Goal: Task Accomplishment & Management: Use online tool/utility

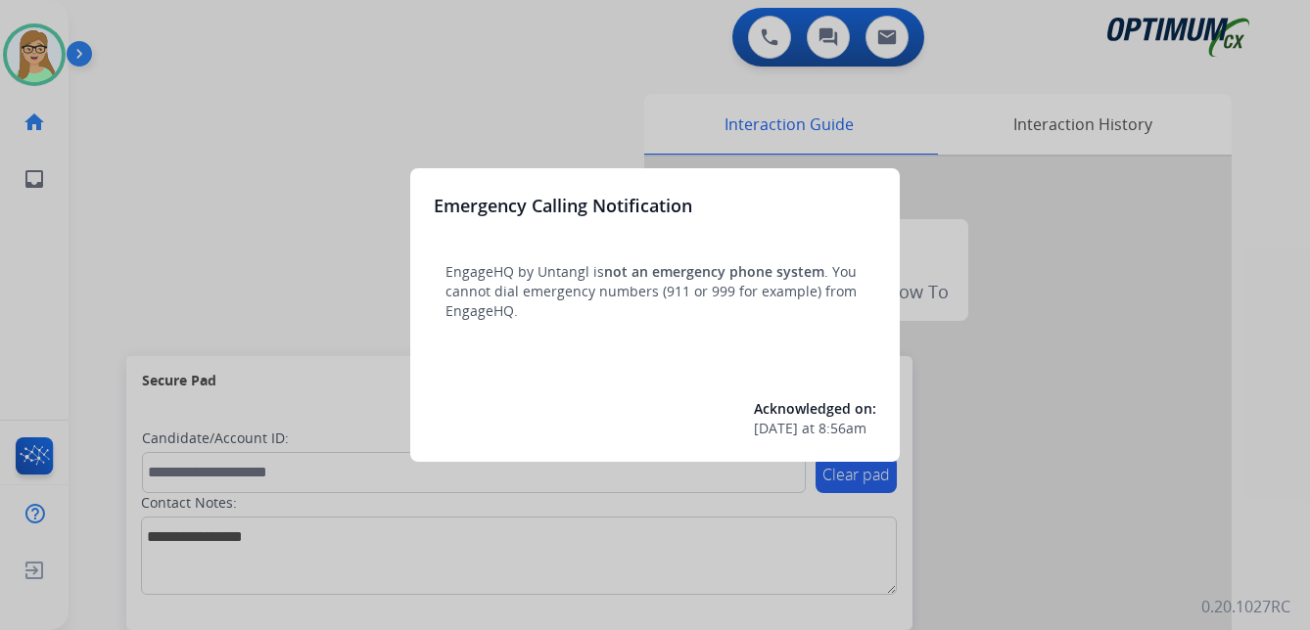
drag, startPoint x: 224, startPoint y: 226, endPoint x: 214, endPoint y: 213, distance: 16.1
click at [214, 213] on div at bounding box center [655, 315] width 1310 height 630
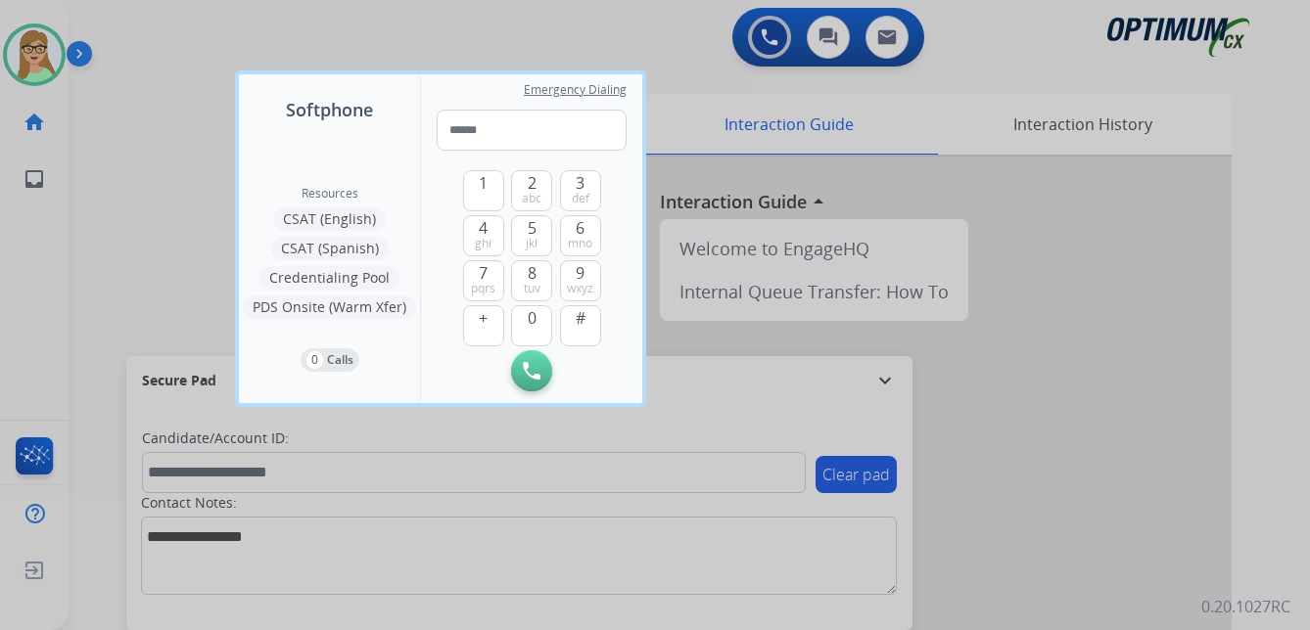
click at [79, 50] on div at bounding box center [655, 315] width 1310 height 630
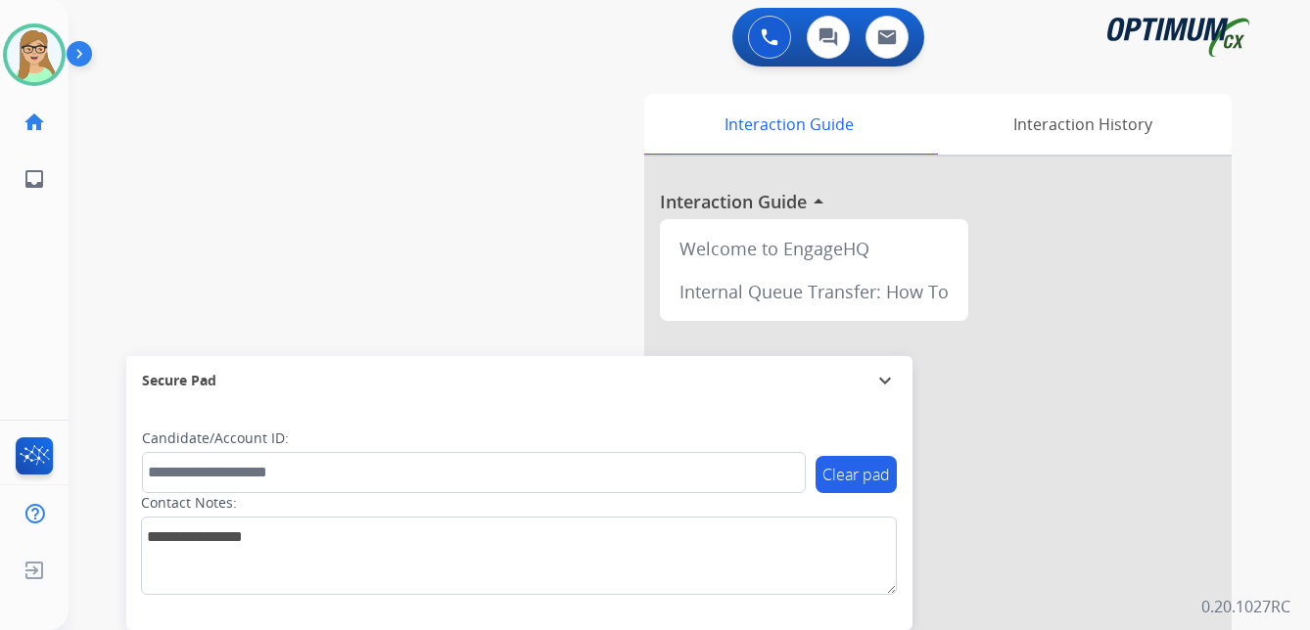
click at [313, 199] on div "swap_horiz Break voice bridge close_fullscreen Connect 3-Way Call merge_type Se…" at bounding box center [666, 478] width 1194 height 816
click at [80, 54] on img at bounding box center [83, 57] width 33 height 37
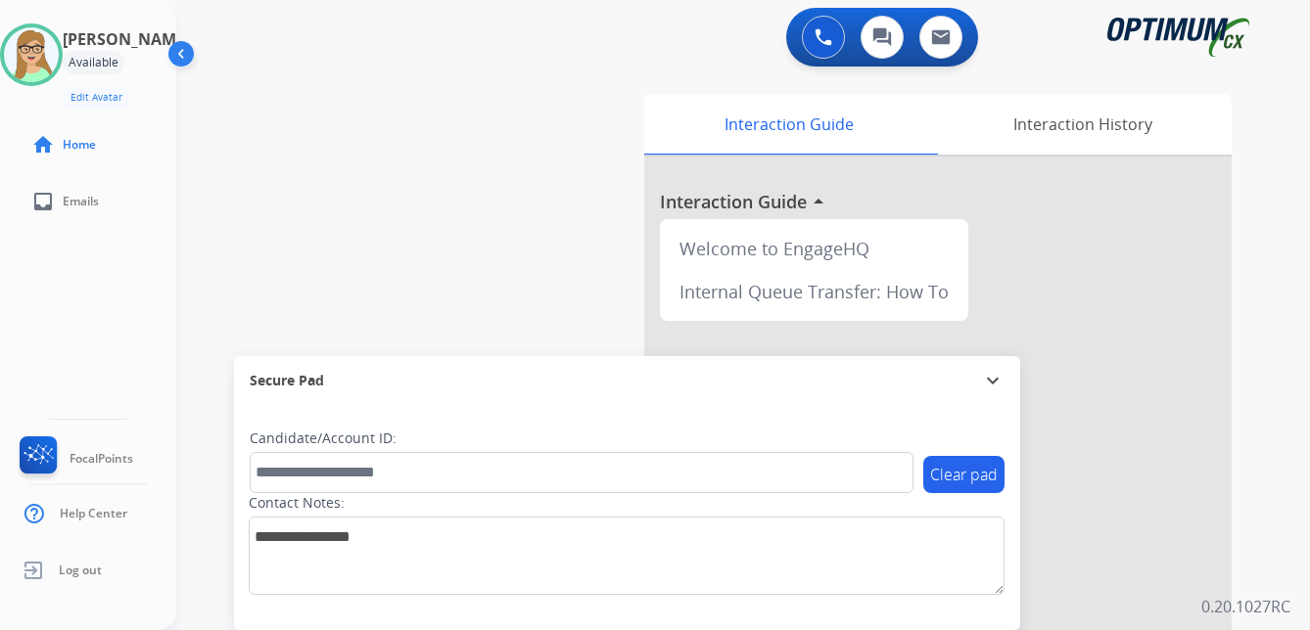
click at [497, 607] on div "Clear pad Candidate/Account ID: Contact Notes:" at bounding box center [627, 517] width 786 height 225
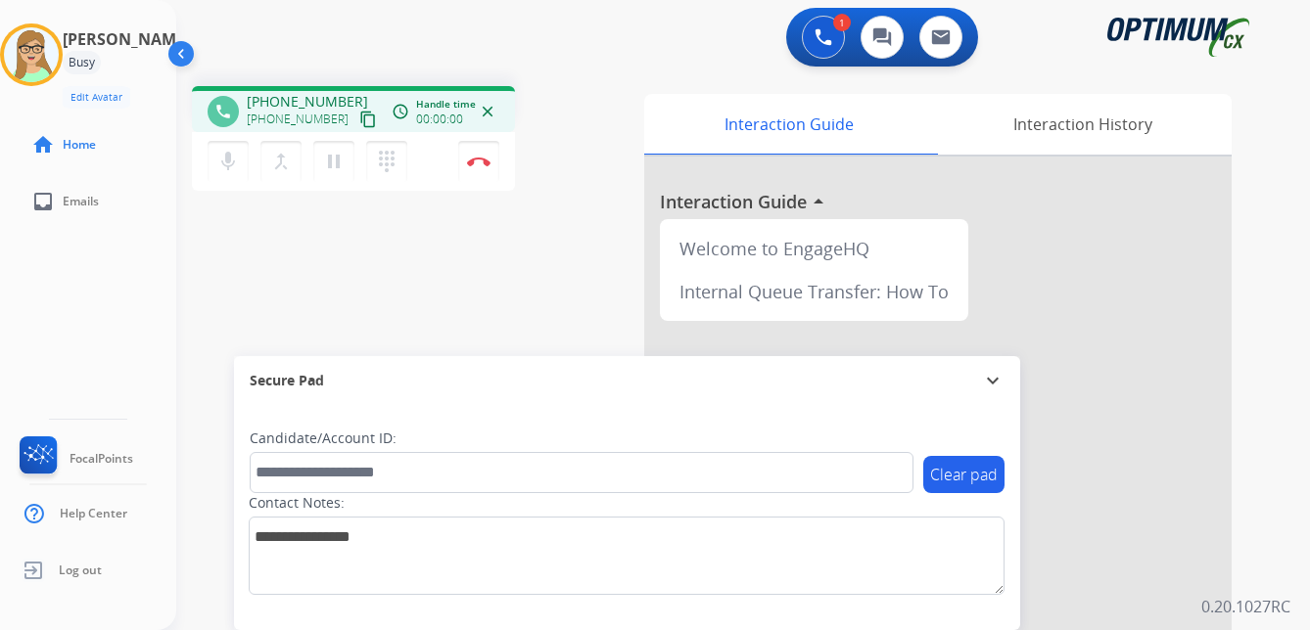
click at [359, 122] on mat-icon "content_copy" at bounding box center [368, 120] width 18 height 18
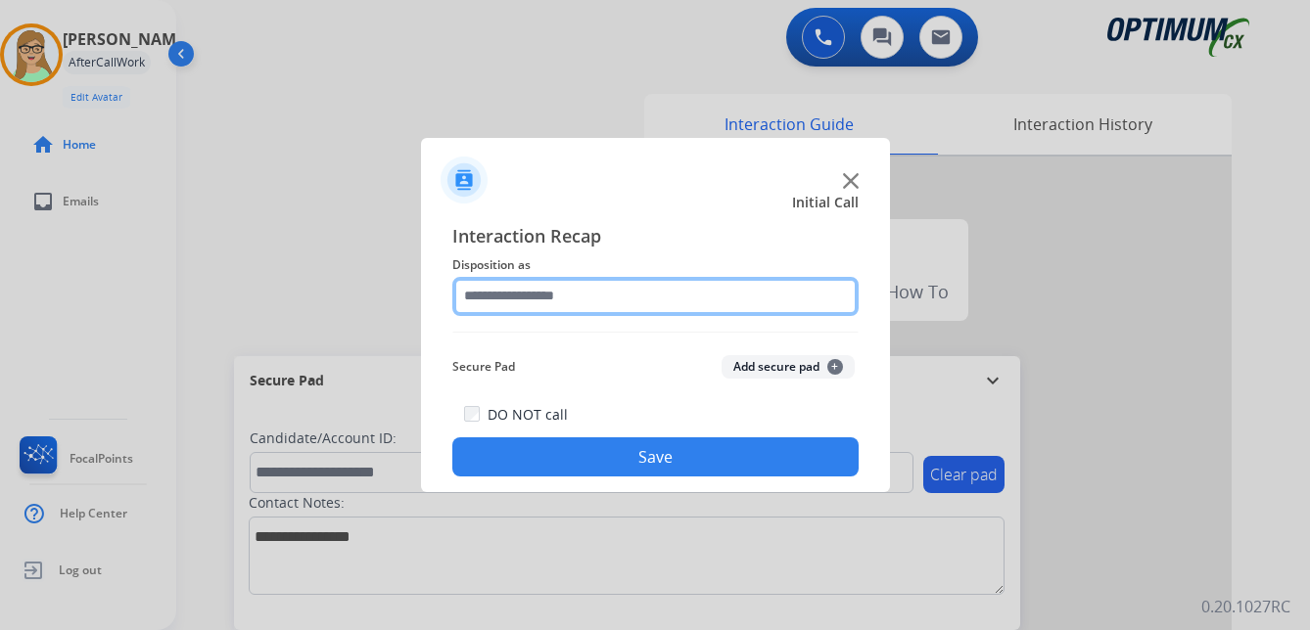
click at [498, 297] on input "text" at bounding box center [655, 296] width 406 height 39
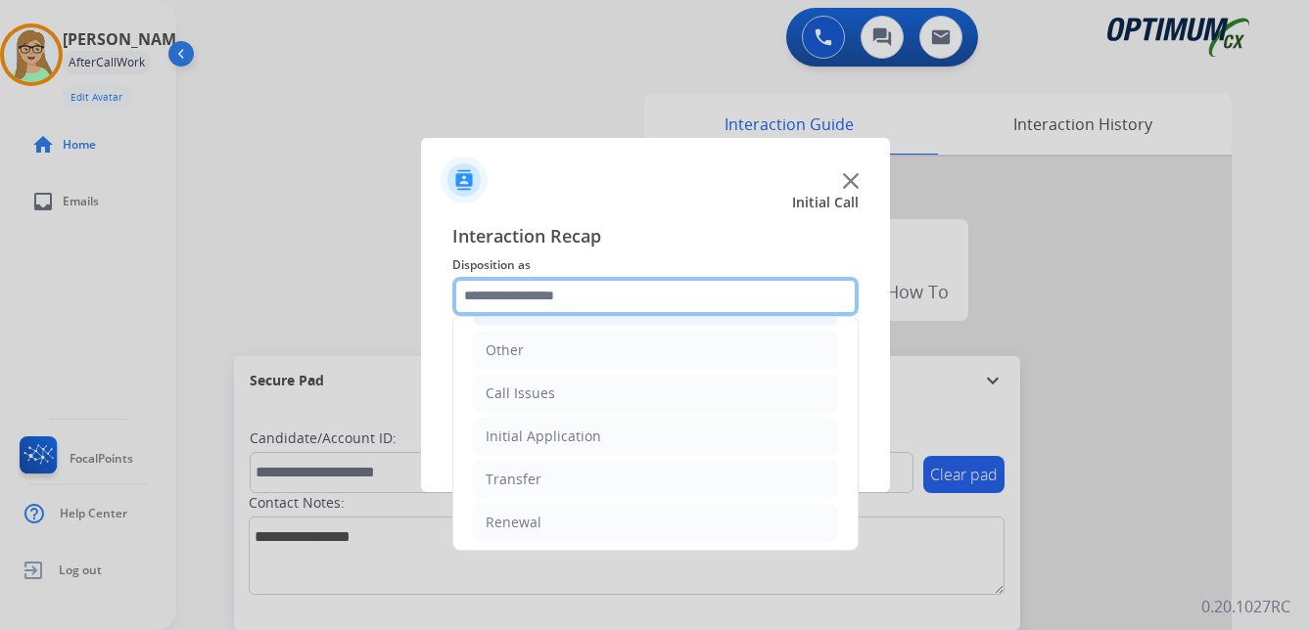
scroll to position [133, 0]
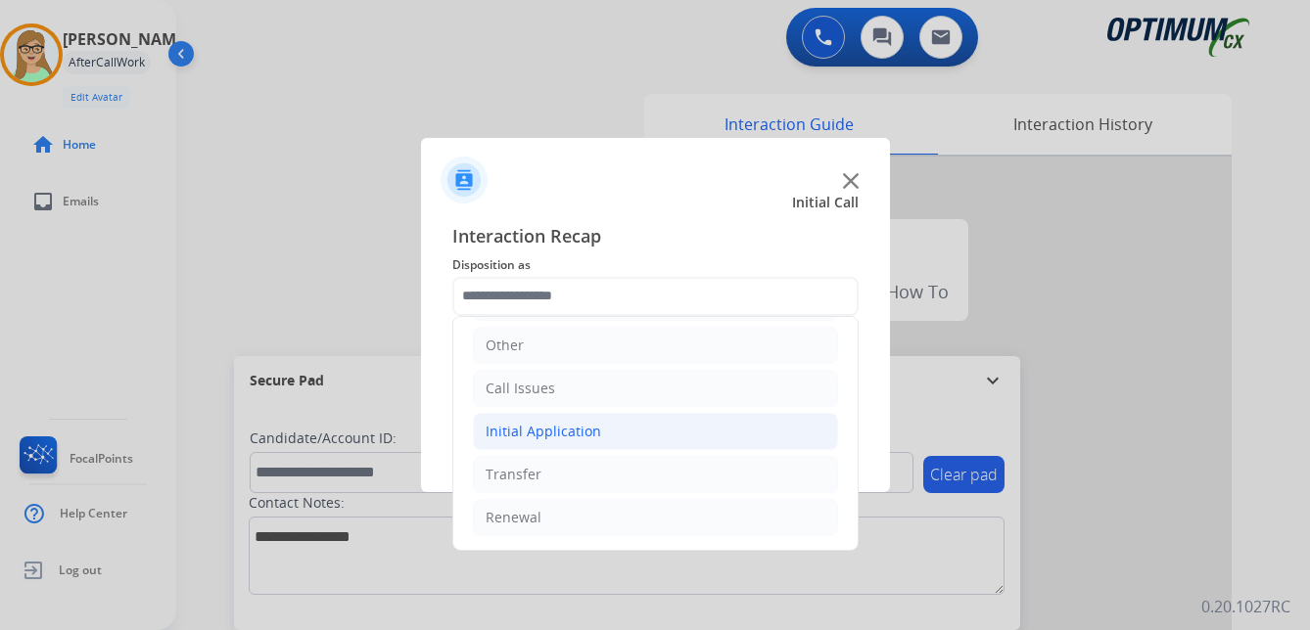
click at [573, 432] on div "Initial Application" at bounding box center [544, 432] width 116 height 20
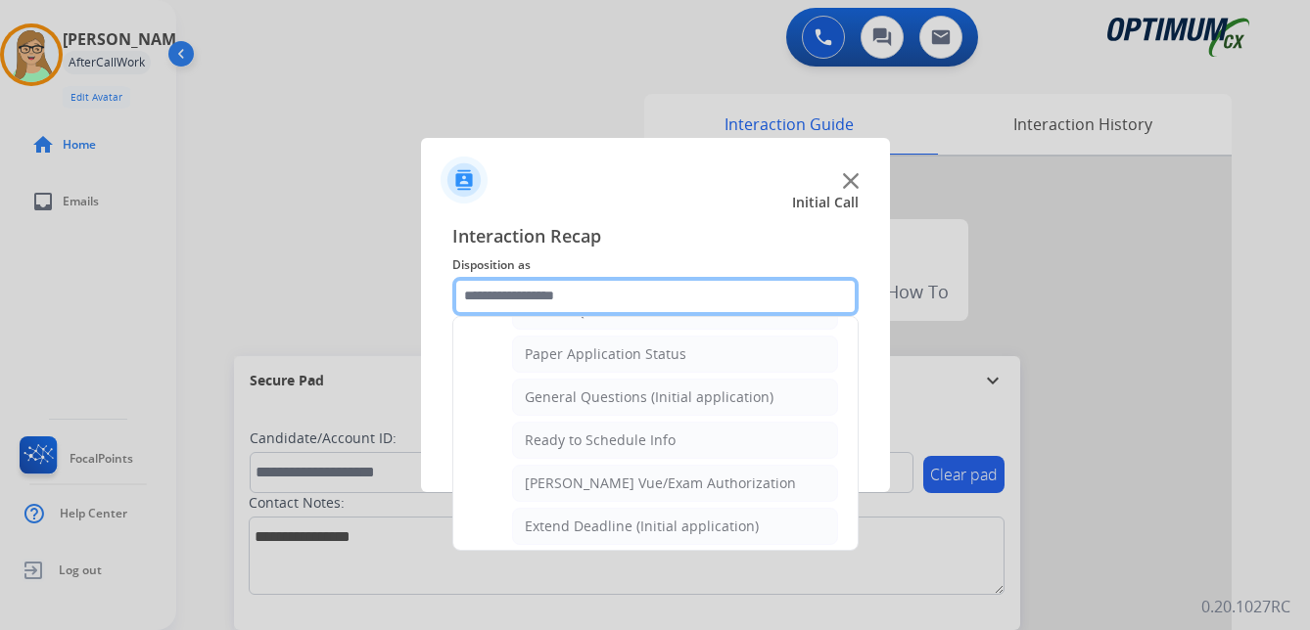
scroll to position [1112, 0]
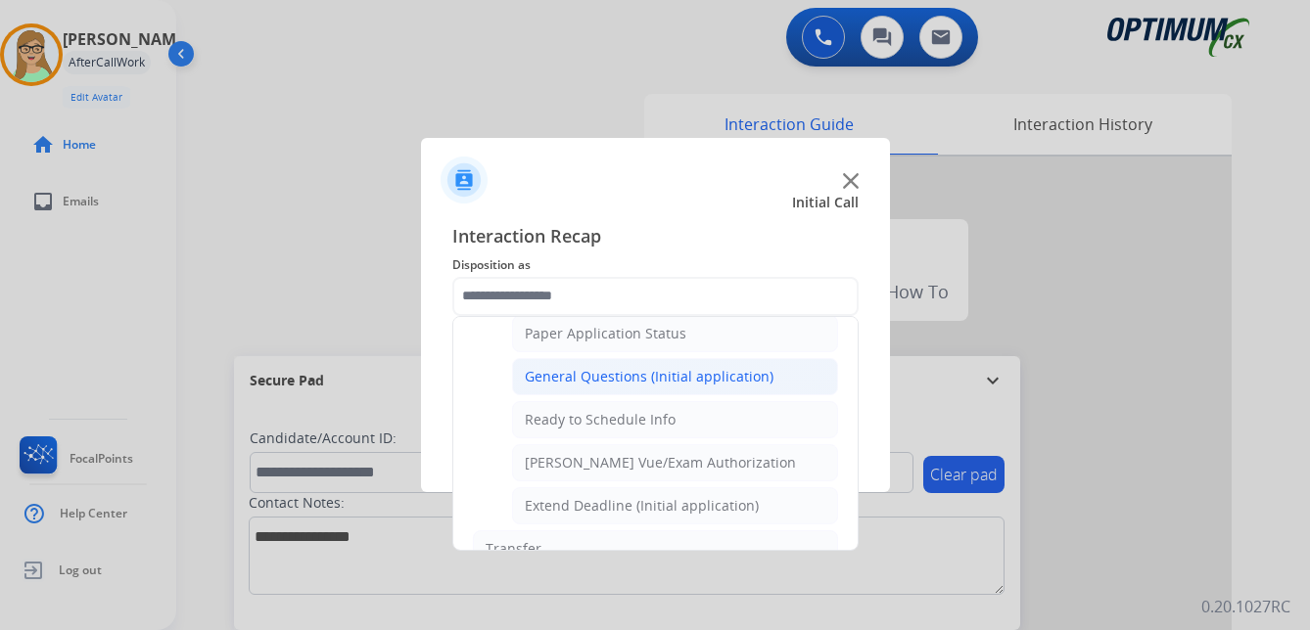
click at [584, 375] on div "General Questions (Initial application)" at bounding box center [649, 377] width 249 height 20
type input "**********"
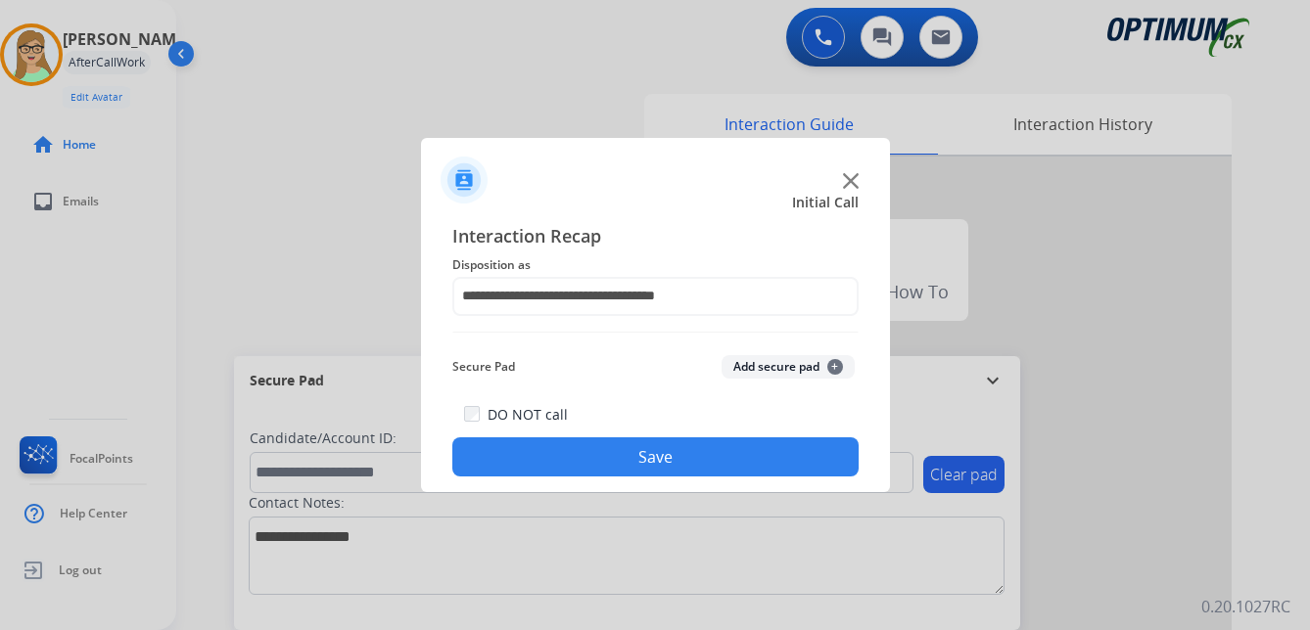
click at [551, 458] on button "Save" at bounding box center [655, 457] width 406 height 39
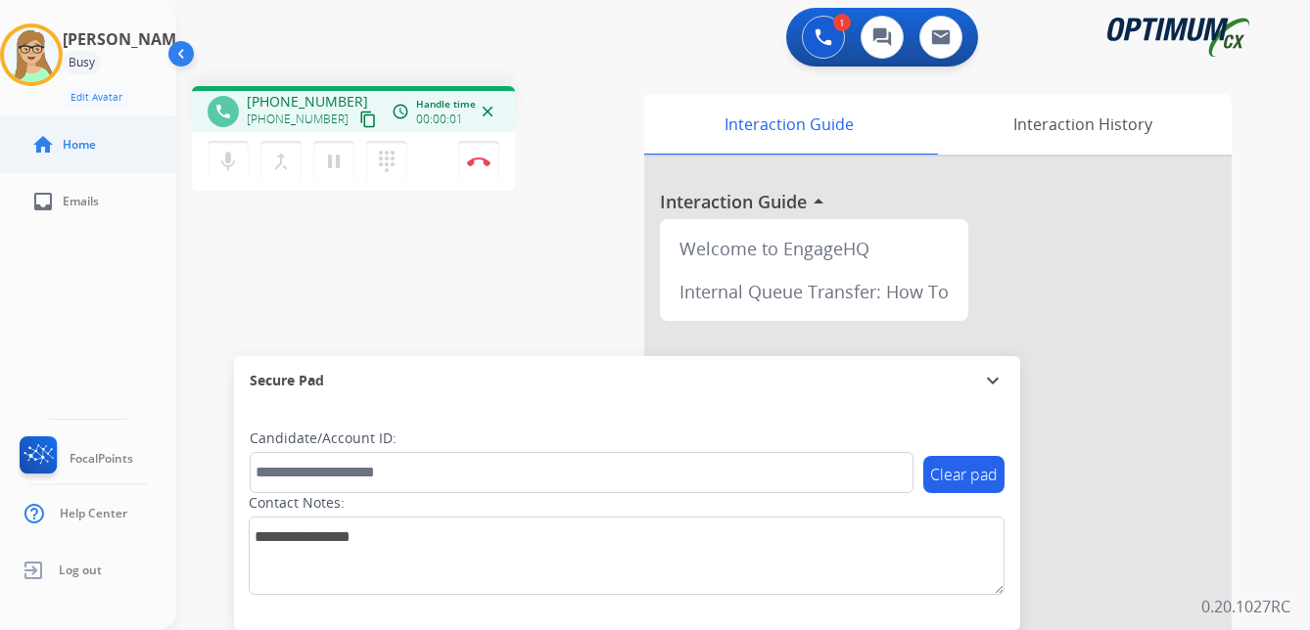
drag, startPoint x: 350, startPoint y: 122, endPoint x: 156, endPoint y: 170, distance: 200.6
click at [359, 125] on mat-icon "content_copy" at bounding box center [368, 120] width 18 height 18
click at [1051, 130] on div "Interaction History" at bounding box center [1082, 124] width 299 height 61
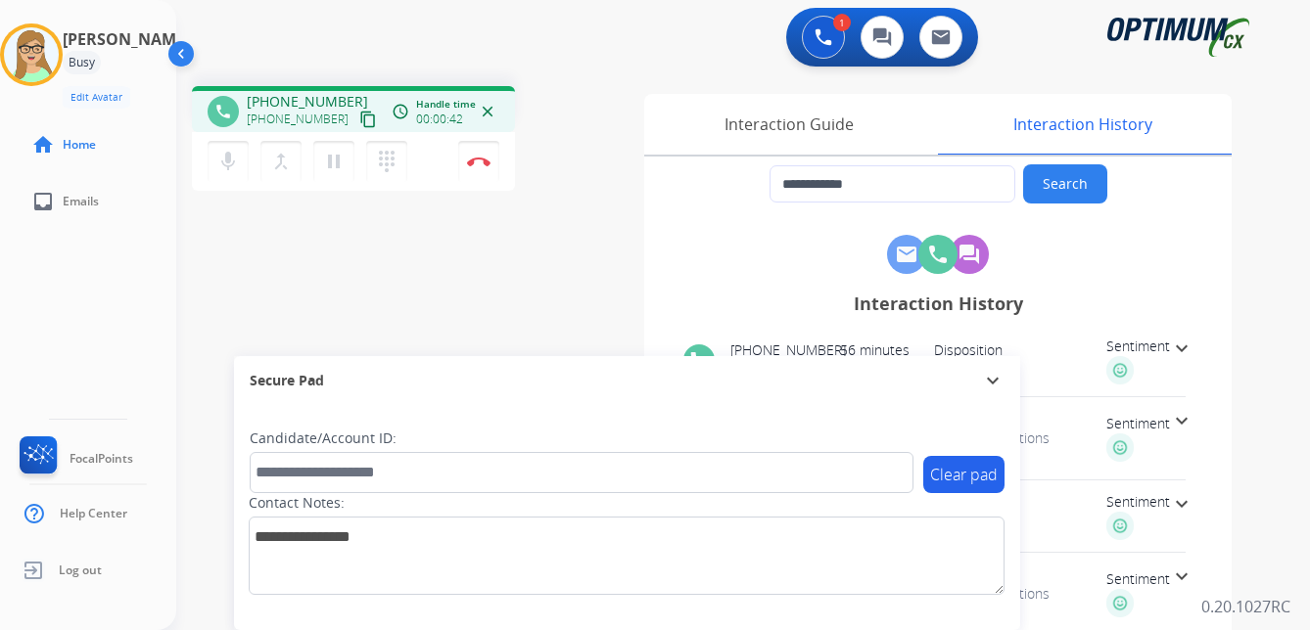
click at [1171, 347] on mat-icon "expand_more" at bounding box center [1181, 348] width 23 height 23
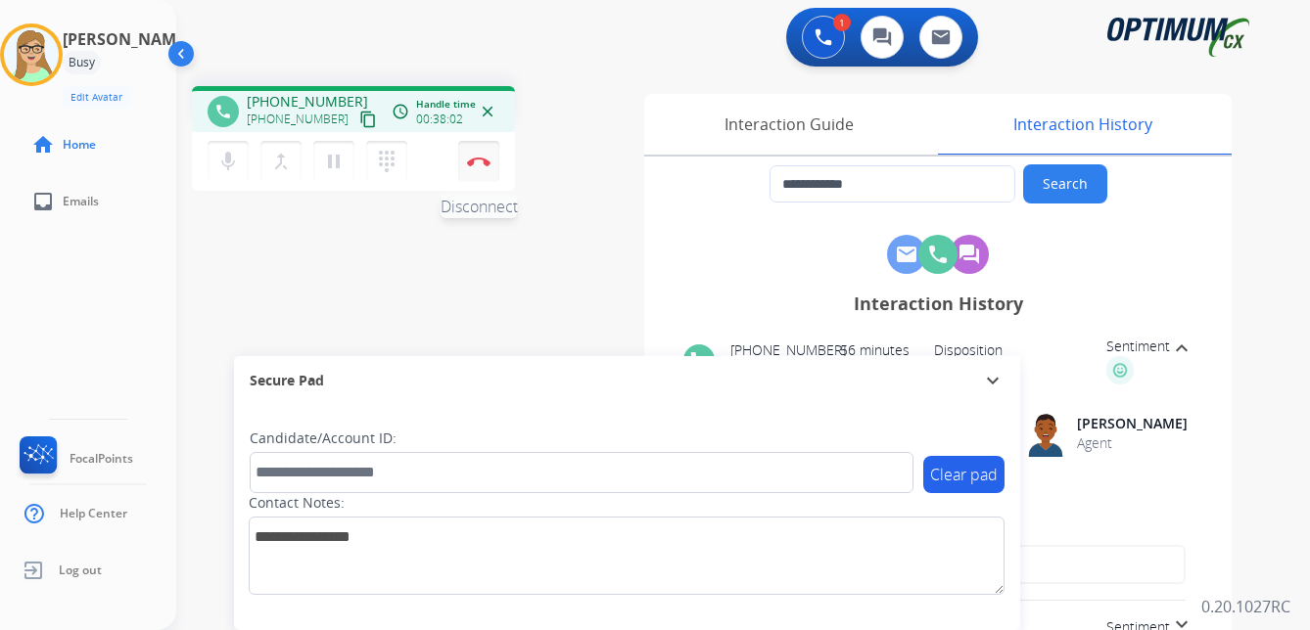
click at [481, 160] on img at bounding box center [478, 162] width 23 height 10
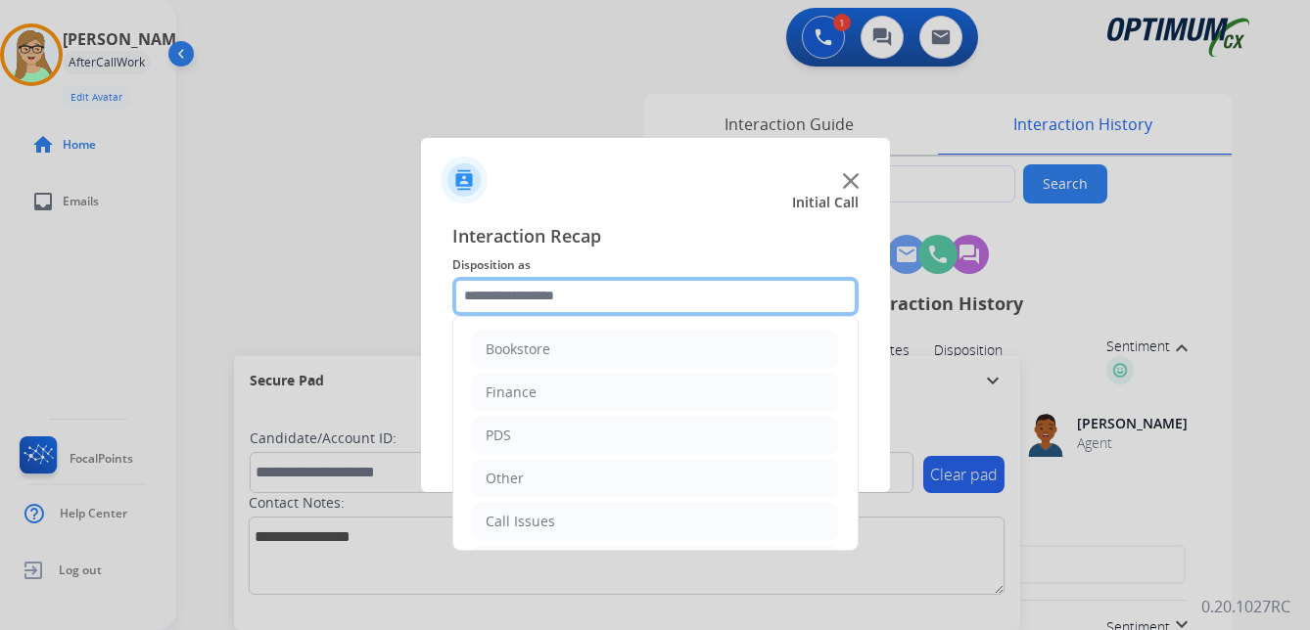
click at [527, 300] on input "text" at bounding box center [655, 296] width 406 height 39
click at [556, 299] on input "text" at bounding box center [655, 296] width 406 height 39
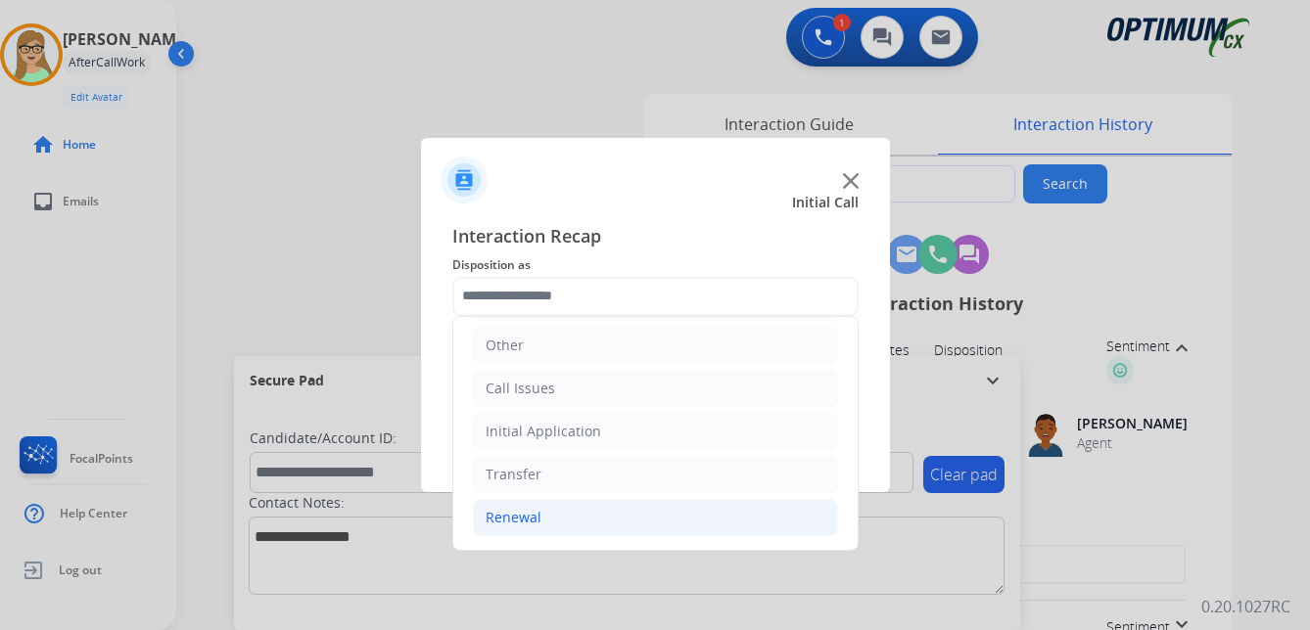
click at [525, 514] on div "Renewal" at bounding box center [514, 518] width 56 height 20
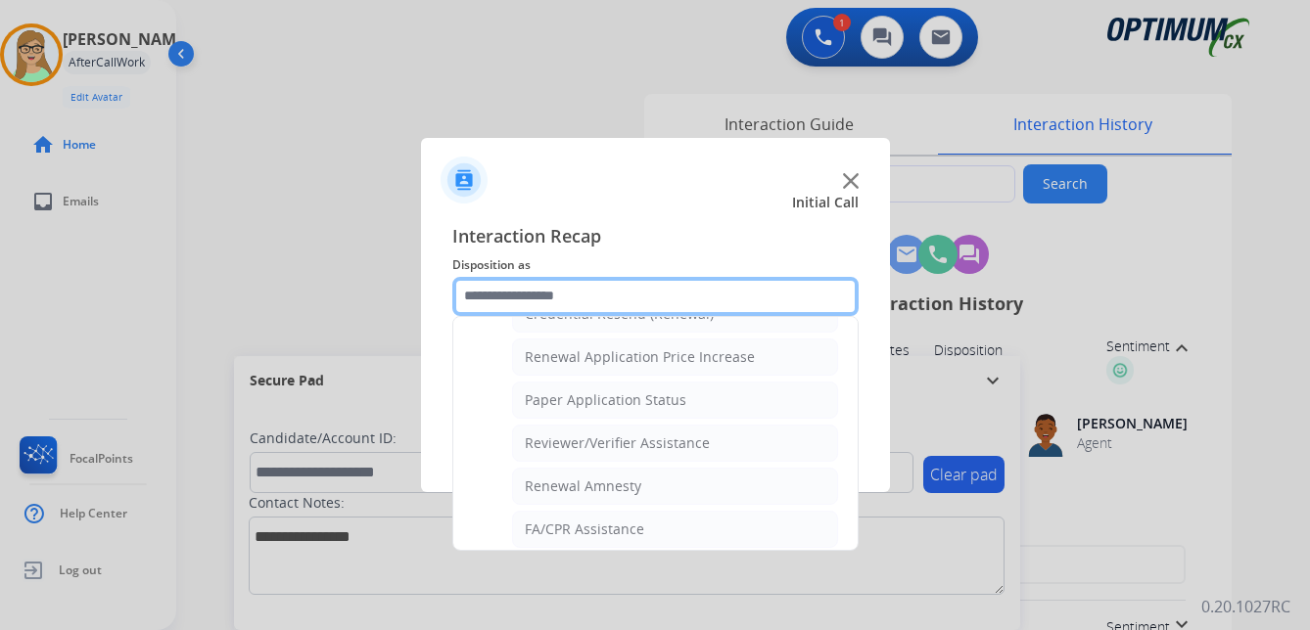
scroll to position [756, 0]
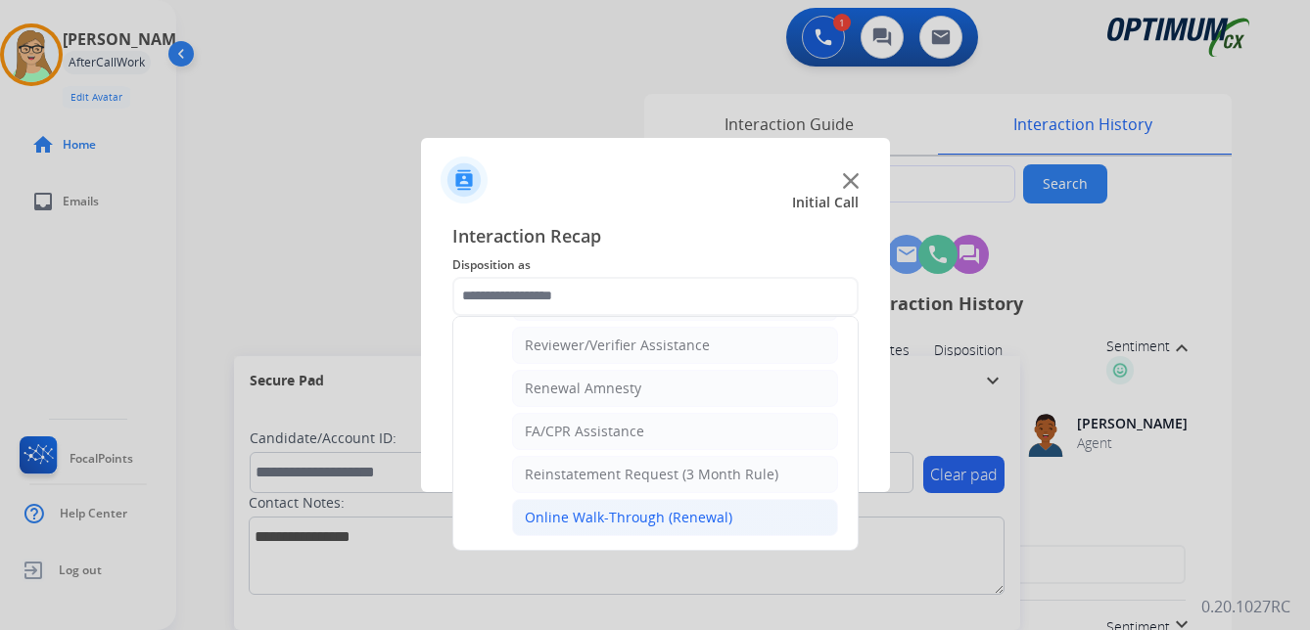
click at [613, 522] on div "Online Walk-Through (Renewal)" at bounding box center [629, 518] width 208 height 20
type input "**********"
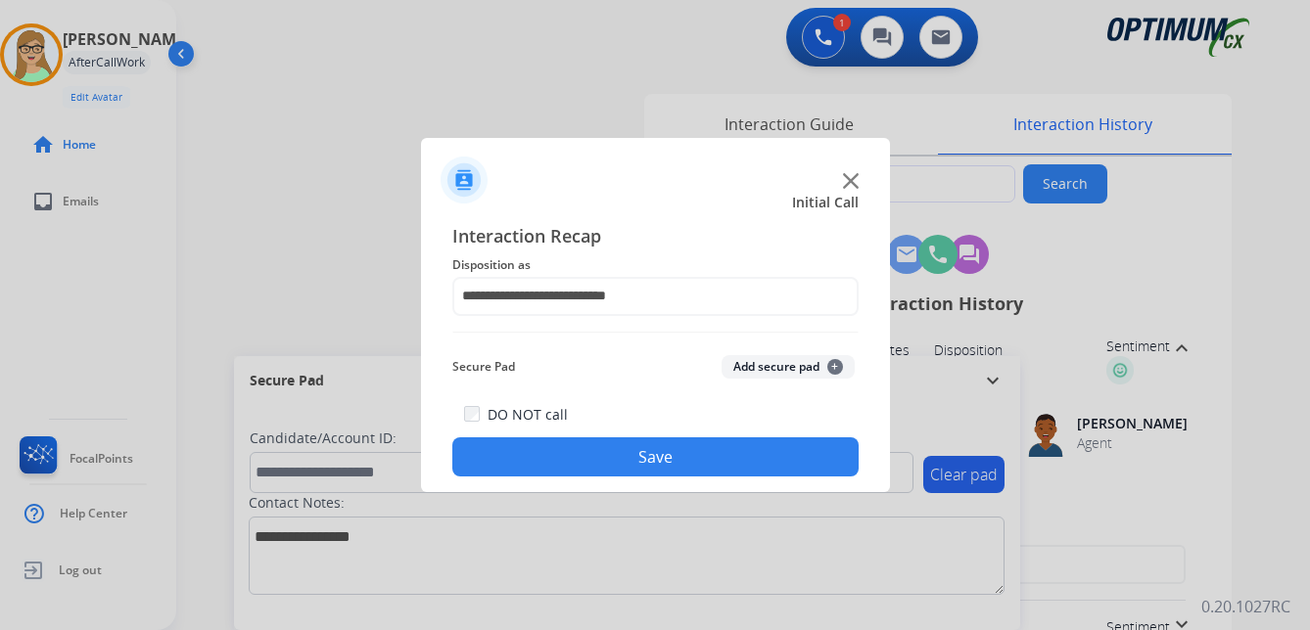
click at [626, 447] on button "Save" at bounding box center [655, 457] width 406 height 39
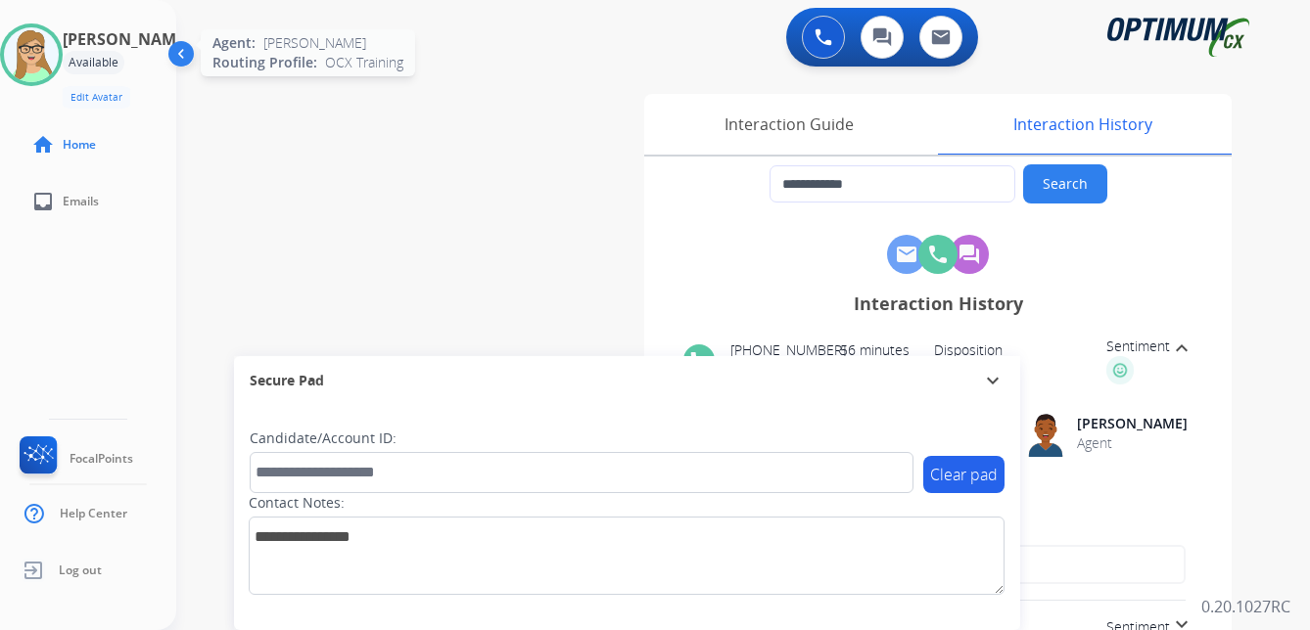
click at [55, 53] on img at bounding box center [31, 54] width 55 height 55
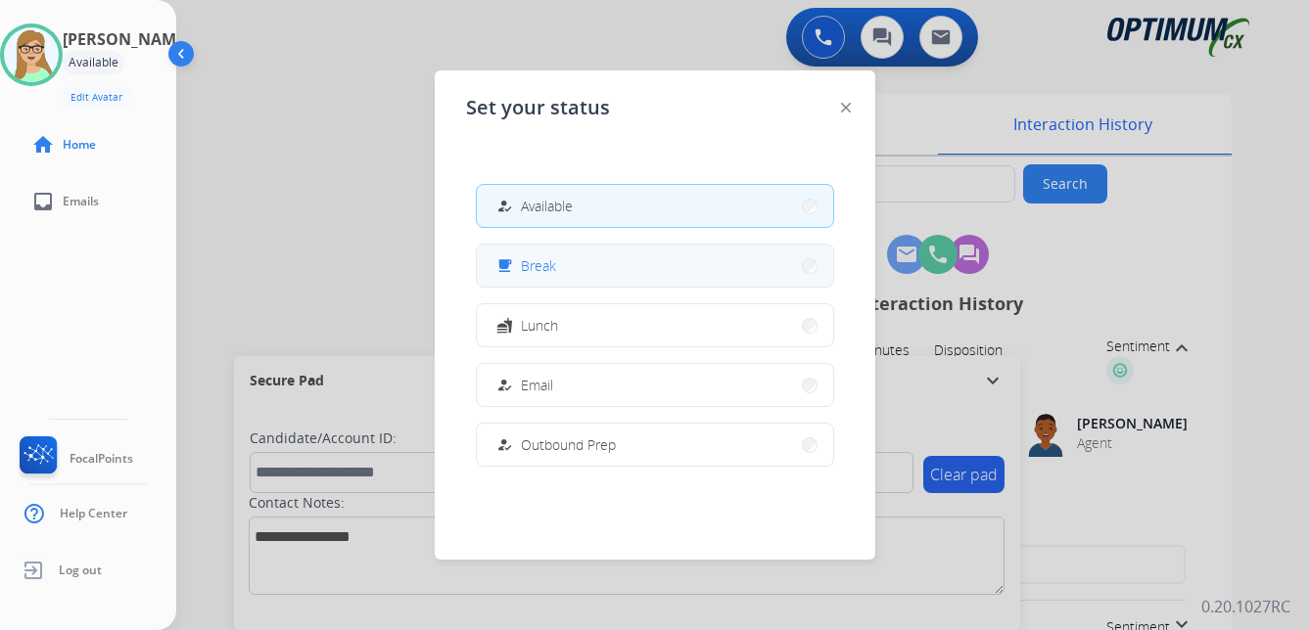
click at [547, 269] on span "Break" at bounding box center [538, 266] width 35 height 21
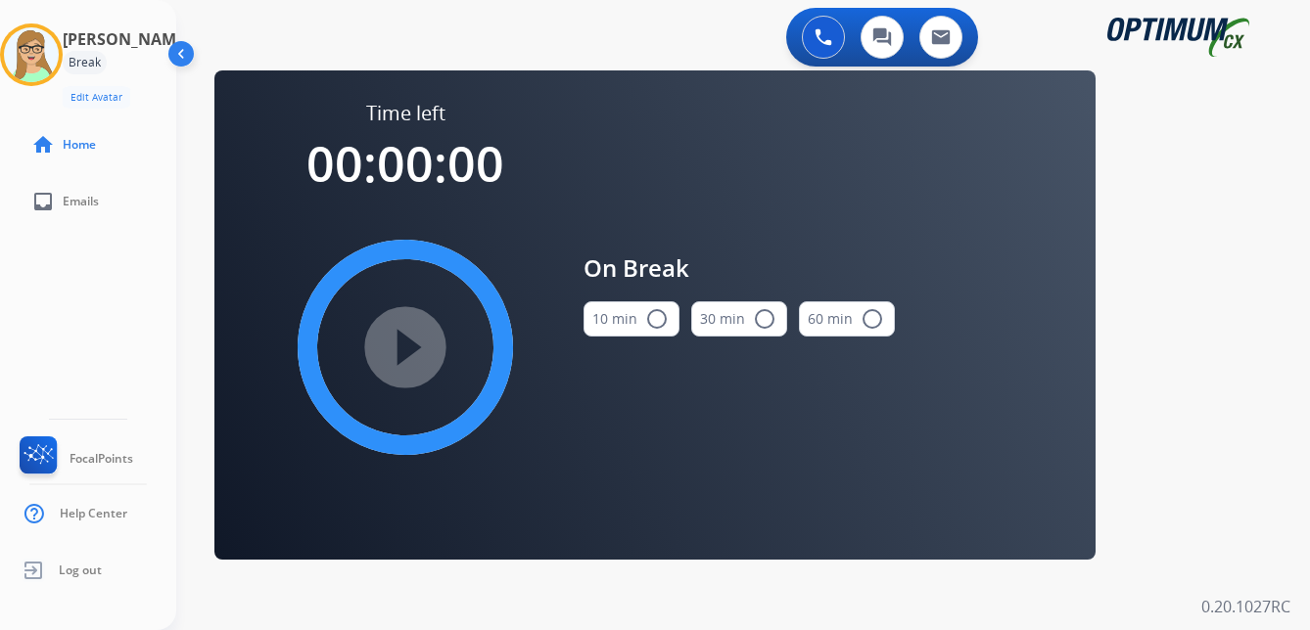
drag, startPoint x: 663, startPoint y: 321, endPoint x: 565, endPoint y: 332, distance: 98.5
click at [662, 321] on mat-icon "radio_button_unchecked" at bounding box center [656, 318] width 23 height 23
click at [407, 345] on mat-icon "play_circle_filled" at bounding box center [405, 347] width 23 height 23
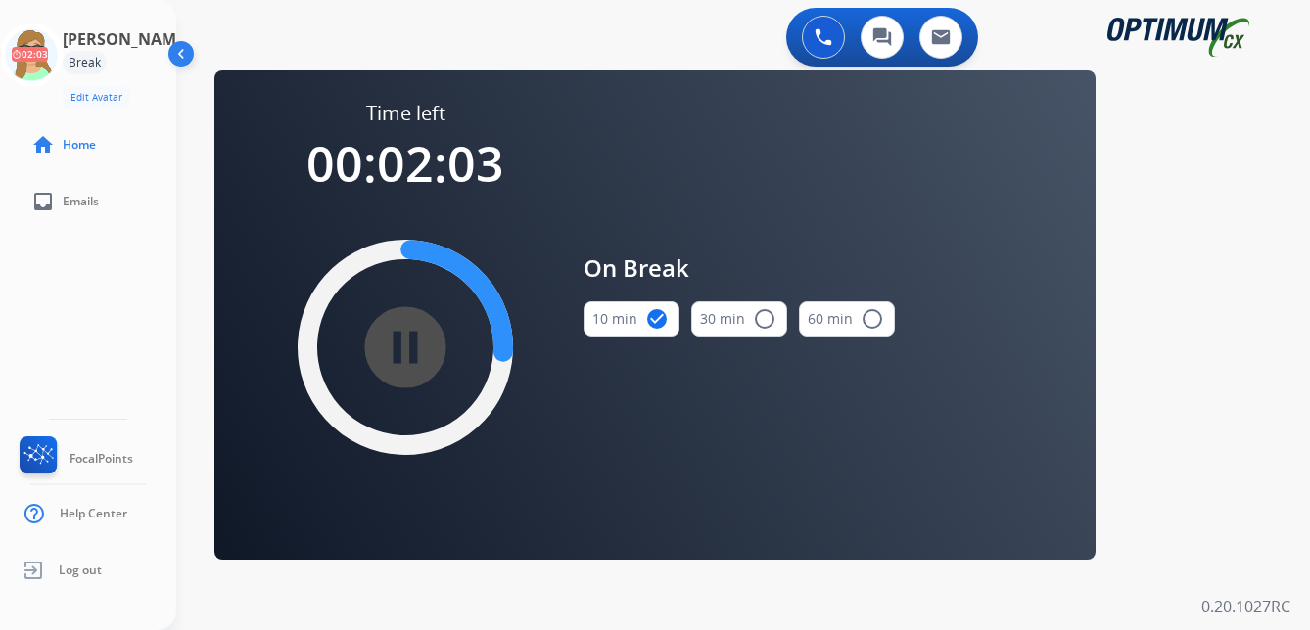
click at [301, 583] on div "**********" at bounding box center [743, 315] width 1134 height 630
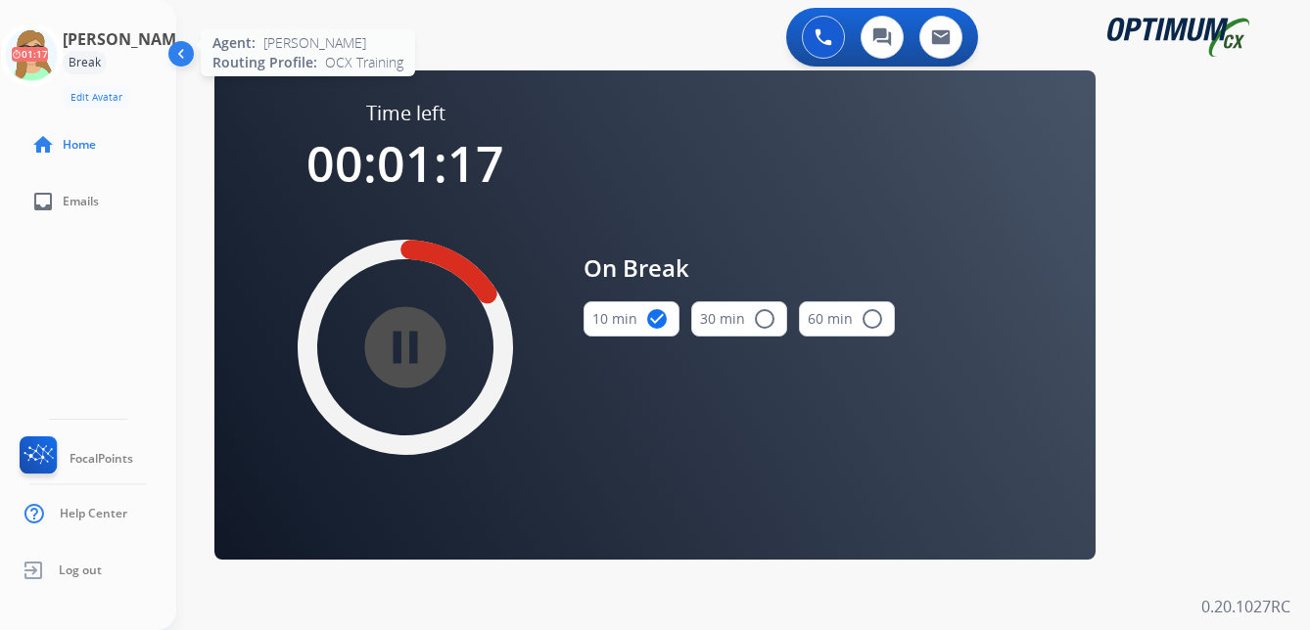
click at [40, 48] on icon at bounding box center [32, 55] width 64 height 64
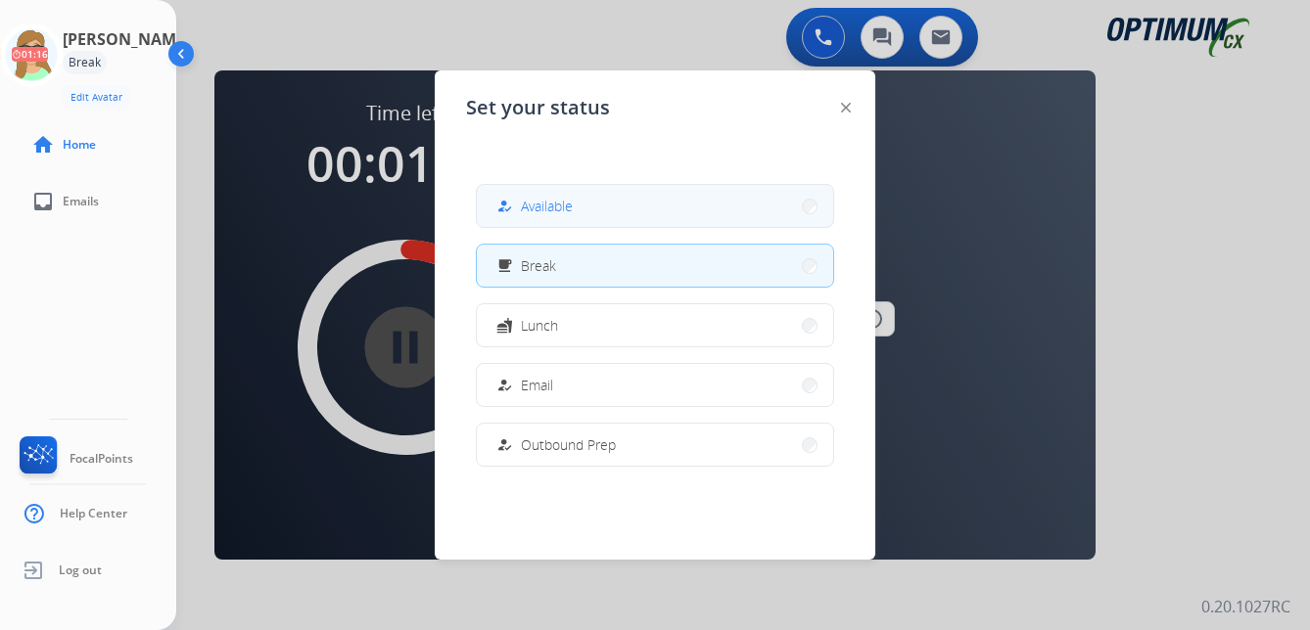
click at [552, 198] on span "Available" at bounding box center [547, 206] width 52 height 21
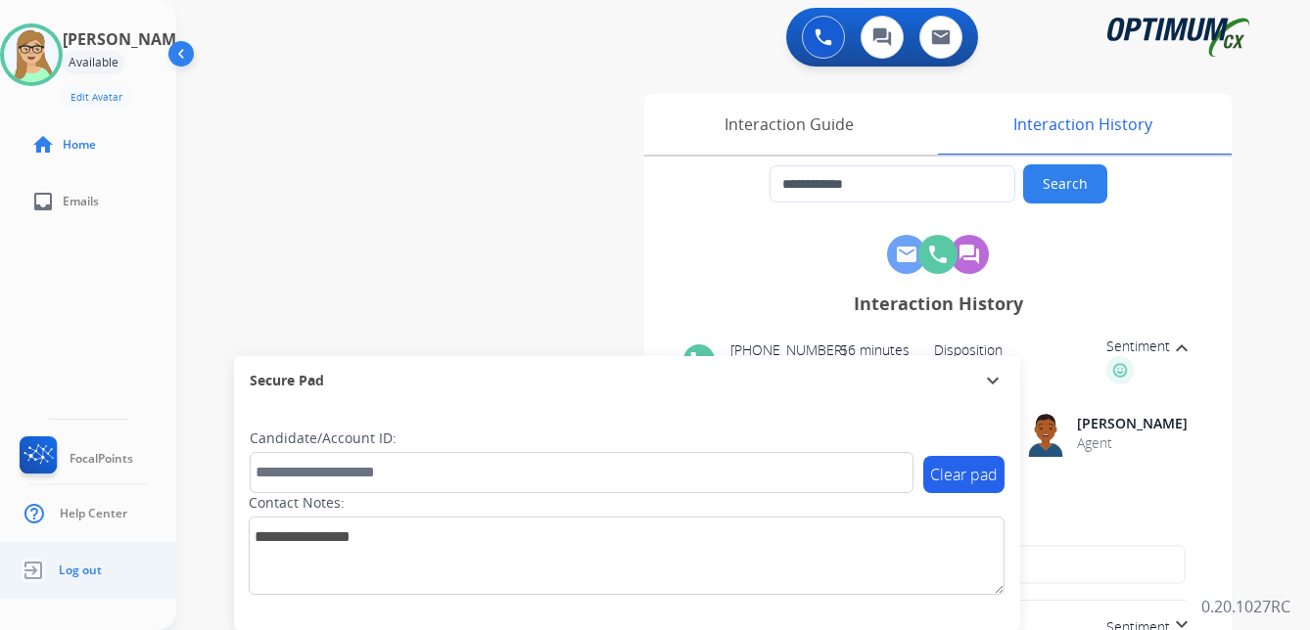
click at [143, 585] on ul "Log out" at bounding box center [88, 570] width 176 height 57
click at [766, 115] on div "Interaction Guide" at bounding box center [788, 124] width 289 height 61
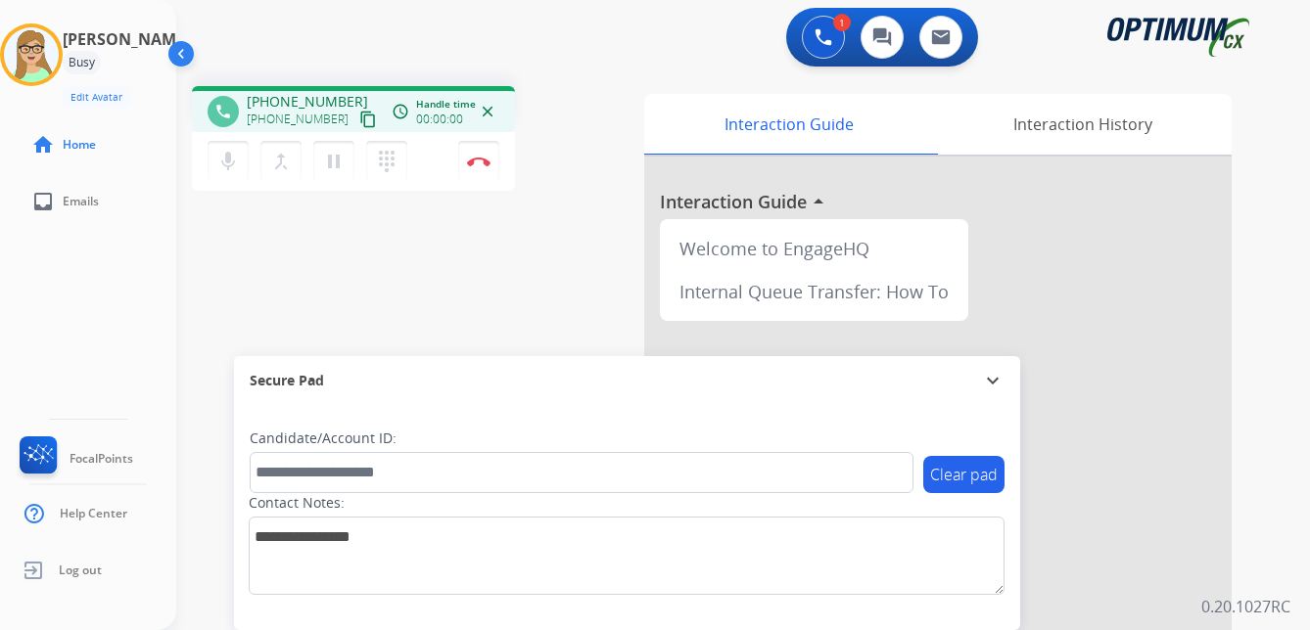
click at [359, 117] on mat-icon "content_copy" at bounding box center [368, 120] width 18 height 18
click at [478, 160] on img at bounding box center [478, 162] width 23 height 10
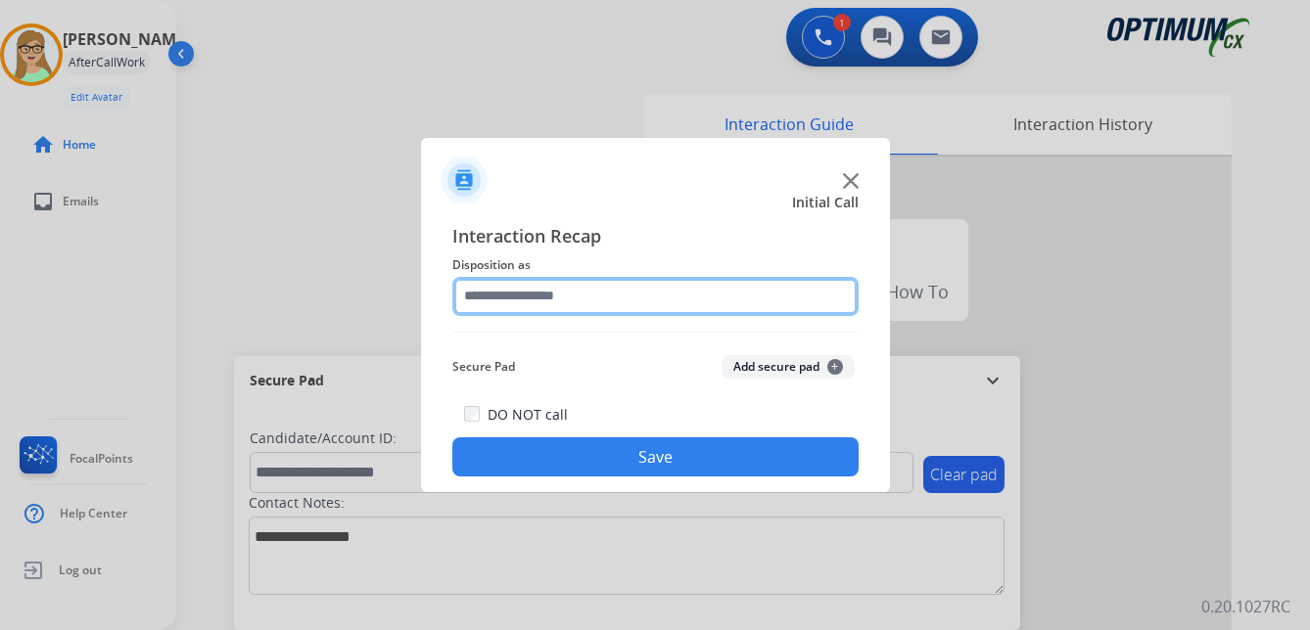
click at [499, 292] on input "text" at bounding box center [655, 296] width 406 height 39
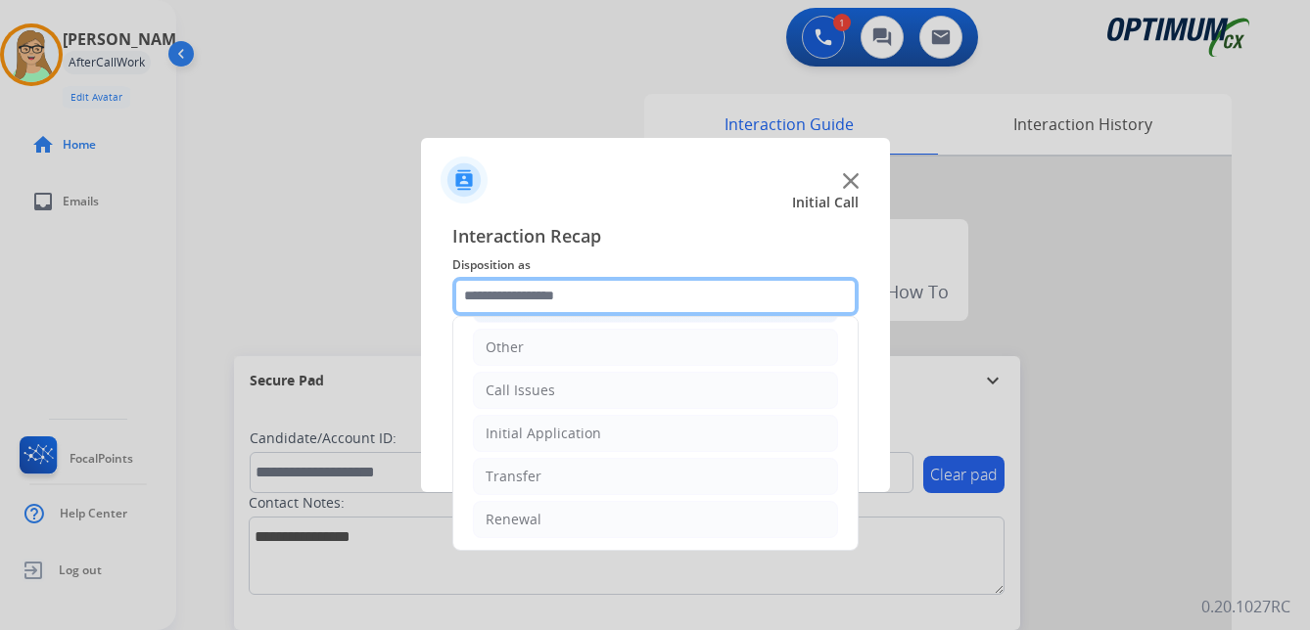
scroll to position [133, 0]
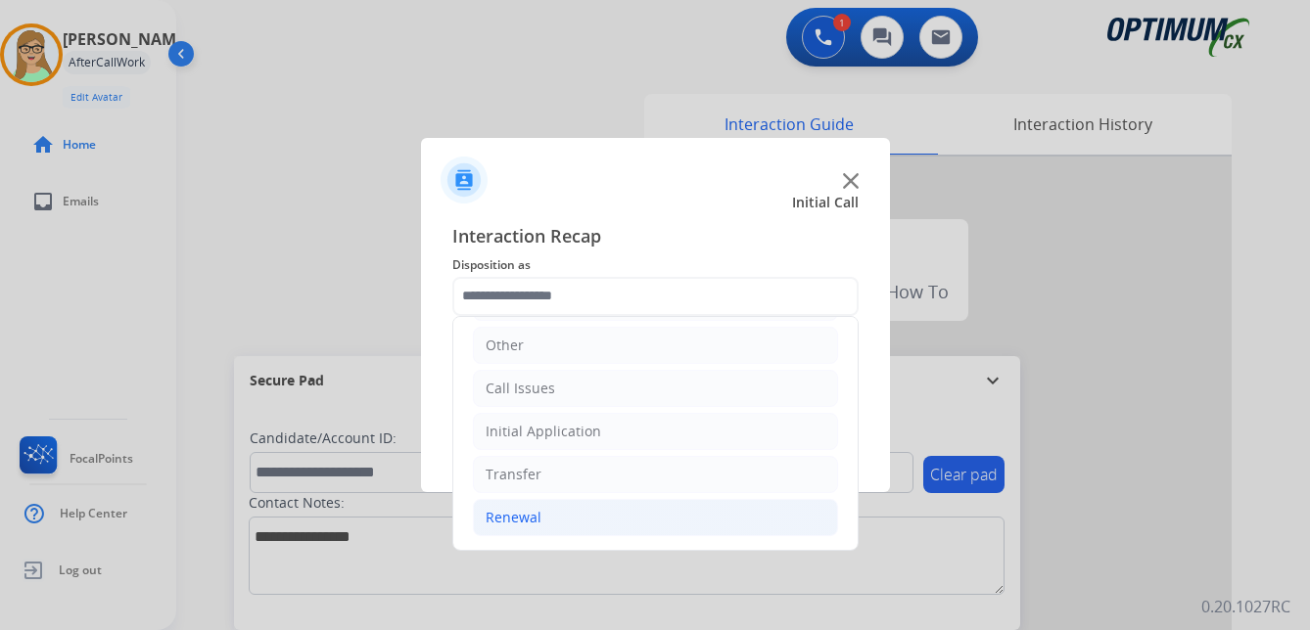
click at [513, 523] on div "Renewal" at bounding box center [514, 518] width 56 height 20
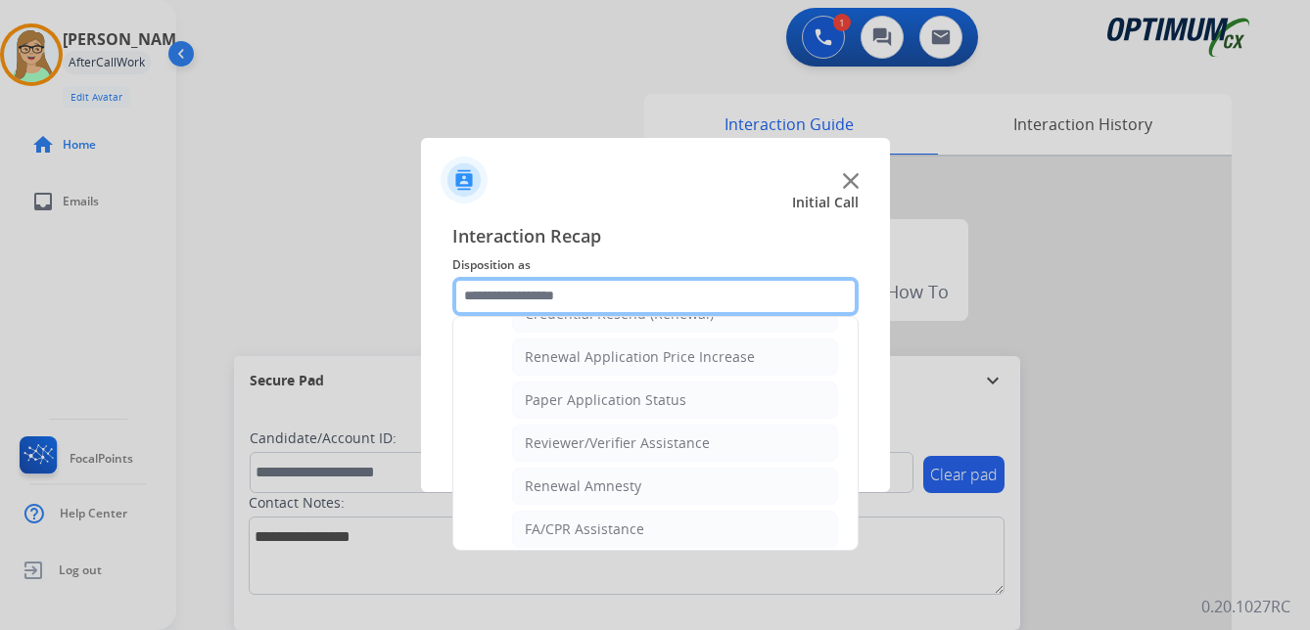
scroll to position [560, 0]
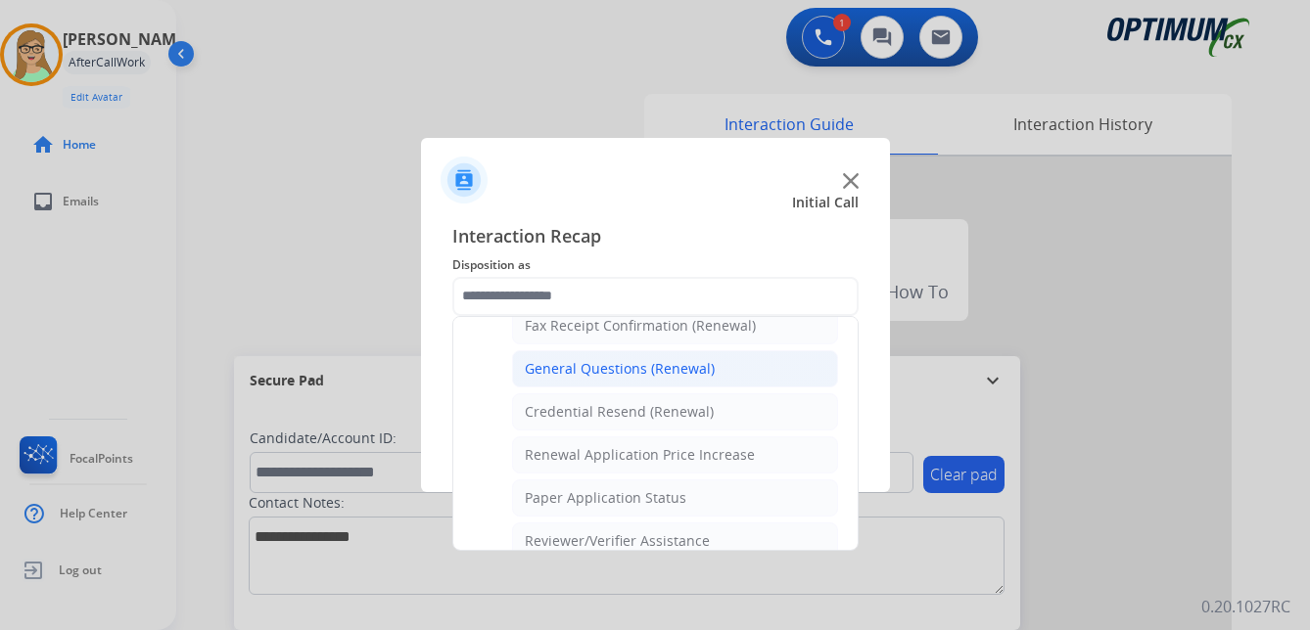
click at [595, 370] on div "General Questions (Renewal)" at bounding box center [620, 369] width 190 height 20
type input "**********"
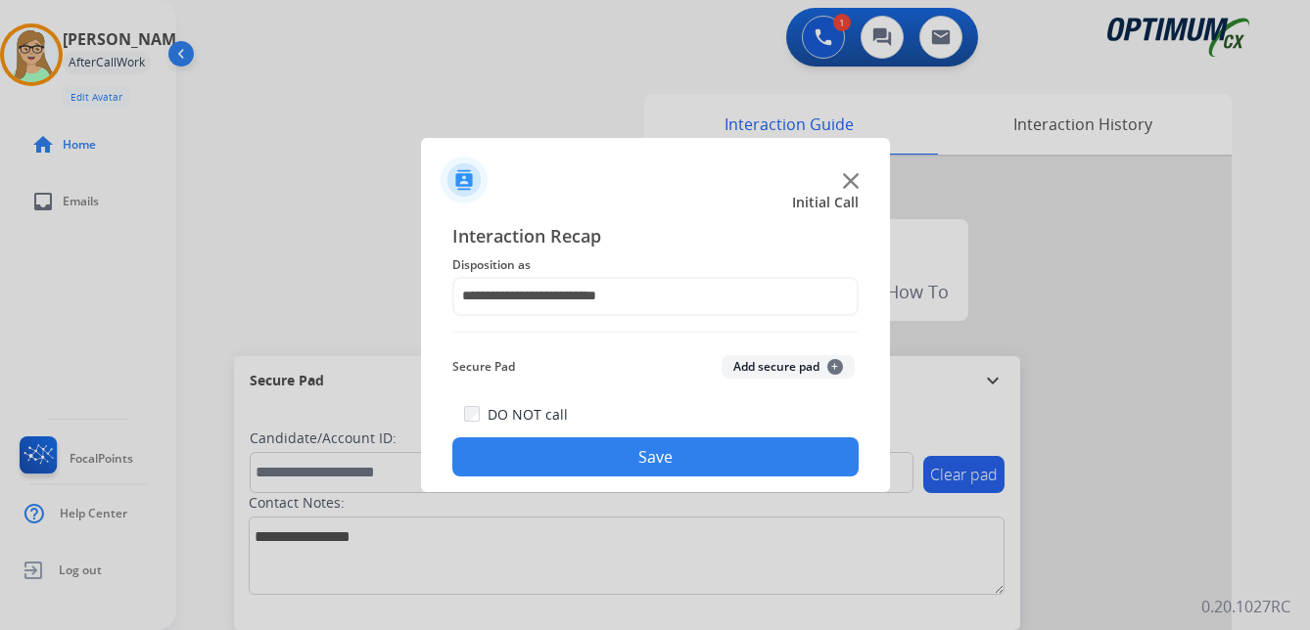
click at [552, 458] on button "Save" at bounding box center [655, 457] width 406 height 39
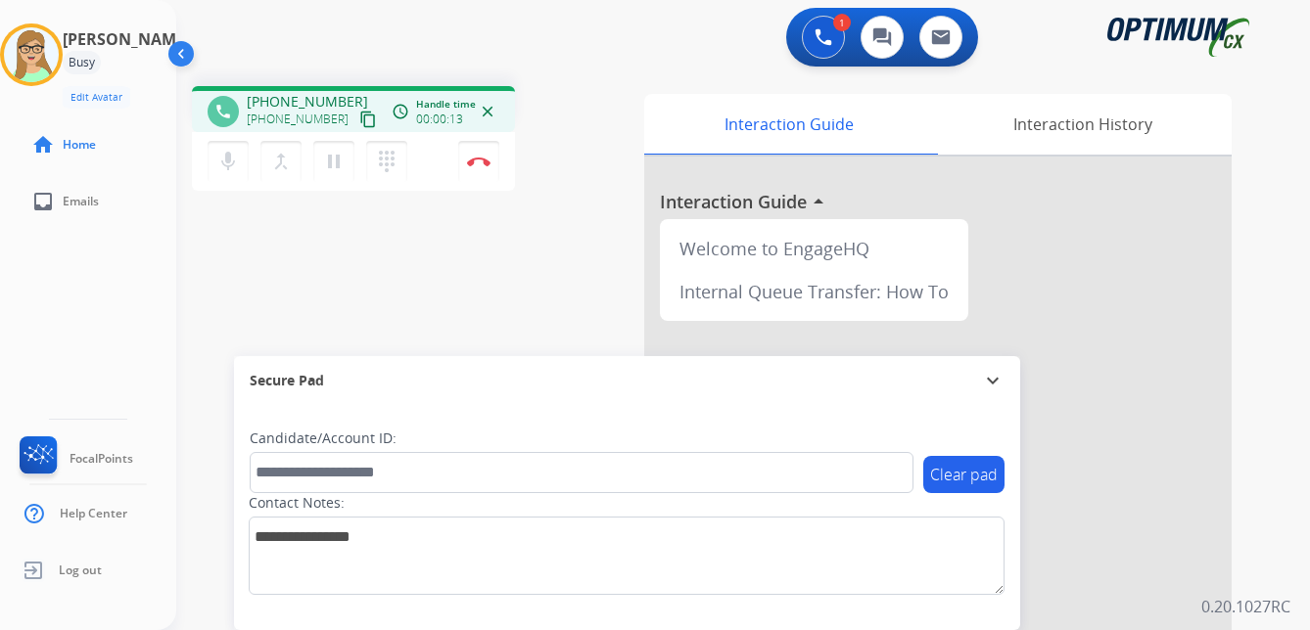
click at [359, 112] on mat-icon "content_copy" at bounding box center [368, 120] width 18 height 18
click at [480, 159] on img at bounding box center [478, 162] width 23 height 10
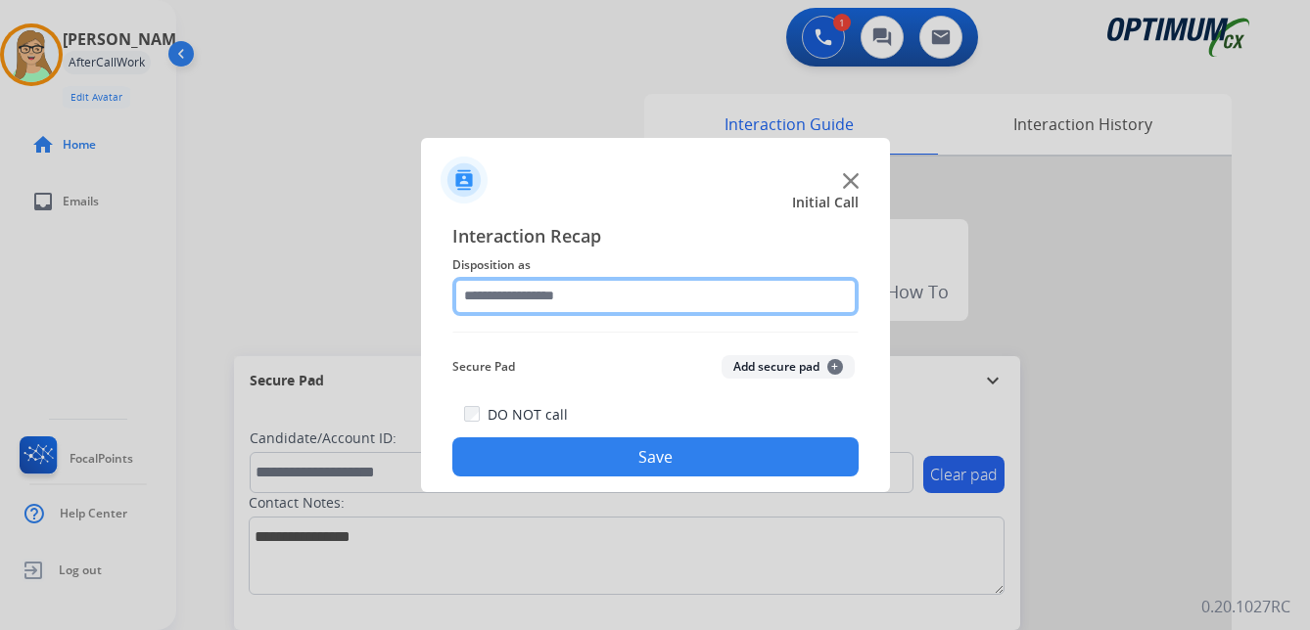
click at [541, 306] on input "text" at bounding box center [655, 296] width 406 height 39
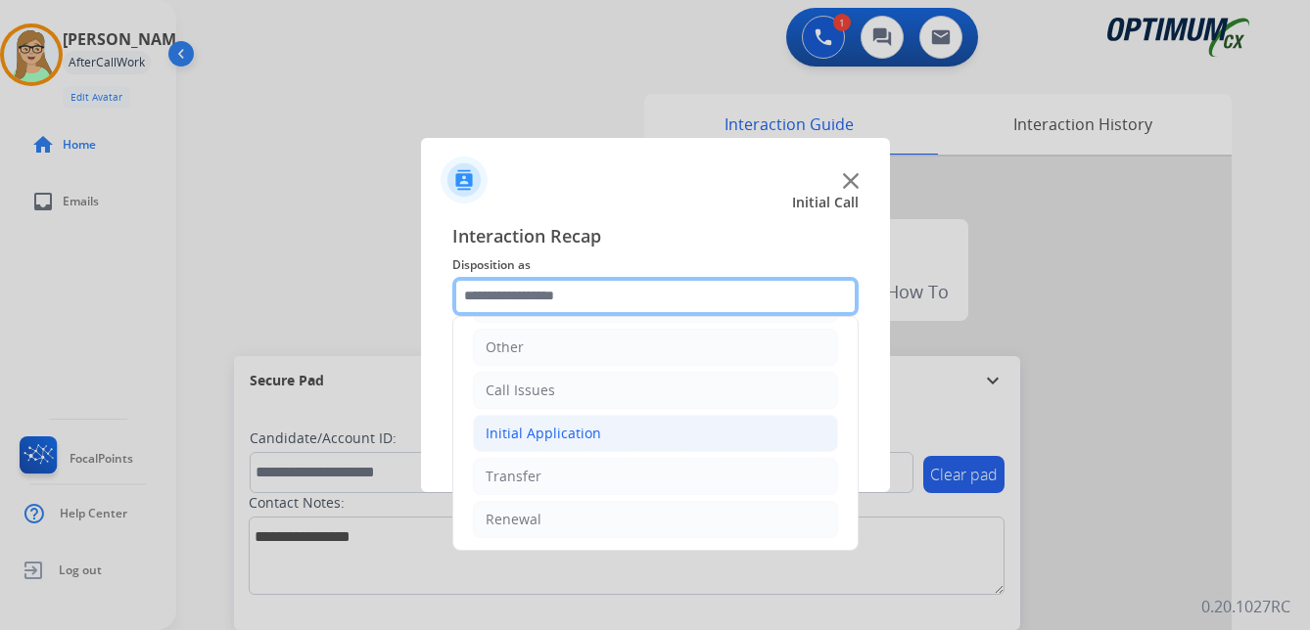
scroll to position [133, 0]
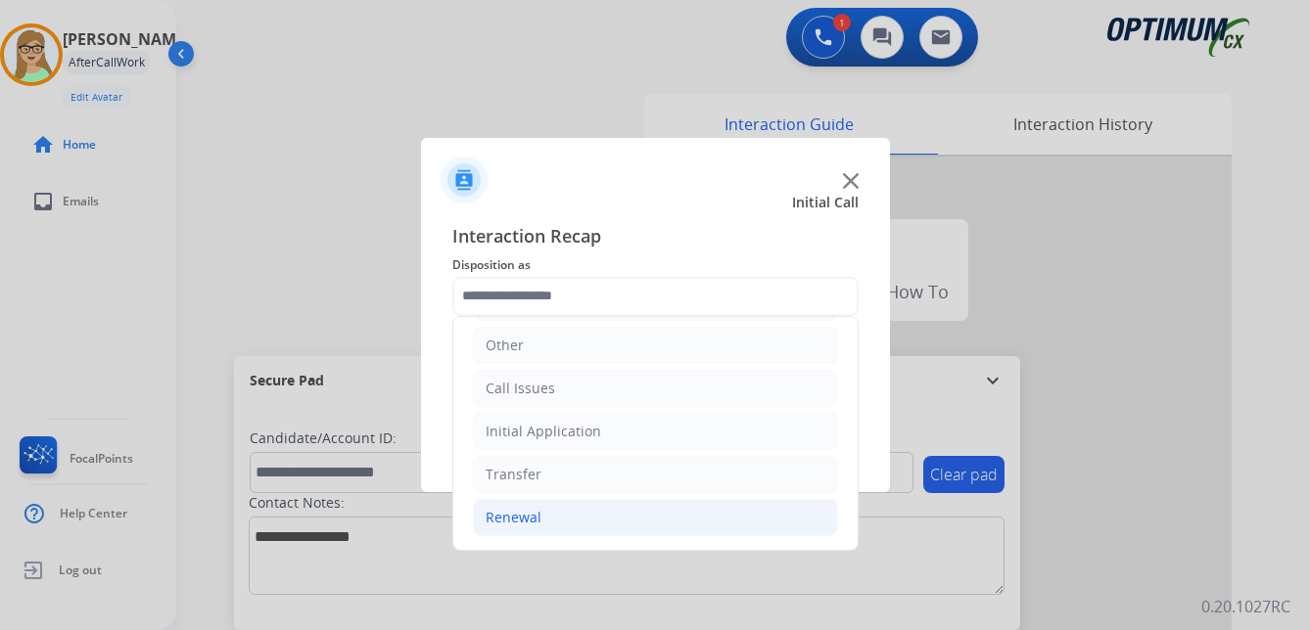
click at [521, 519] on div "Renewal" at bounding box center [514, 518] width 56 height 20
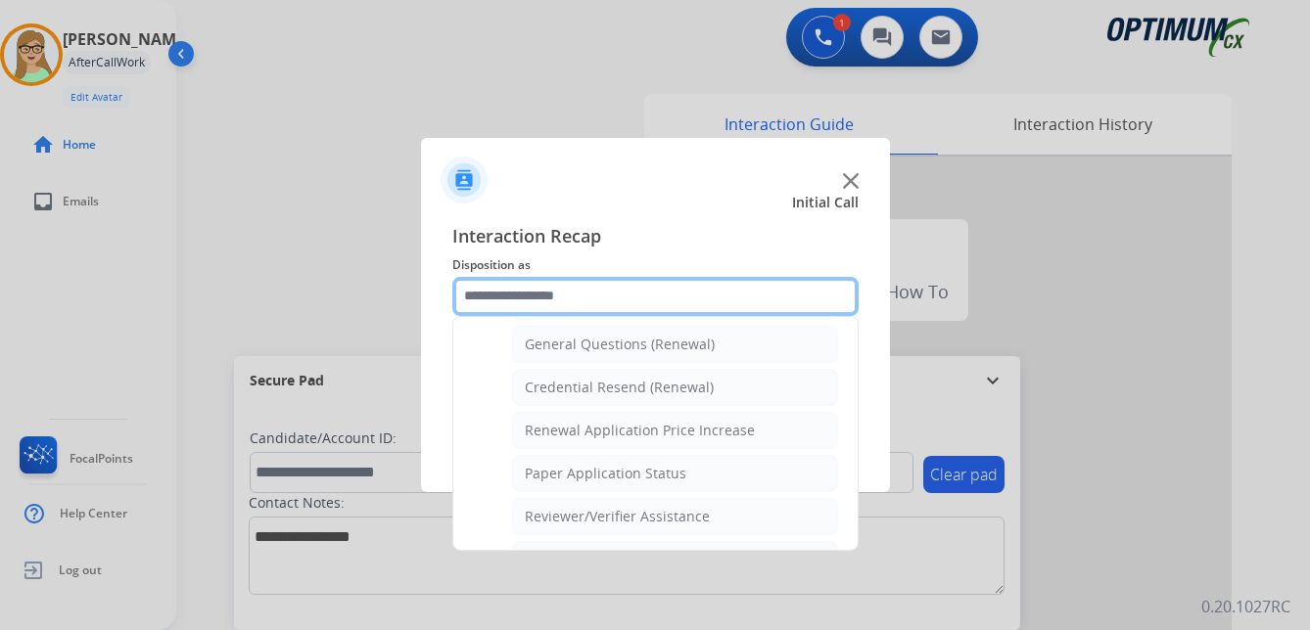
scroll to position [560, 0]
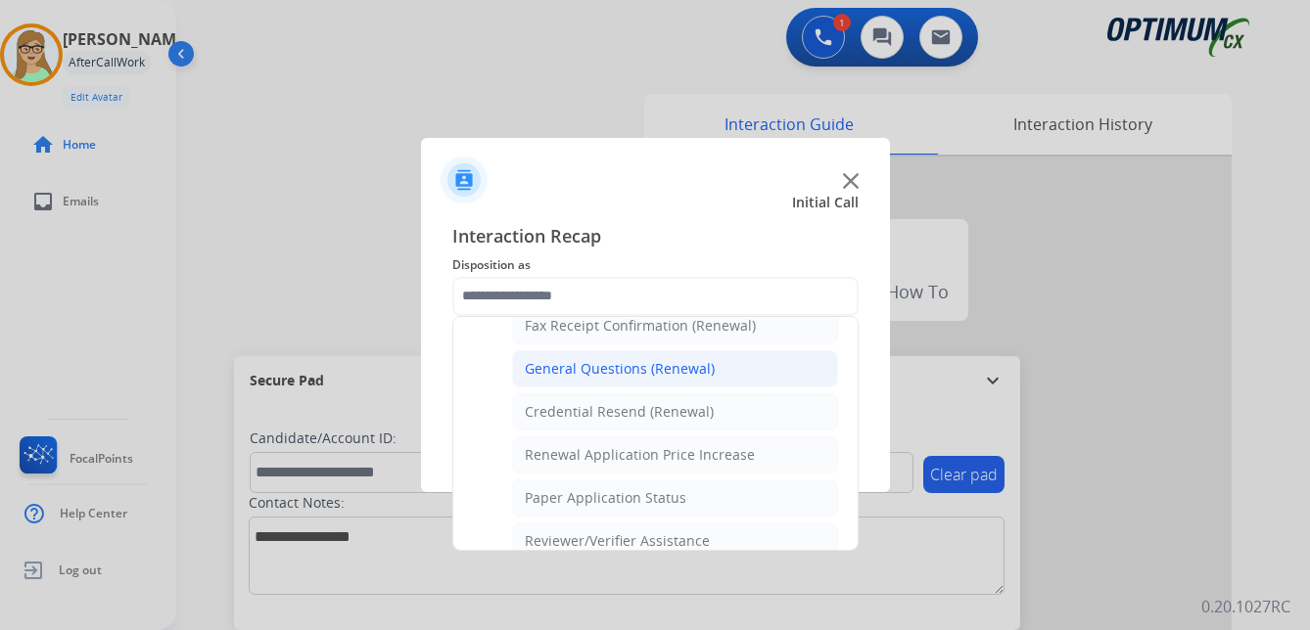
click at [609, 372] on div "General Questions (Renewal)" at bounding box center [620, 369] width 190 height 20
type input "**********"
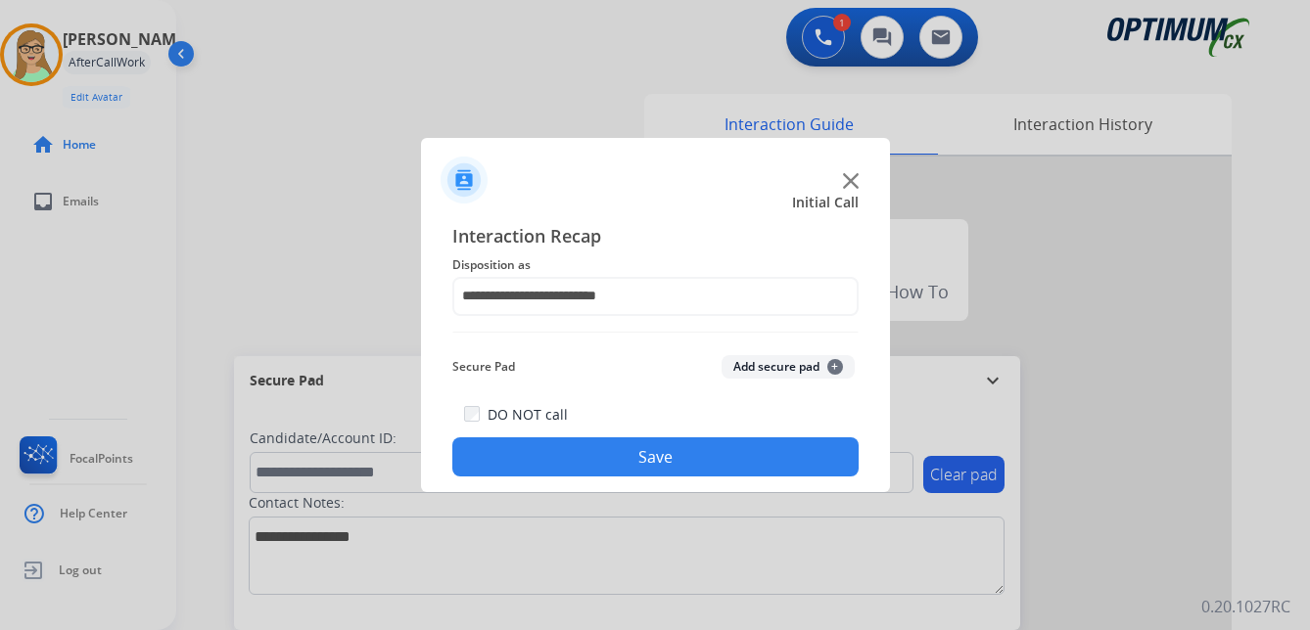
drag, startPoint x: 588, startPoint y: 458, endPoint x: 1, endPoint y: 422, distance: 588.5
click at [586, 458] on button "Save" at bounding box center [655, 457] width 406 height 39
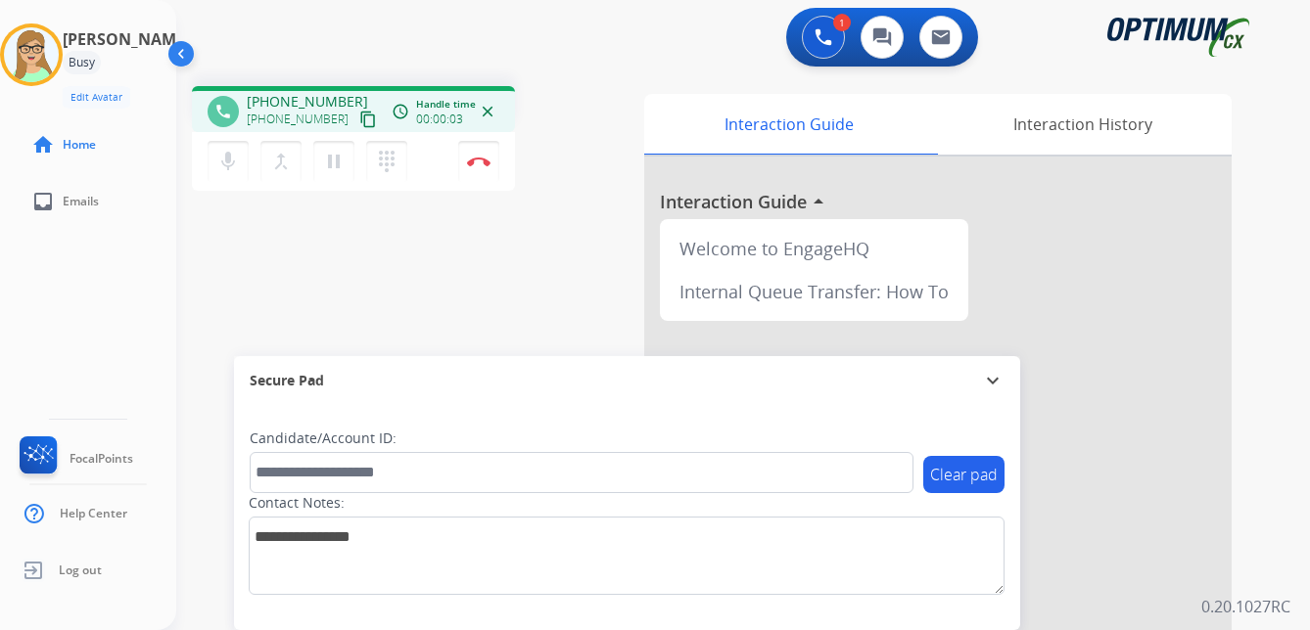
click at [359, 123] on mat-icon "content_copy" at bounding box center [368, 120] width 18 height 18
click at [484, 161] on img at bounding box center [478, 162] width 23 height 10
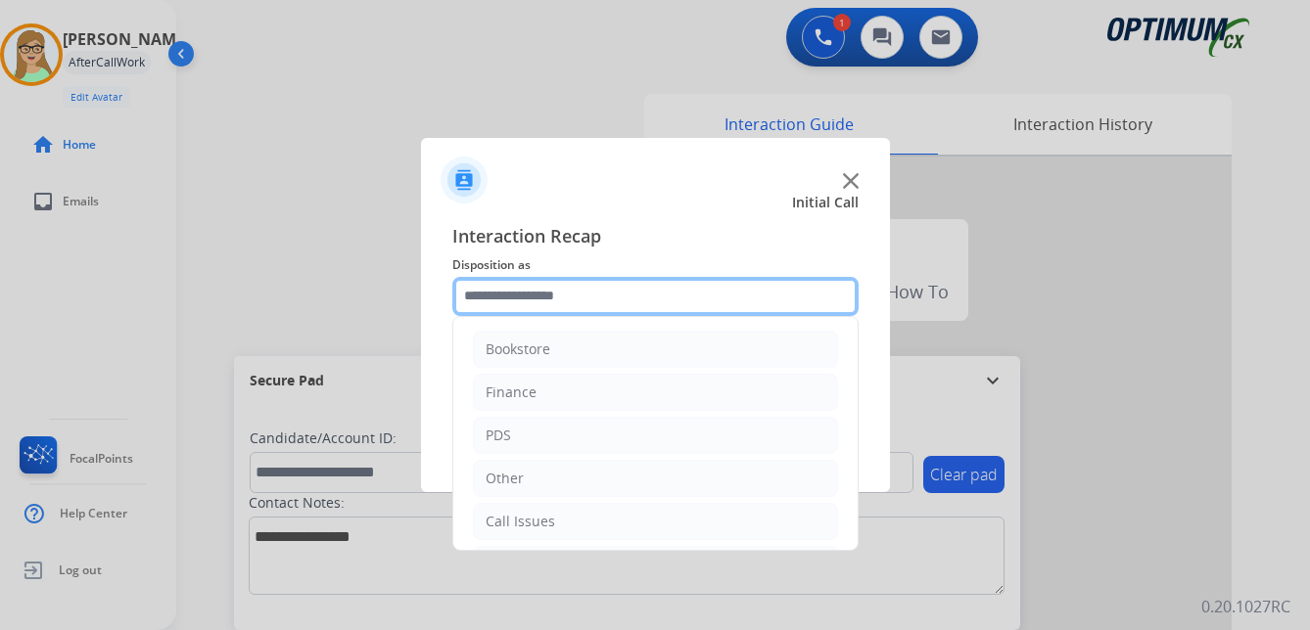
click at [525, 290] on input "text" at bounding box center [655, 296] width 406 height 39
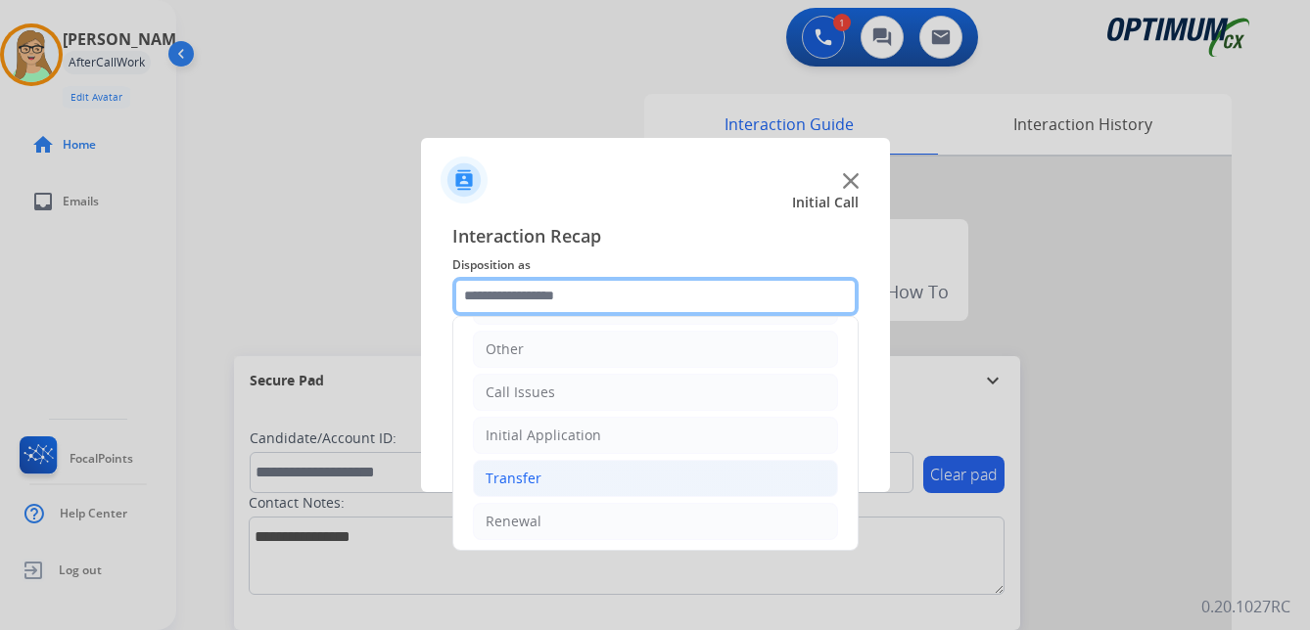
scroll to position [133, 0]
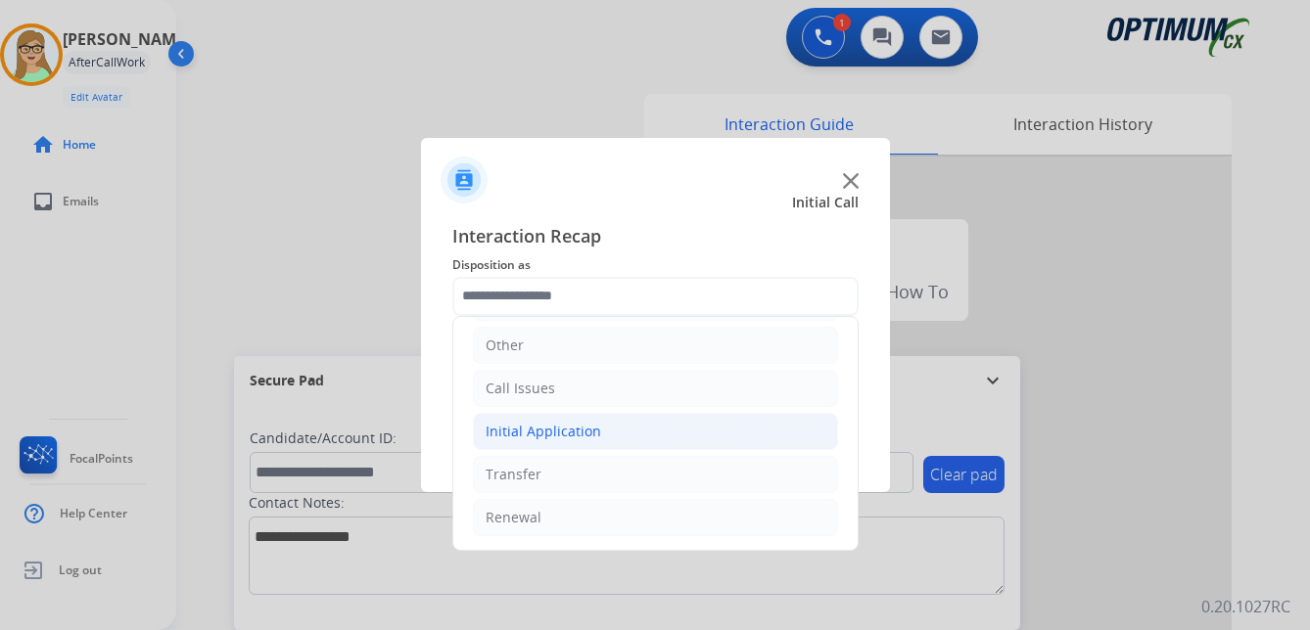
click at [559, 429] on div "Initial Application" at bounding box center [544, 432] width 116 height 20
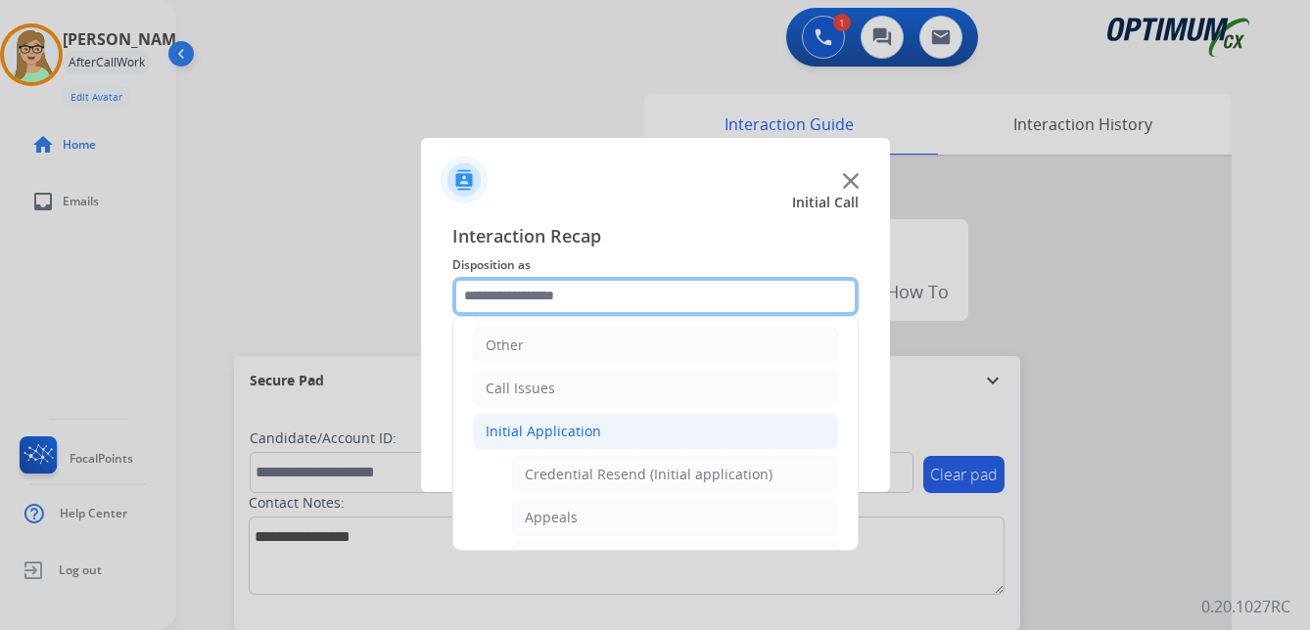
scroll to position [231, 0]
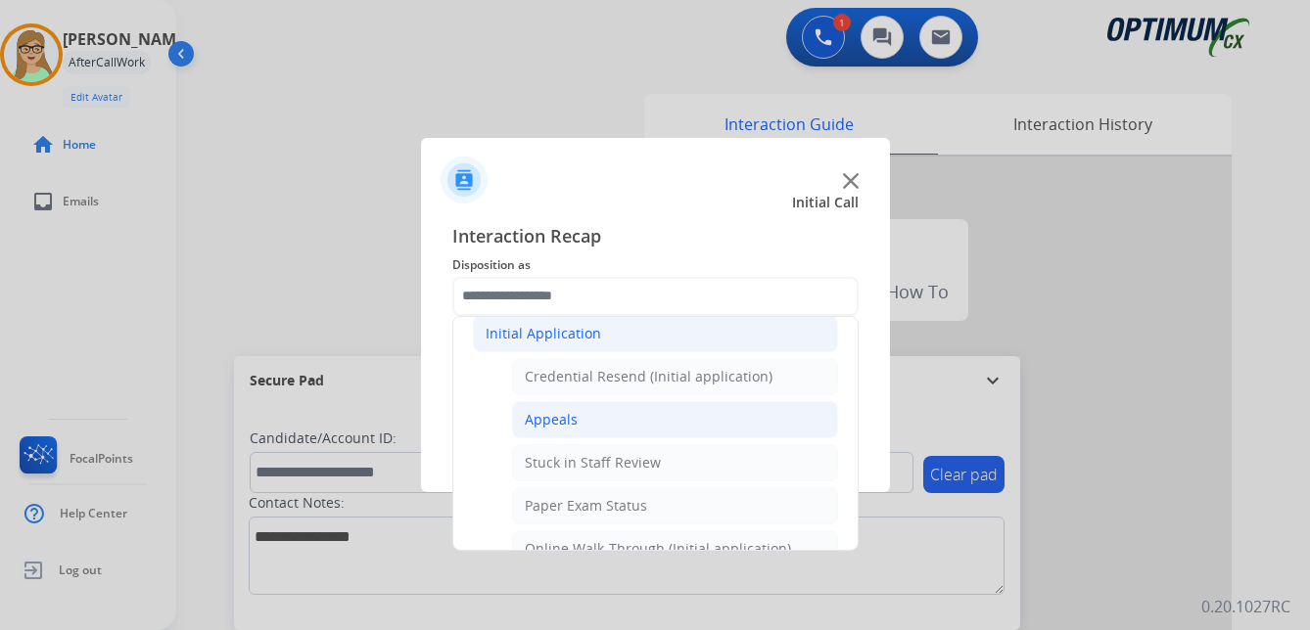
click at [563, 417] on div "Appeals" at bounding box center [551, 420] width 53 height 20
type input "*******"
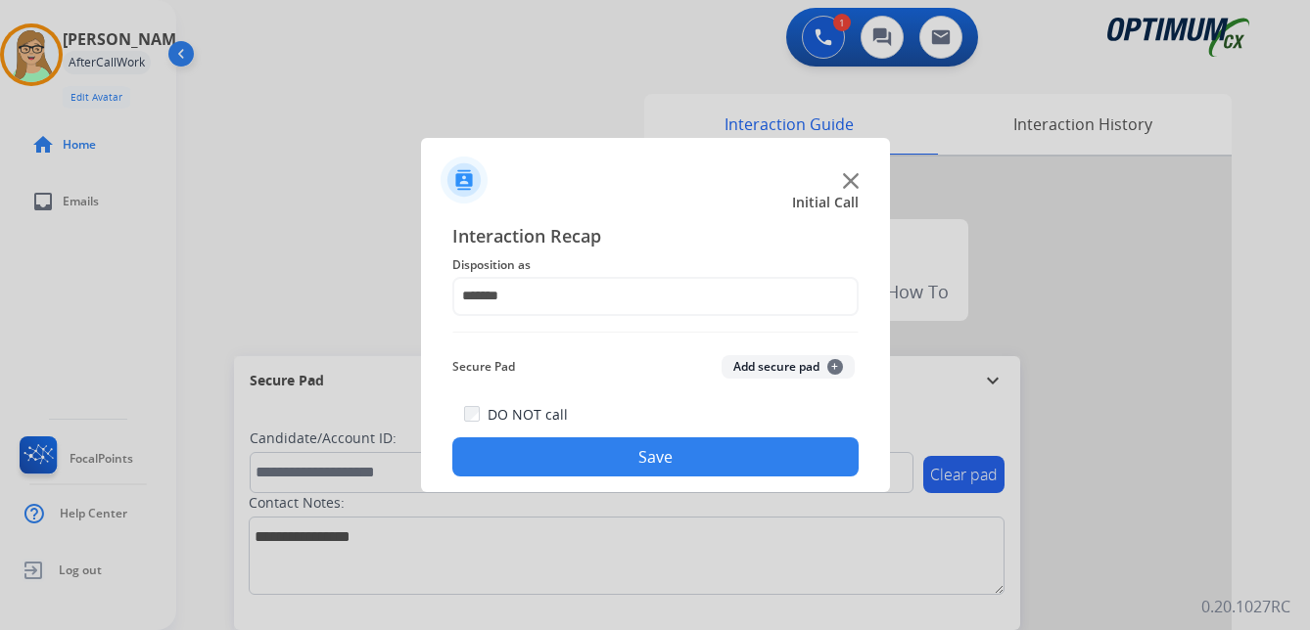
drag, startPoint x: 557, startPoint y: 461, endPoint x: 397, endPoint y: 450, distance: 159.9
click at [553, 461] on button "Save" at bounding box center [655, 457] width 406 height 39
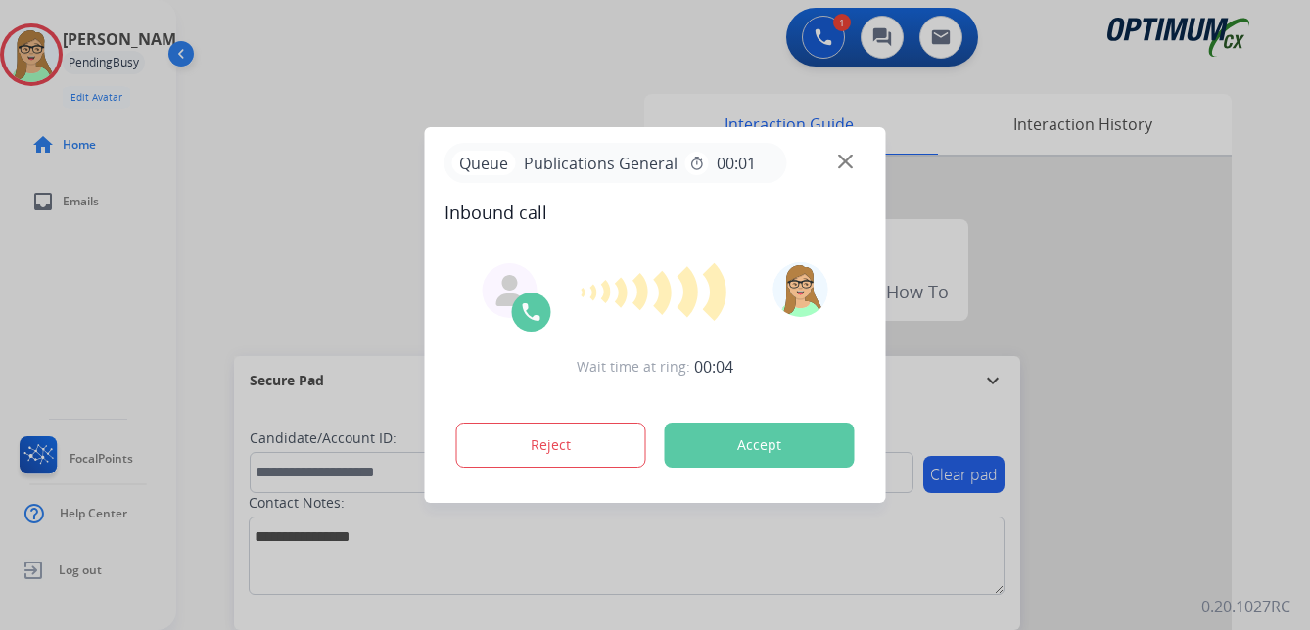
click at [126, 588] on div at bounding box center [655, 315] width 1310 height 630
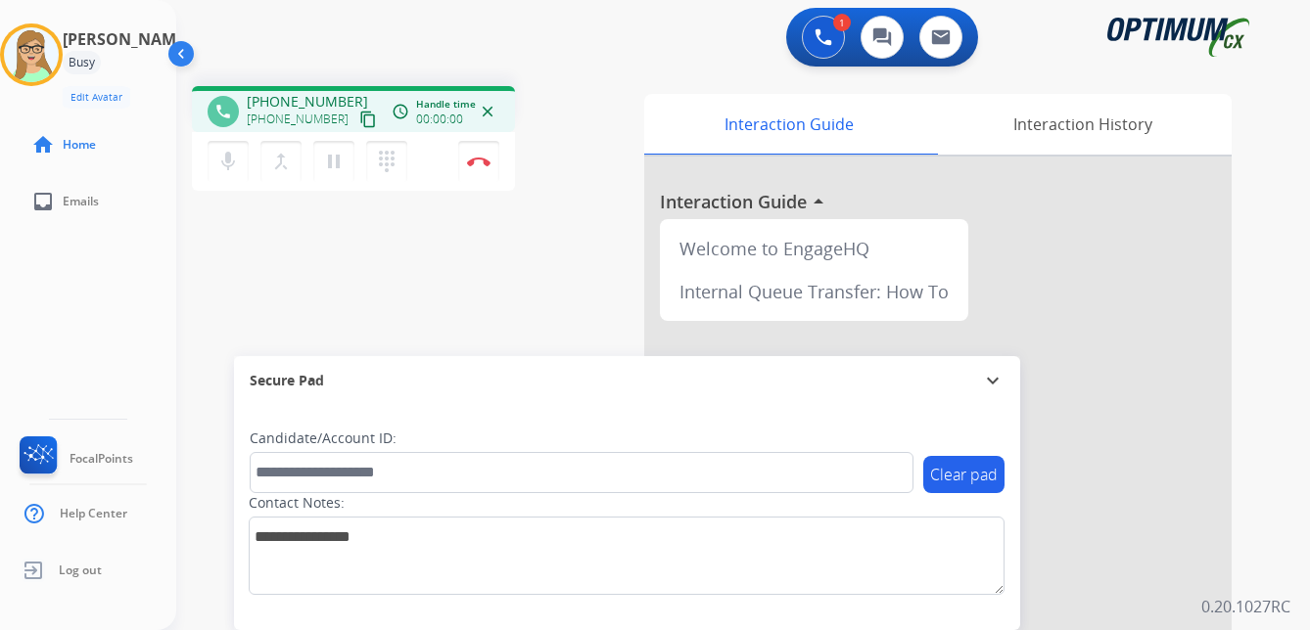
click at [359, 123] on mat-icon "content_copy" at bounding box center [368, 120] width 18 height 18
click at [481, 158] on img at bounding box center [478, 162] width 23 height 10
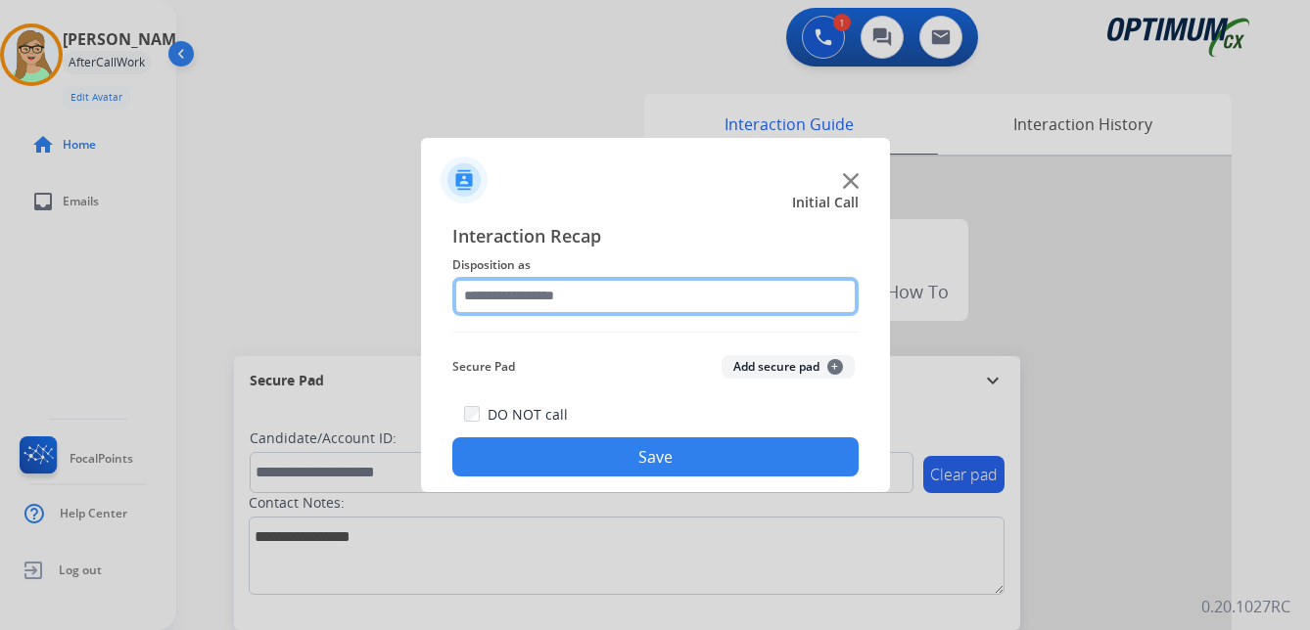
click at [551, 294] on input "text" at bounding box center [655, 296] width 406 height 39
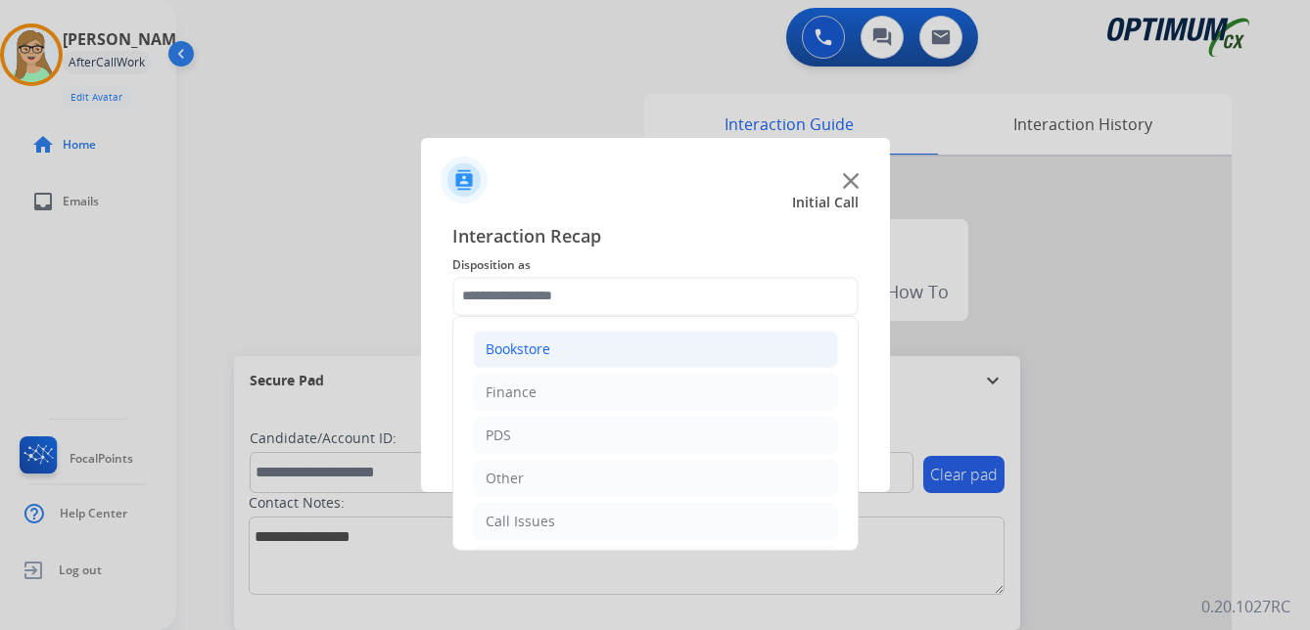
click at [539, 344] on div "Bookstore" at bounding box center [518, 350] width 65 height 20
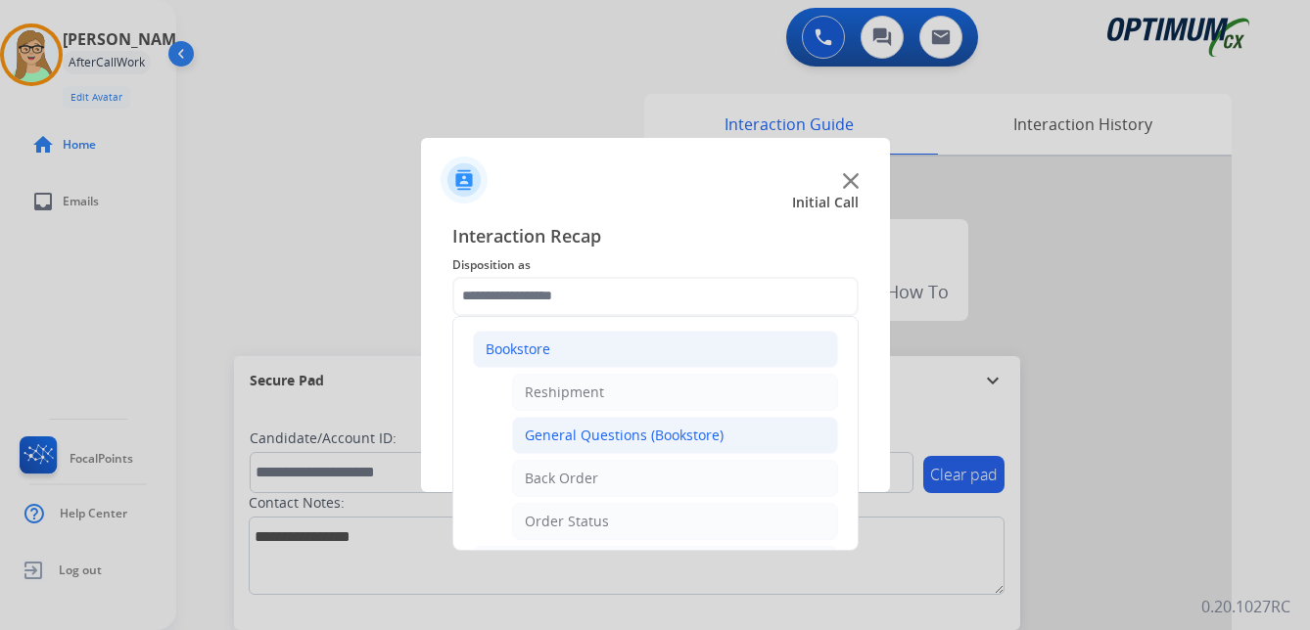
click at [658, 437] on div "General Questions (Bookstore)" at bounding box center [624, 436] width 199 height 20
type input "**********"
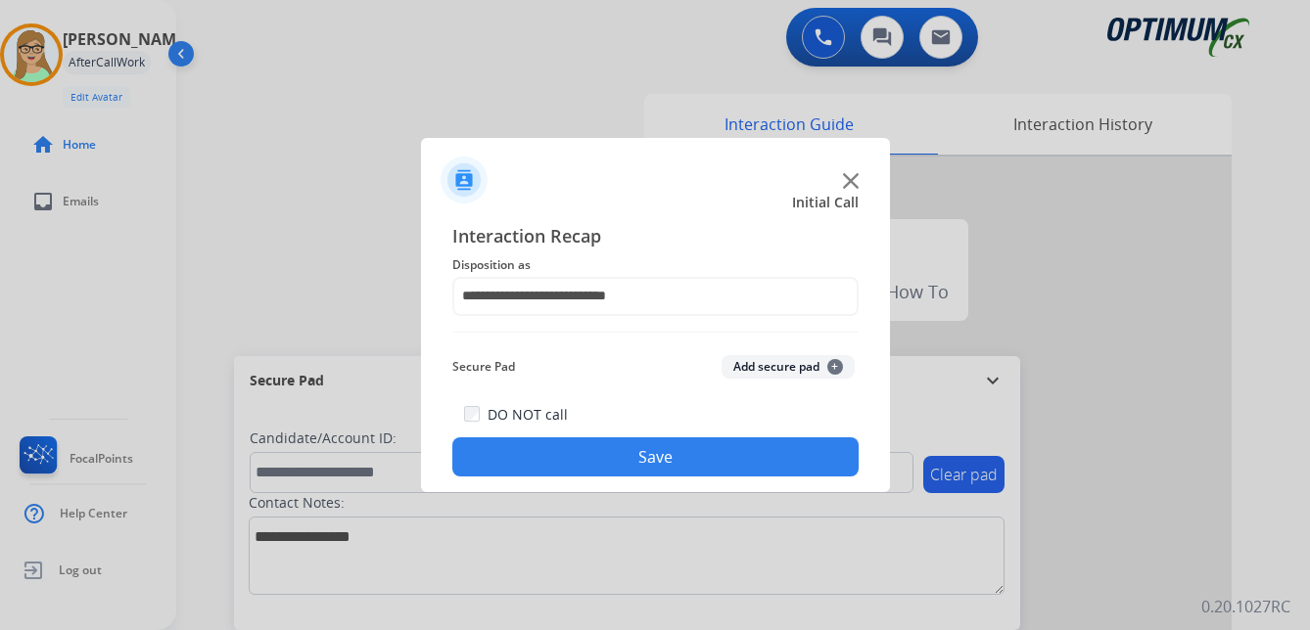
click at [594, 455] on button "Save" at bounding box center [655, 457] width 406 height 39
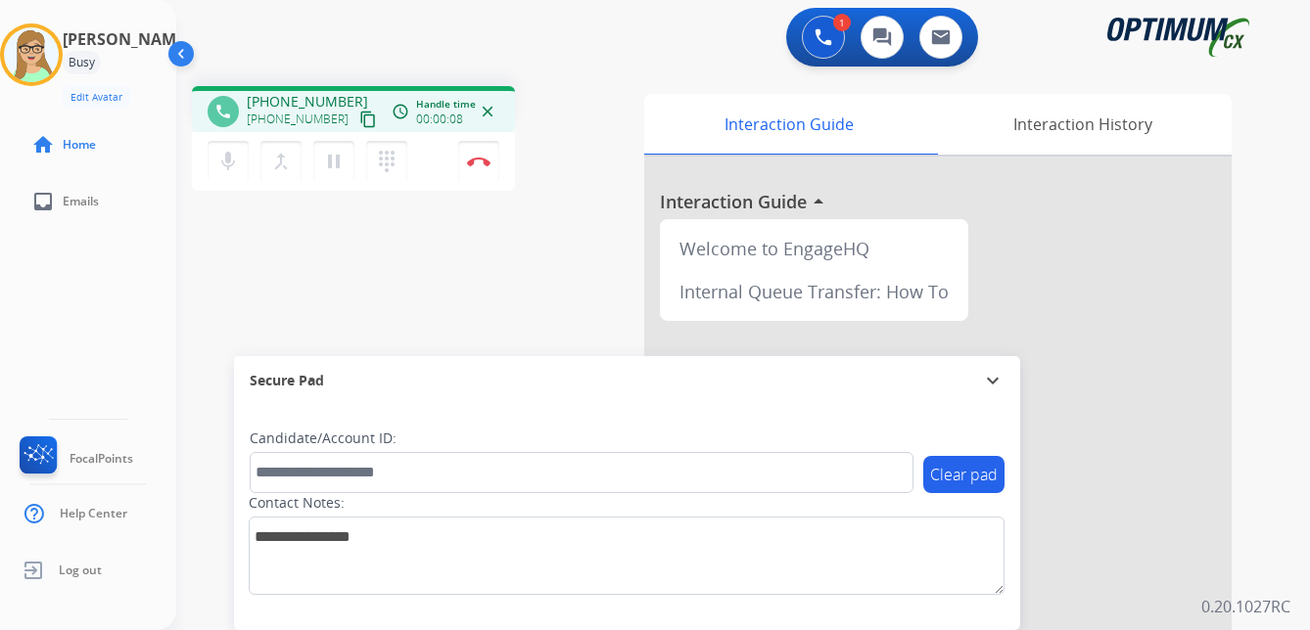
click at [359, 117] on mat-icon "content_copy" at bounding box center [368, 120] width 18 height 18
click at [482, 159] on img at bounding box center [478, 162] width 23 height 10
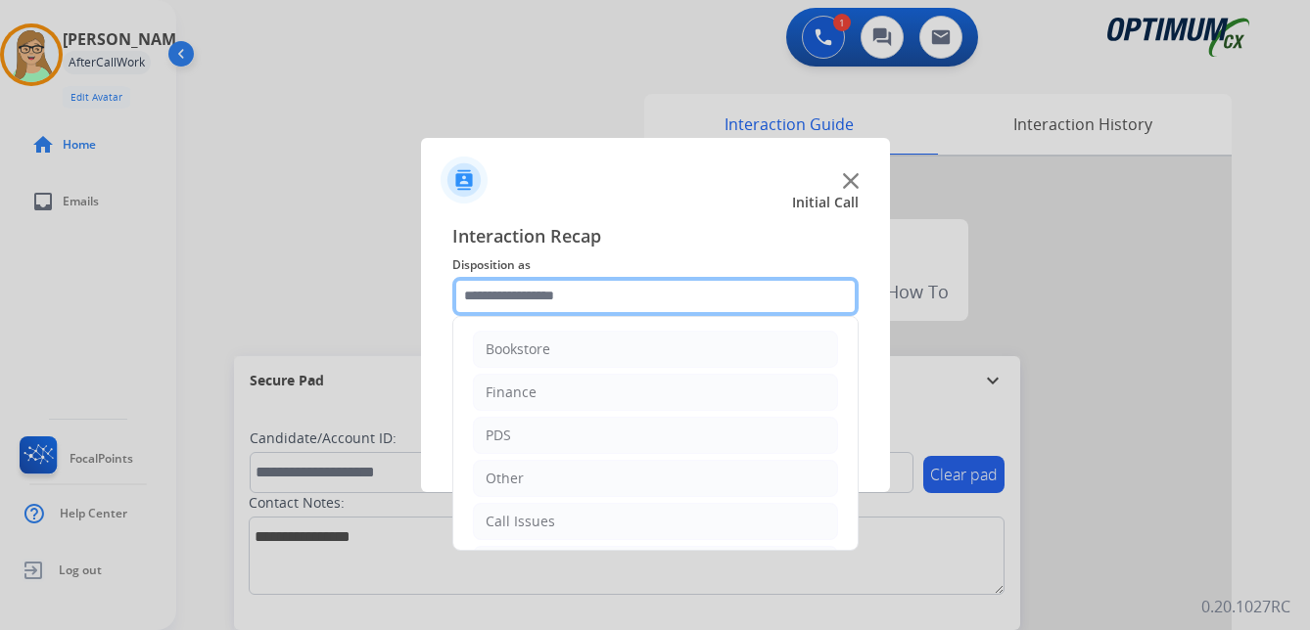
click at [544, 295] on input "text" at bounding box center [655, 296] width 406 height 39
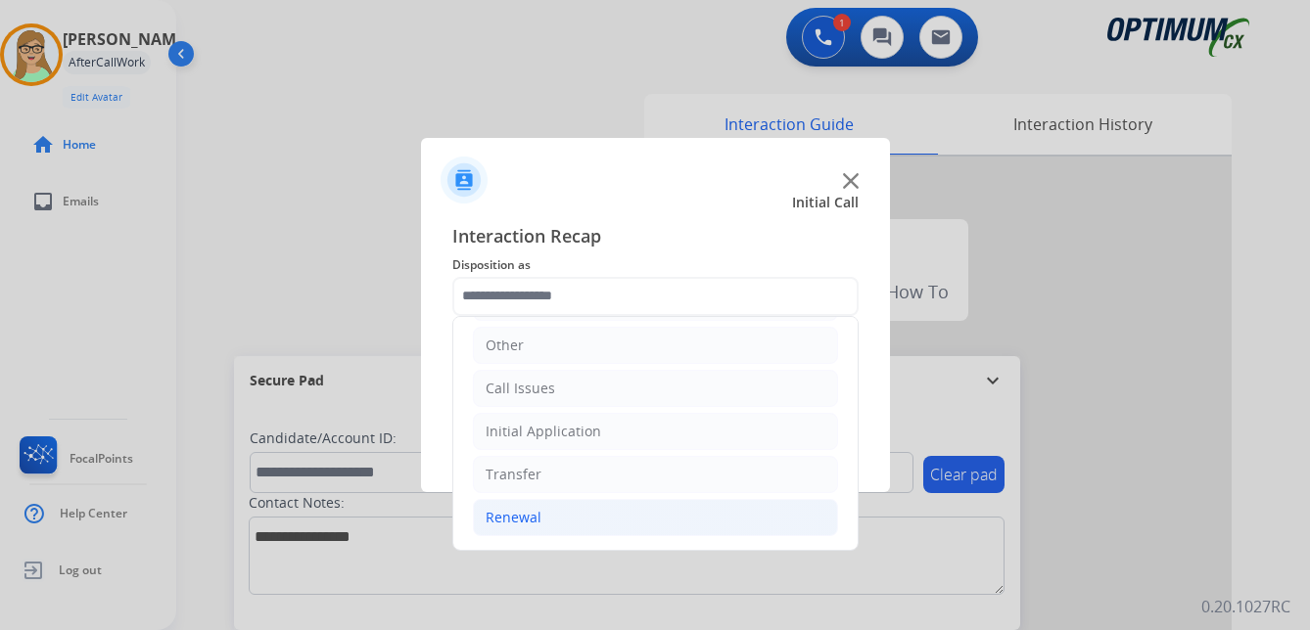
click at [519, 517] on div "Renewal" at bounding box center [514, 518] width 56 height 20
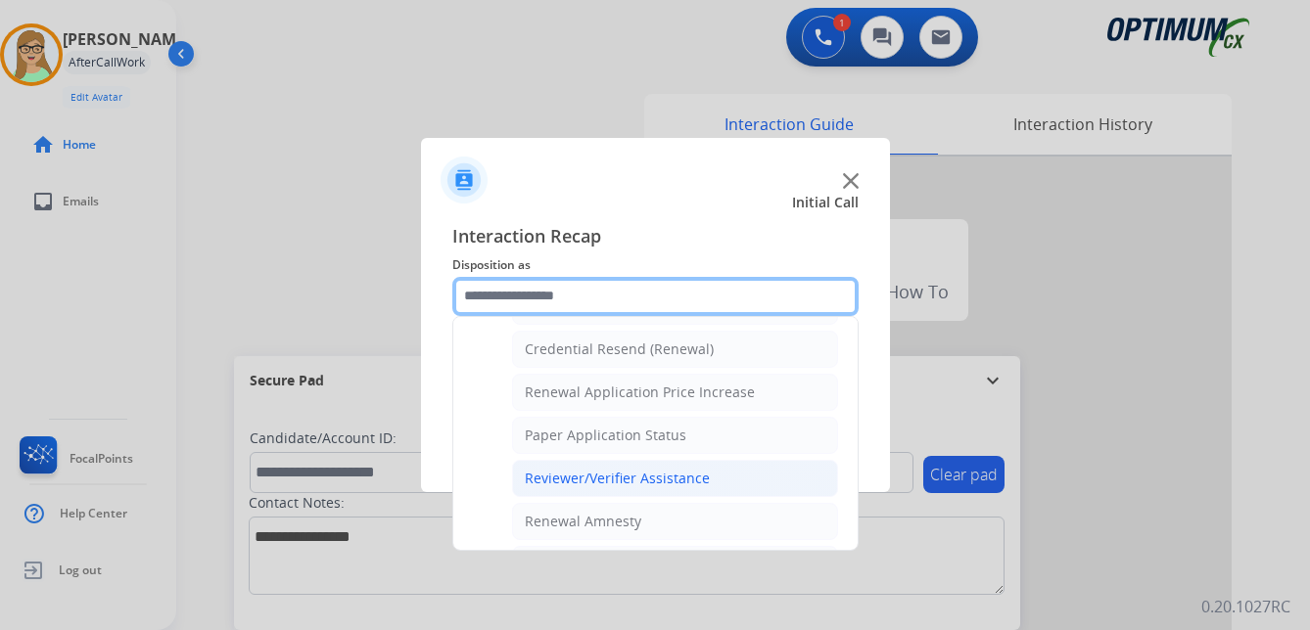
scroll to position [525, 0]
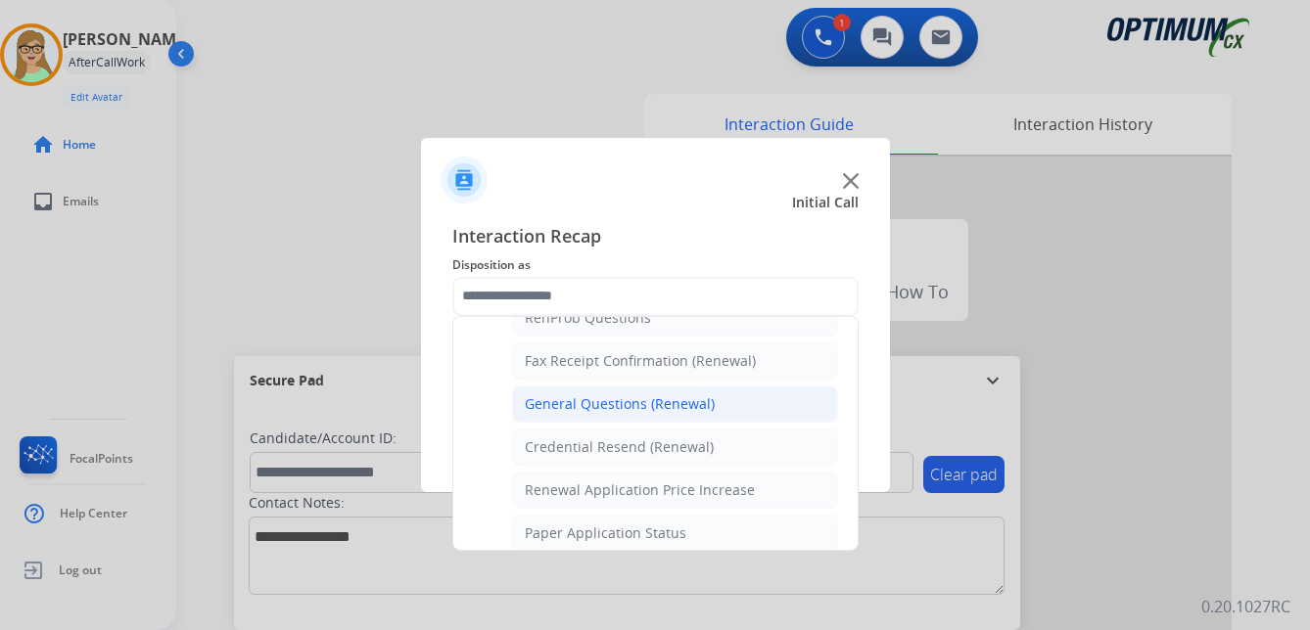
click at [593, 404] on div "General Questions (Renewal)" at bounding box center [620, 405] width 190 height 20
type input "**********"
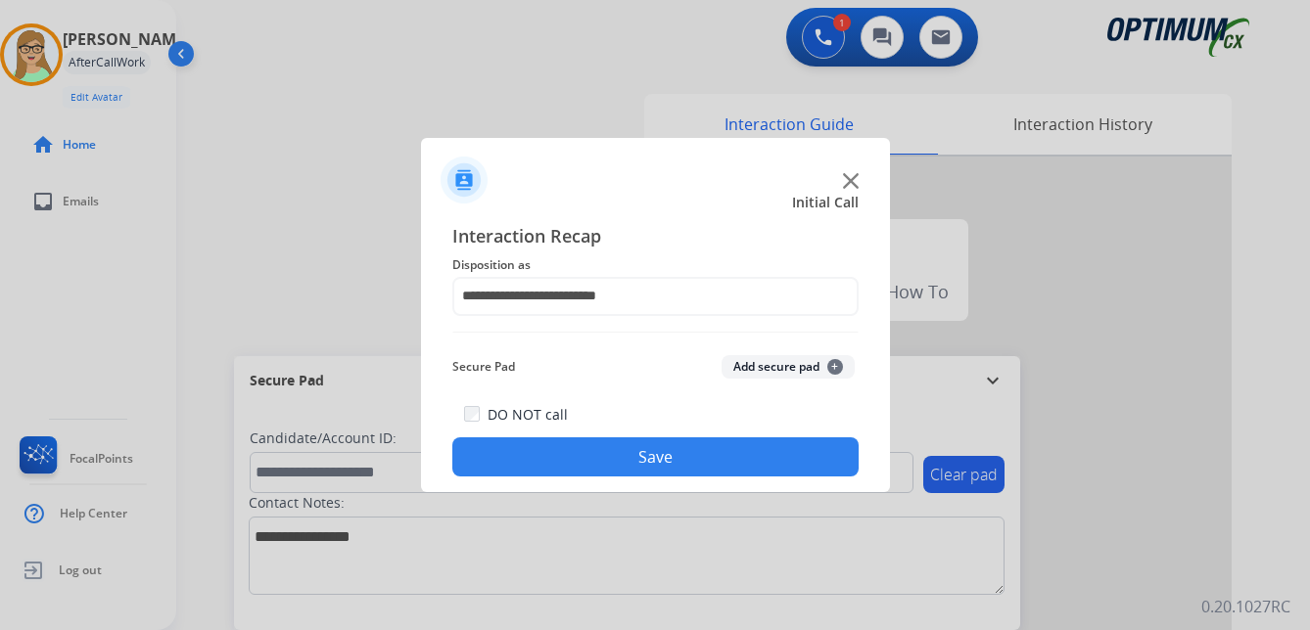
drag, startPoint x: 562, startPoint y: 454, endPoint x: 505, endPoint y: 459, distance: 57.0
click at [555, 455] on button "Save" at bounding box center [655, 457] width 406 height 39
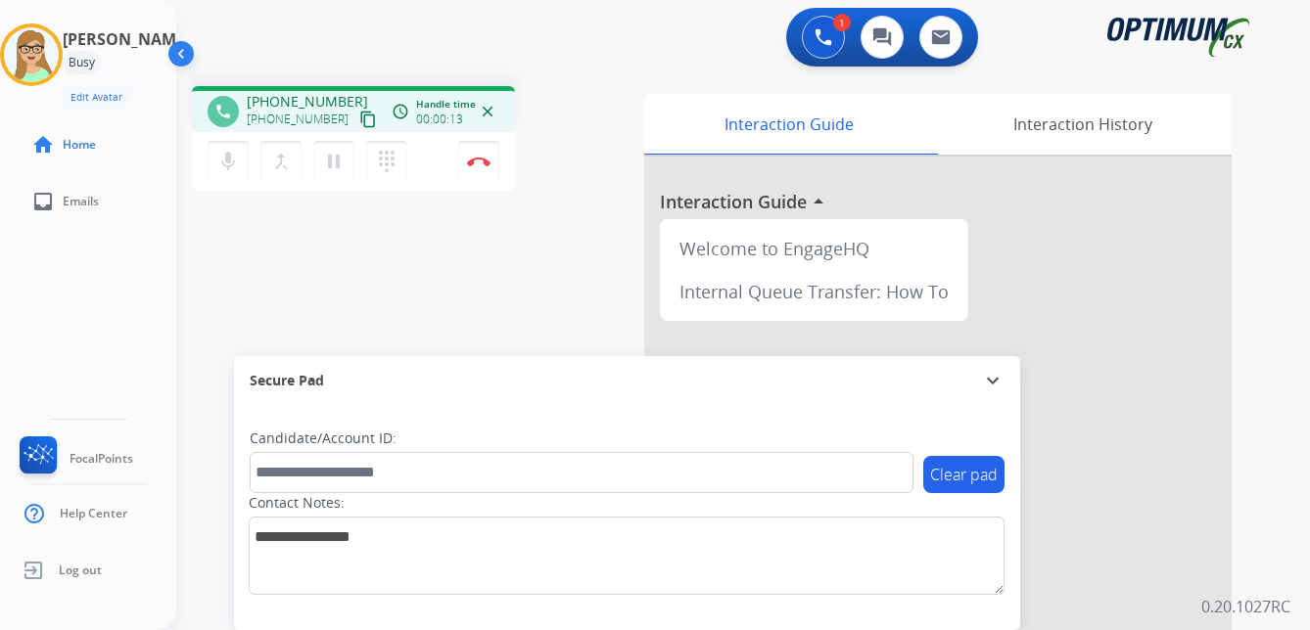
click at [359, 124] on mat-icon "content_copy" at bounding box center [368, 120] width 18 height 18
click at [482, 159] on img at bounding box center [478, 162] width 23 height 10
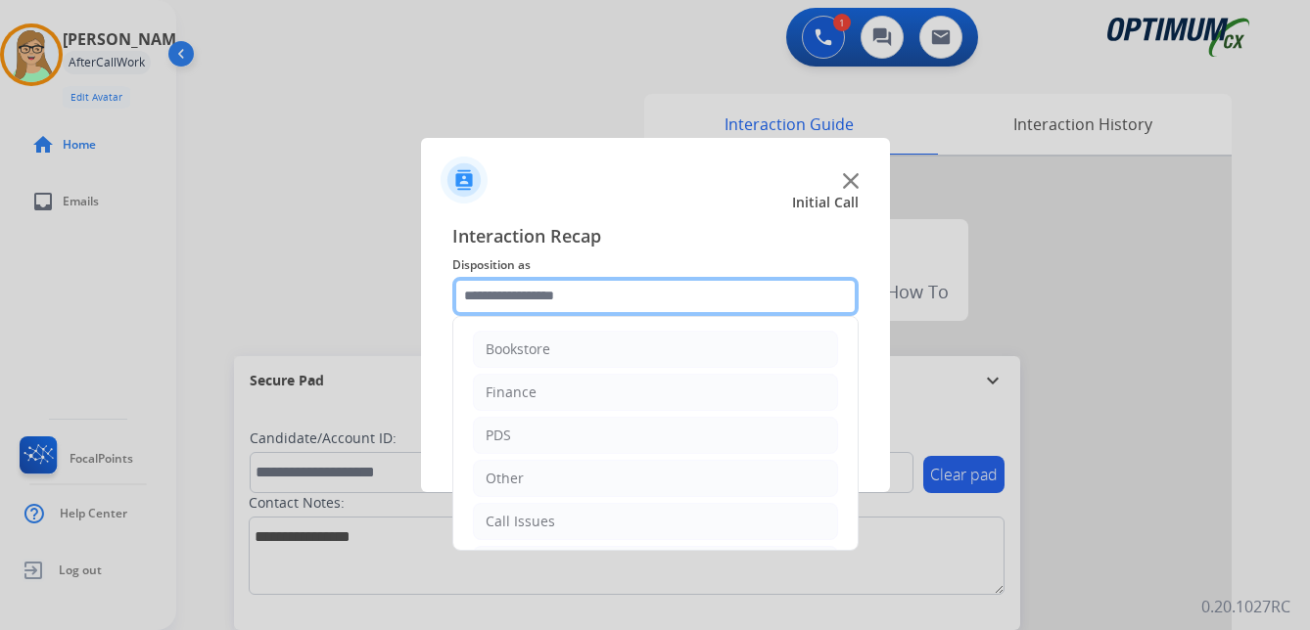
click at [522, 290] on input "text" at bounding box center [655, 296] width 406 height 39
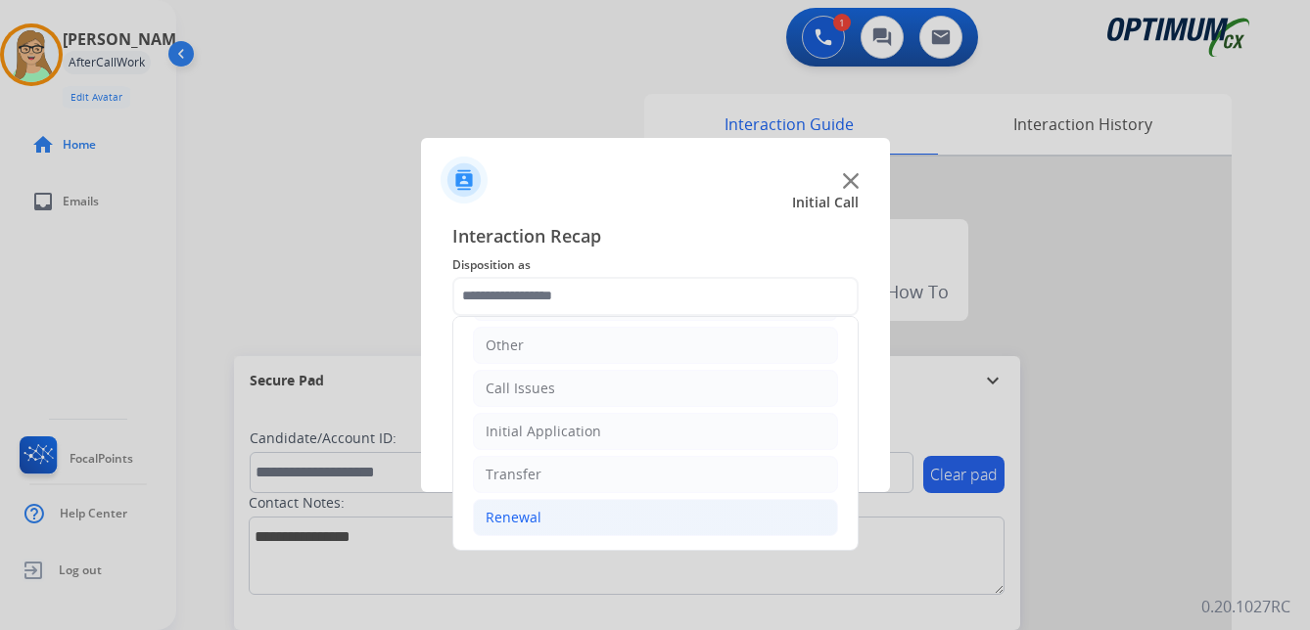
click at [521, 514] on div "Renewal" at bounding box center [514, 518] width 56 height 20
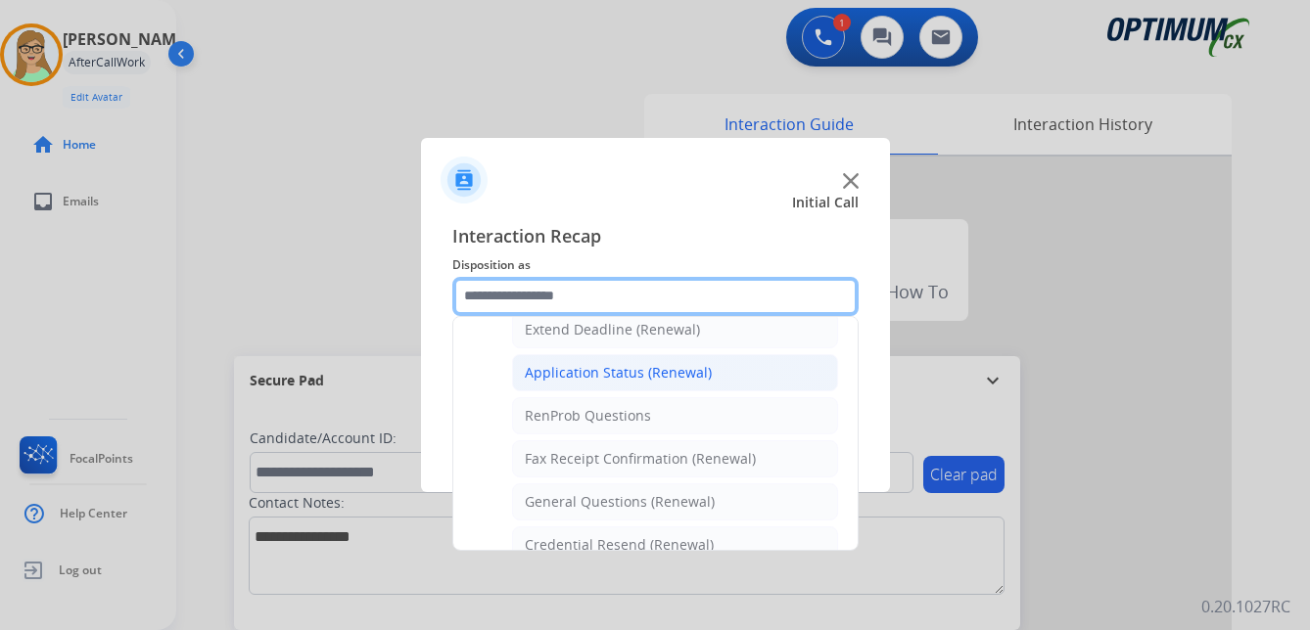
scroll to position [525, 0]
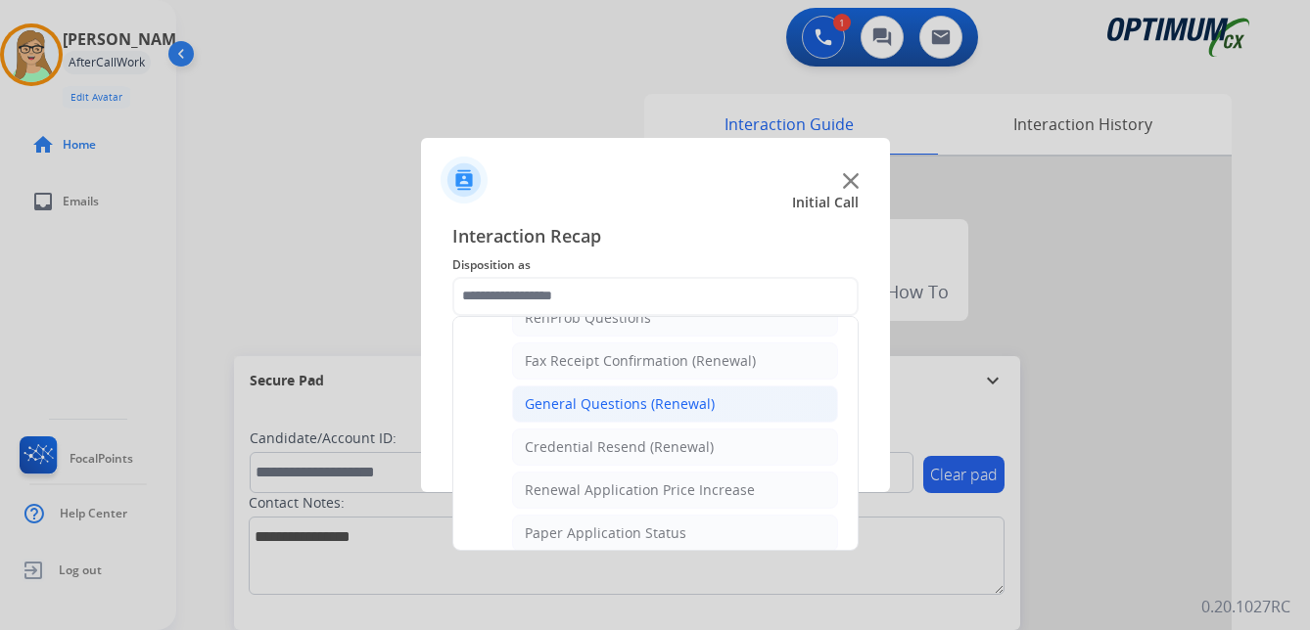
click at [590, 397] on div "General Questions (Renewal)" at bounding box center [620, 405] width 190 height 20
type input "**********"
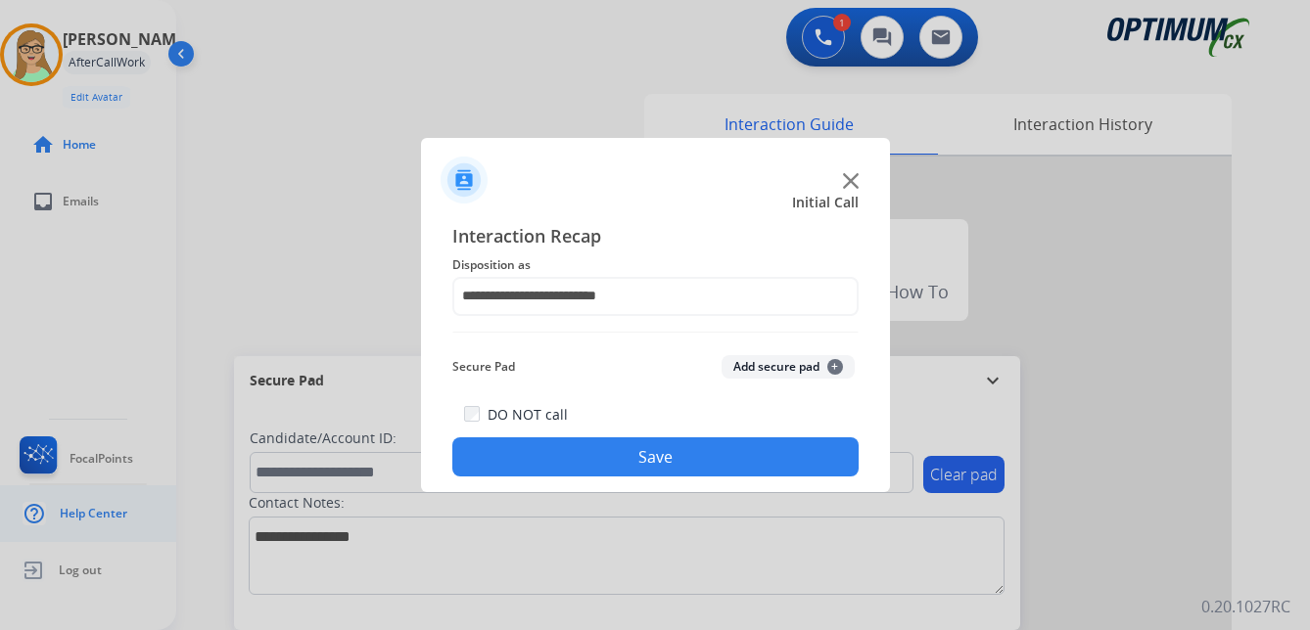
drag, startPoint x: 603, startPoint y: 455, endPoint x: 51, endPoint y: 525, distance: 556.5
click at [560, 461] on button "Save" at bounding box center [655, 457] width 406 height 39
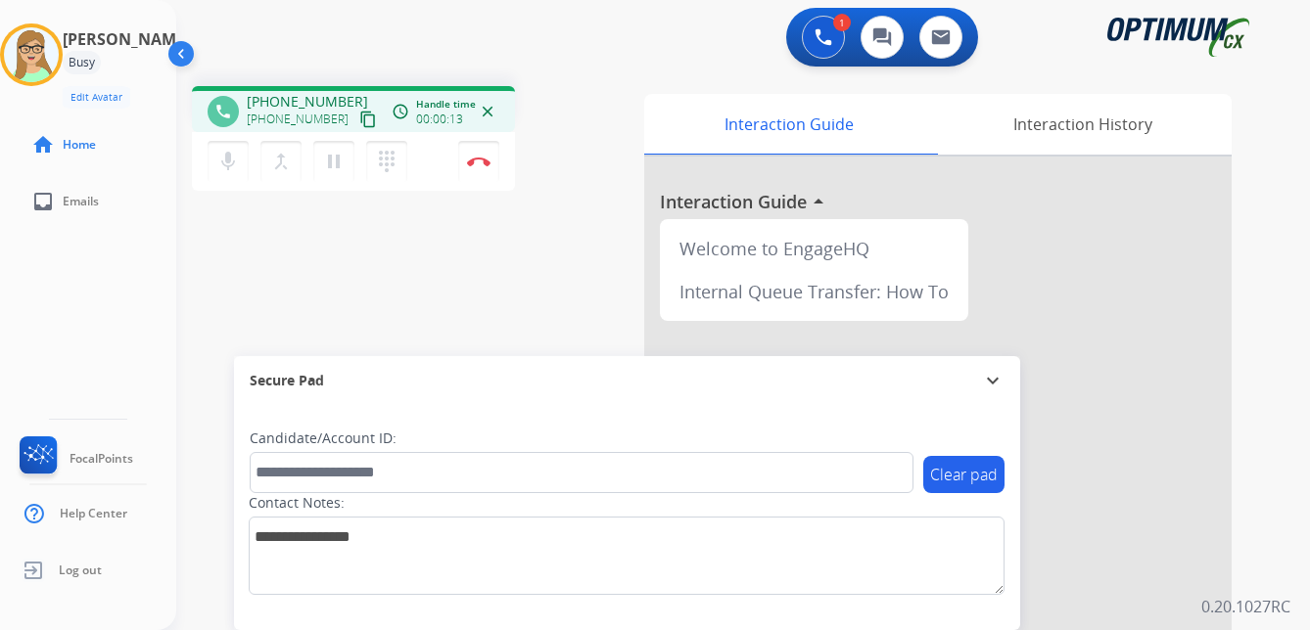
click at [359, 122] on mat-icon "content_copy" at bounding box center [368, 120] width 18 height 18
click at [478, 163] on img at bounding box center [478, 162] width 23 height 10
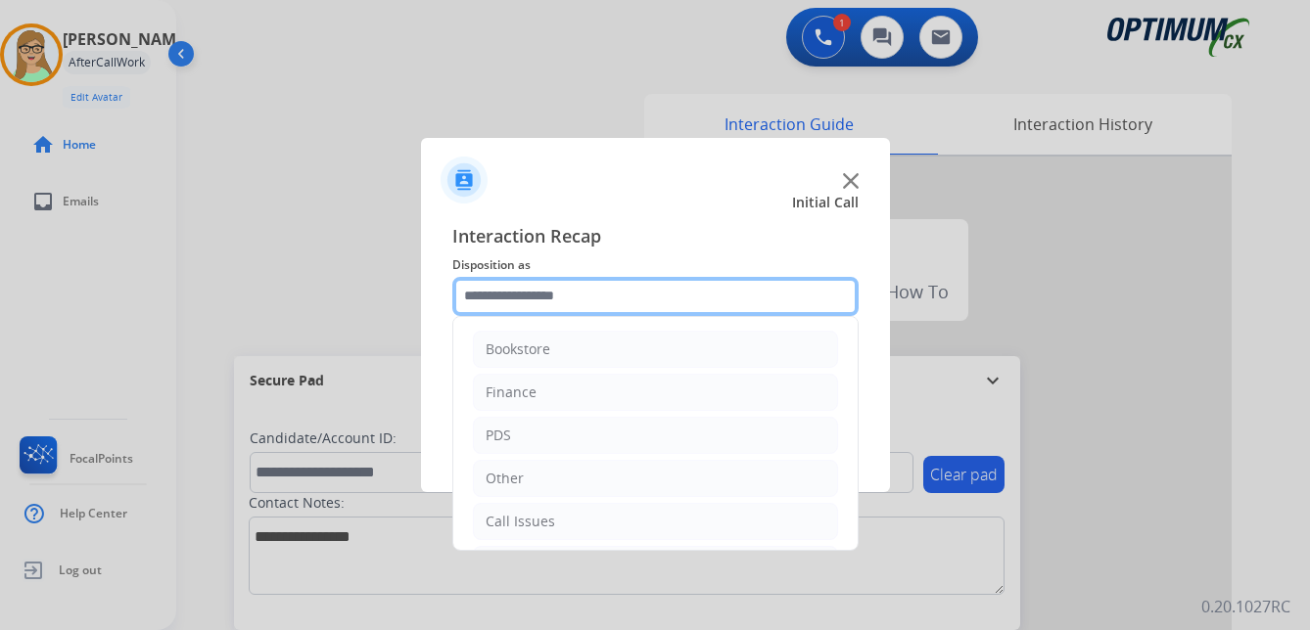
click at [553, 290] on input "text" at bounding box center [655, 296] width 406 height 39
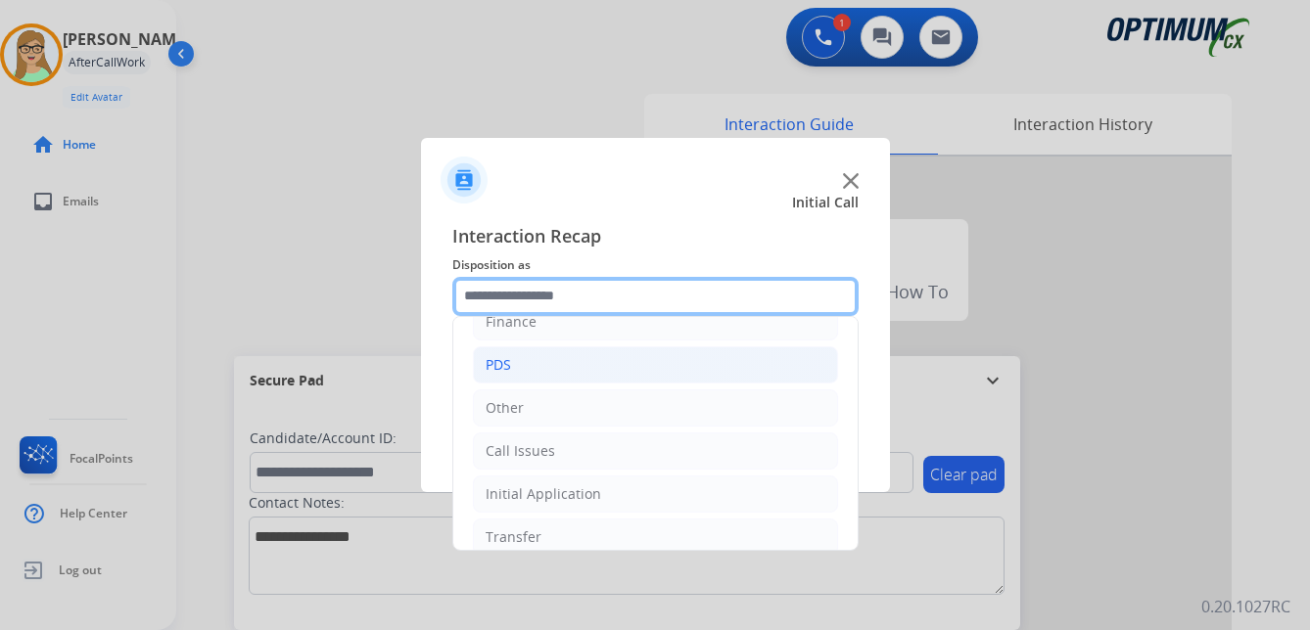
scroll to position [133, 0]
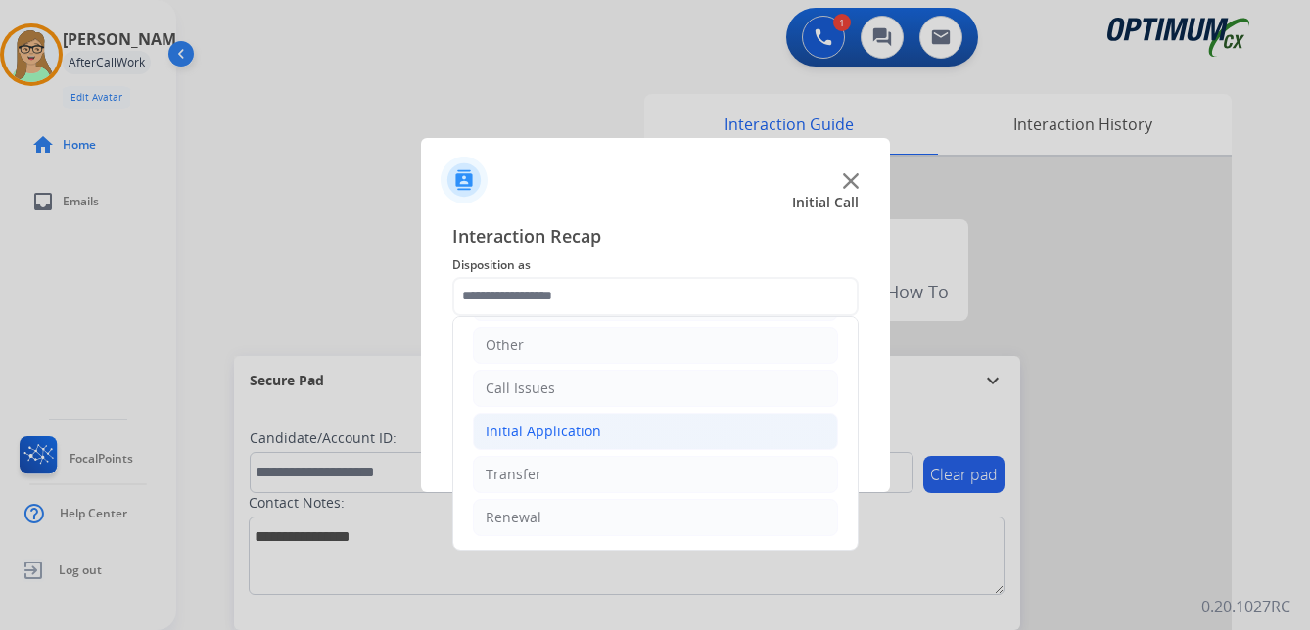
click at [552, 428] on div "Initial Application" at bounding box center [544, 432] width 116 height 20
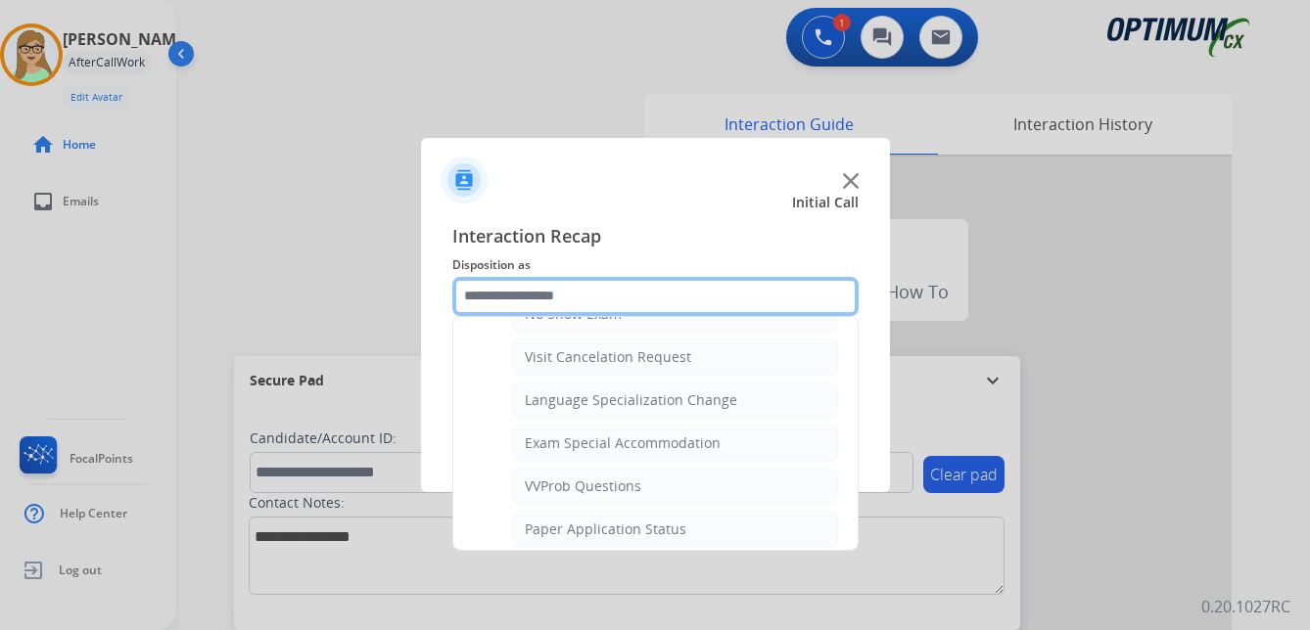
scroll to position [1014, 0]
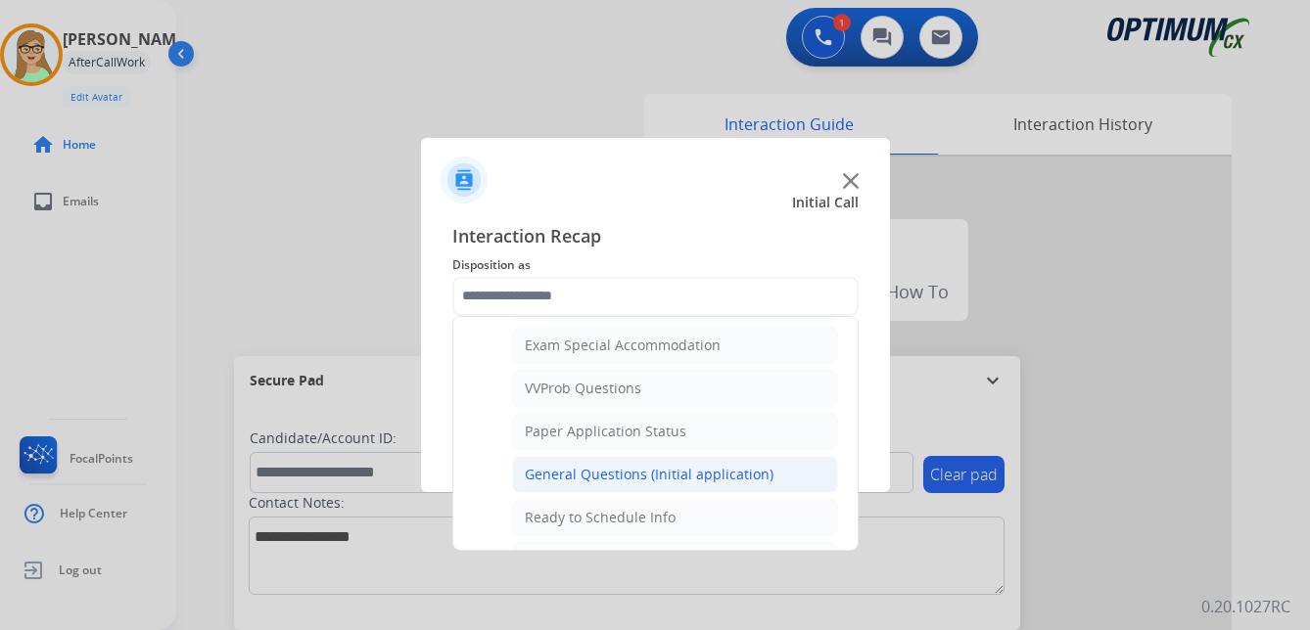
click at [545, 479] on div "General Questions (Initial application)" at bounding box center [649, 475] width 249 height 20
type input "**********"
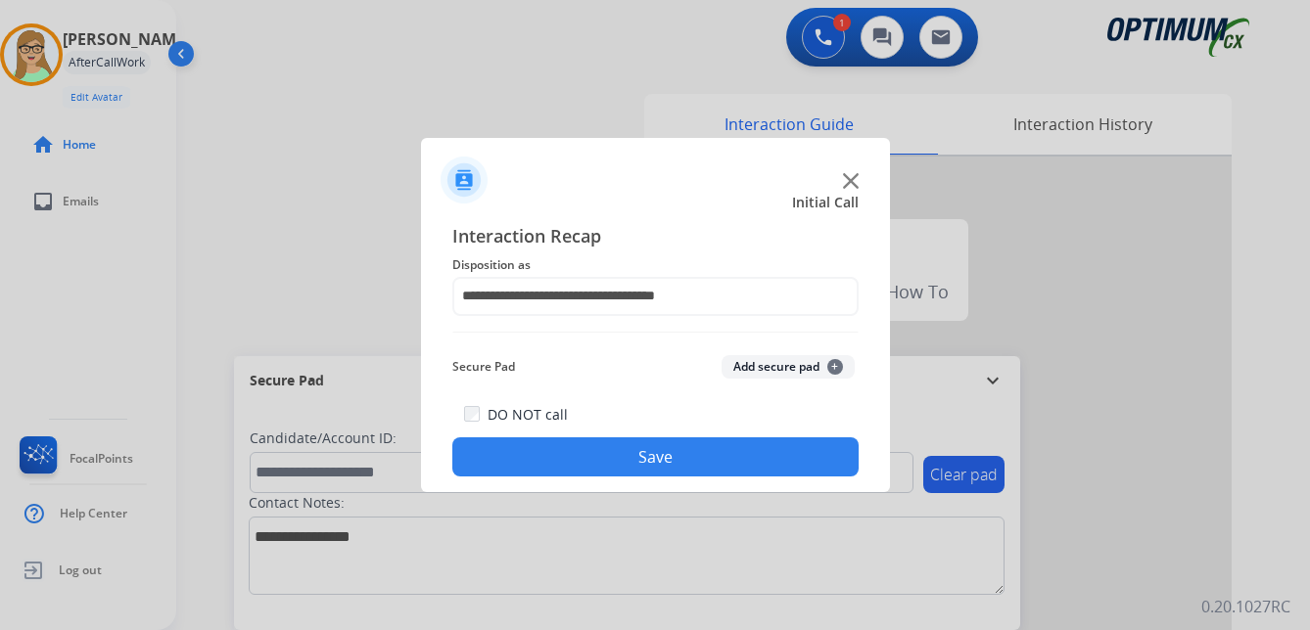
click at [609, 454] on button "Save" at bounding box center [655, 457] width 406 height 39
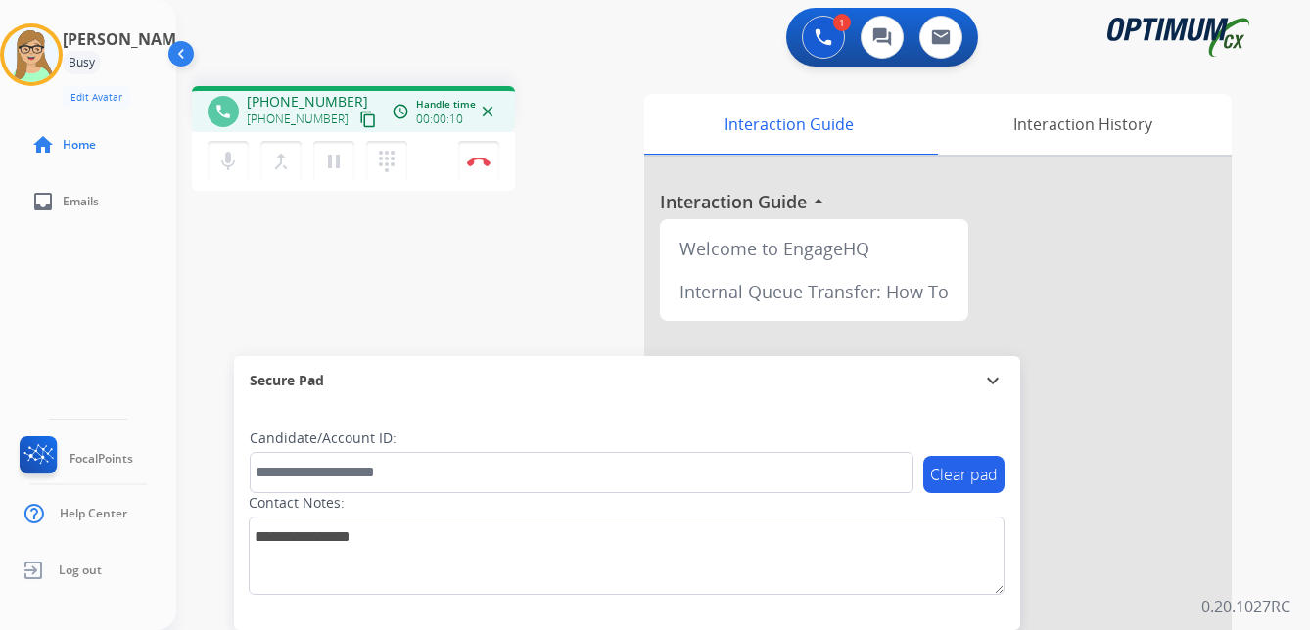
click at [359, 121] on mat-icon "content_copy" at bounding box center [368, 120] width 18 height 18
click at [334, 163] on mat-icon "pause" at bounding box center [333, 161] width 23 height 23
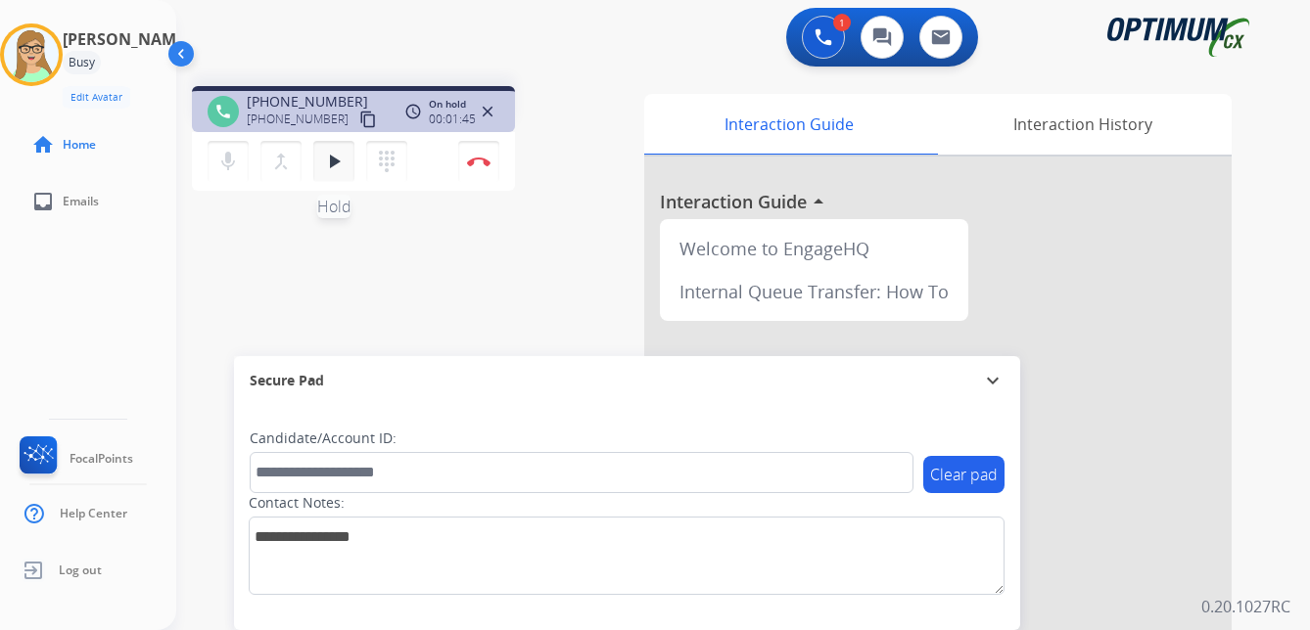
click at [345, 162] on mat-icon "play_arrow" at bounding box center [333, 161] width 23 height 23
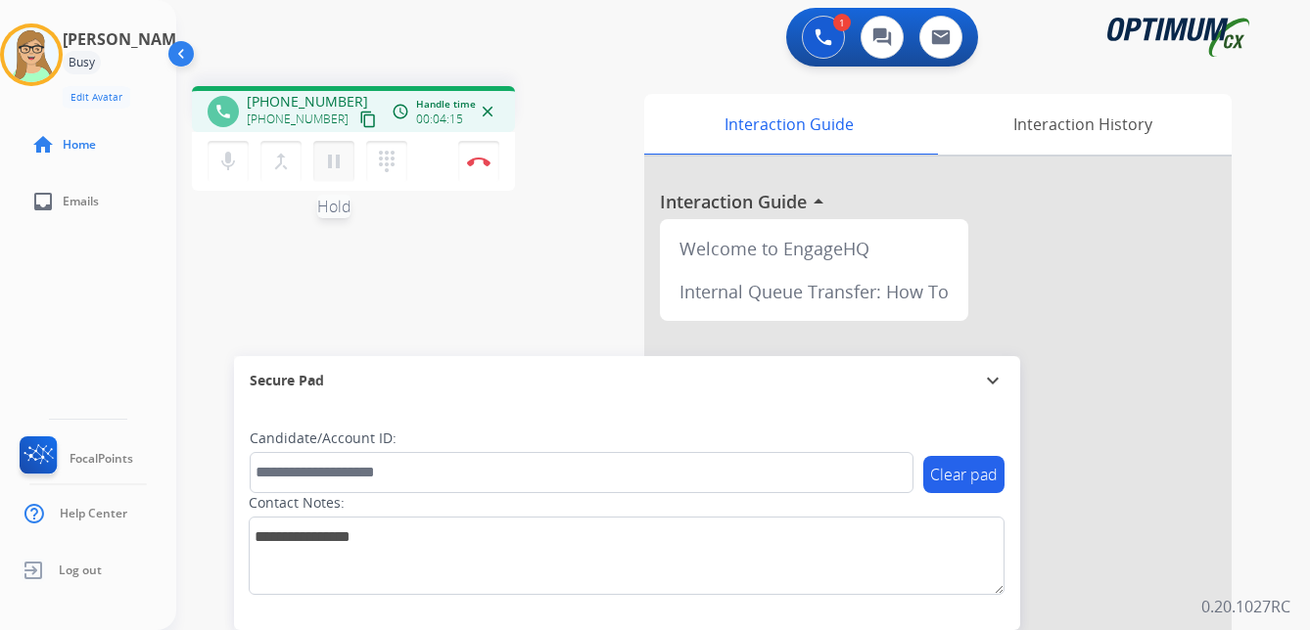
click at [345, 161] on mat-icon "pause" at bounding box center [333, 161] width 23 height 23
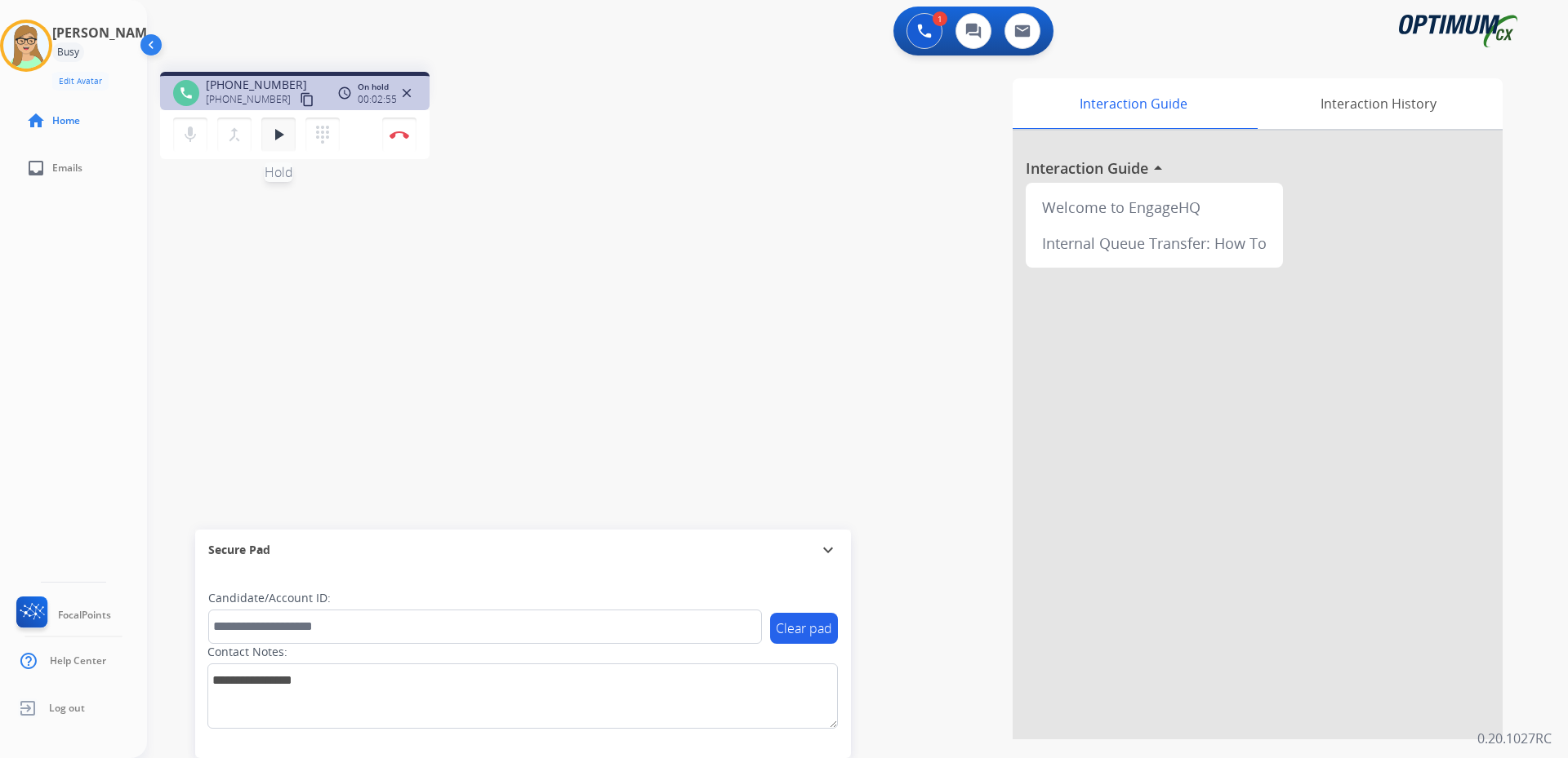
click at [281, 139] on mat-icon "play_arrow" at bounding box center [278, 134] width 19 height 19
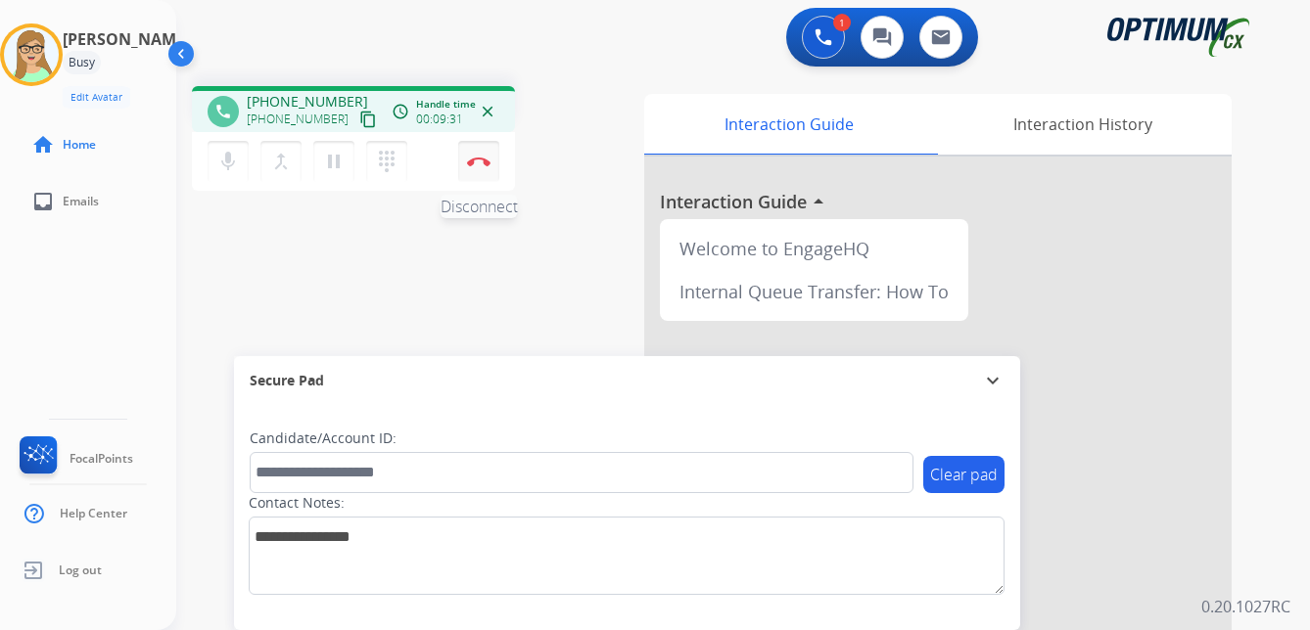
click at [481, 161] on img at bounding box center [478, 162] width 23 height 10
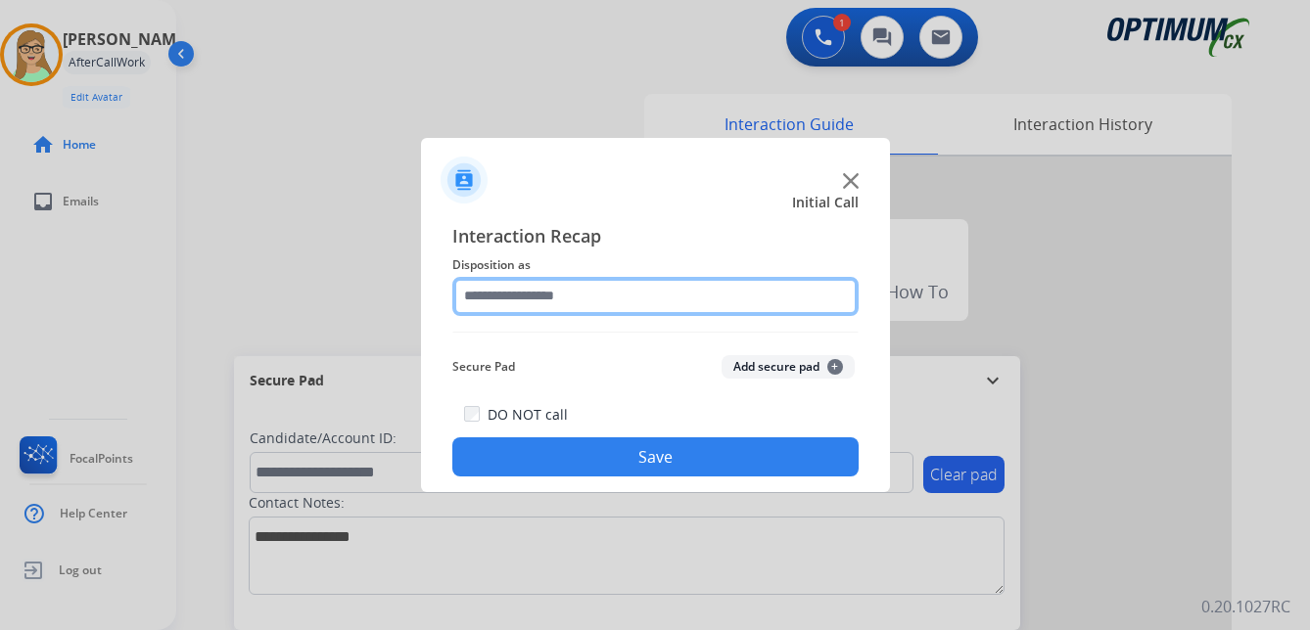
click at [522, 302] on input "text" at bounding box center [655, 296] width 406 height 39
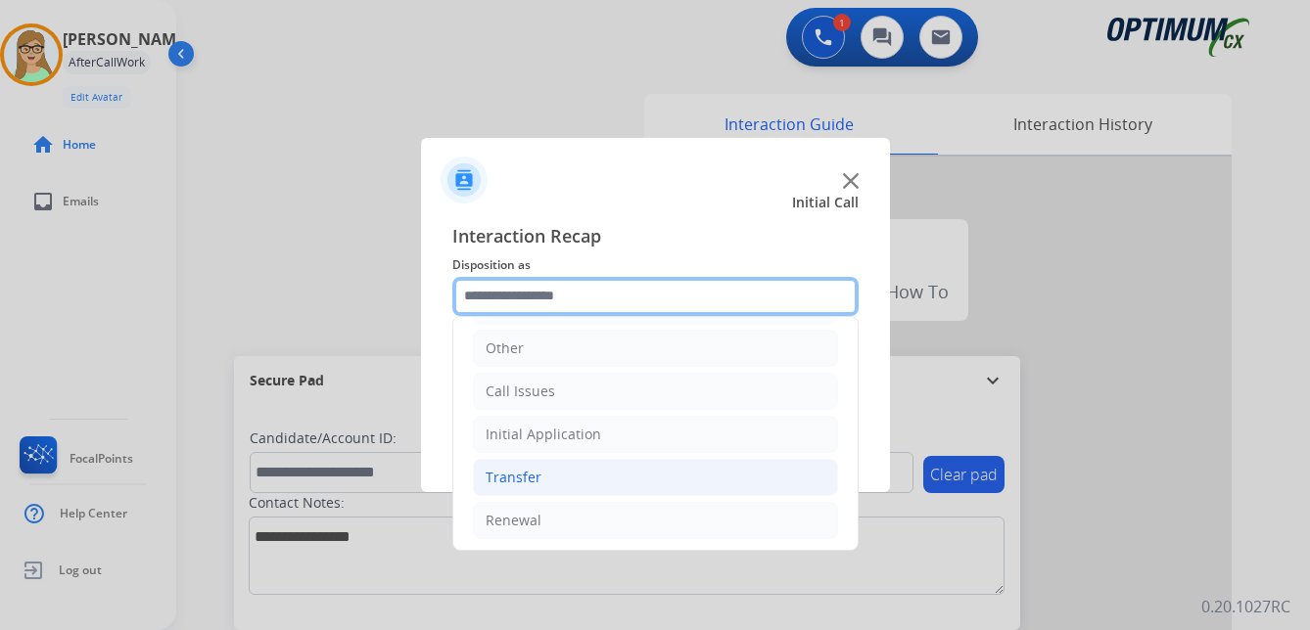
scroll to position [133, 0]
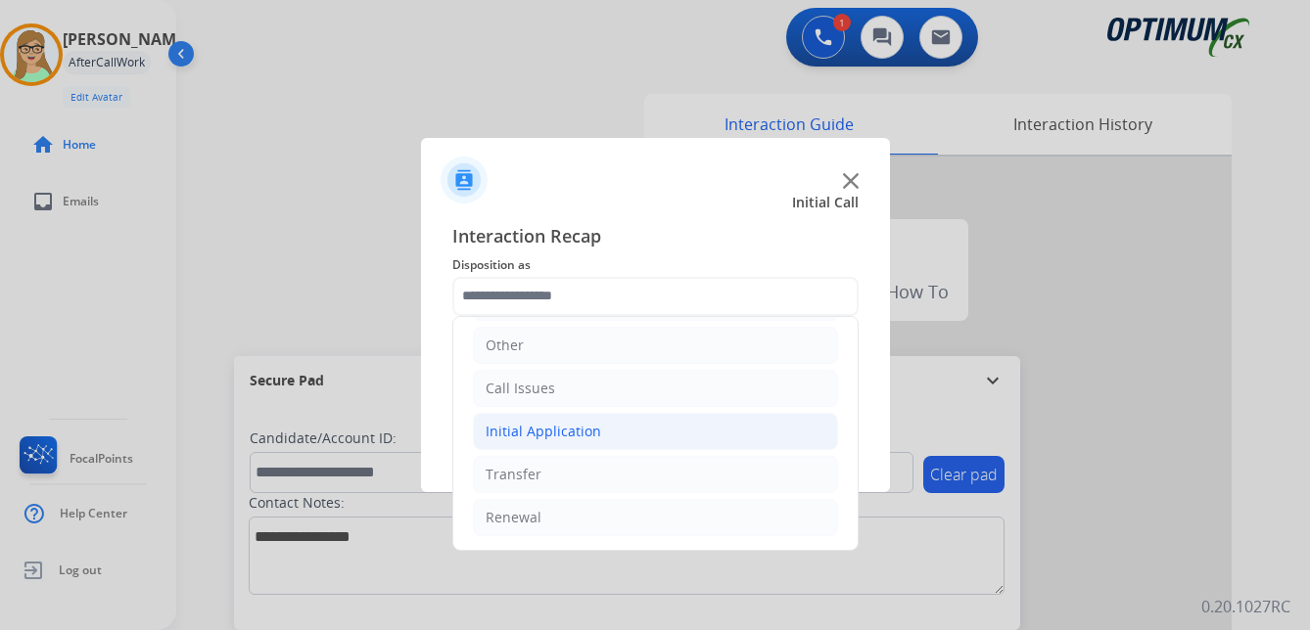
click at [564, 426] on div "Initial Application" at bounding box center [544, 432] width 116 height 20
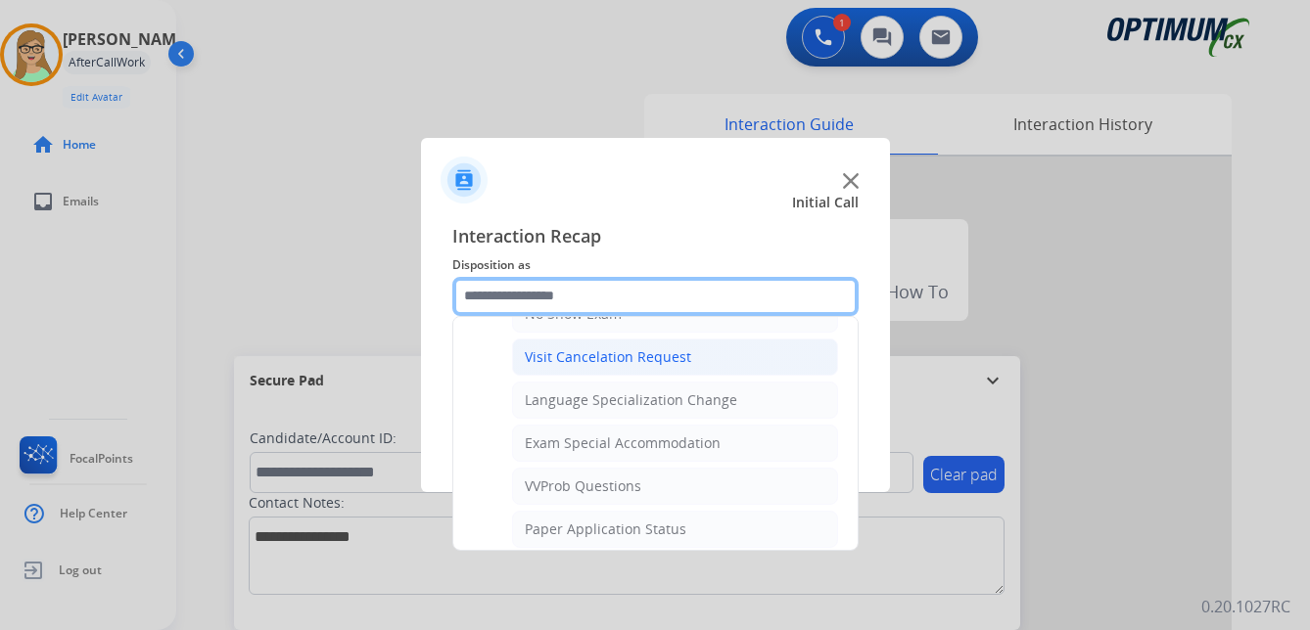
scroll to position [1014, 0]
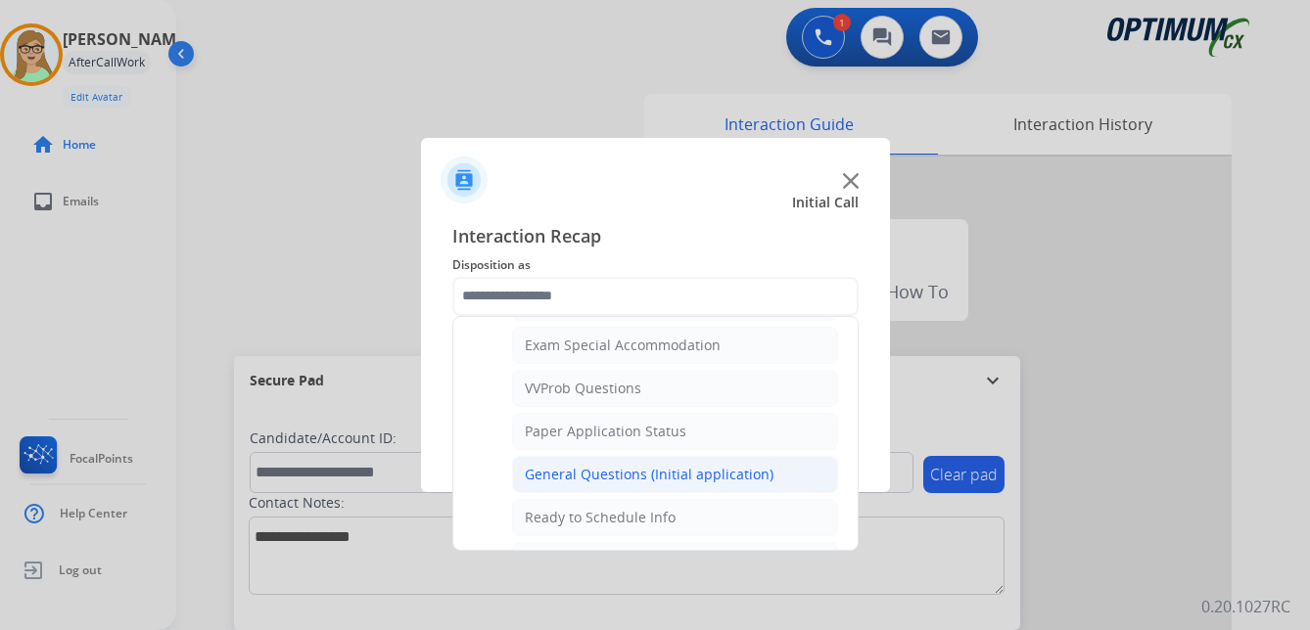
click at [629, 474] on div "General Questions (Initial application)" at bounding box center [649, 475] width 249 height 20
type input "**********"
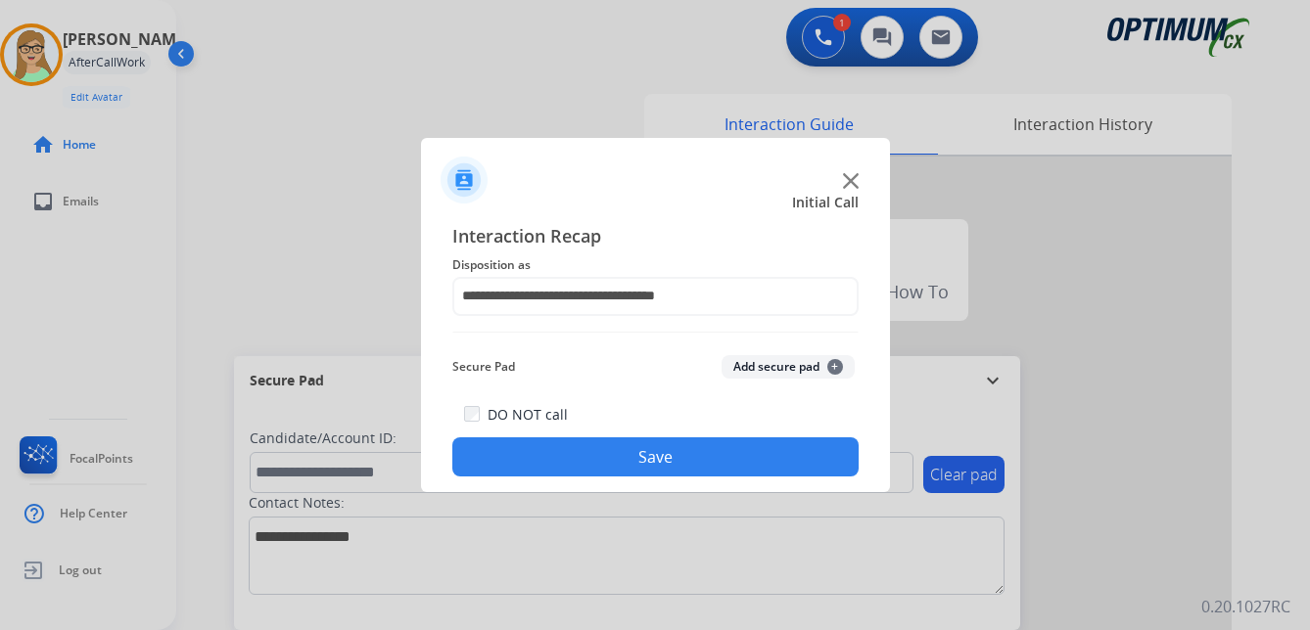
click at [628, 452] on button "Save" at bounding box center [655, 457] width 406 height 39
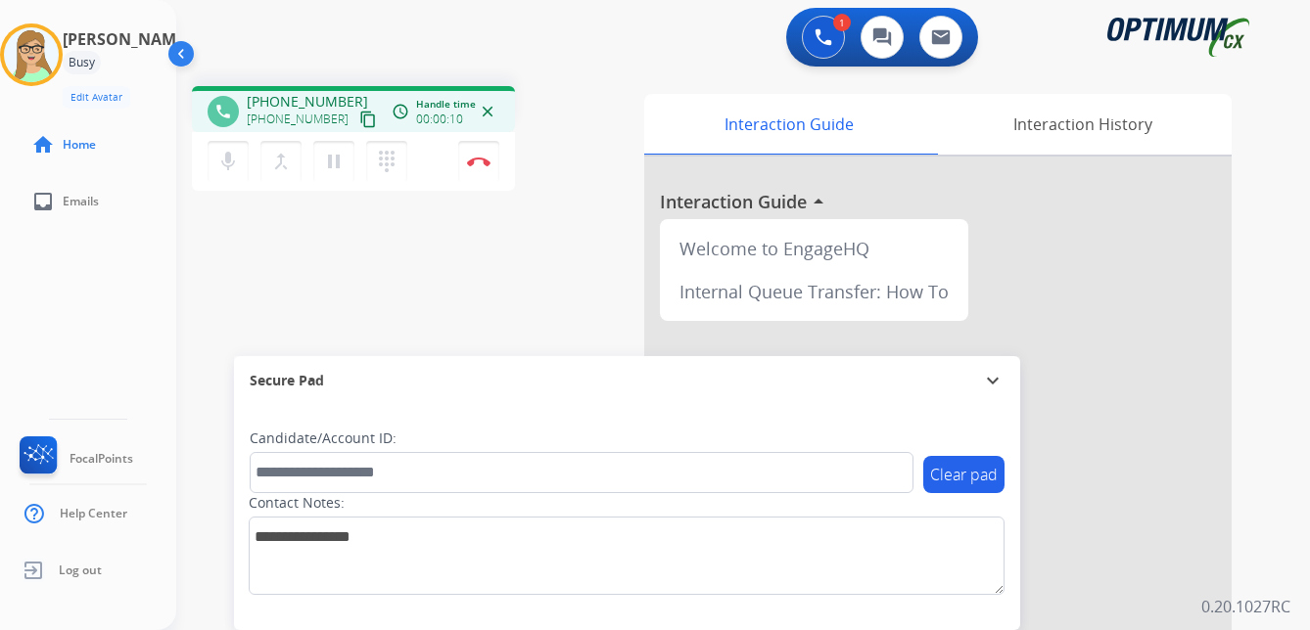
click at [359, 124] on mat-icon "content_copy" at bounding box center [368, 120] width 18 height 18
click at [483, 163] on img at bounding box center [478, 162] width 23 height 10
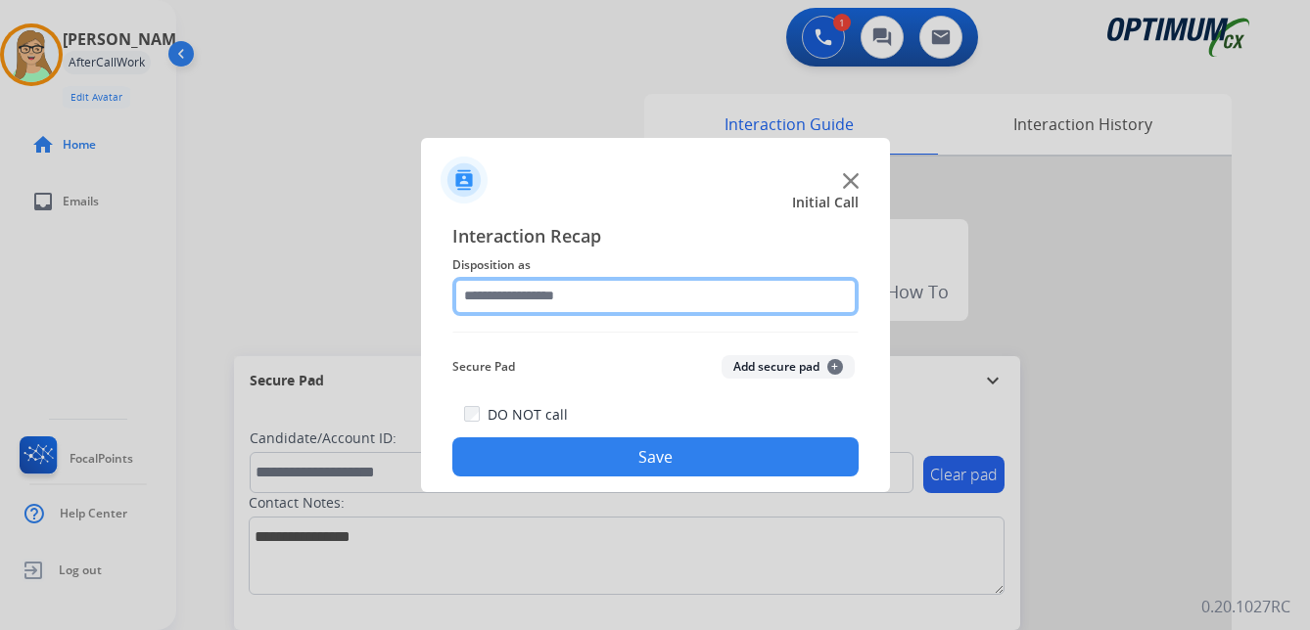
click at [541, 298] on input "text" at bounding box center [655, 296] width 406 height 39
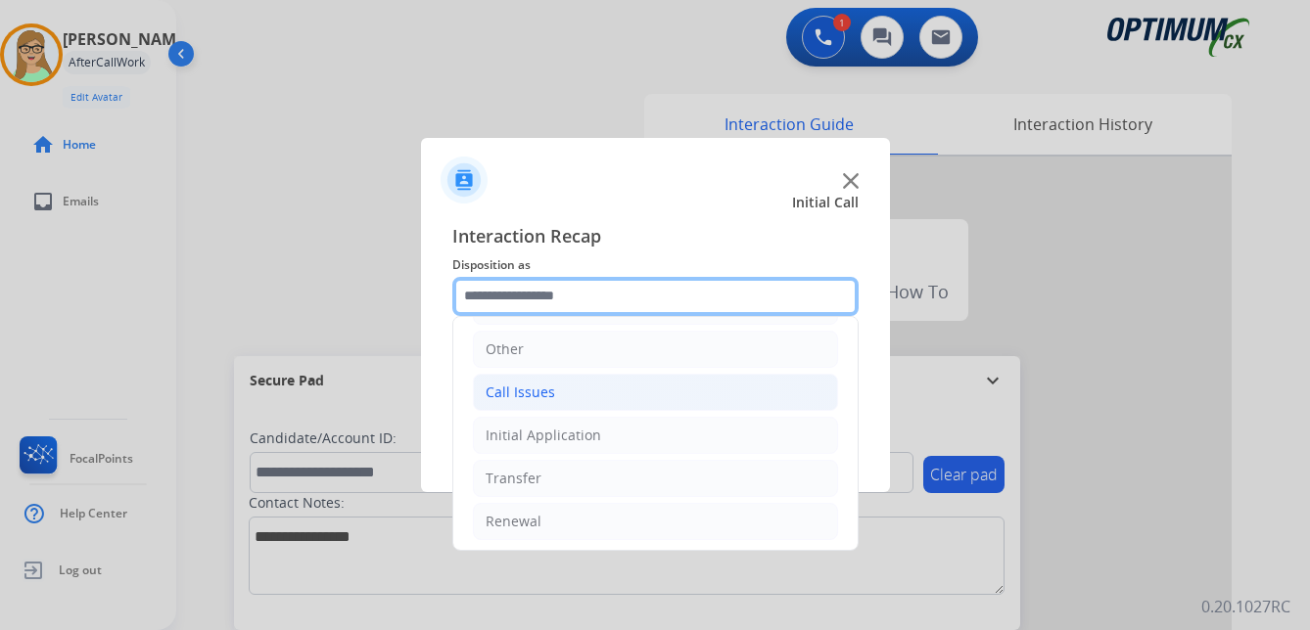
scroll to position [133, 0]
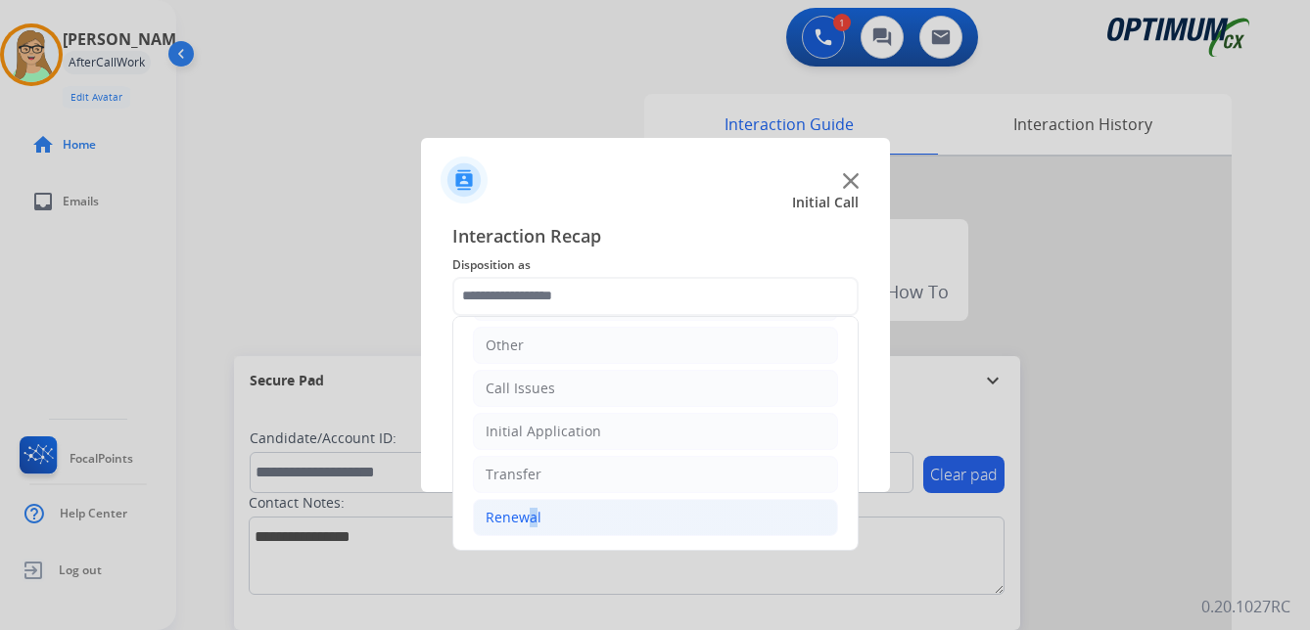
click at [522, 513] on div "Renewal" at bounding box center [514, 518] width 56 height 20
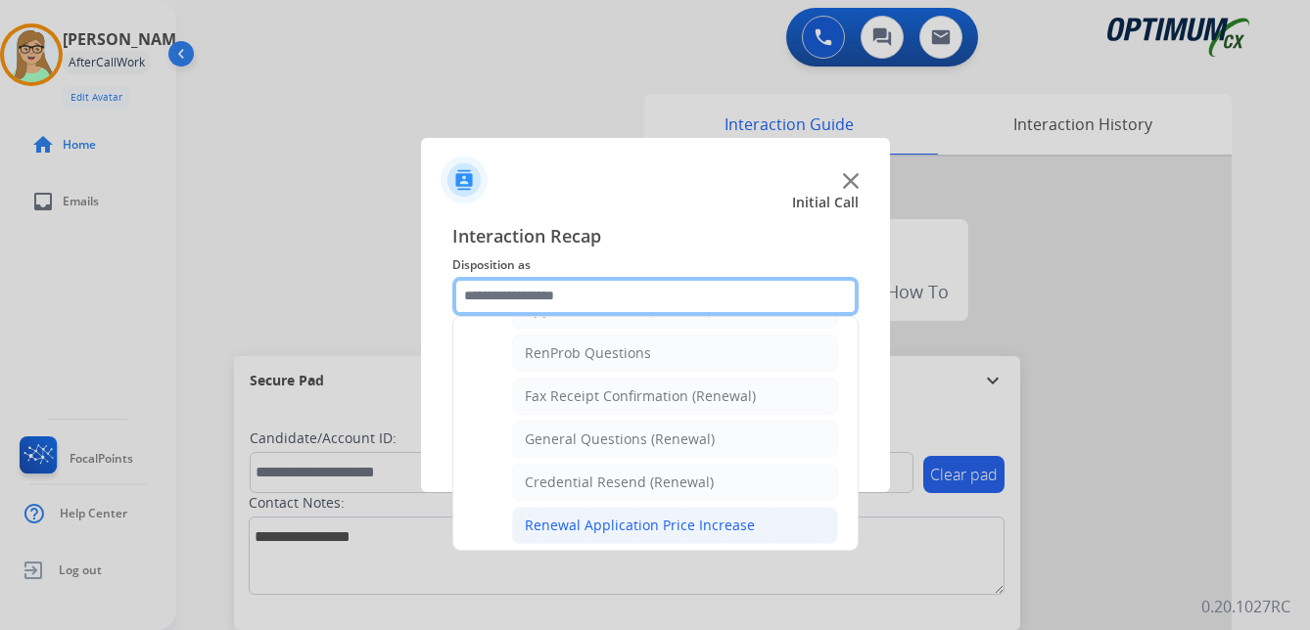
scroll to position [525, 0]
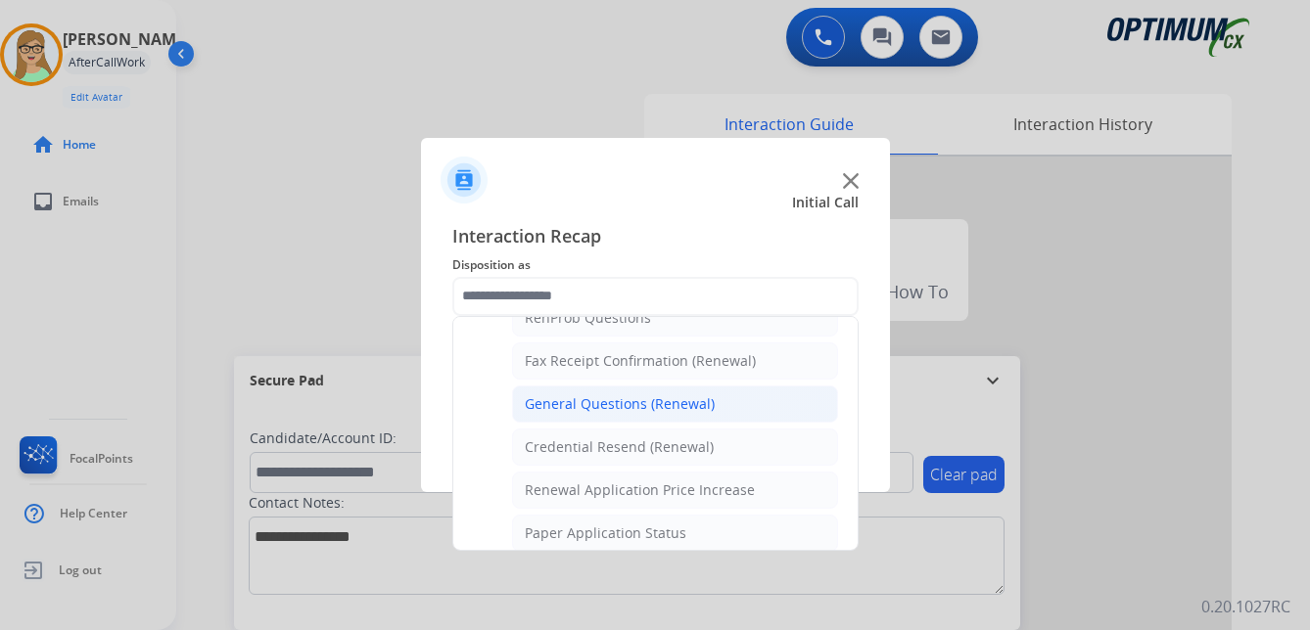
click at [568, 403] on div "General Questions (Renewal)" at bounding box center [620, 405] width 190 height 20
type input "**********"
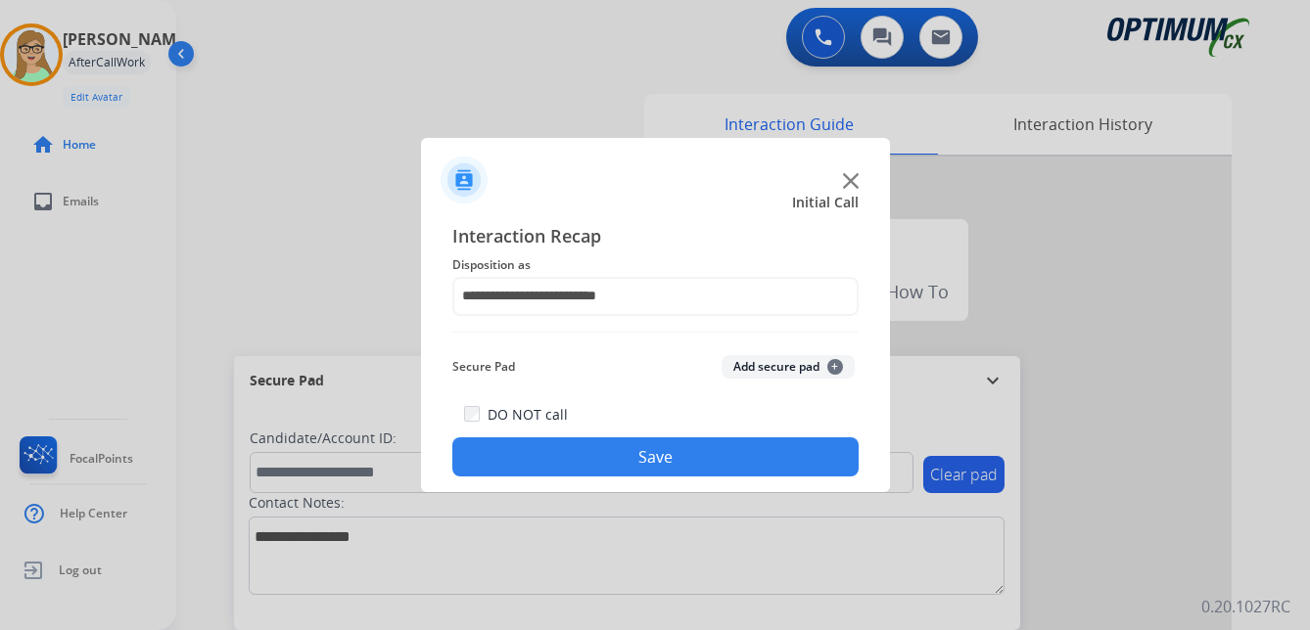
drag, startPoint x: 551, startPoint y: 448, endPoint x: 3, endPoint y: 404, distance: 550.0
click at [548, 448] on button "Save" at bounding box center [655, 457] width 406 height 39
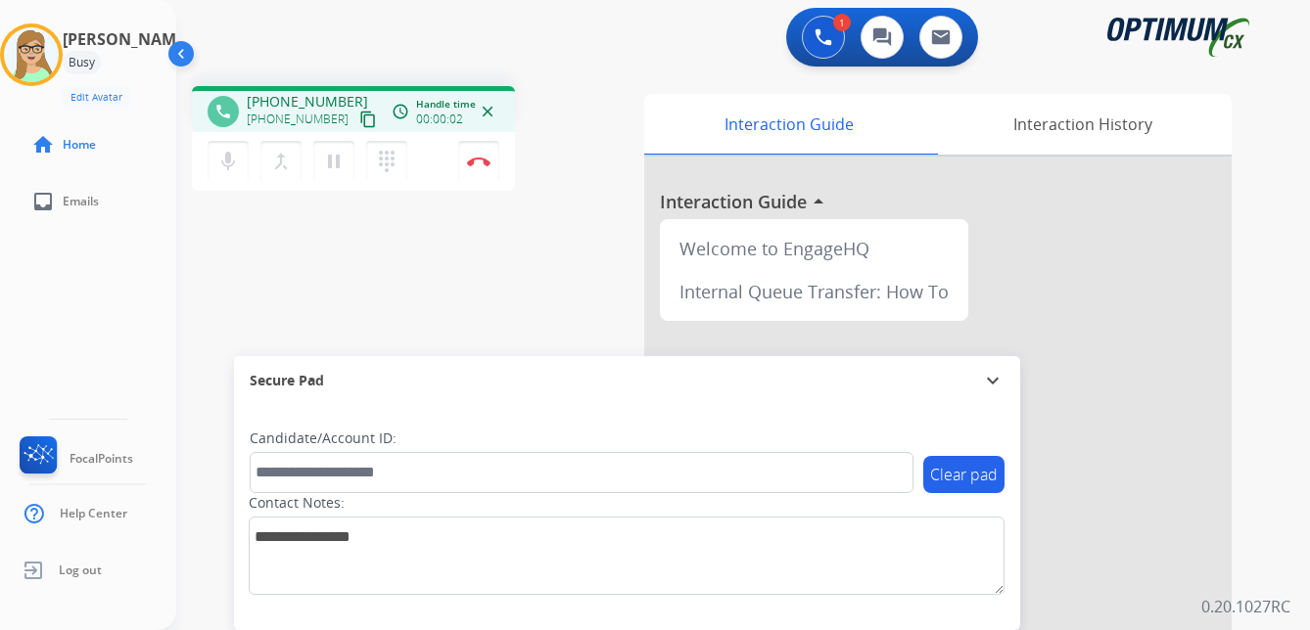
drag, startPoint x: 344, startPoint y: 123, endPoint x: 294, endPoint y: 129, distance: 50.3
click at [359, 123] on mat-icon "content_copy" at bounding box center [368, 120] width 18 height 18
click at [482, 160] on img at bounding box center [478, 162] width 23 height 10
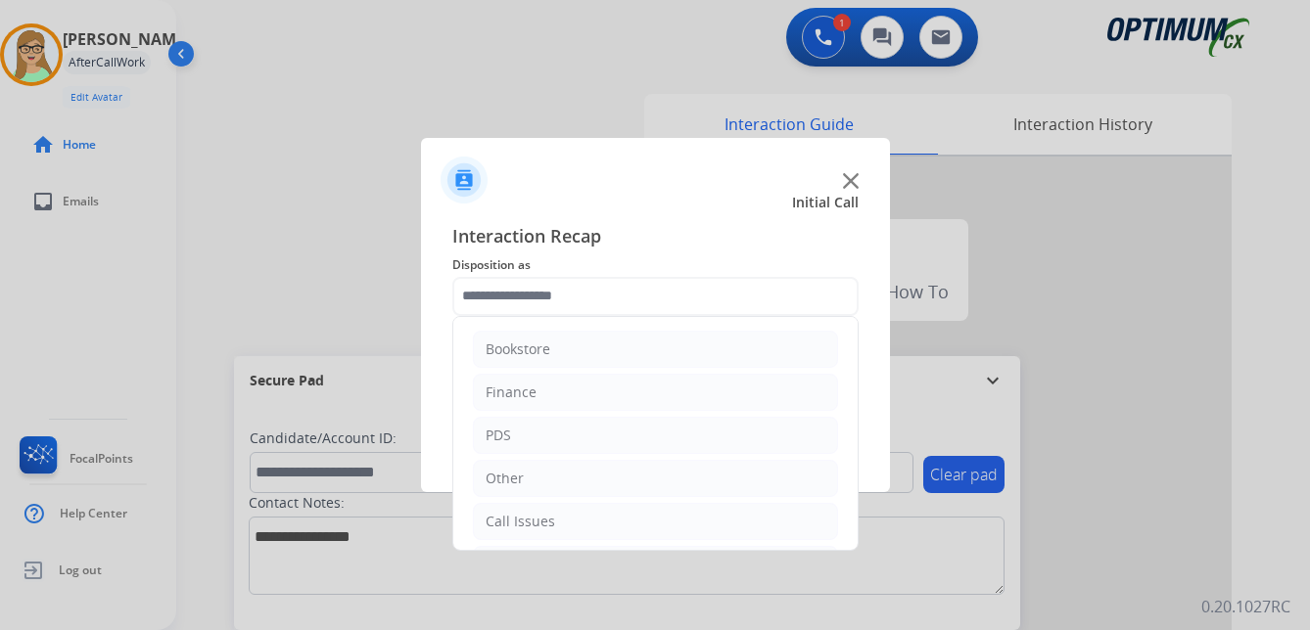
click at [532, 297] on input "text" at bounding box center [655, 296] width 406 height 39
click at [516, 514] on div "Renewal" at bounding box center [514, 518] width 56 height 20
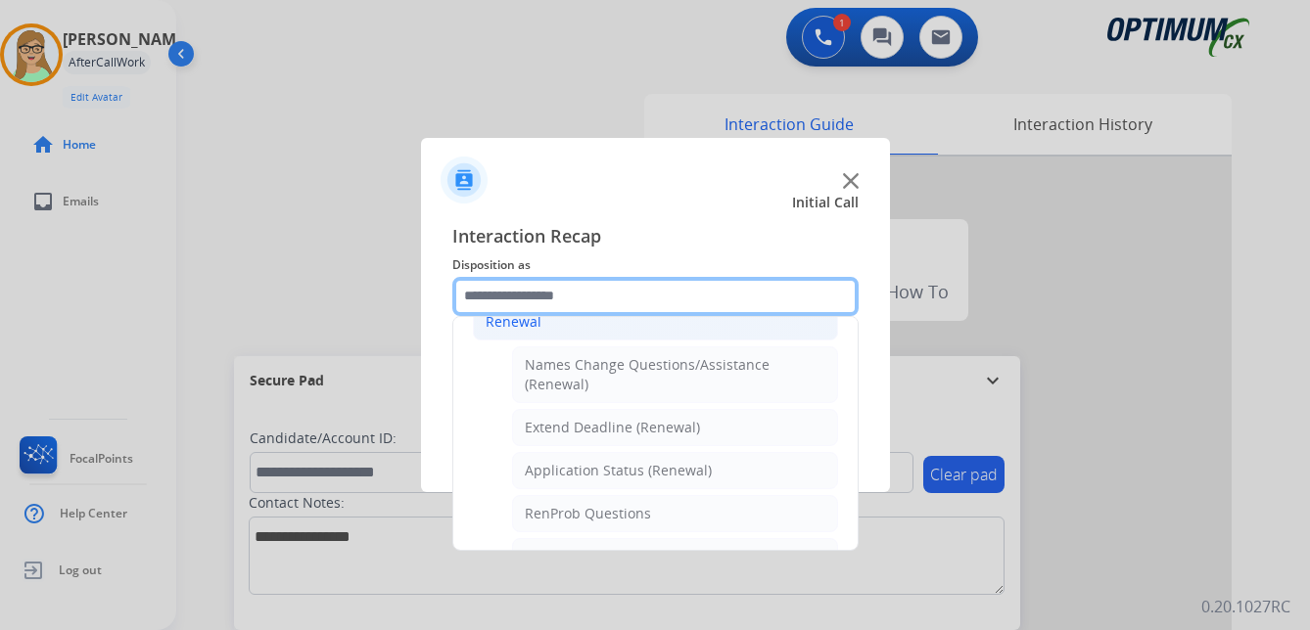
scroll to position [427, 0]
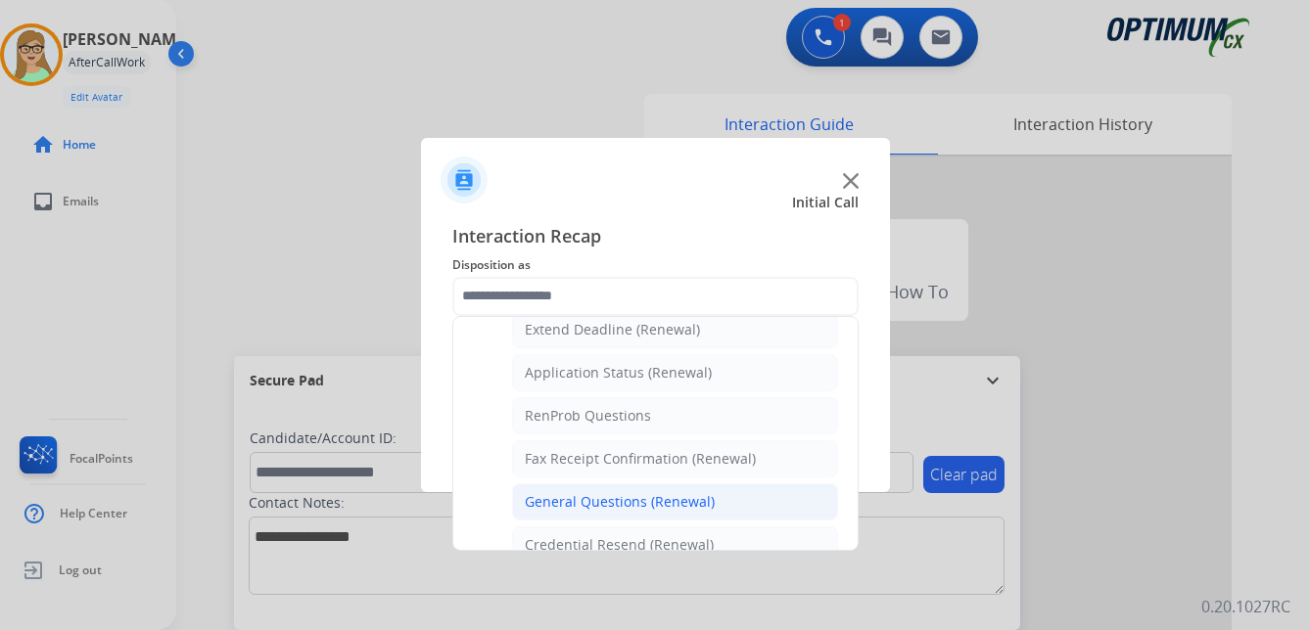
click at [567, 505] on div "General Questions (Renewal)" at bounding box center [620, 502] width 190 height 20
type input "**********"
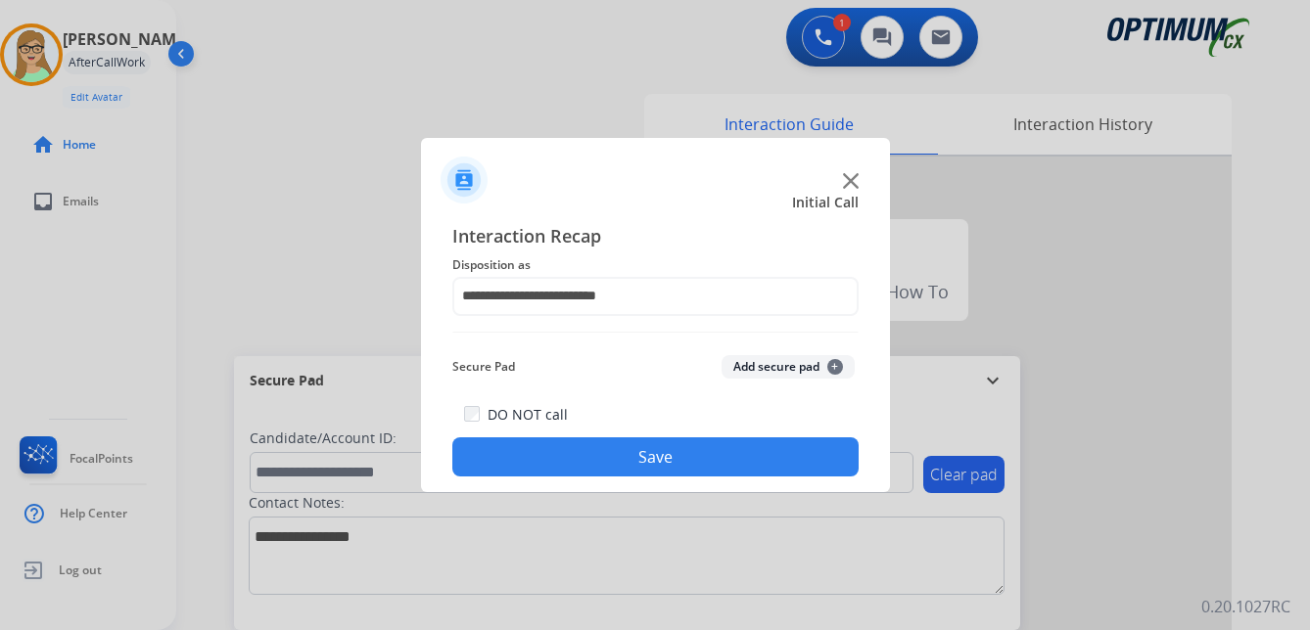
drag, startPoint x: 554, startPoint y: 462, endPoint x: 0, endPoint y: 386, distance: 559.4
click at [553, 462] on button "Save" at bounding box center [655, 457] width 406 height 39
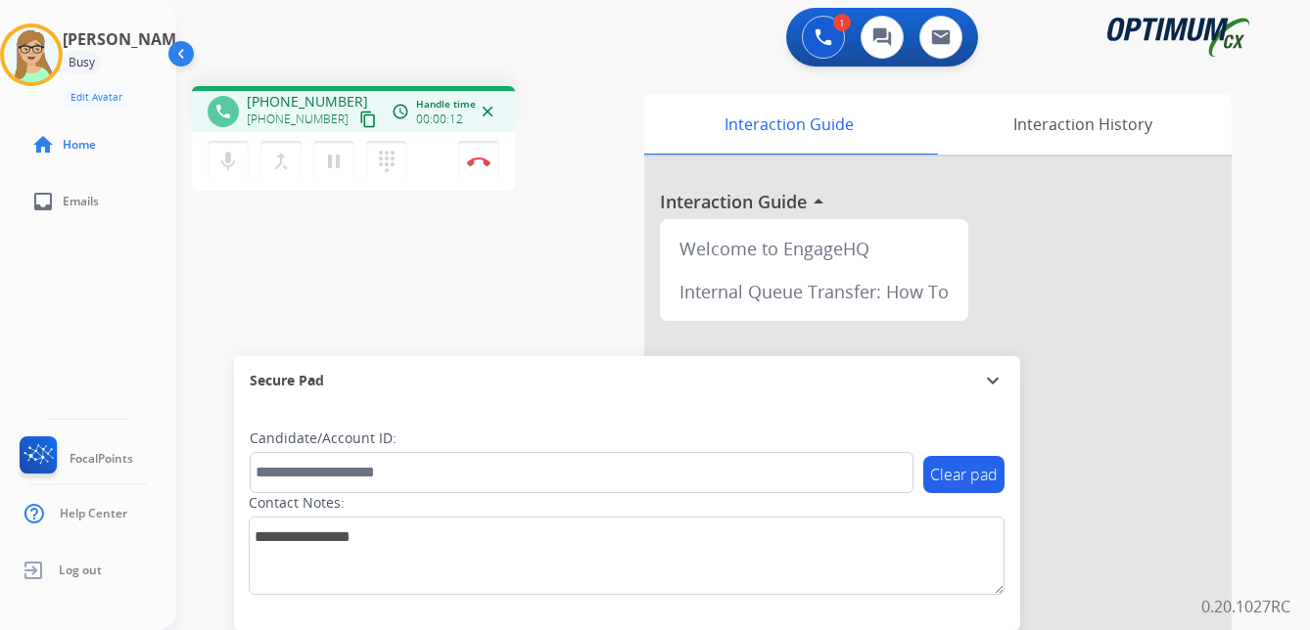
click at [359, 120] on mat-icon "content_copy" at bounding box center [368, 120] width 18 height 18
click at [479, 162] on img at bounding box center [478, 162] width 23 height 10
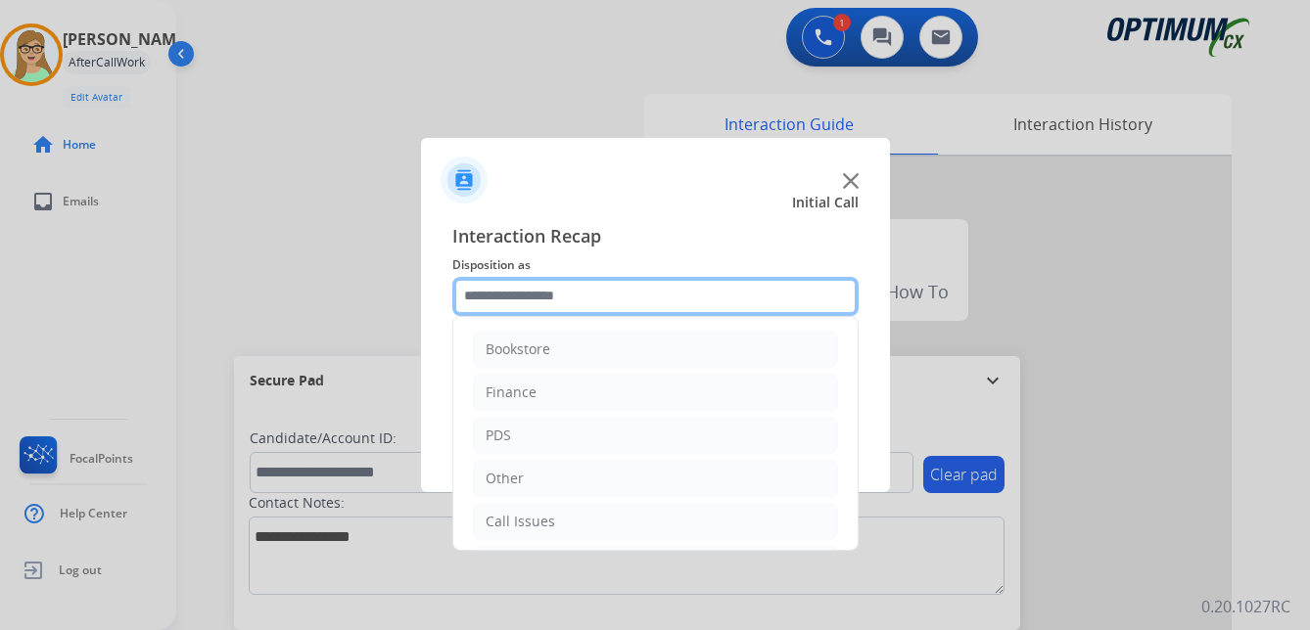
click at [551, 291] on input "text" at bounding box center [655, 296] width 406 height 39
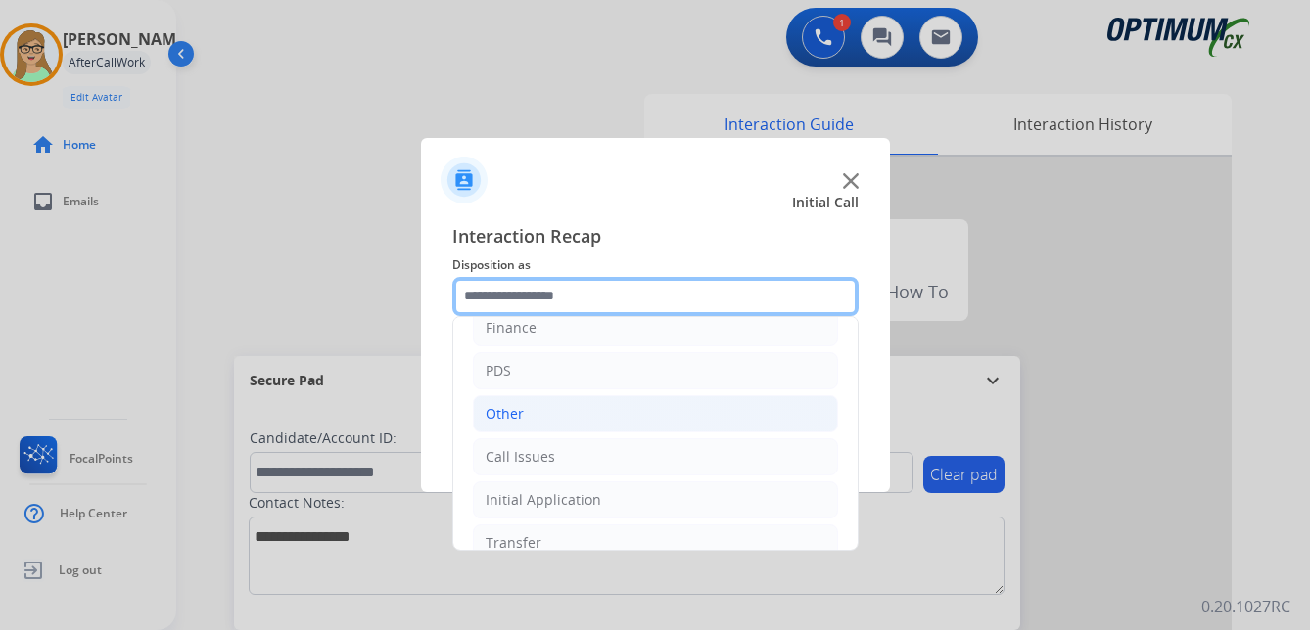
scroll to position [133, 0]
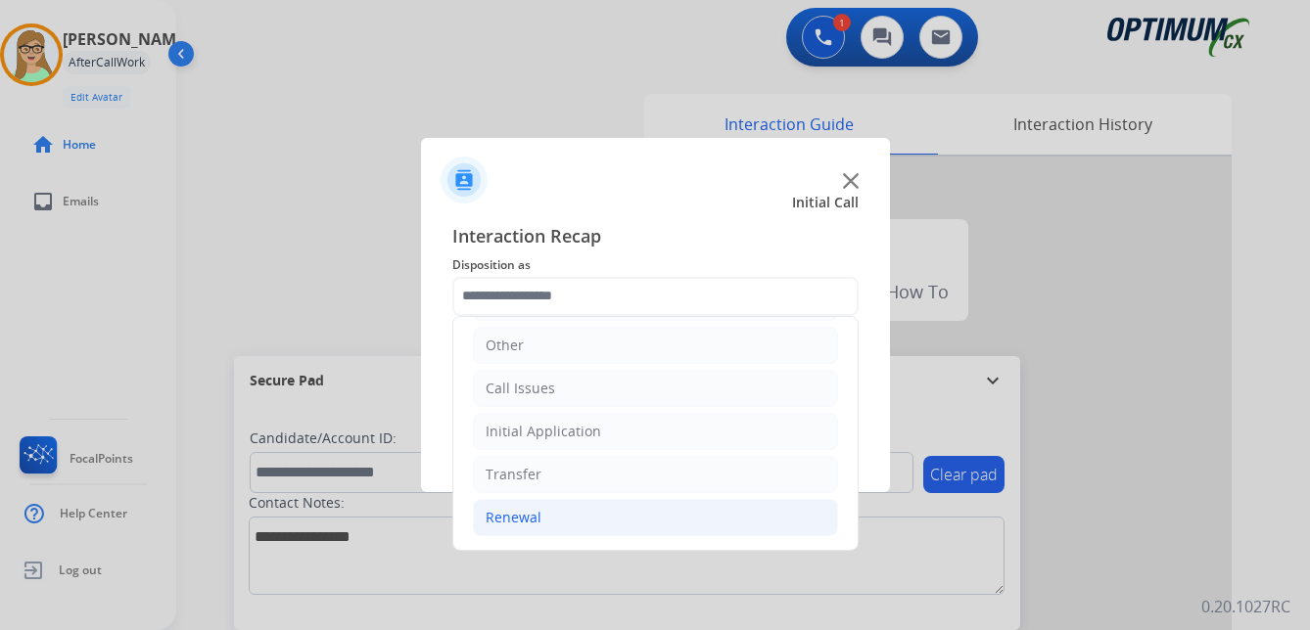
click at [525, 519] on div "Renewal" at bounding box center [514, 518] width 56 height 20
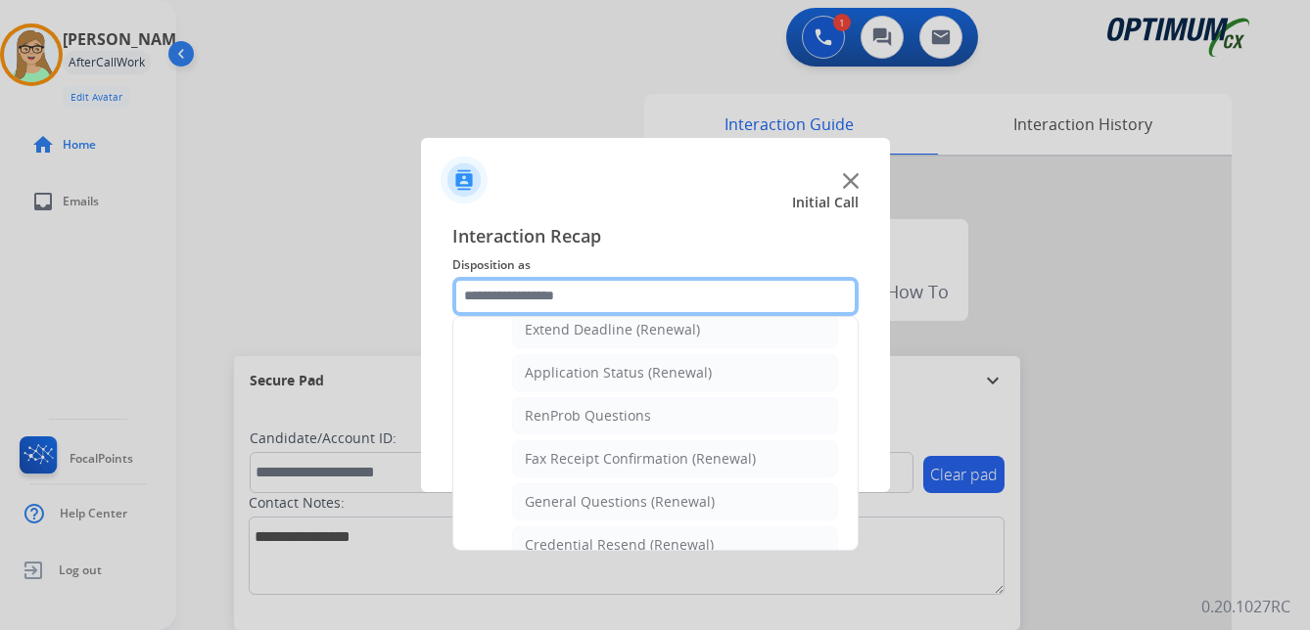
scroll to position [525, 0]
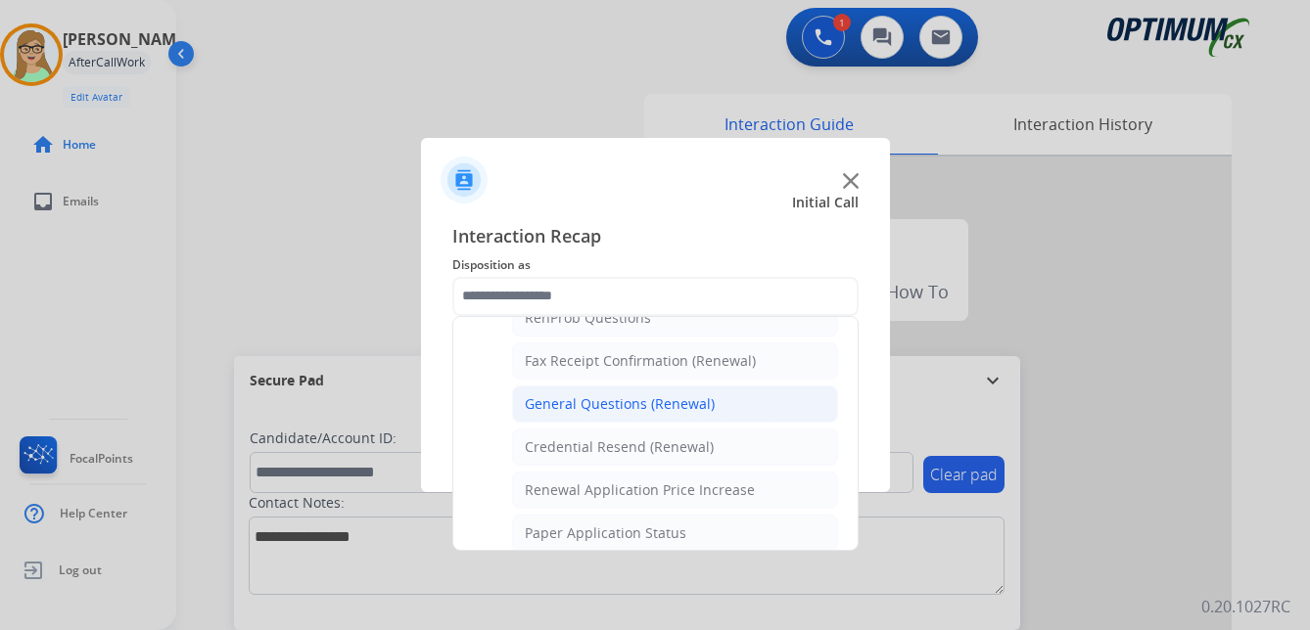
click at [647, 397] on div "General Questions (Renewal)" at bounding box center [620, 405] width 190 height 20
type input "**********"
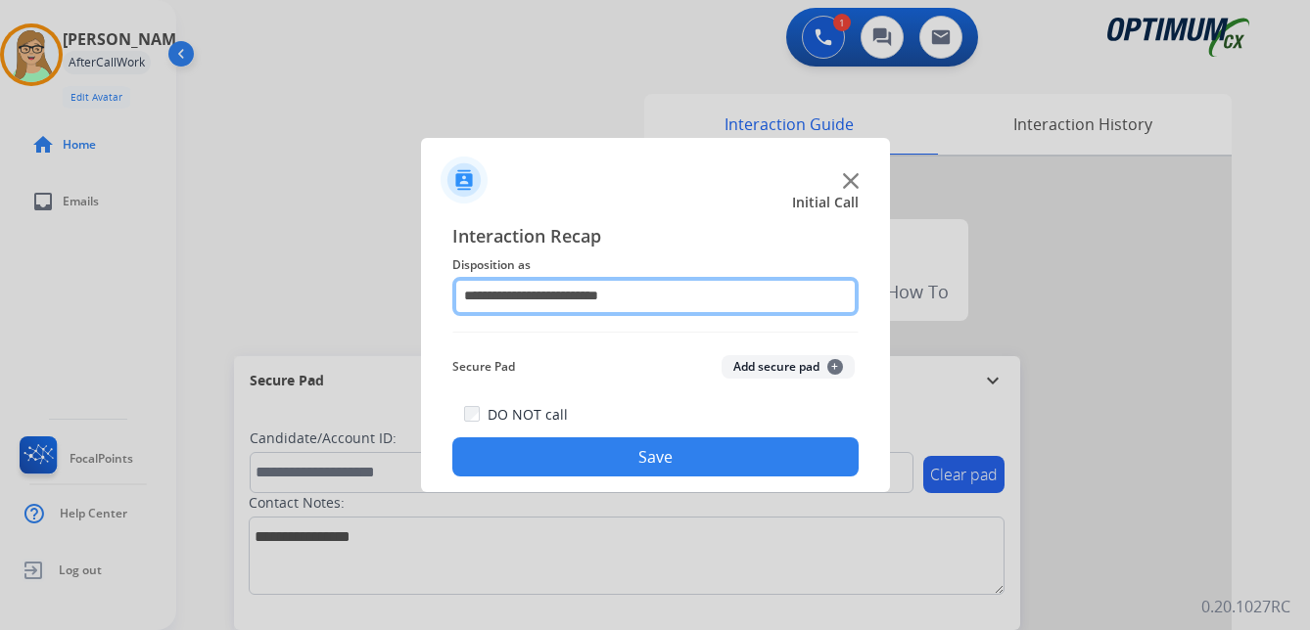
click at [666, 294] on input "**********" at bounding box center [655, 296] width 406 height 39
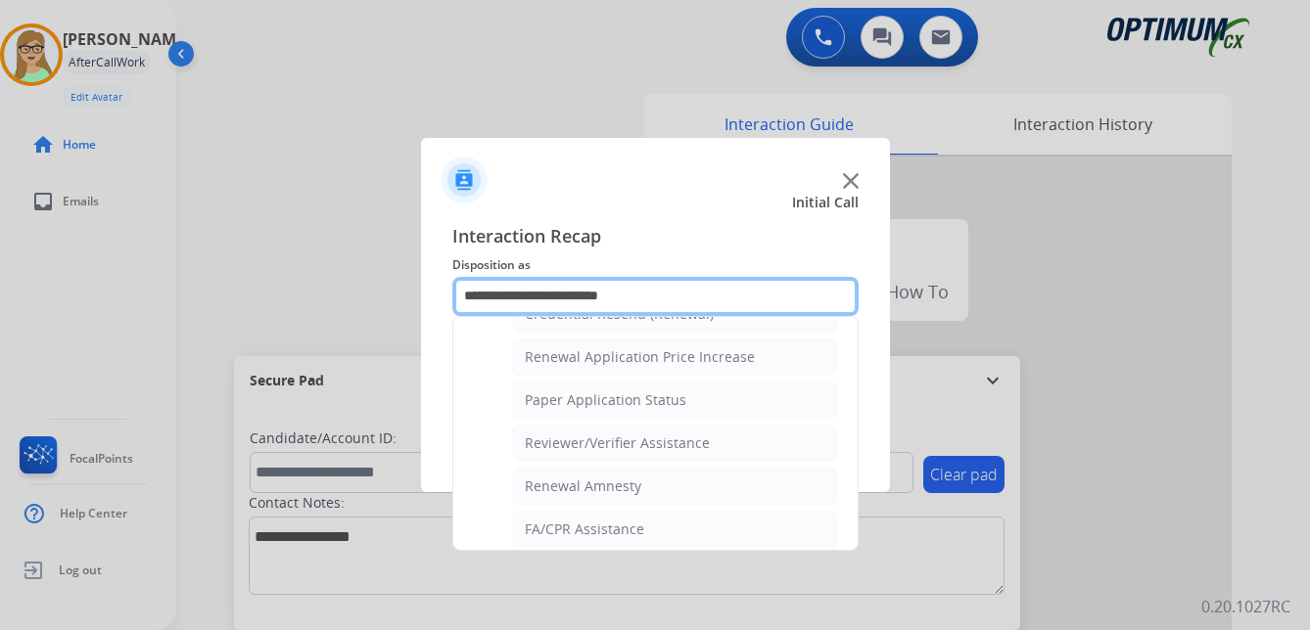
scroll to position [560, 0]
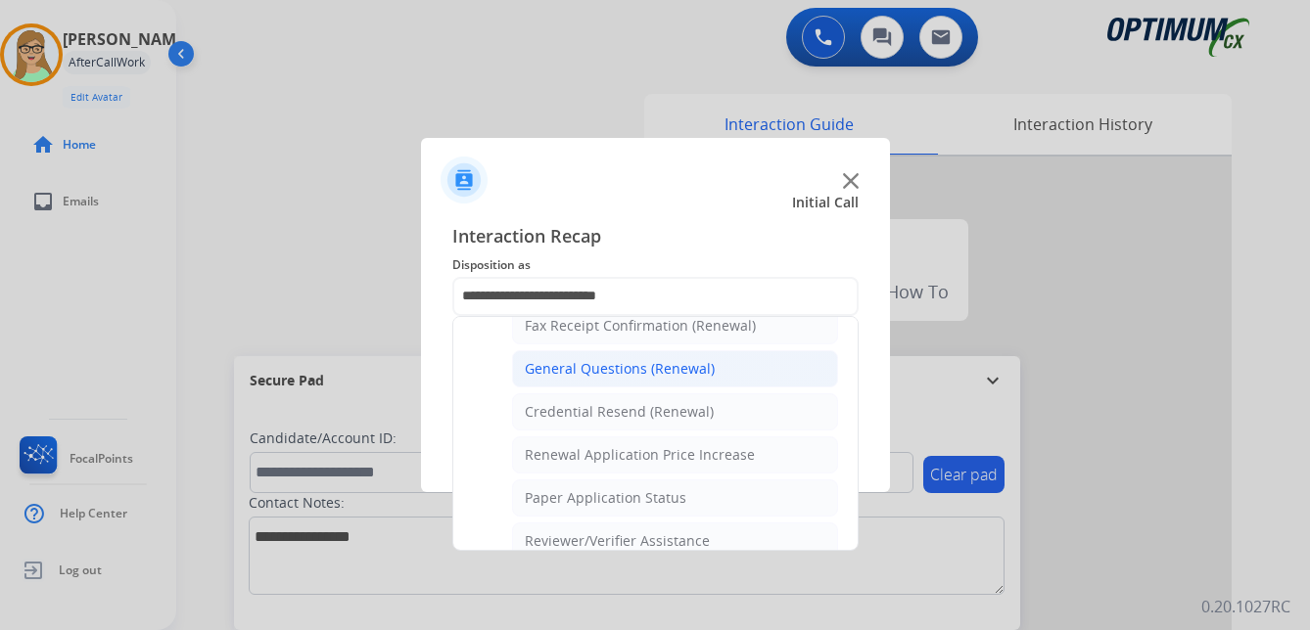
click at [623, 364] on div "General Questions (Renewal)" at bounding box center [620, 369] width 190 height 20
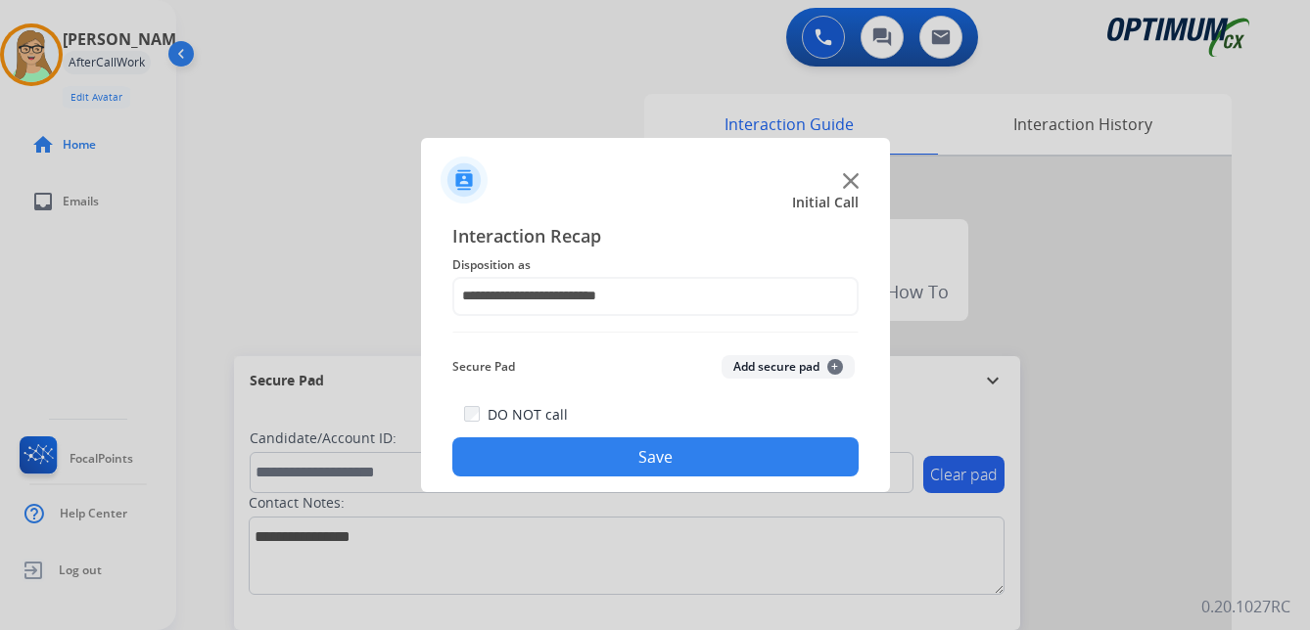
drag, startPoint x: 660, startPoint y: 467, endPoint x: 348, endPoint y: 457, distance: 312.5
click at [657, 467] on button "Save" at bounding box center [655, 457] width 406 height 39
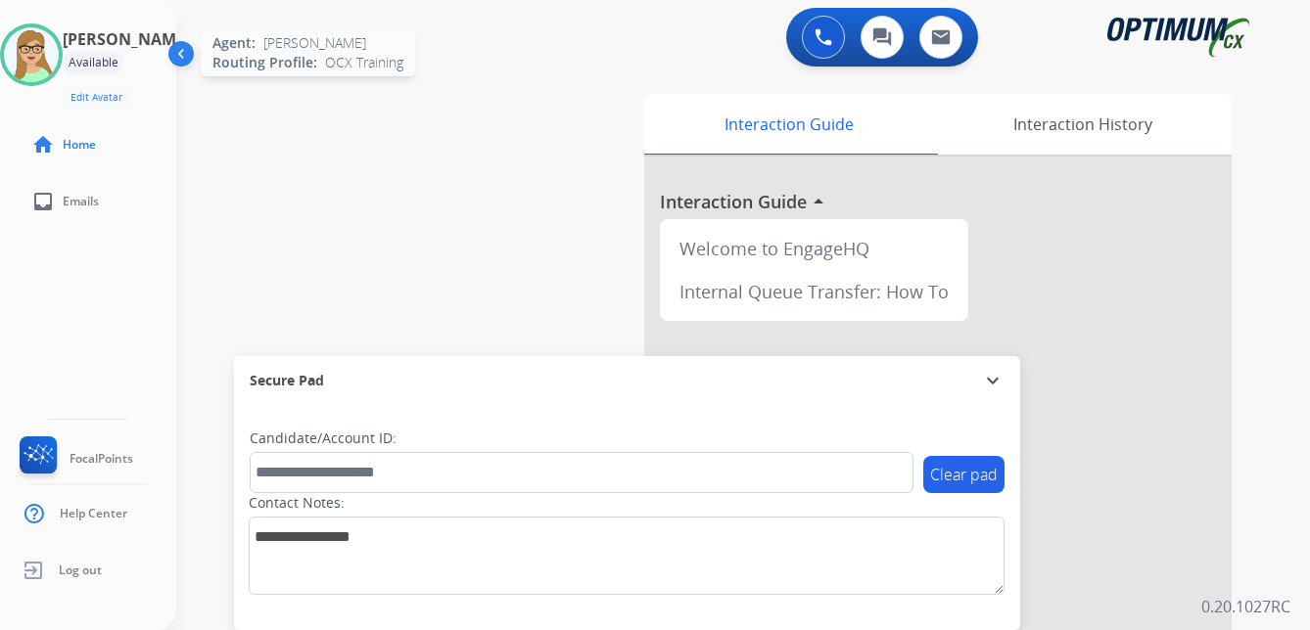
click at [46, 63] on img at bounding box center [31, 54] width 55 height 55
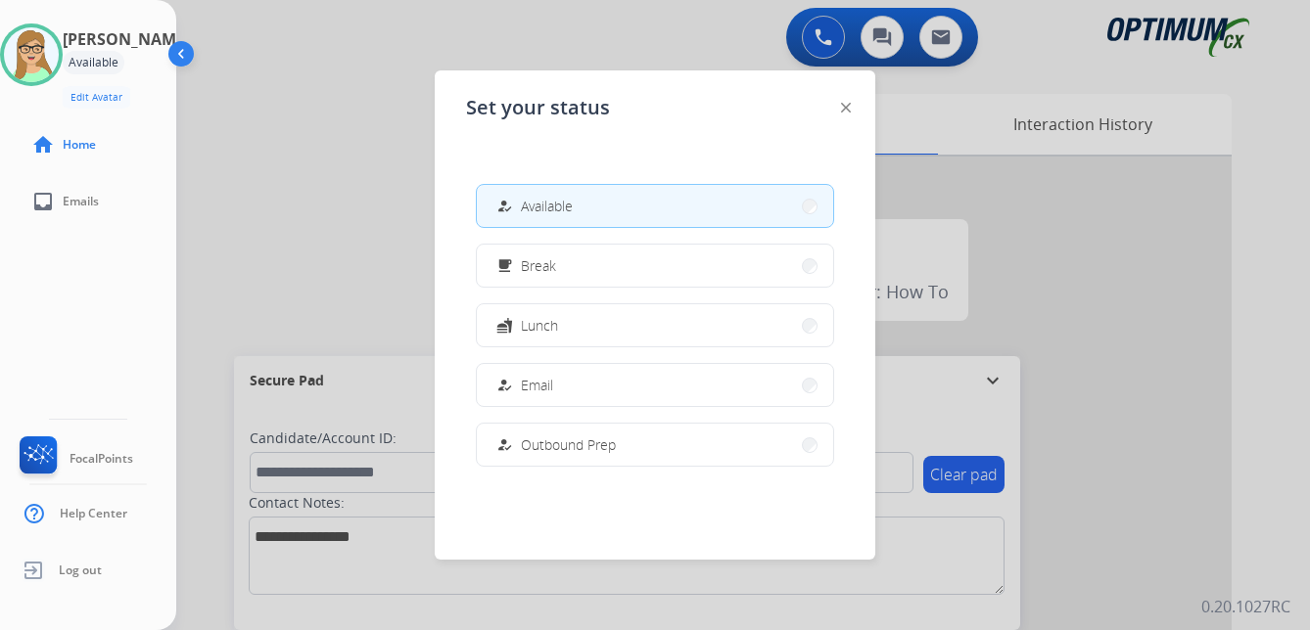
drag, startPoint x: 545, startPoint y: 327, endPoint x: 59, endPoint y: 335, distance: 486.6
click at [537, 327] on span "Lunch" at bounding box center [539, 325] width 37 height 21
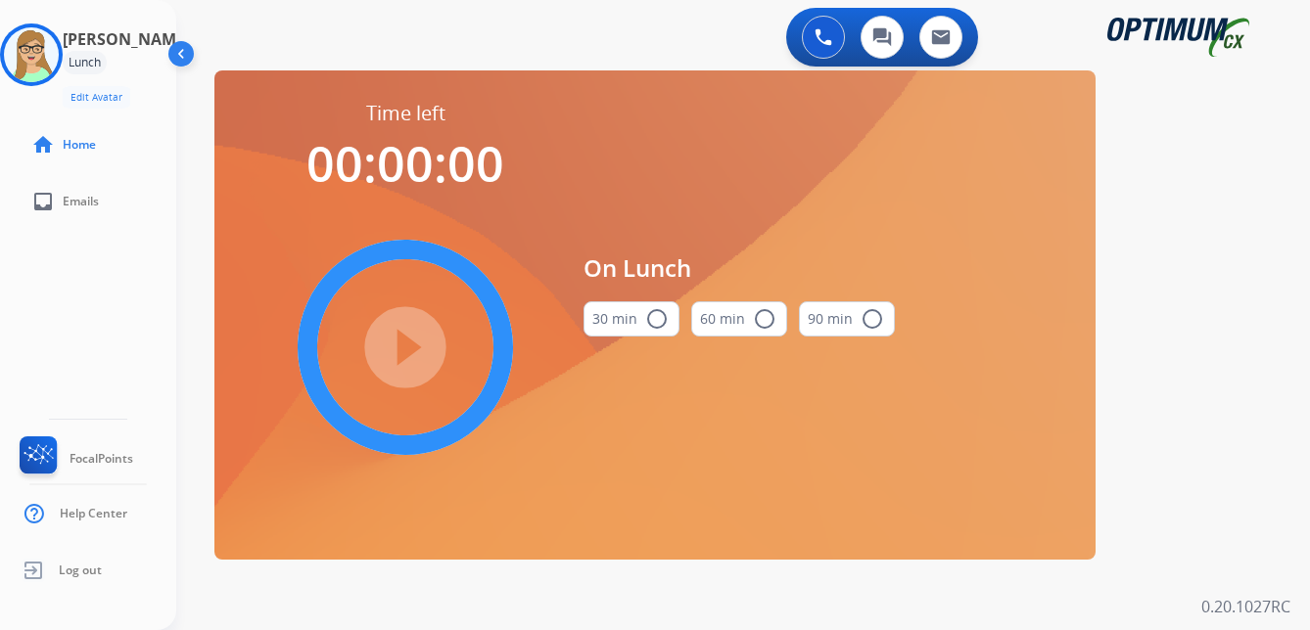
click at [651, 320] on mat-icon "radio_button_unchecked" at bounding box center [656, 318] width 23 height 23
click at [394, 344] on mat-icon "play_circle_filled" at bounding box center [405, 347] width 23 height 23
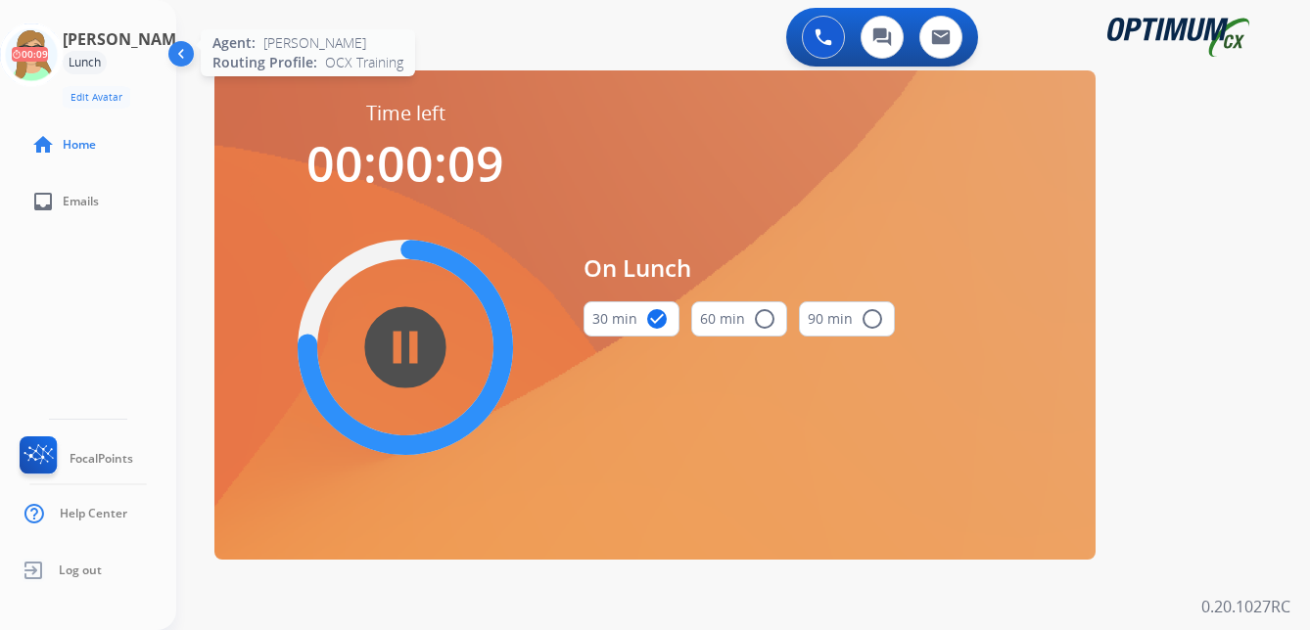
click at [60, 52] on icon at bounding box center [32, 55] width 64 height 64
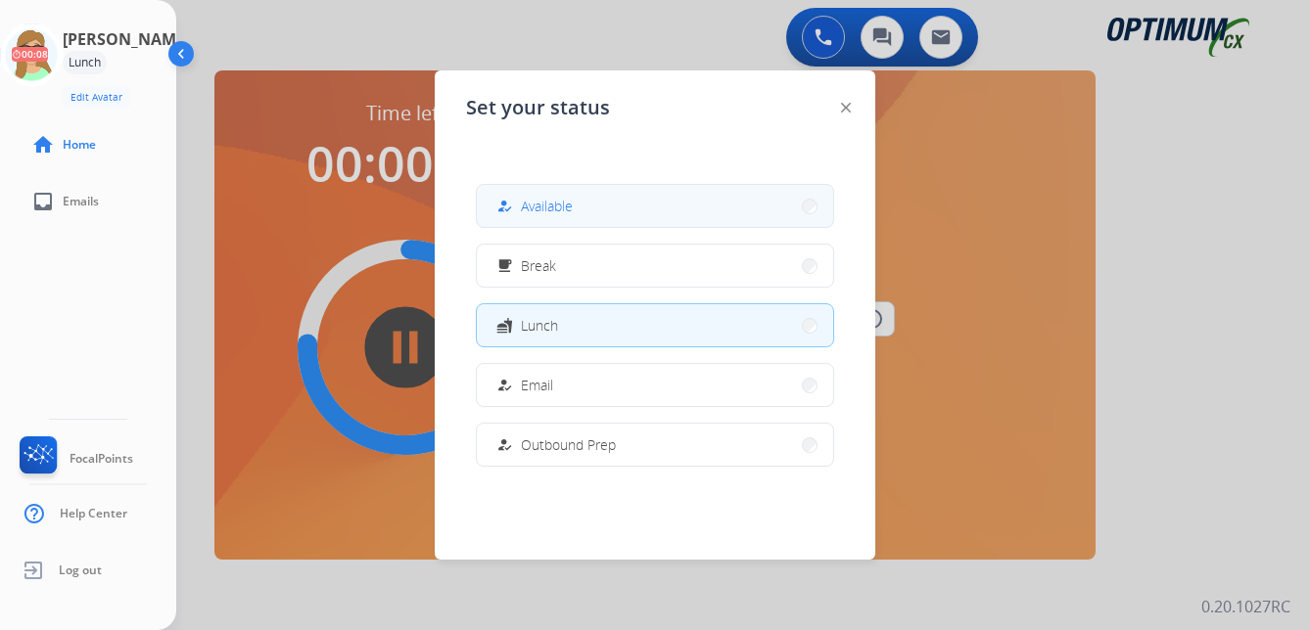
click at [542, 201] on span "Available" at bounding box center [547, 206] width 52 height 21
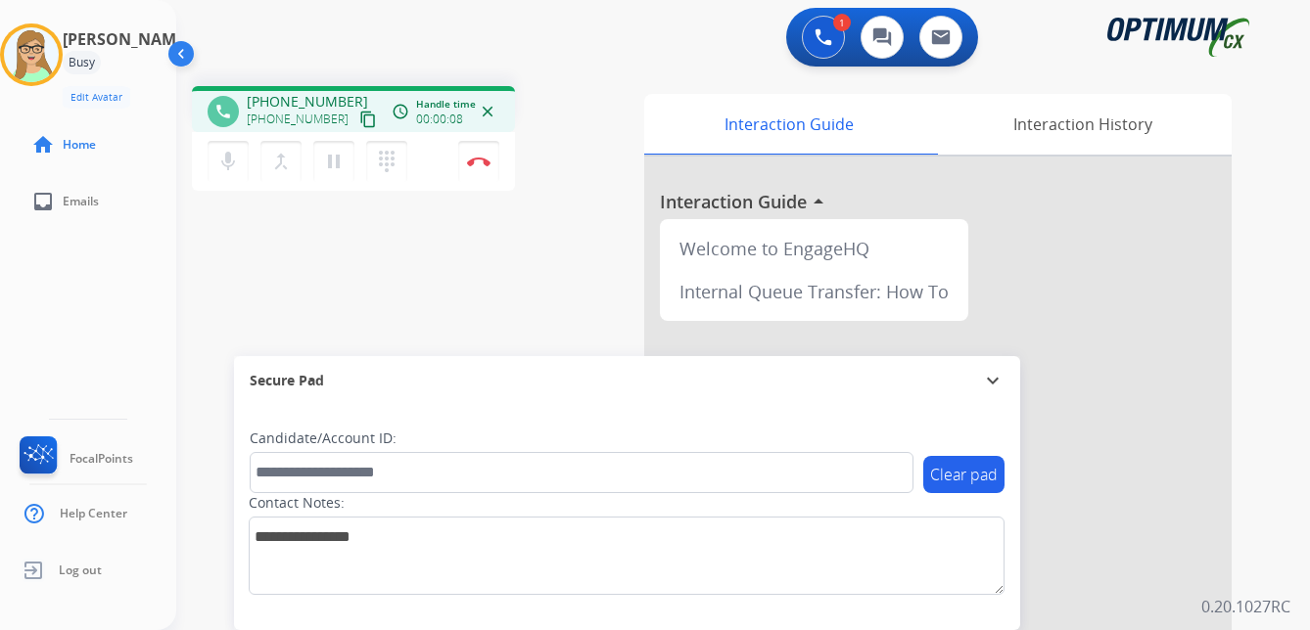
drag, startPoint x: 350, startPoint y: 117, endPoint x: 197, endPoint y: 142, distance: 155.8
click at [359, 117] on mat-icon "content_copy" at bounding box center [368, 120] width 18 height 18
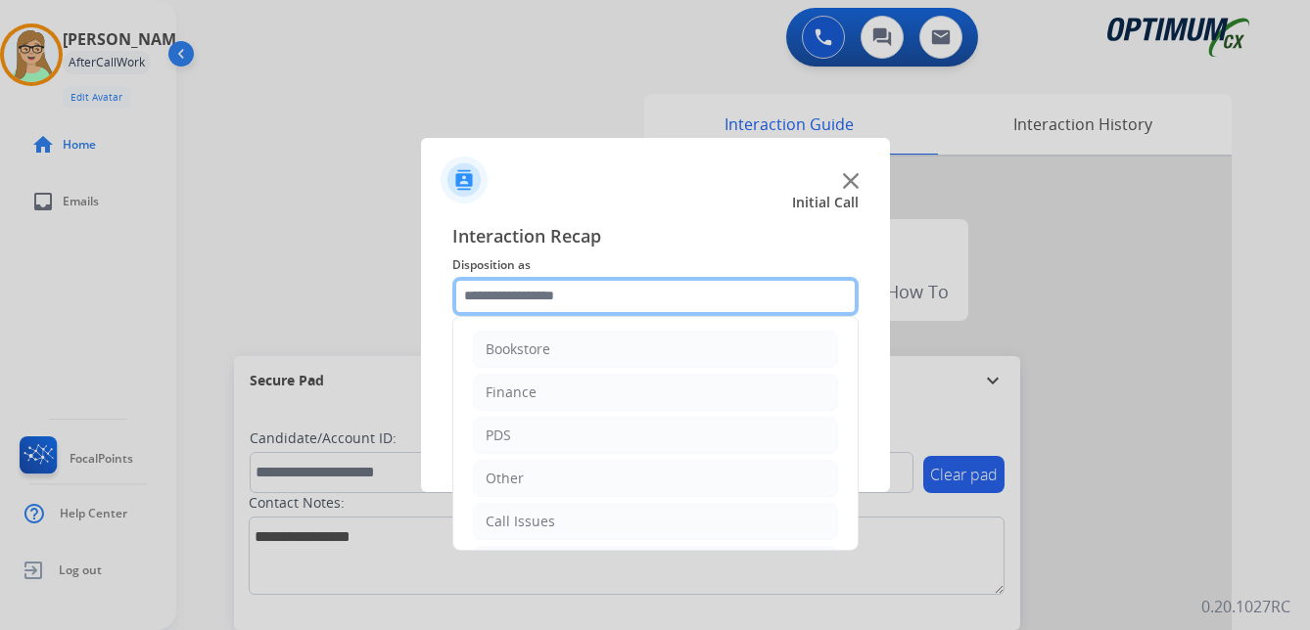
click at [509, 292] on input "text" at bounding box center [655, 296] width 406 height 39
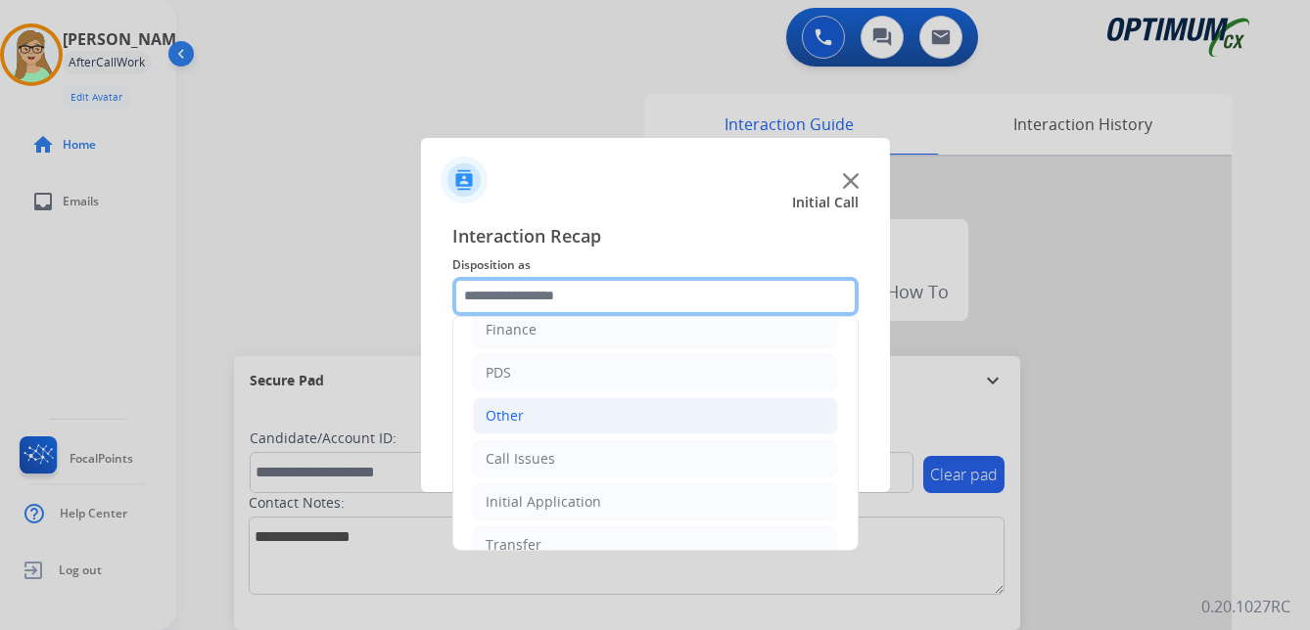
scroll to position [133, 0]
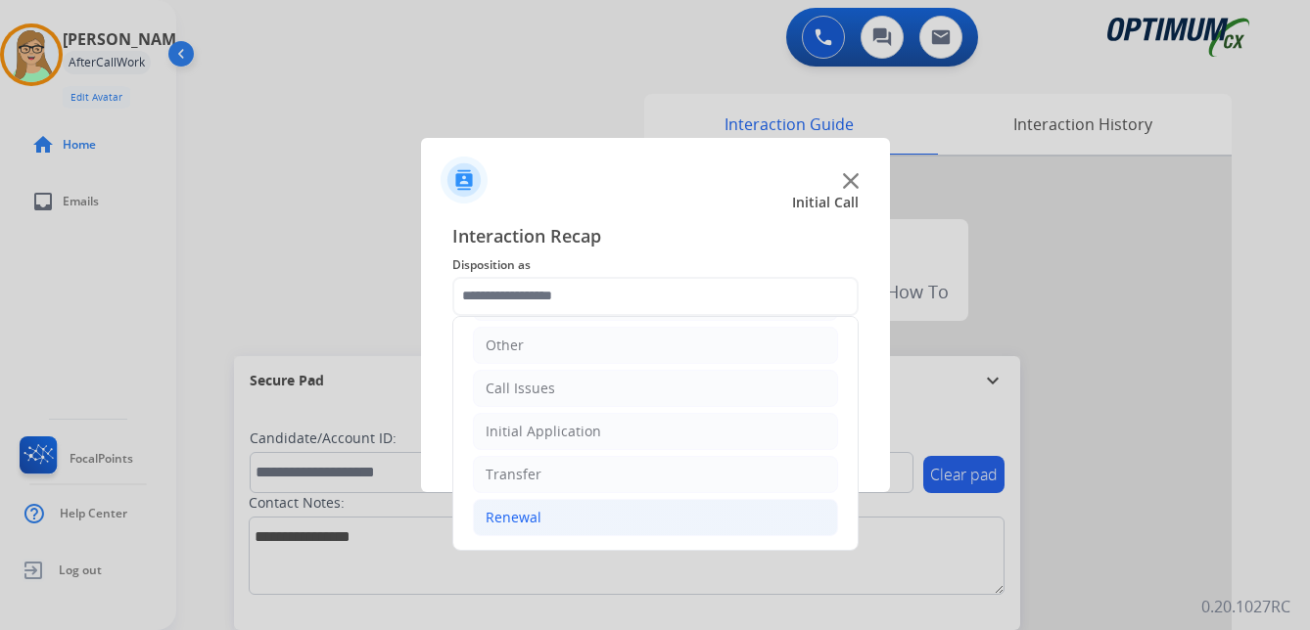
click at [507, 518] on div "Renewal" at bounding box center [514, 518] width 56 height 20
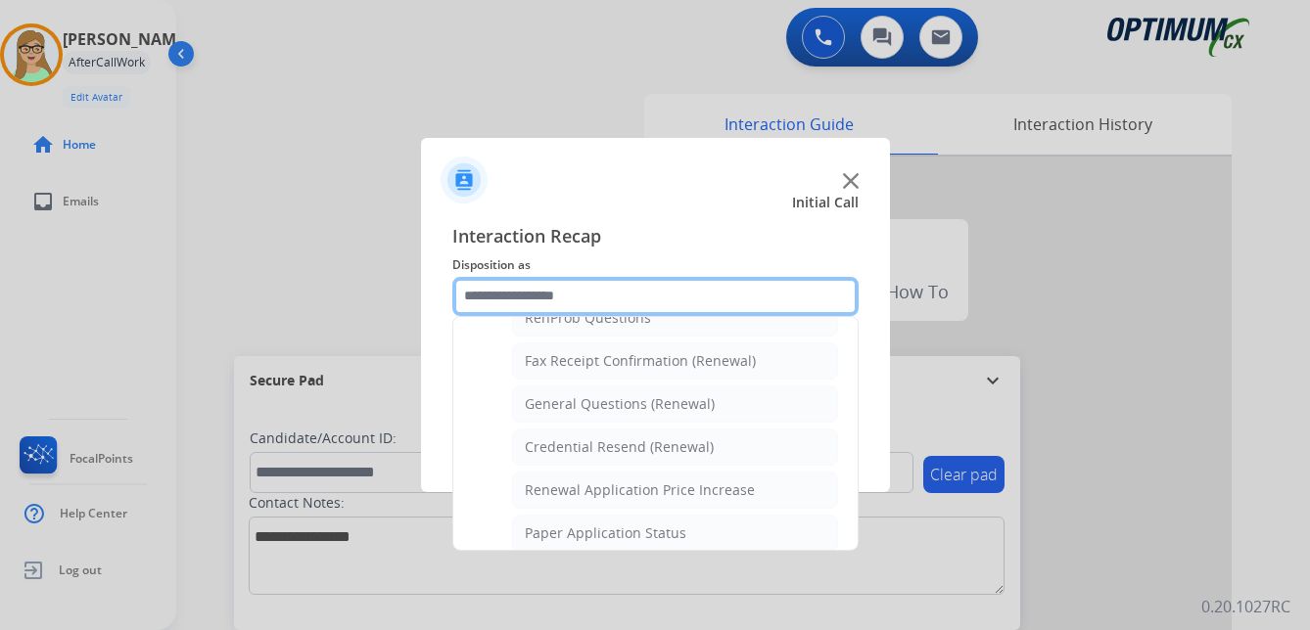
scroll to position [427, 0]
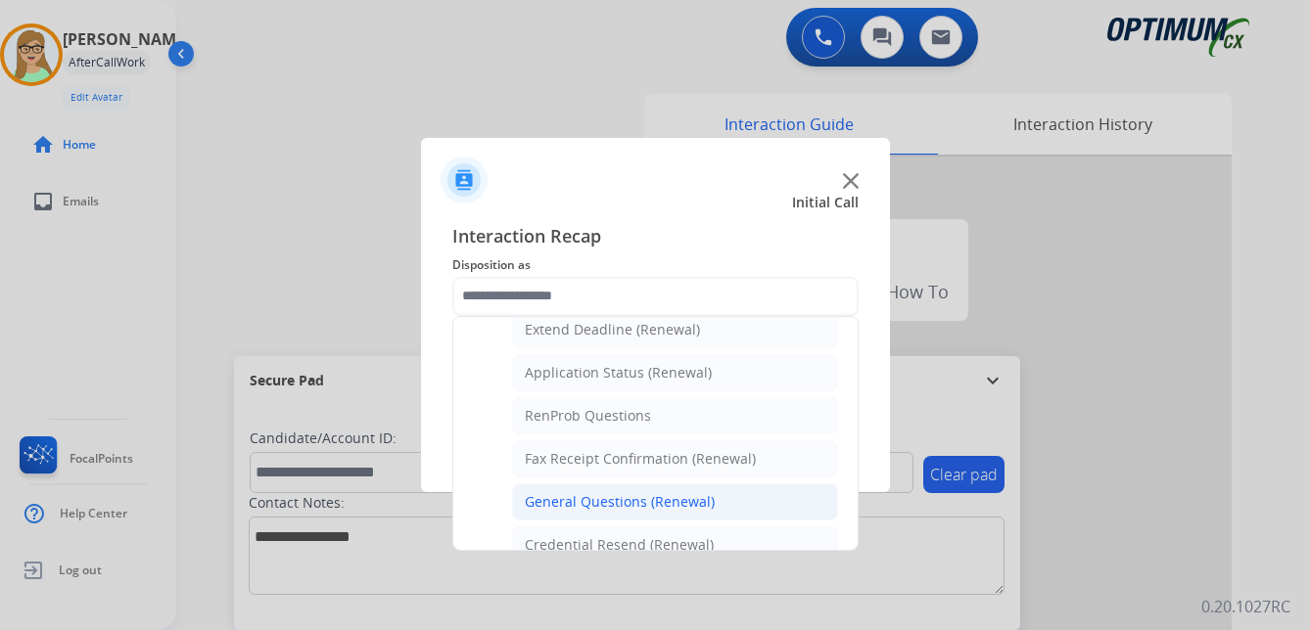
click at [554, 503] on div "General Questions (Renewal)" at bounding box center [620, 502] width 190 height 20
type input "**********"
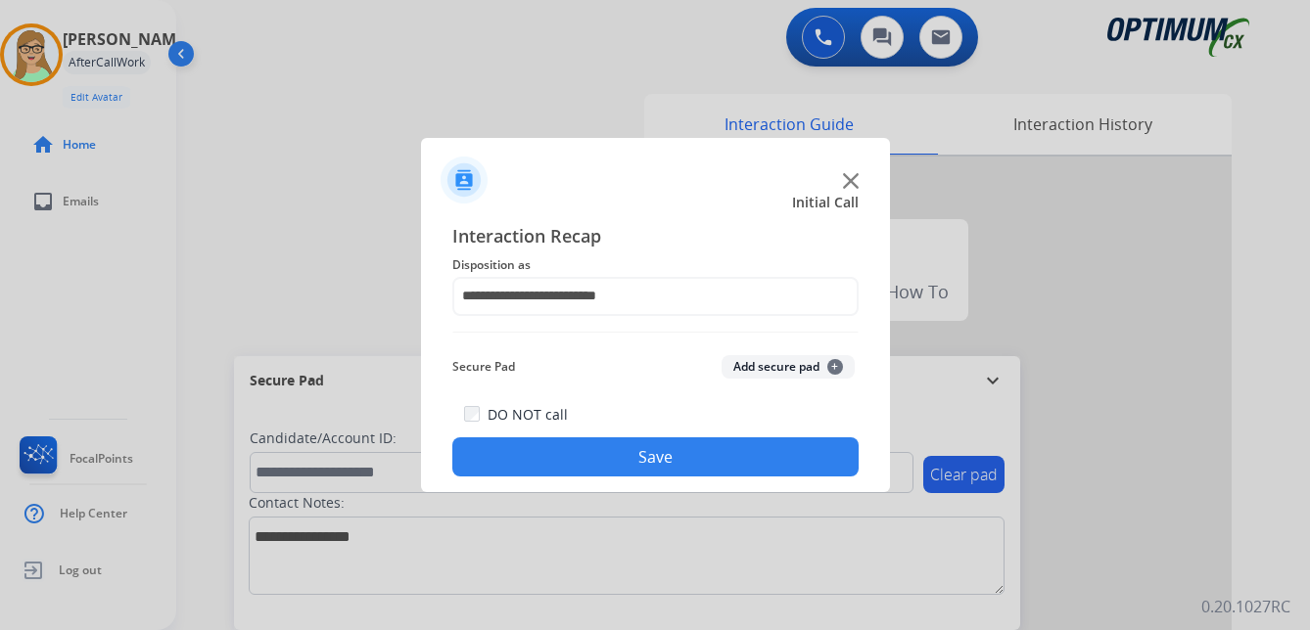
drag, startPoint x: 554, startPoint y: 457, endPoint x: 373, endPoint y: 458, distance: 181.1
click at [550, 457] on button "Save" at bounding box center [655, 457] width 406 height 39
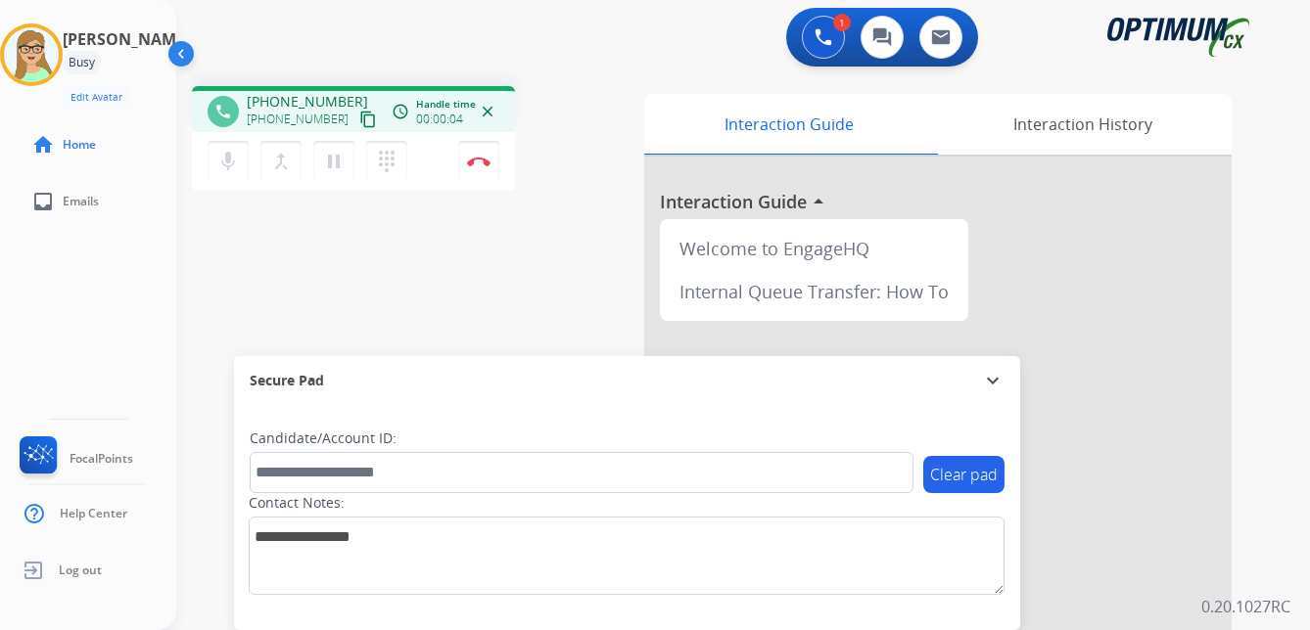
click at [359, 119] on mat-icon "content_copy" at bounding box center [368, 120] width 18 height 18
click at [481, 162] on img at bounding box center [478, 162] width 23 height 10
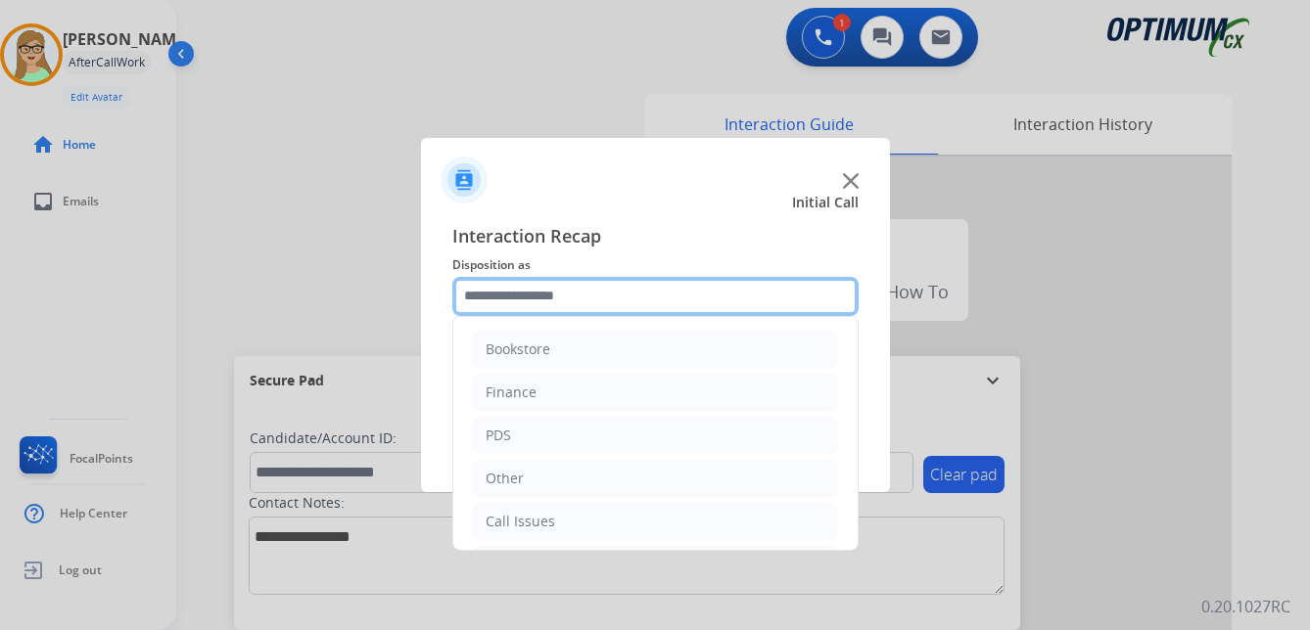
click at [531, 297] on input "text" at bounding box center [655, 296] width 406 height 39
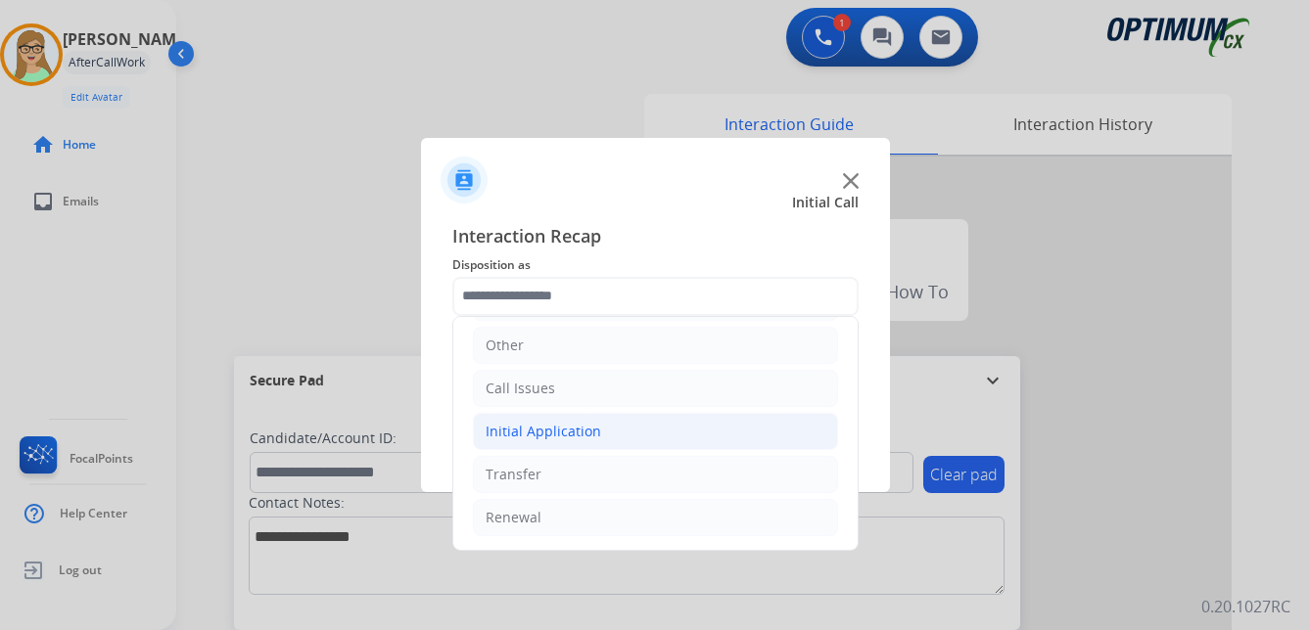
click at [573, 424] on div "Initial Application" at bounding box center [544, 432] width 116 height 20
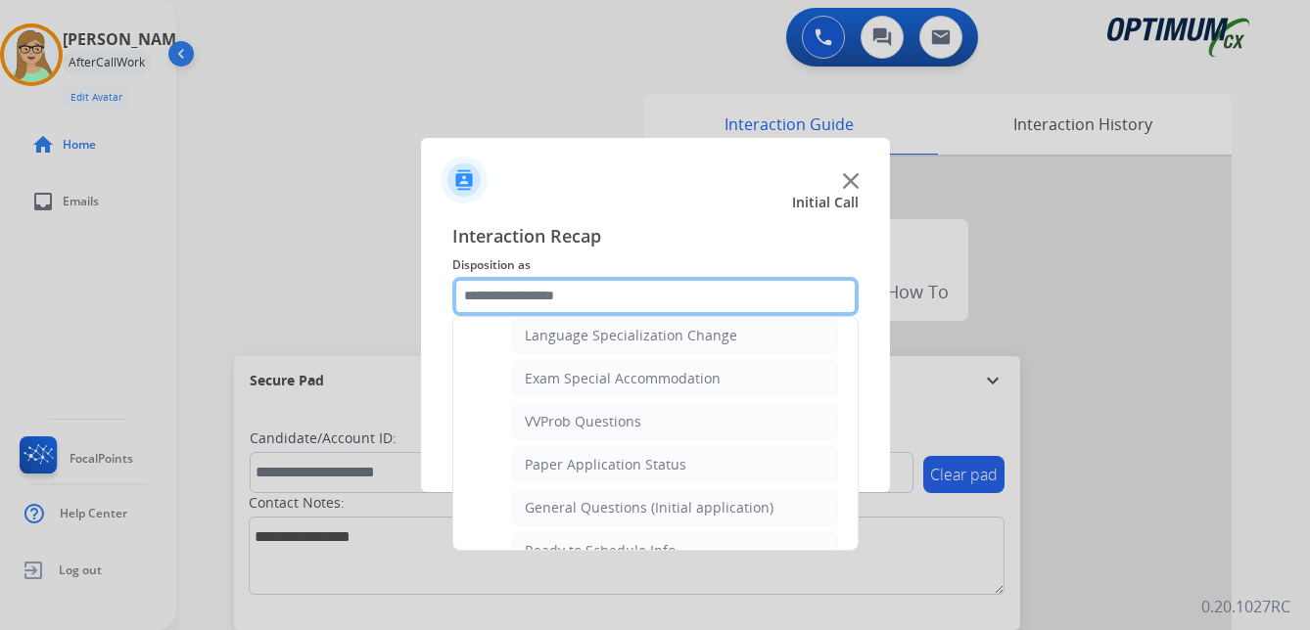
scroll to position [1014, 0]
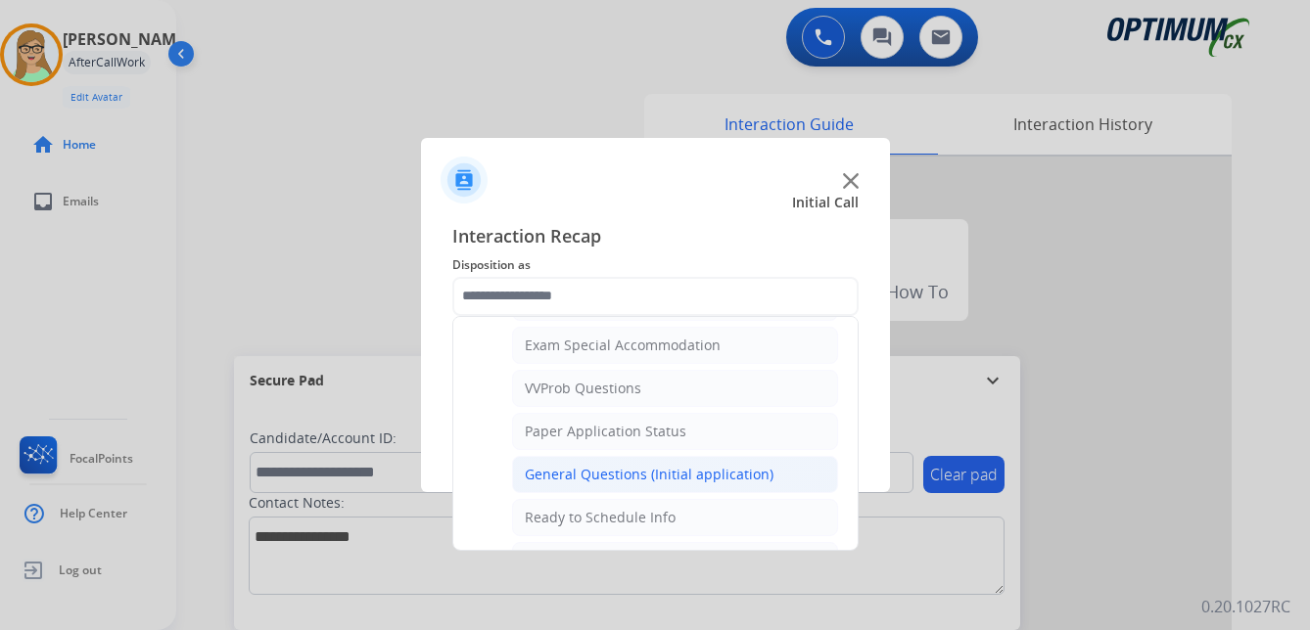
click at [598, 471] on div "General Questions (Initial application)" at bounding box center [649, 475] width 249 height 20
type input "**********"
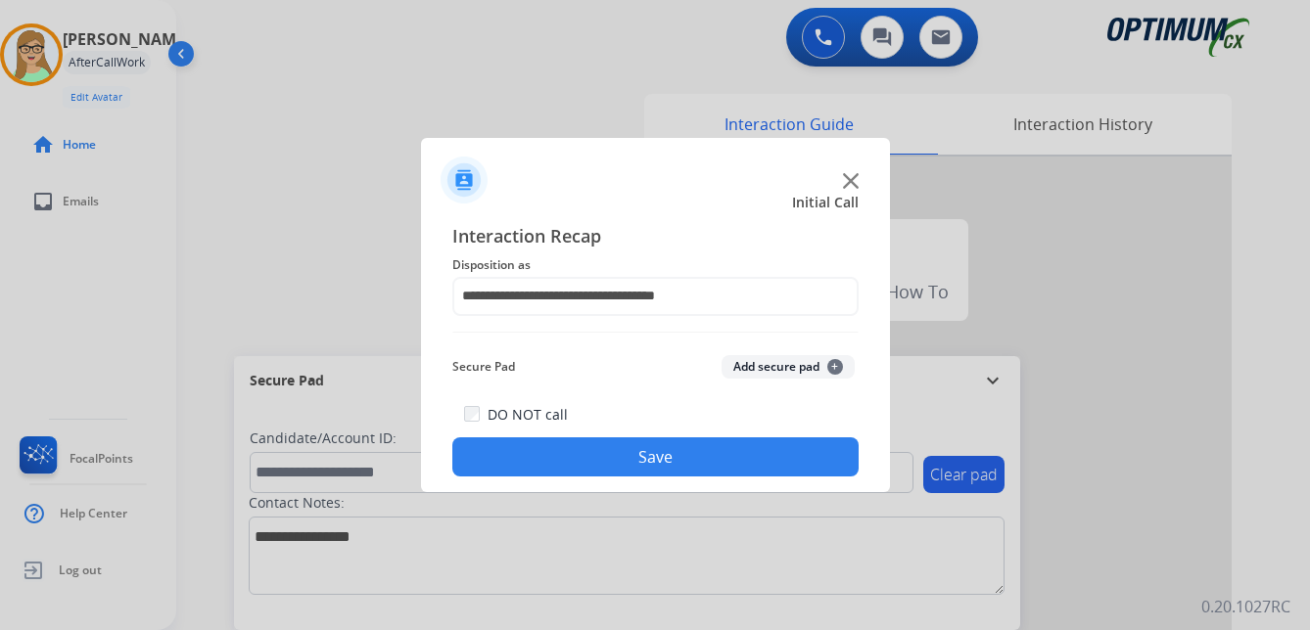
click at [599, 443] on button "Save" at bounding box center [655, 457] width 406 height 39
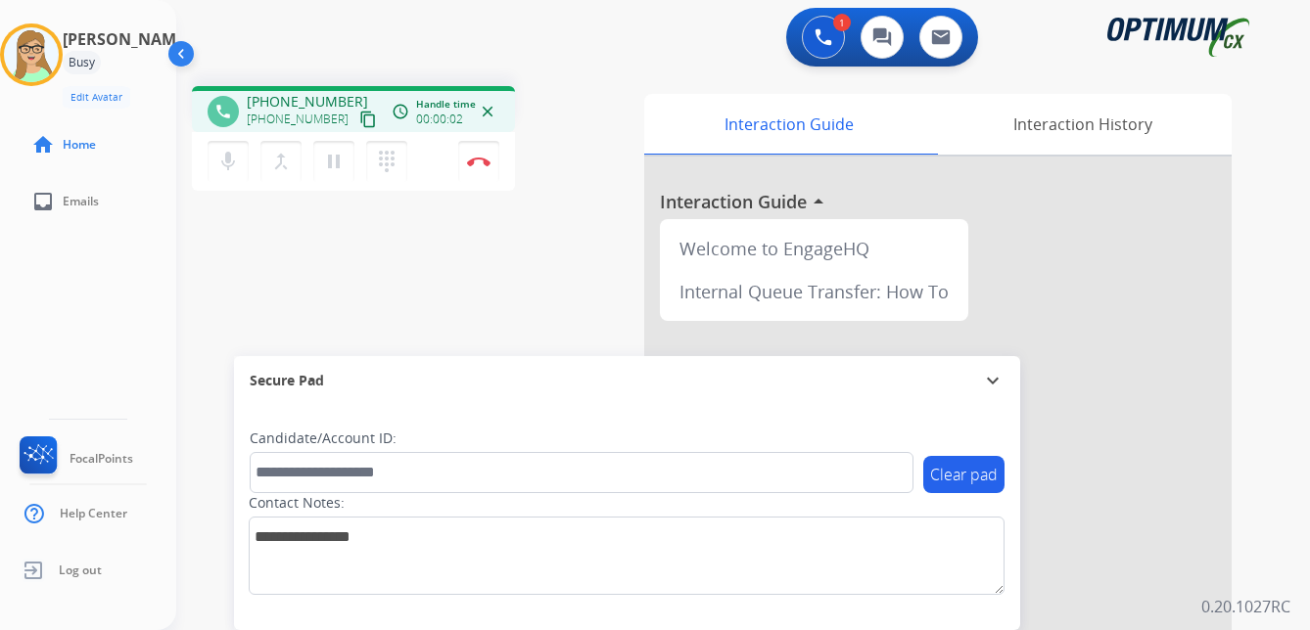
click at [359, 121] on mat-icon "content_copy" at bounding box center [368, 120] width 18 height 18
click at [478, 163] on img at bounding box center [478, 162] width 23 height 10
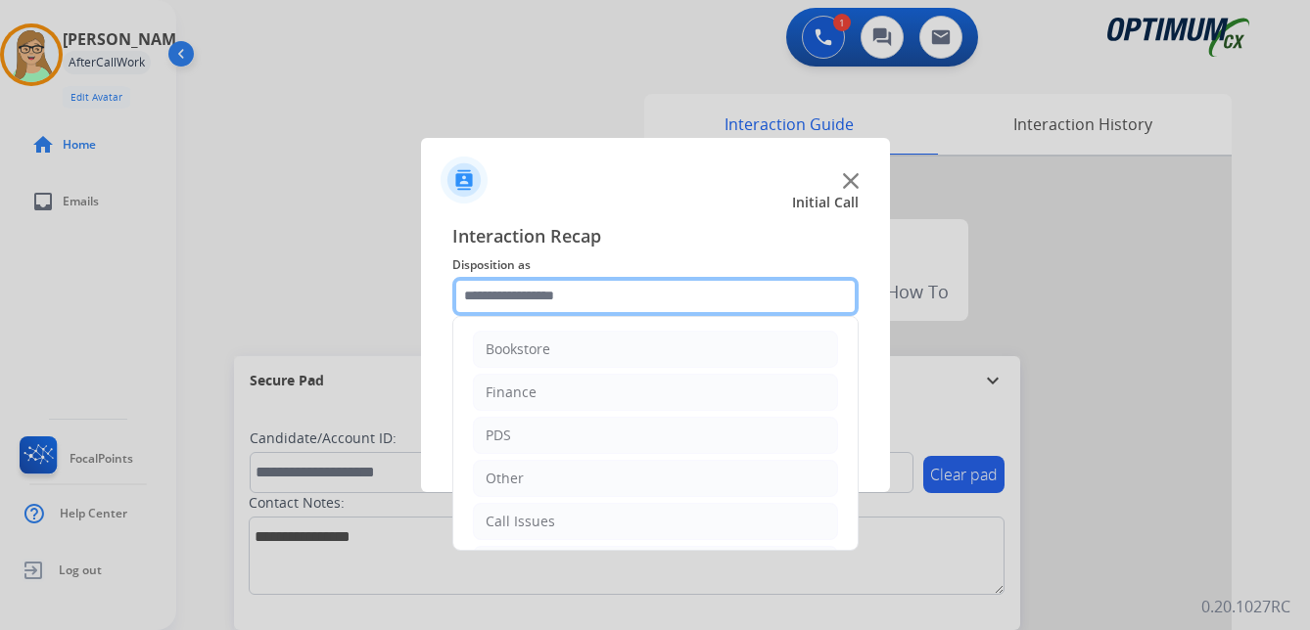
click at [511, 293] on input "text" at bounding box center [655, 296] width 406 height 39
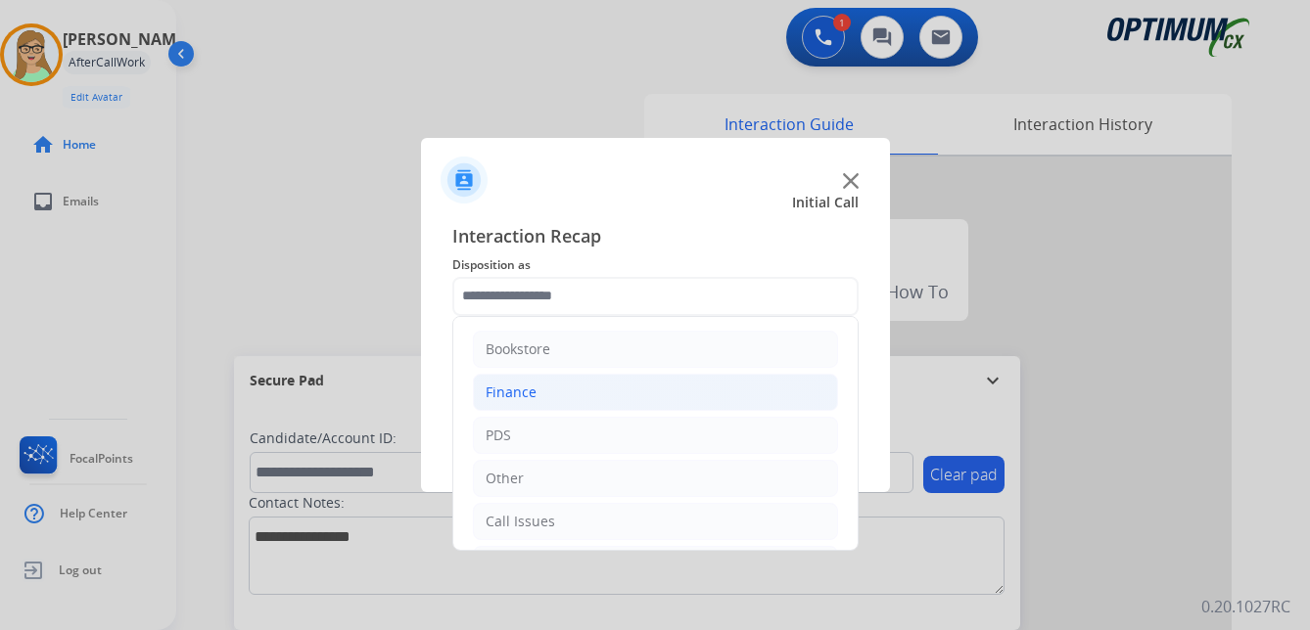
click at [506, 389] on div "Finance" at bounding box center [511, 393] width 51 height 20
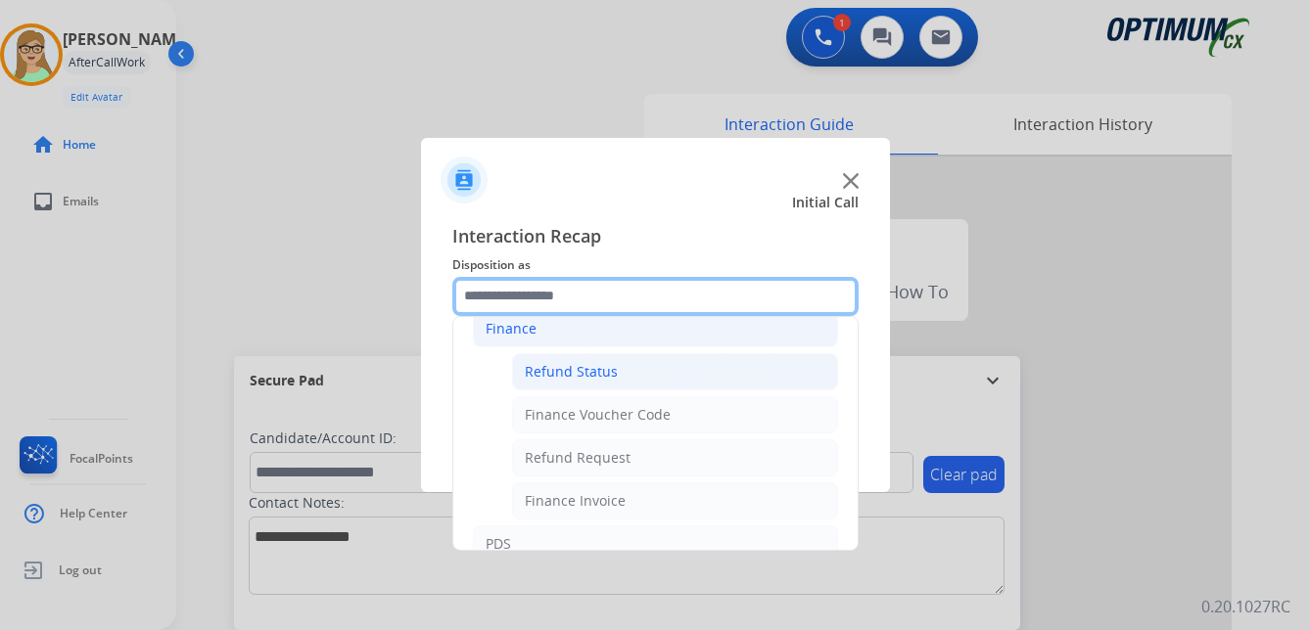
scroll to position [98, 0]
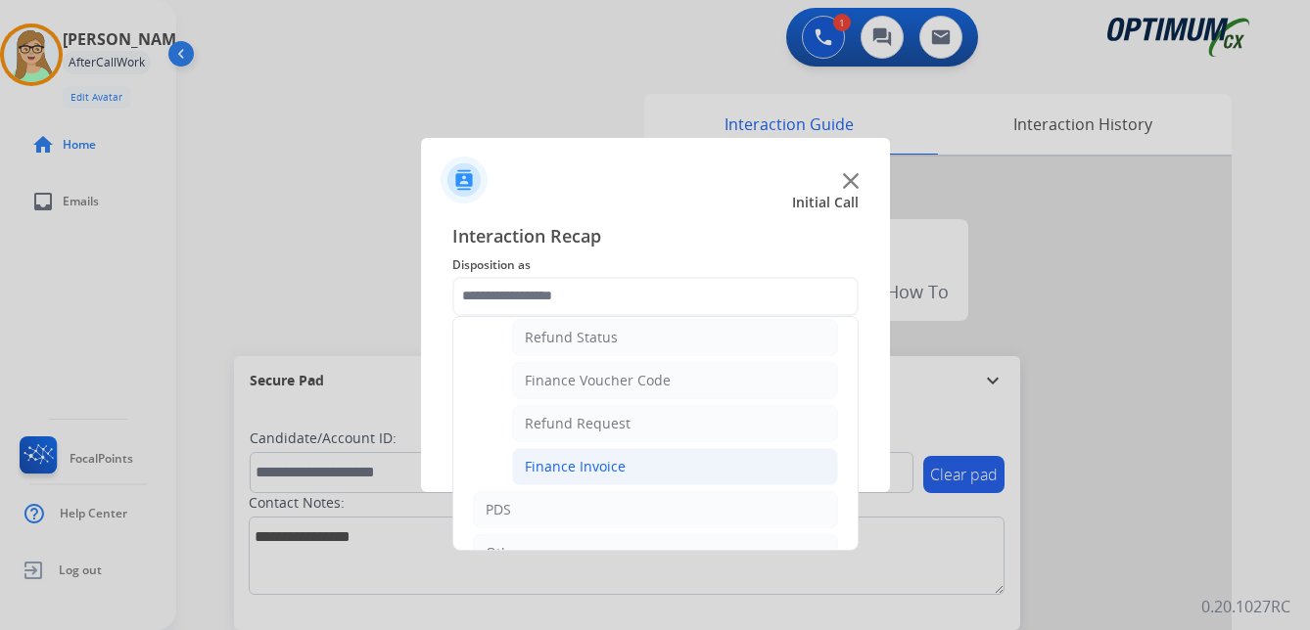
click at [590, 463] on div "Finance Invoice" at bounding box center [575, 467] width 101 height 20
type input "**********"
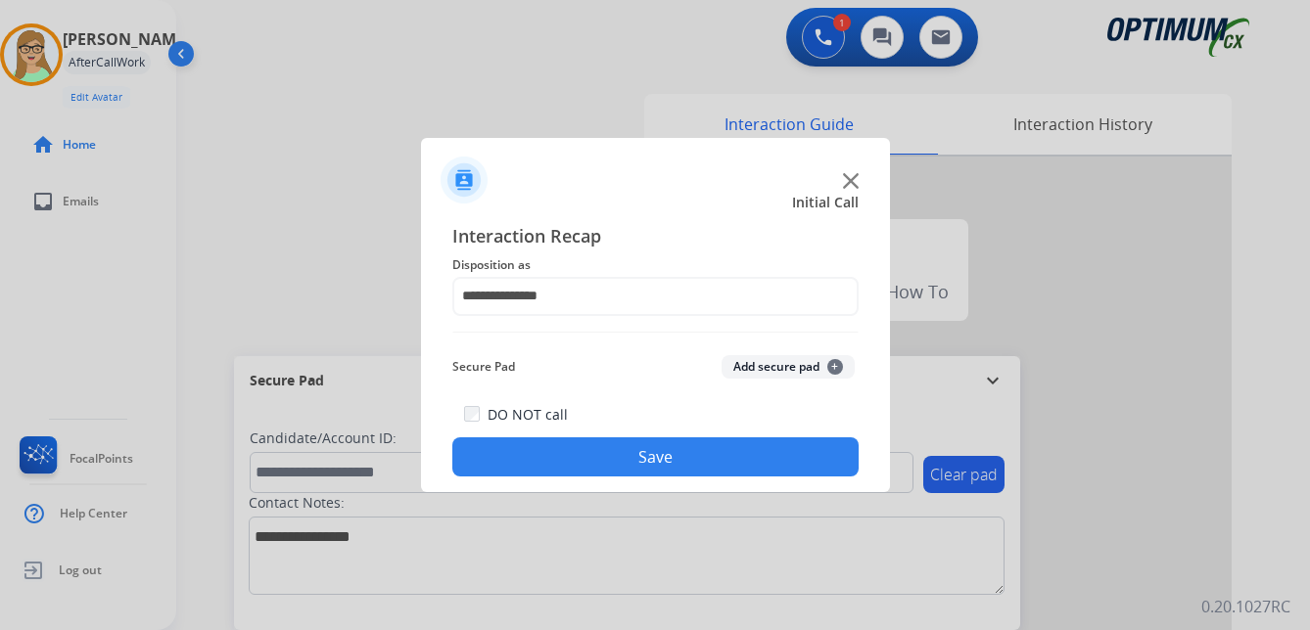
click at [592, 462] on button "Save" at bounding box center [655, 457] width 406 height 39
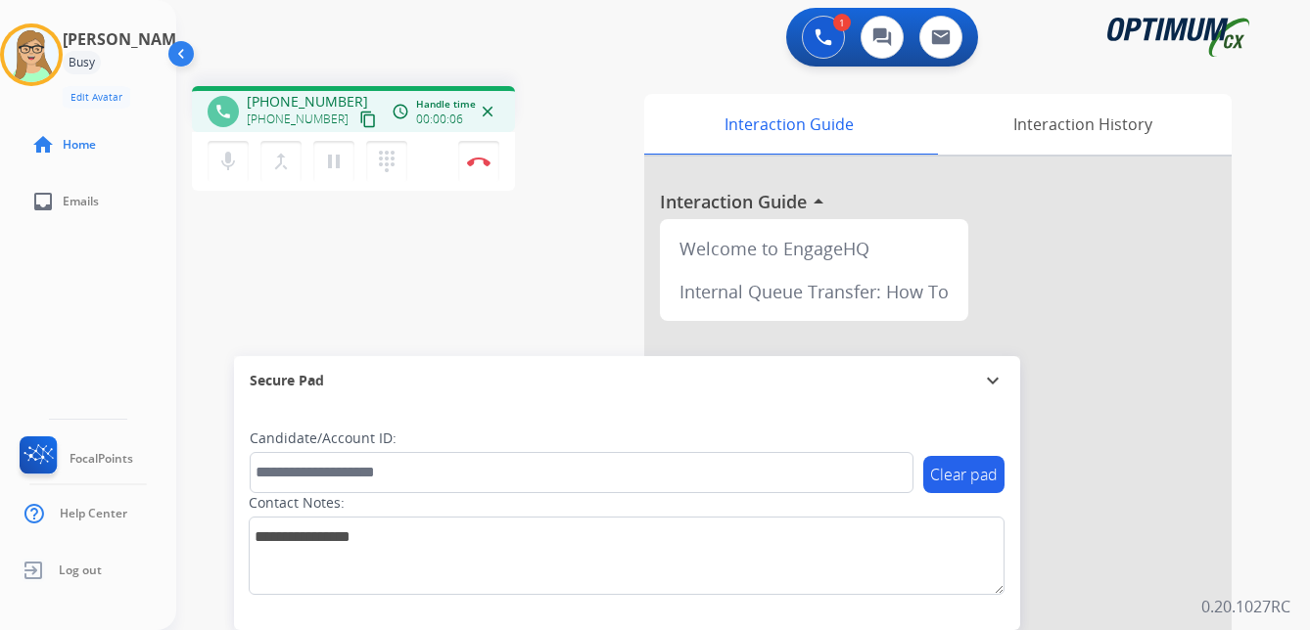
click at [359, 119] on mat-icon "content_copy" at bounding box center [368, 120] width 18 height 18
click at [483, 163] on img at bounding box center [478, 162] width 23 height 10
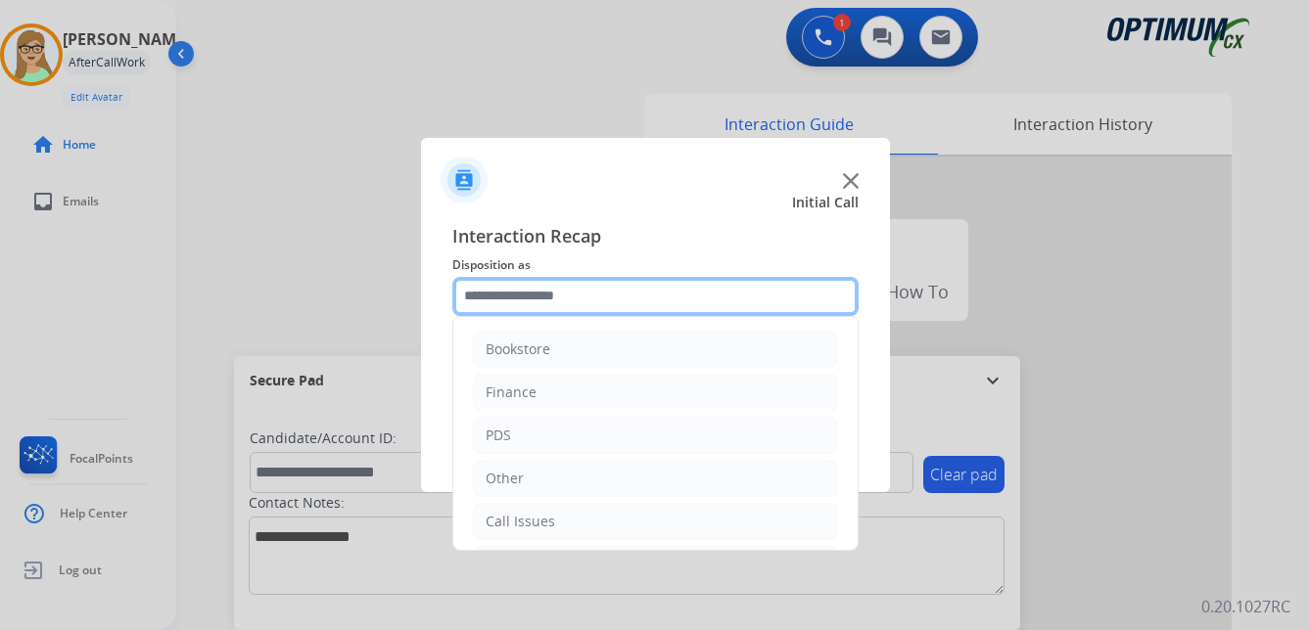
click at [516, 301] on input "text" at bounding box center [655, 296] width 406 height 39
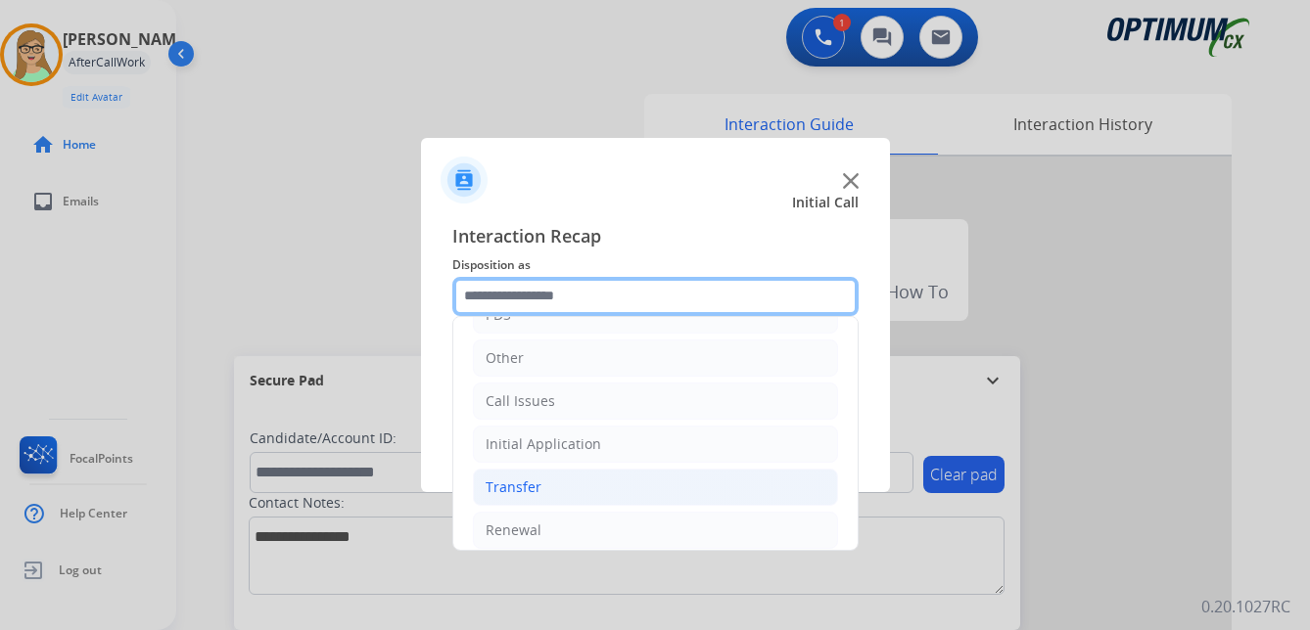
scroll to position [133, 0]
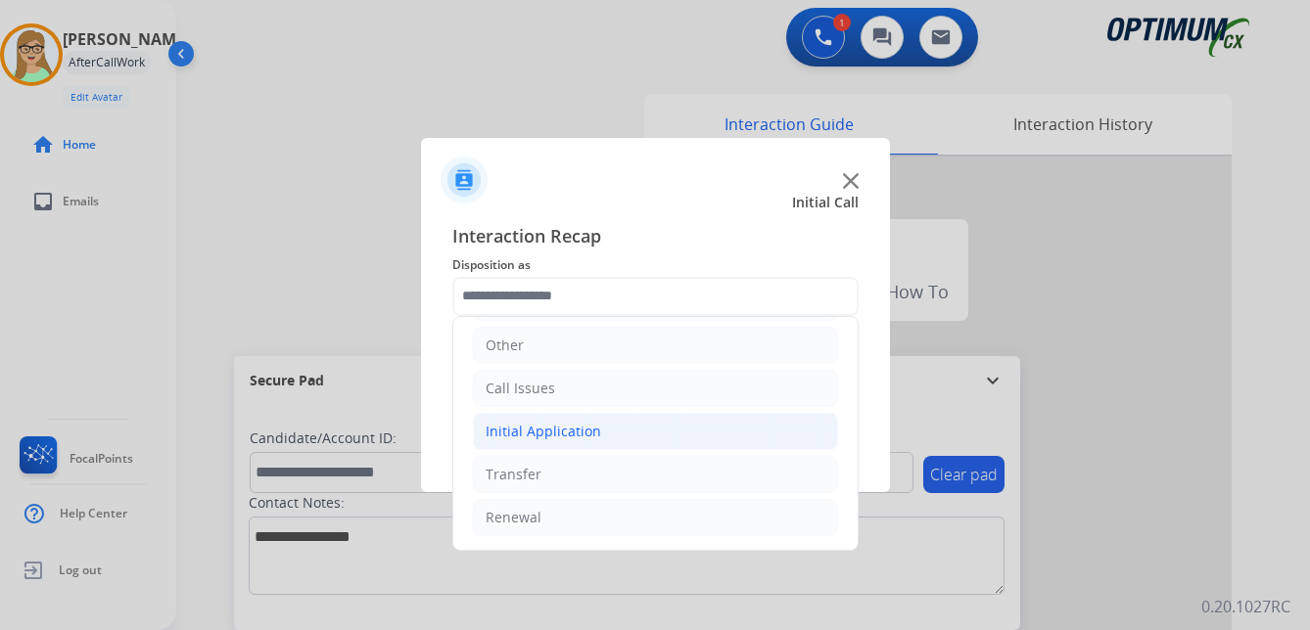
click at [566, 432] on div "Initial Application" at bounding box center [544, 432] width 116 height 20
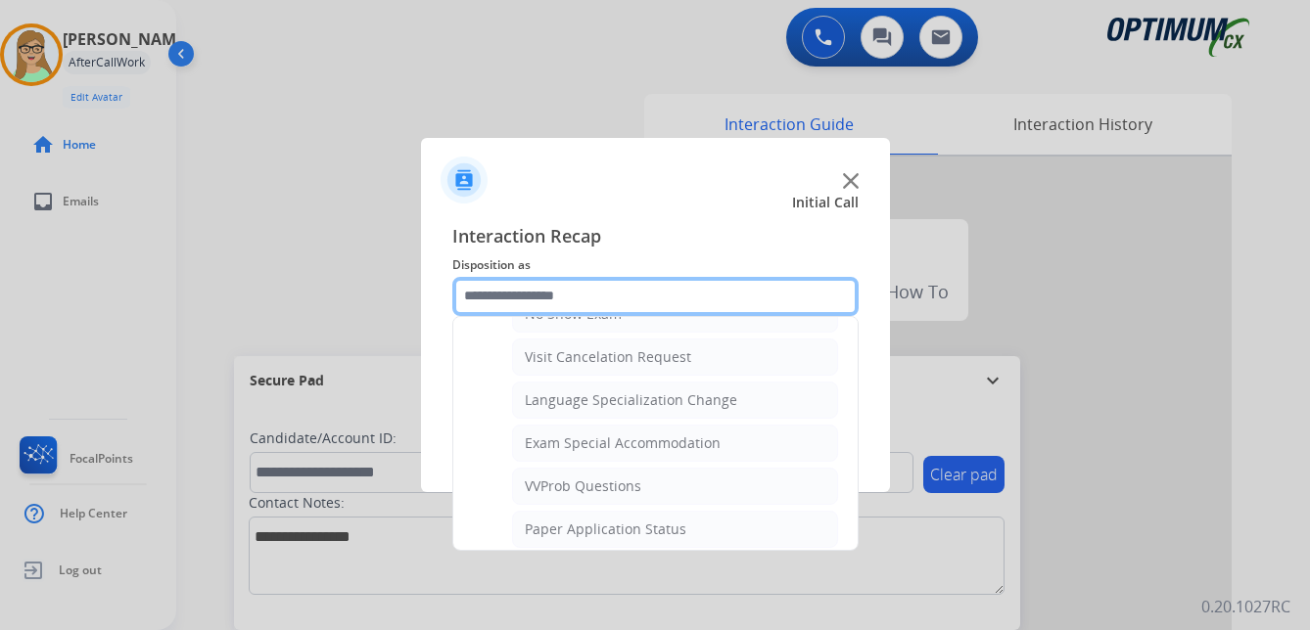
scroll to position [1014, 0]
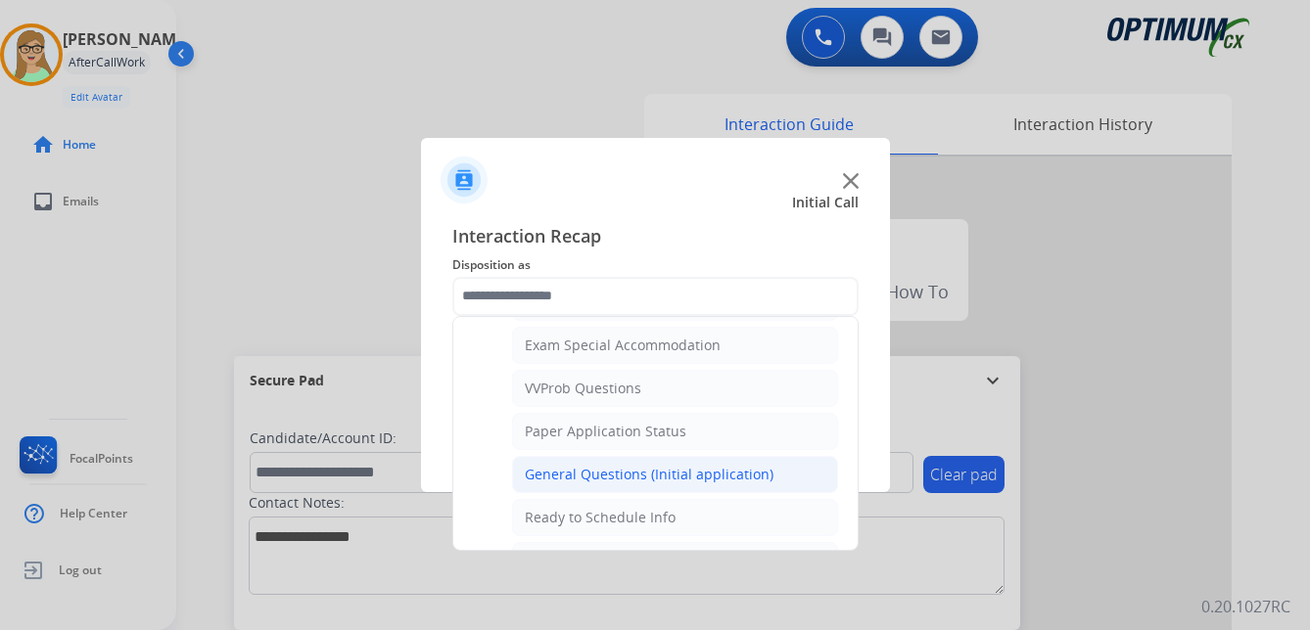
click at [571, 479] on div "General Questions (Initial application)" at bounding box center [649, 475] width 249 height 20
type input "**********"
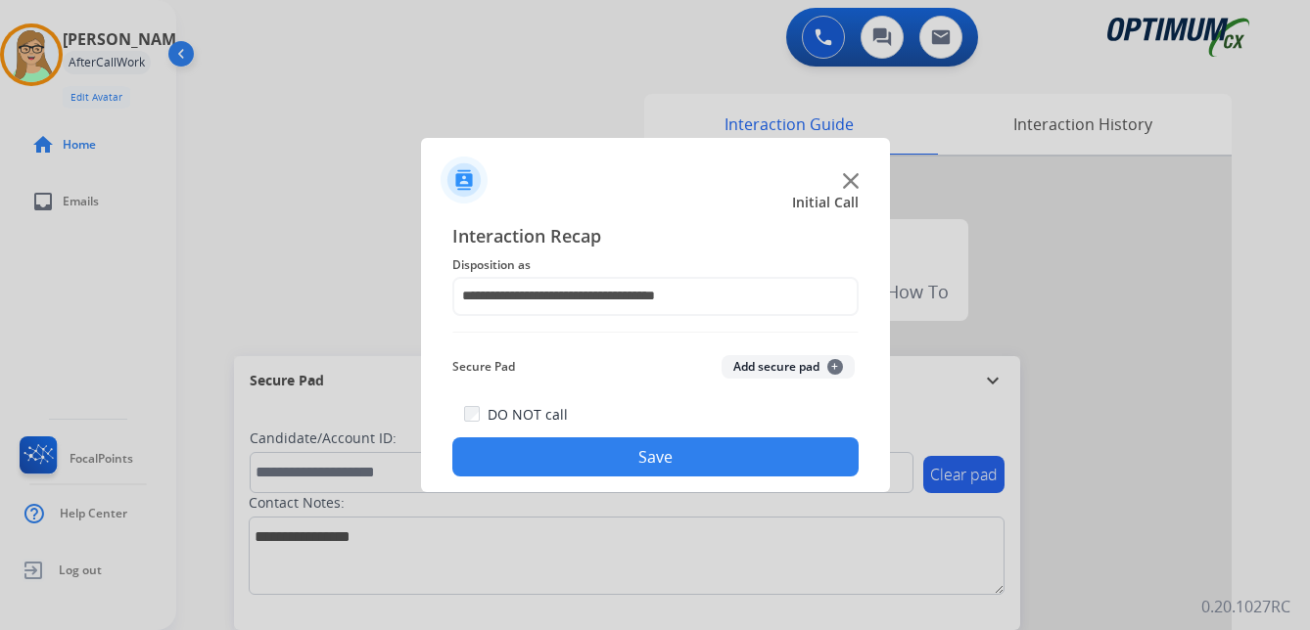
click at [572, 458] on button "Save" at bounding box center [655, 457] width 406 height 39
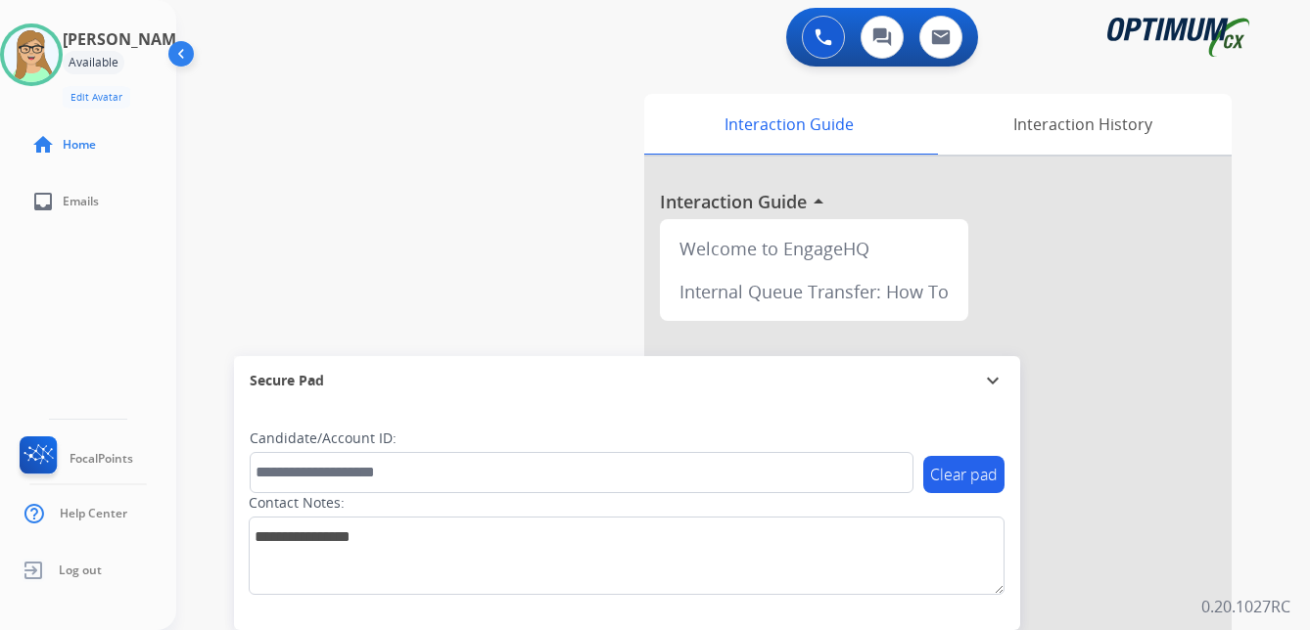
drag, startPoint x: 56, startPoint y: 53, endPoint x: 0, endPoint y: 81, distance: 62.6
click at [59, 53] on img at bounding box center [31, 54] width 55 height 55
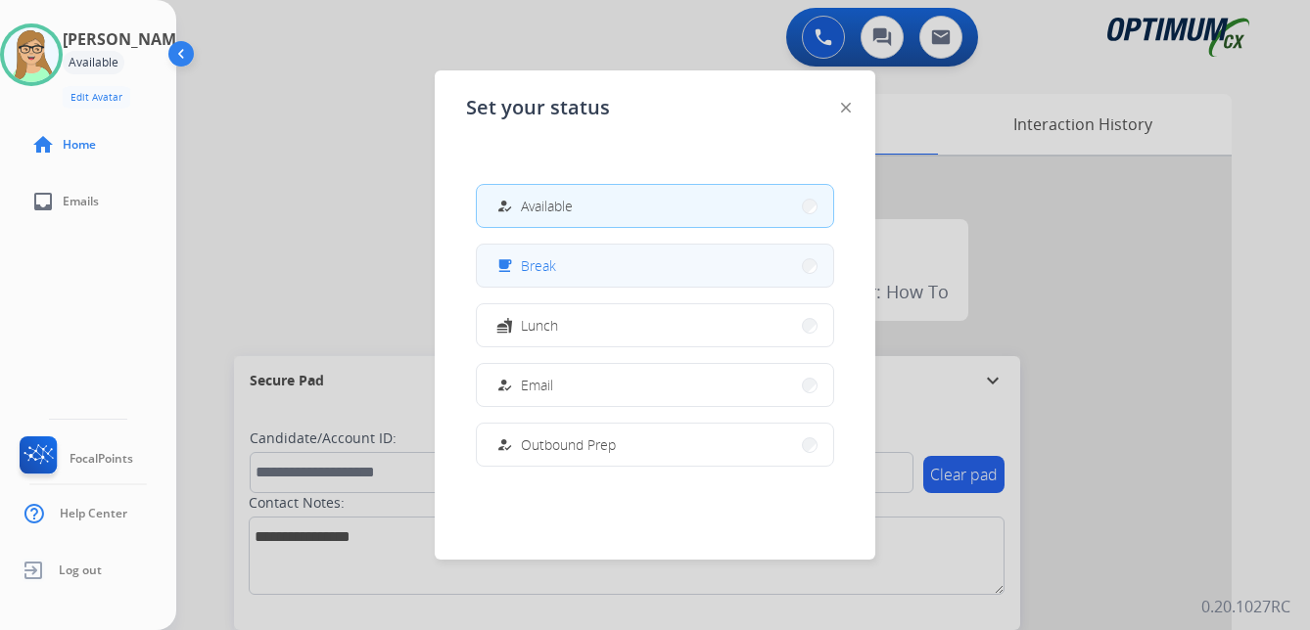
click at [533, 275] on span "Break" at bounding box center [538, 266] width 35 height 21
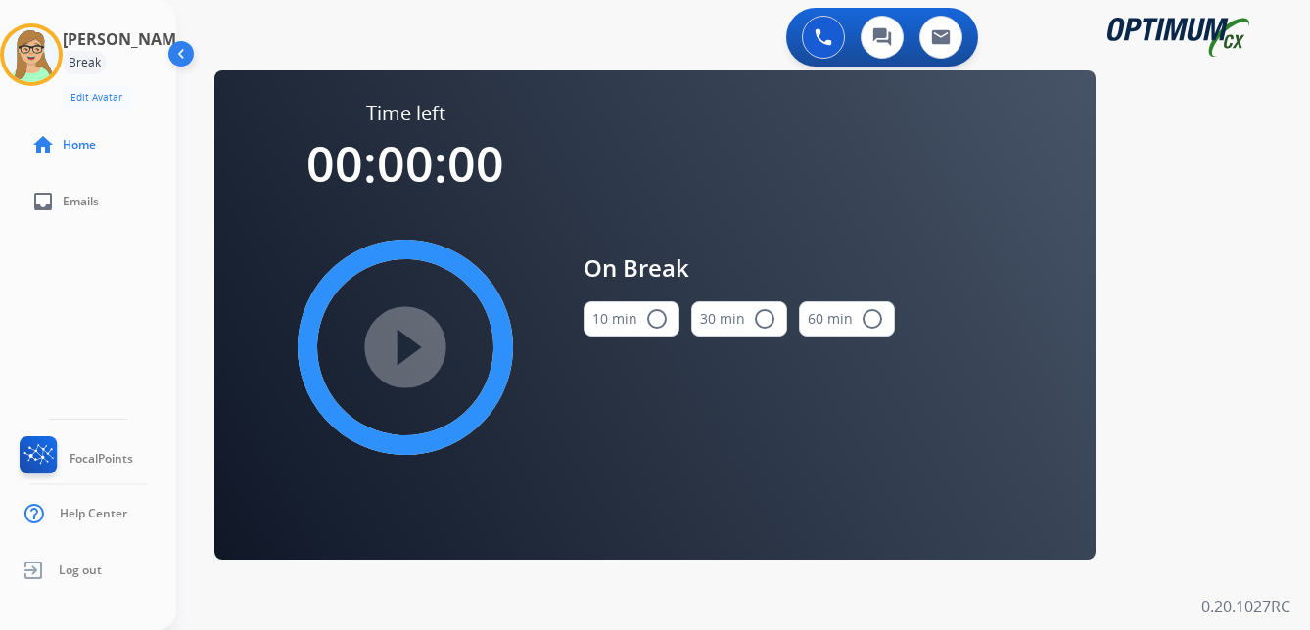
click at [653, 320] on mat-icon "radio_button_unchecked" at bounding box center [656, 318] width 23 height 23
click at [417, 359] on mat-icon "play_circle_filled" at bounding box center [405, 347] width 23 height 23
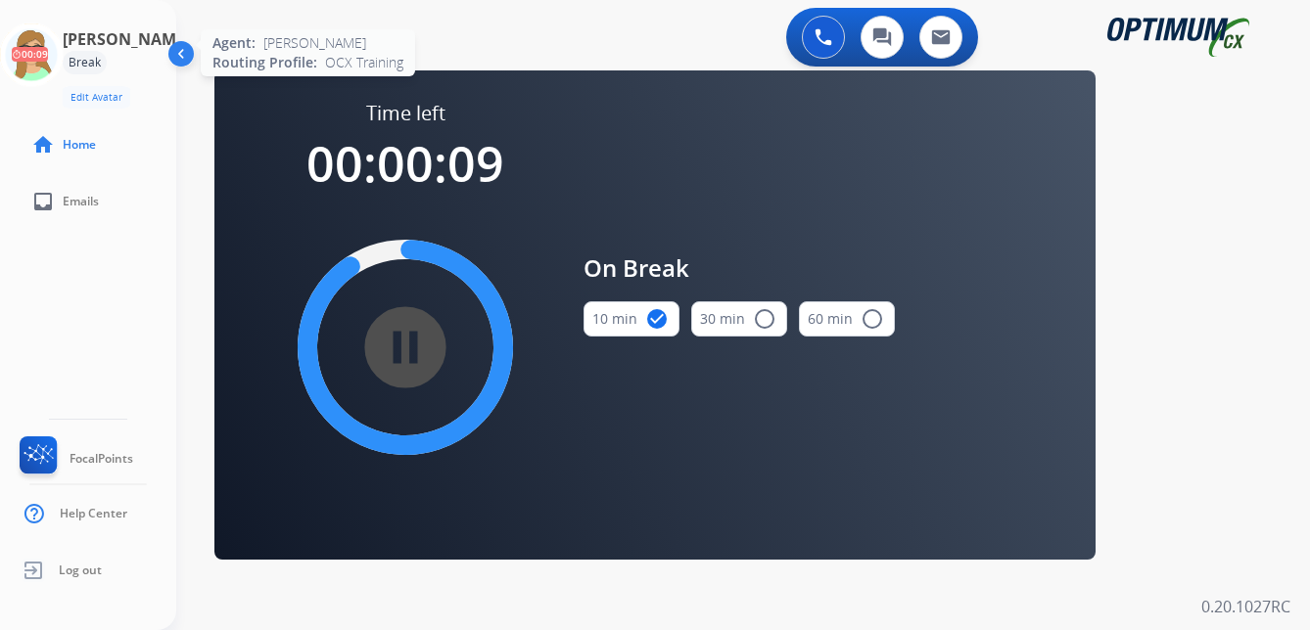
click at [55, 45] on icon at bounding box center [32, 55] width 64 height 64
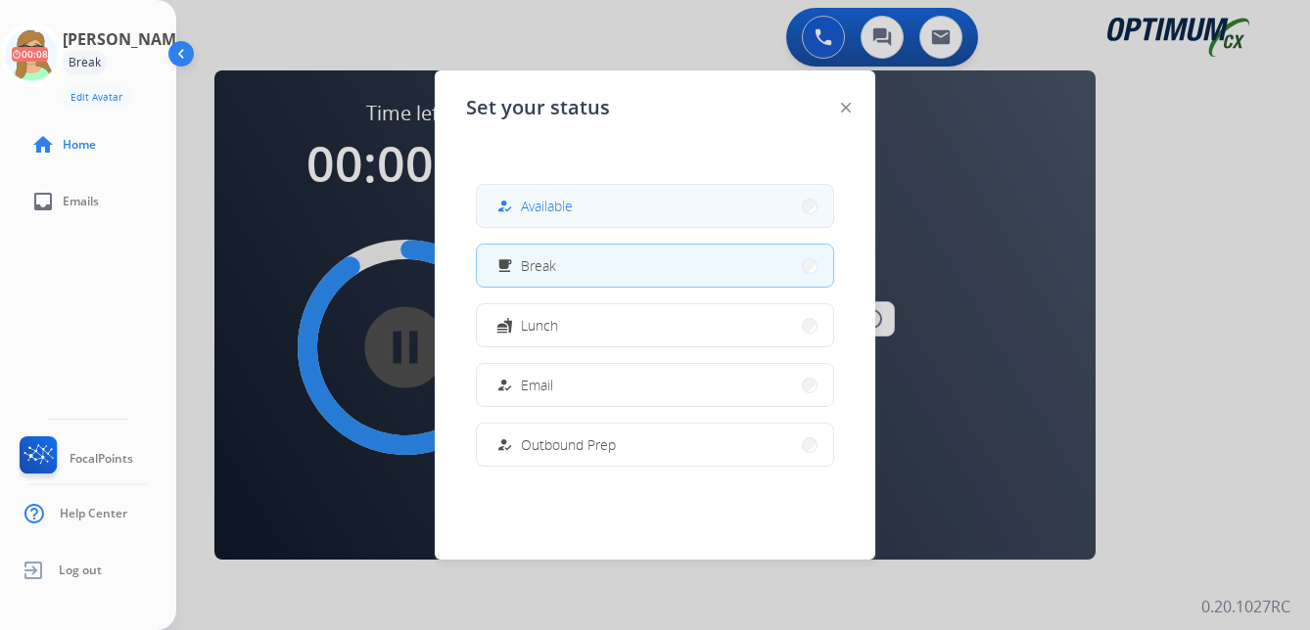
click at [554, 210] on span "Available" at bounding box center [547, 206] width 52 height 21
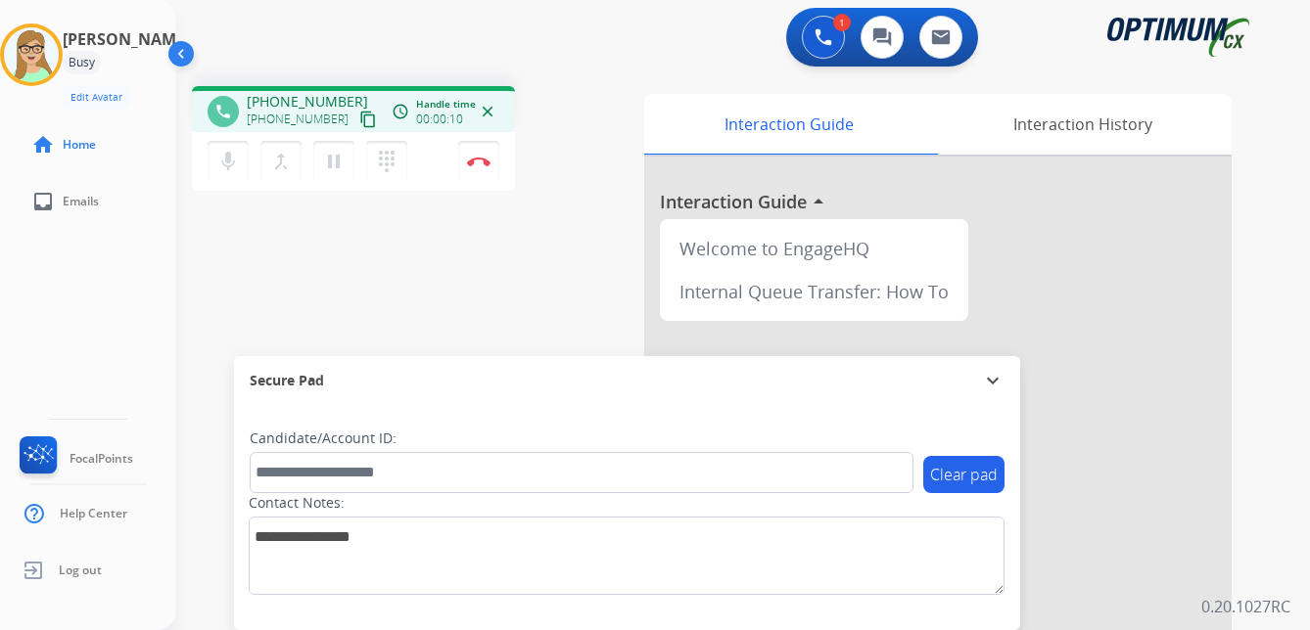
click at [359, 118] on mat-icon "content_copy" at bounding box center [368, 120] width 18 height 18
click at [481, 163] on img at bounding box center [478, 162] width 23 height 10
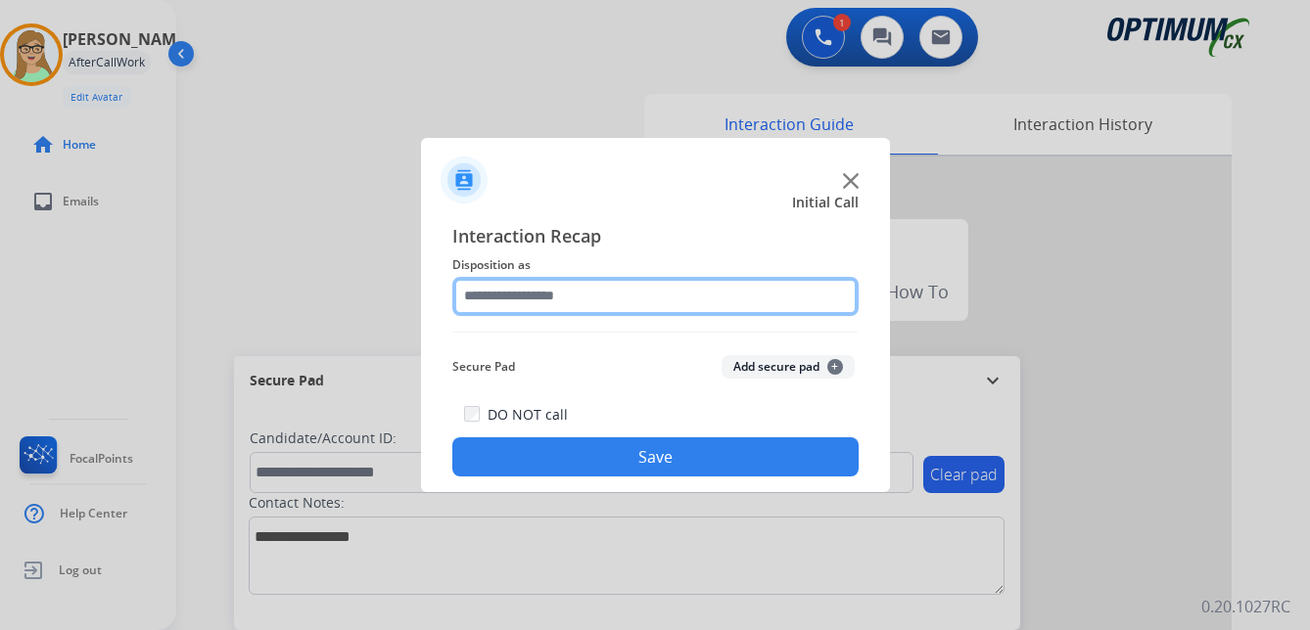
click at [555, 295] on input "text" at bounding box center [655, 296] width 406 height 39
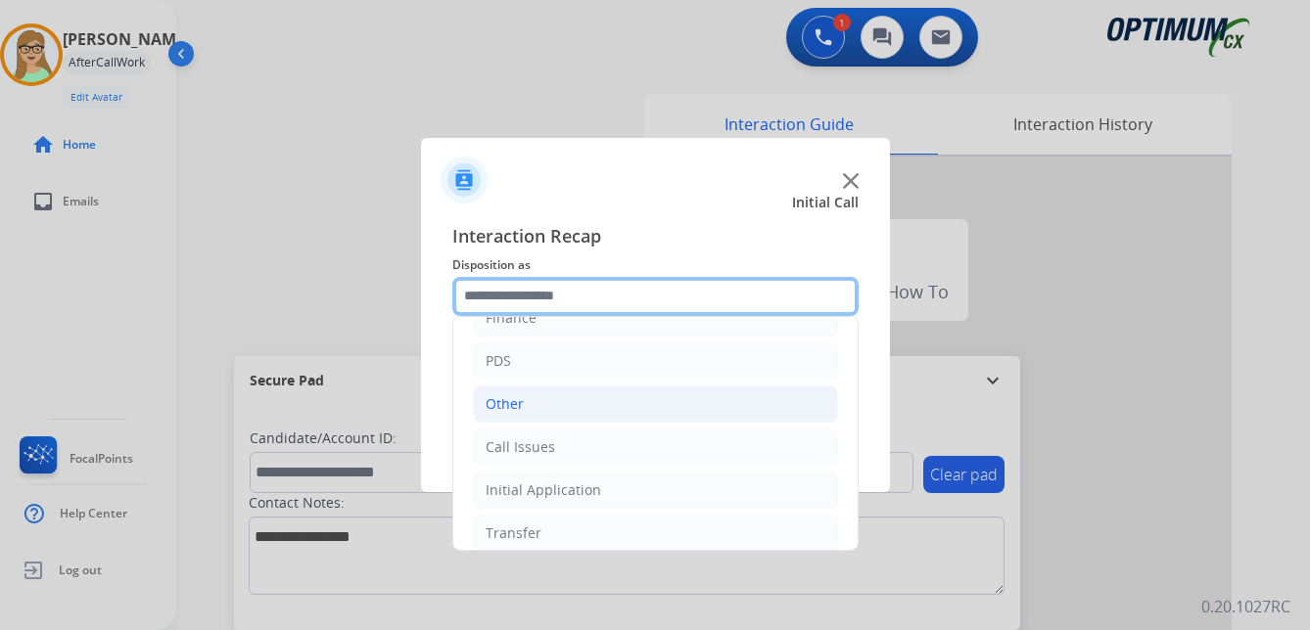
scroll to position [133, 0]
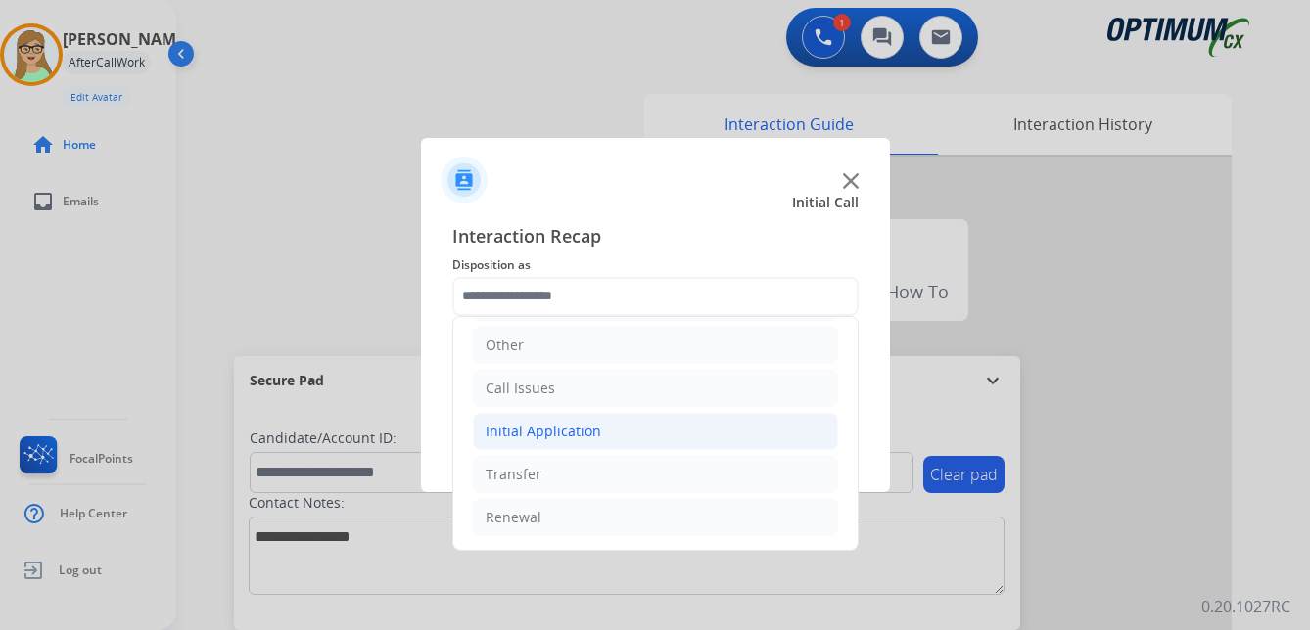
click at [572, 430] on div "Initial Application" at bounding box center [544, 432] width 116 height 20
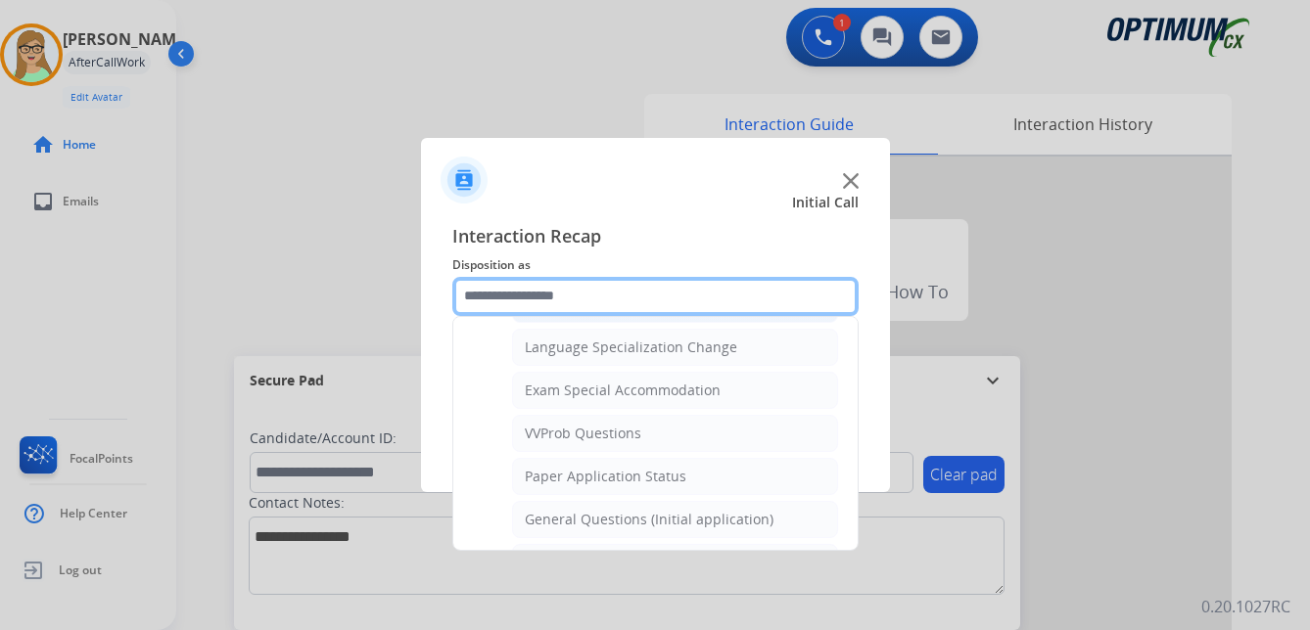
scroll to position [1014, 0]
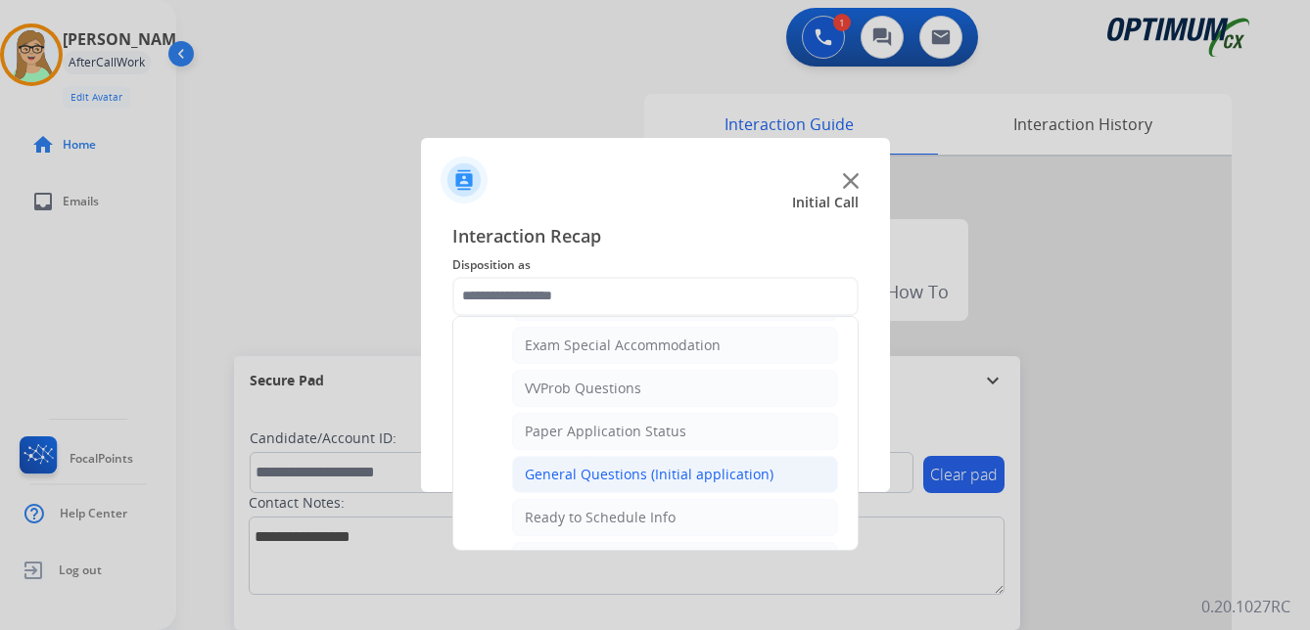
click at [606, 473] on div "General Questions (Initial application)" at bounding box center [649, 475] width 249 height 20
type input "**********"
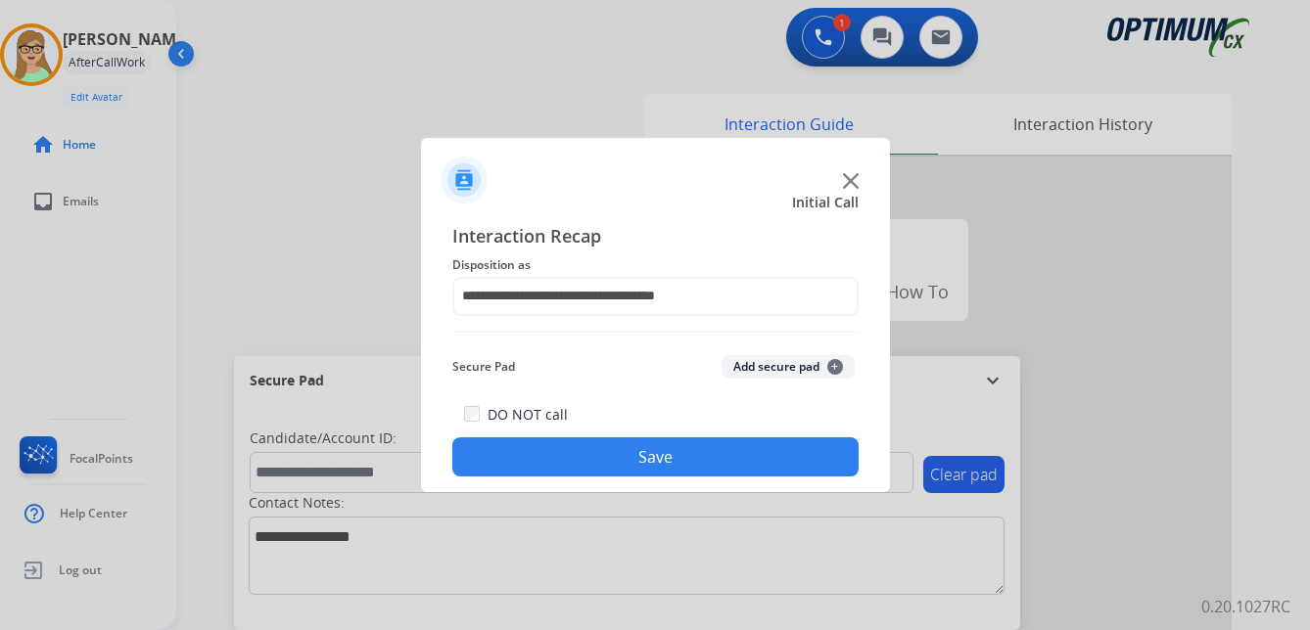
click at [609, 456] on button "Save" at bounding box center [655, 457] width 406 height 39
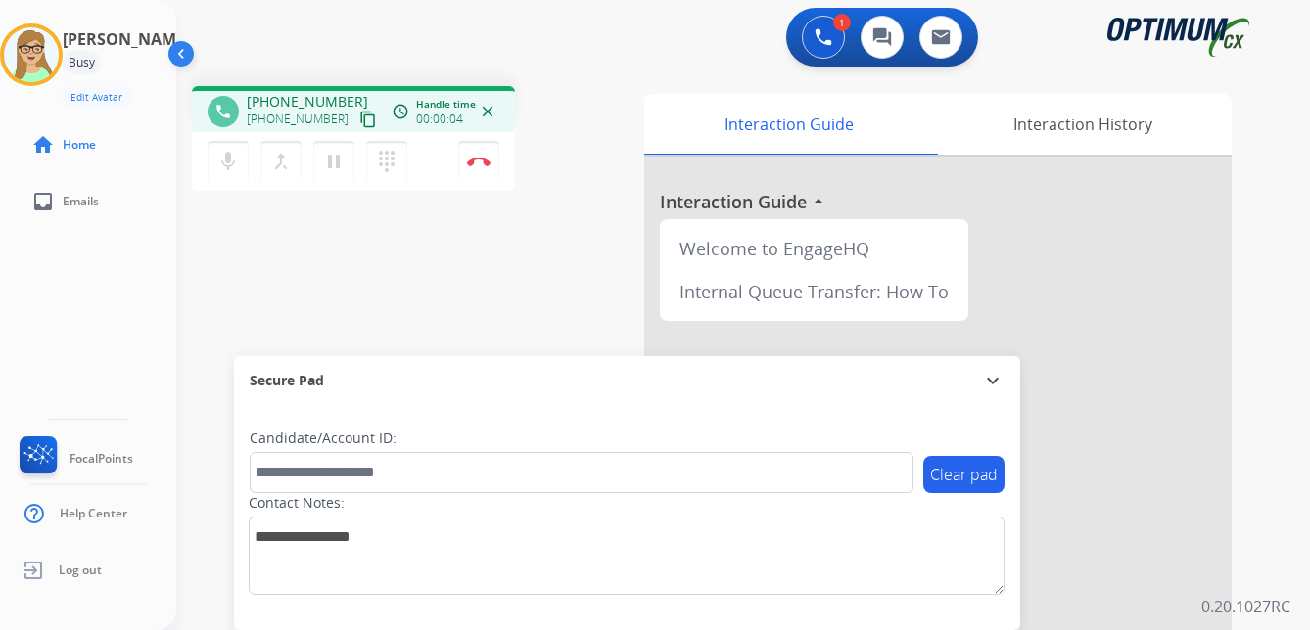
click at [359, 119] on mat-icon "content_copy" at bounding box center [368, 120] width 18 height 18
click at [472, 151] on button "Disconnect" at bounding box center [478, 161] width 41 height 41
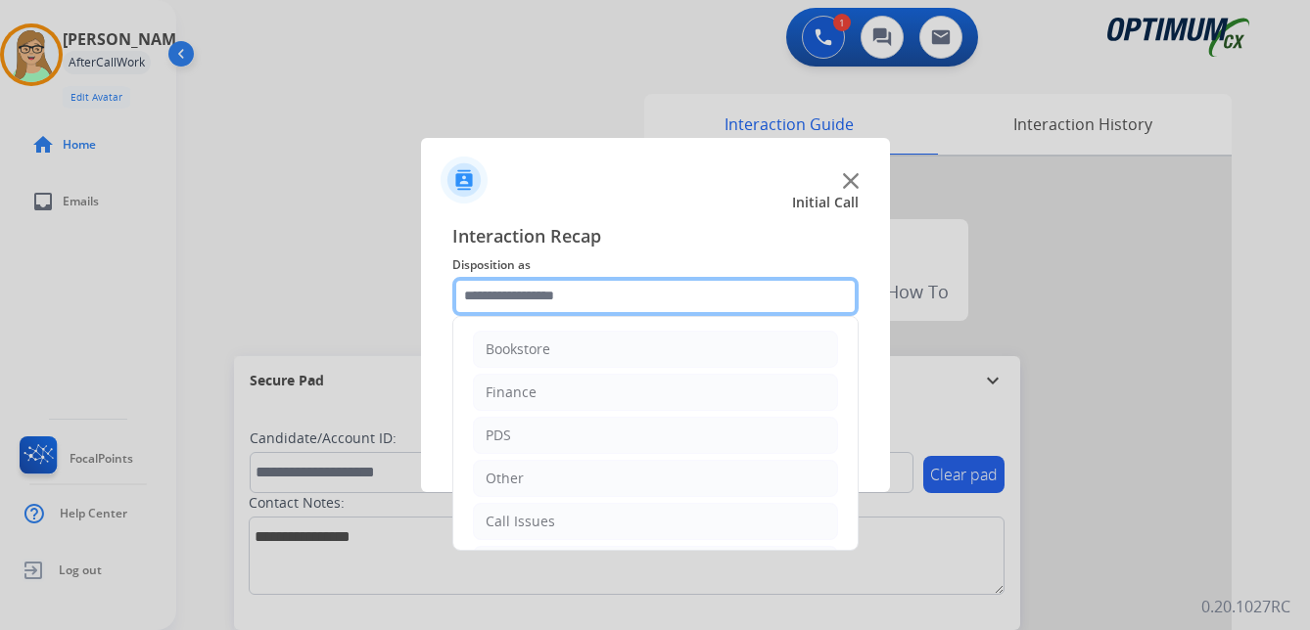
click at [548, 299] on input "text" at bounding box center [655, 296] width 406 height 39
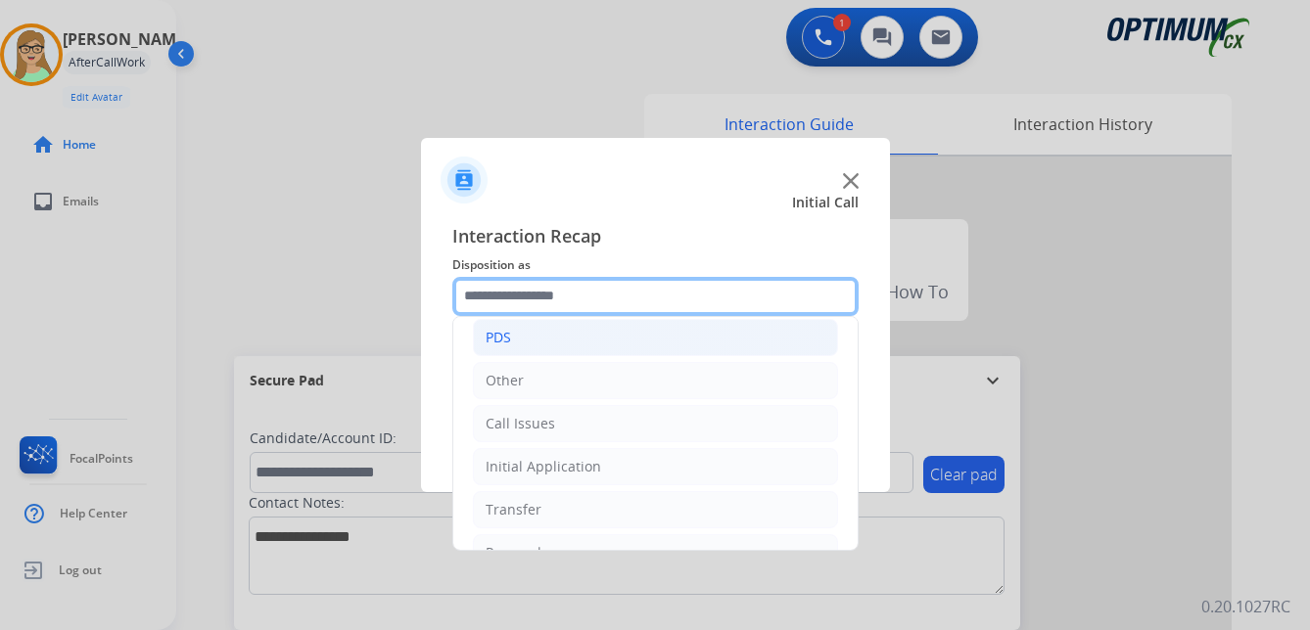
scroll to position [133, 0]
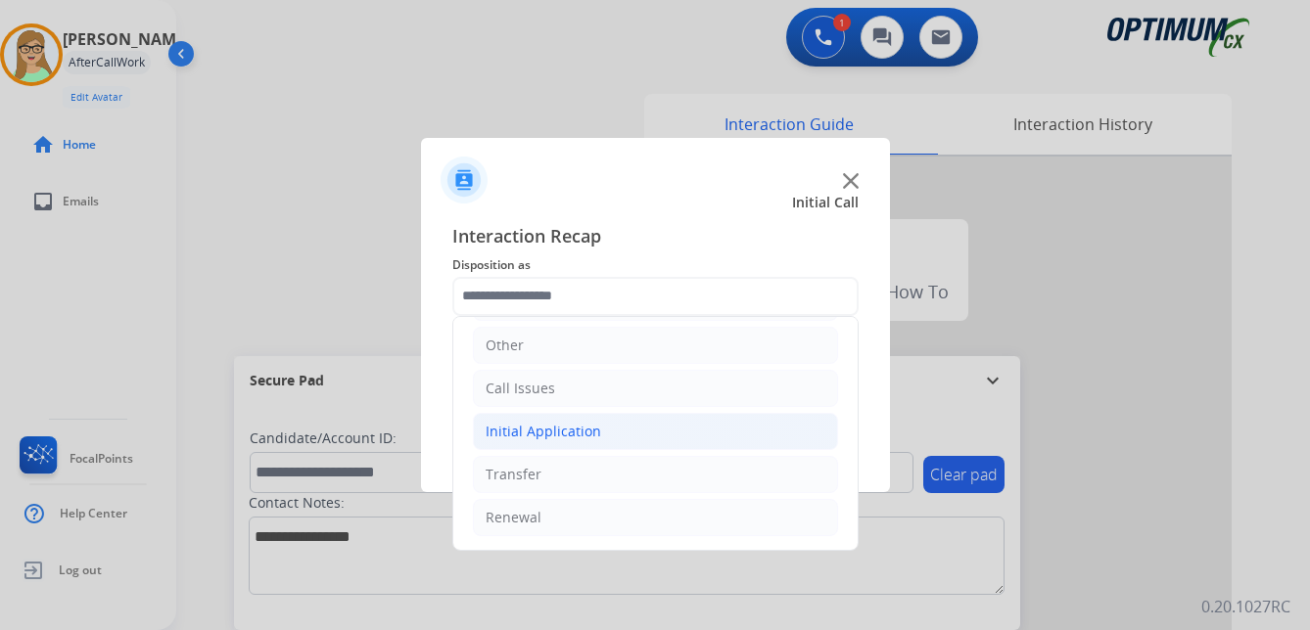
click at [576, 432] on div "Initial Application" at bounding box center [544, 432] width 116 height 20
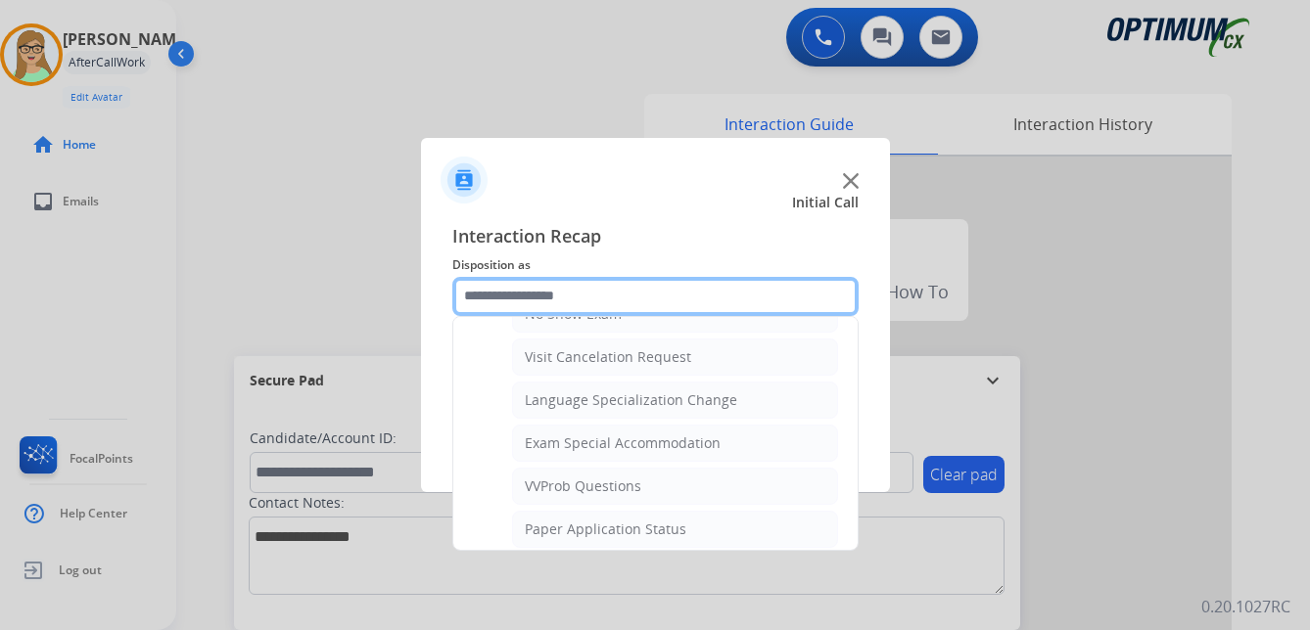
scroll to position [1014, 0]
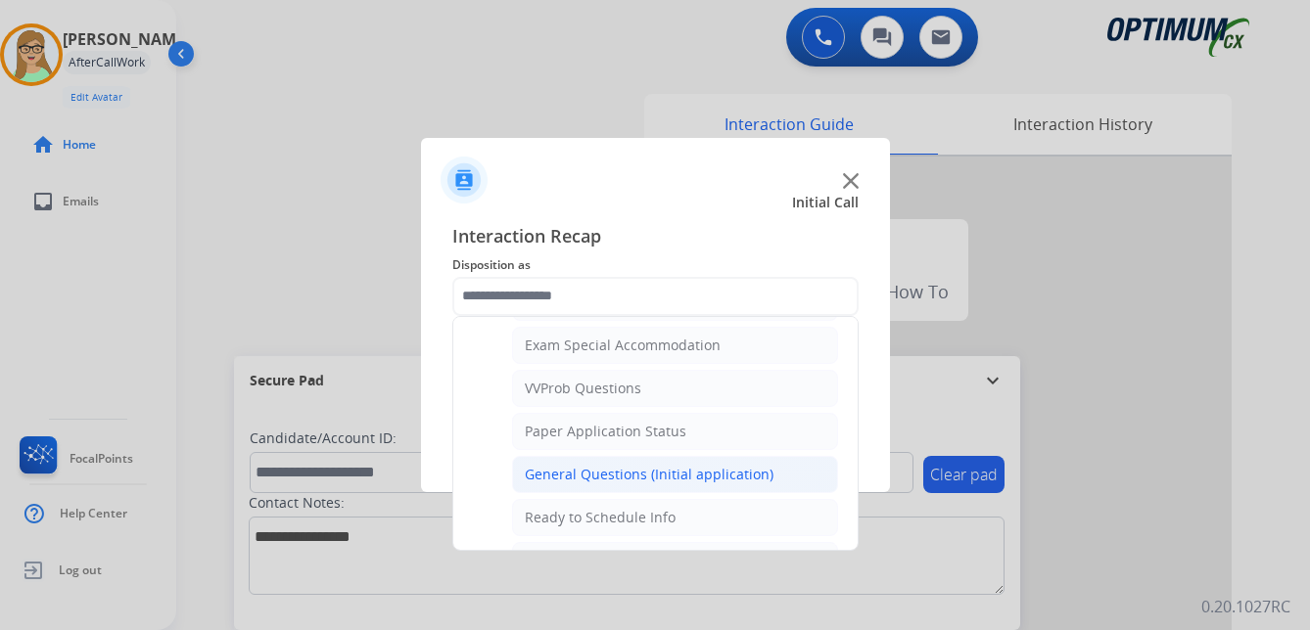
click at [658, 472] on div "General Questions (Initial application)" at bounding box center [649, 475] width 249 height 20
type input "**********"
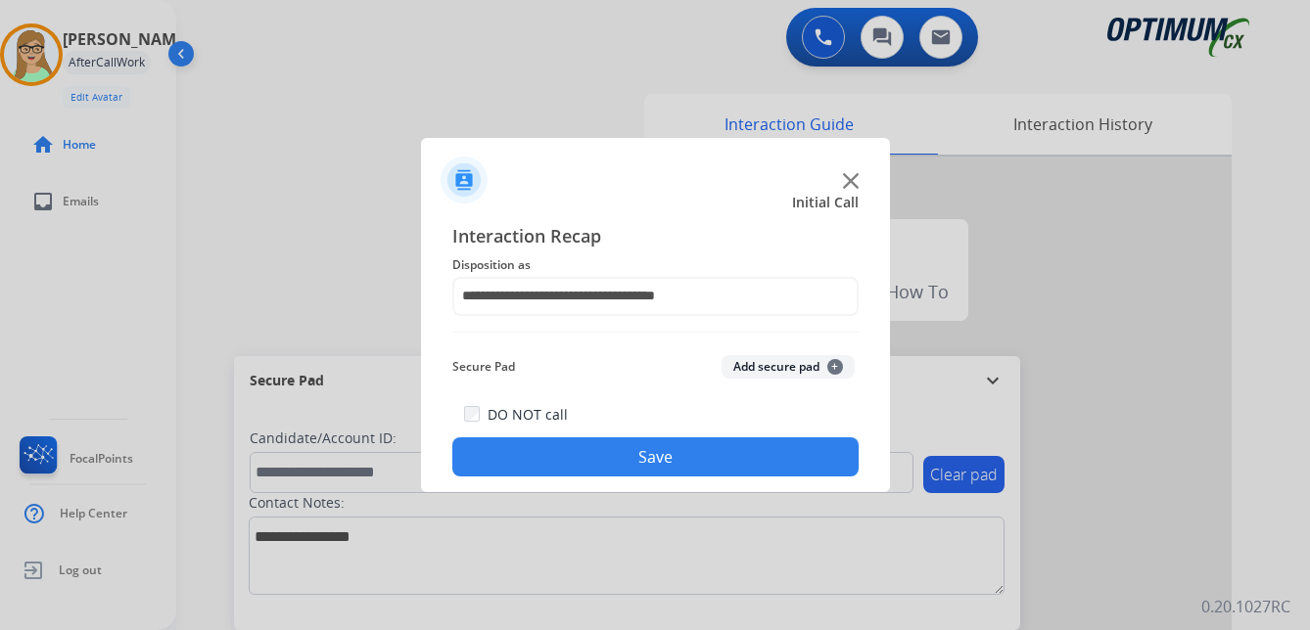
click at [657, 465] on button "Save" at bounding box center [655, 457] width 406 height 39
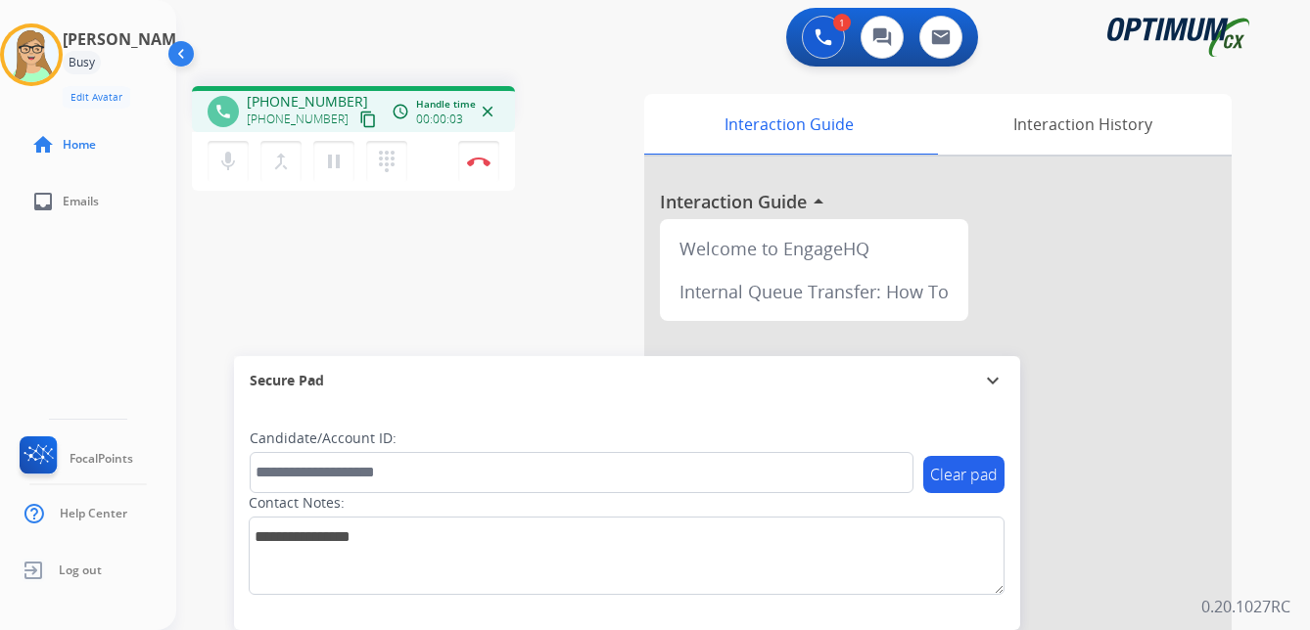
drag, startPoint x: 348, startPoint y: 117, endPoint x: 3, endPoint y: 203, distance: 355.2
click at [359, 117] on mat-icon "content_copy" at bounding box center [368, 120] width 18 height 18
click at [480, 163] on img at bounding box center [478, 162] width 23 height 10
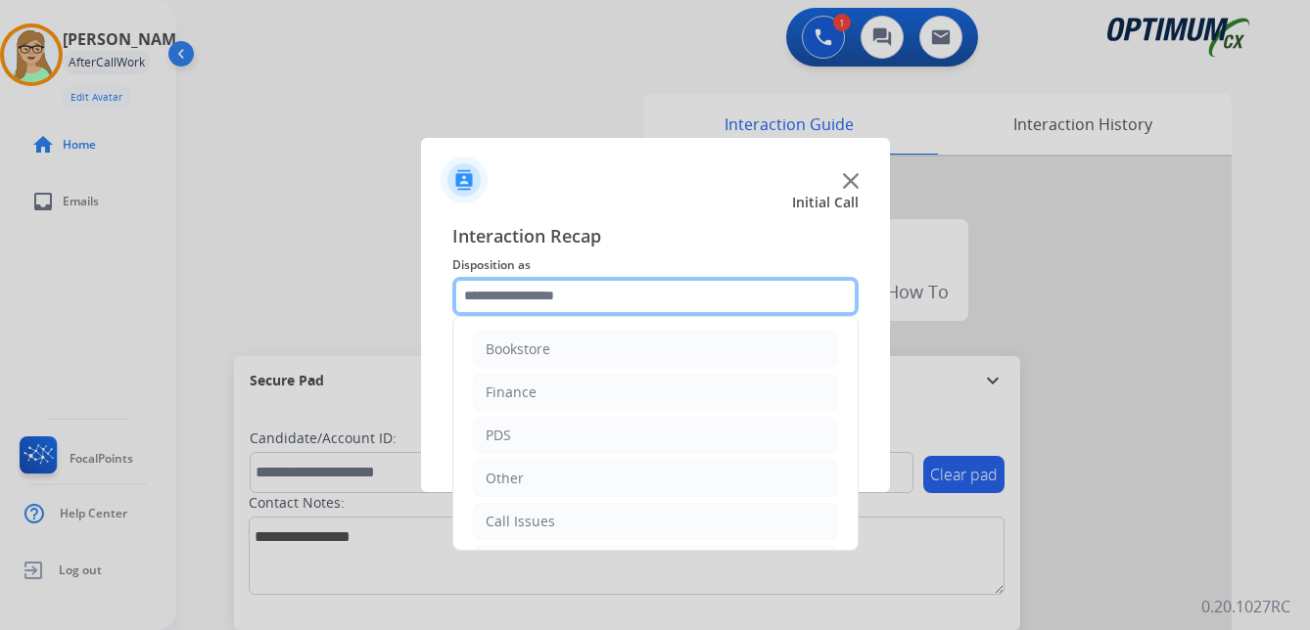
drag, startPoint x: 546, startPoint y: 298, endPoint x: 584, endPoint y: 373, distance: 84.5
click at [546, 298] on input "text" at bounding box center [655, 296] width 406 height 39
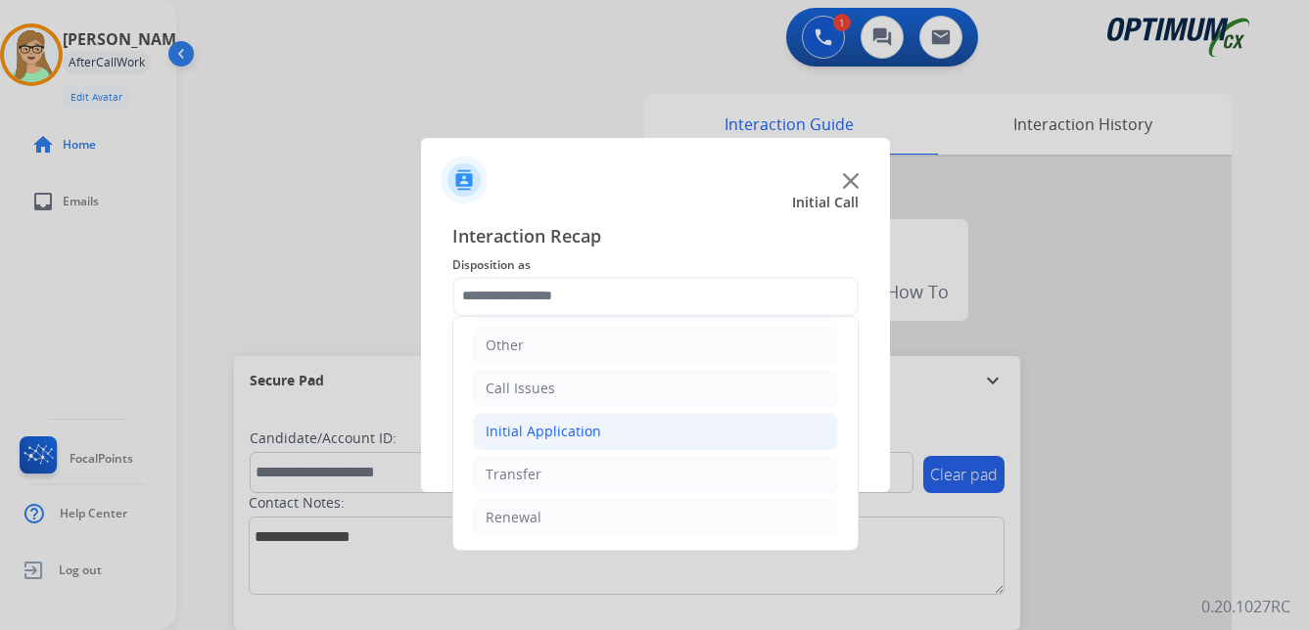
click at [579, 433] on div "Initial Application" at bounding box center [544, 432] width 116 height 20
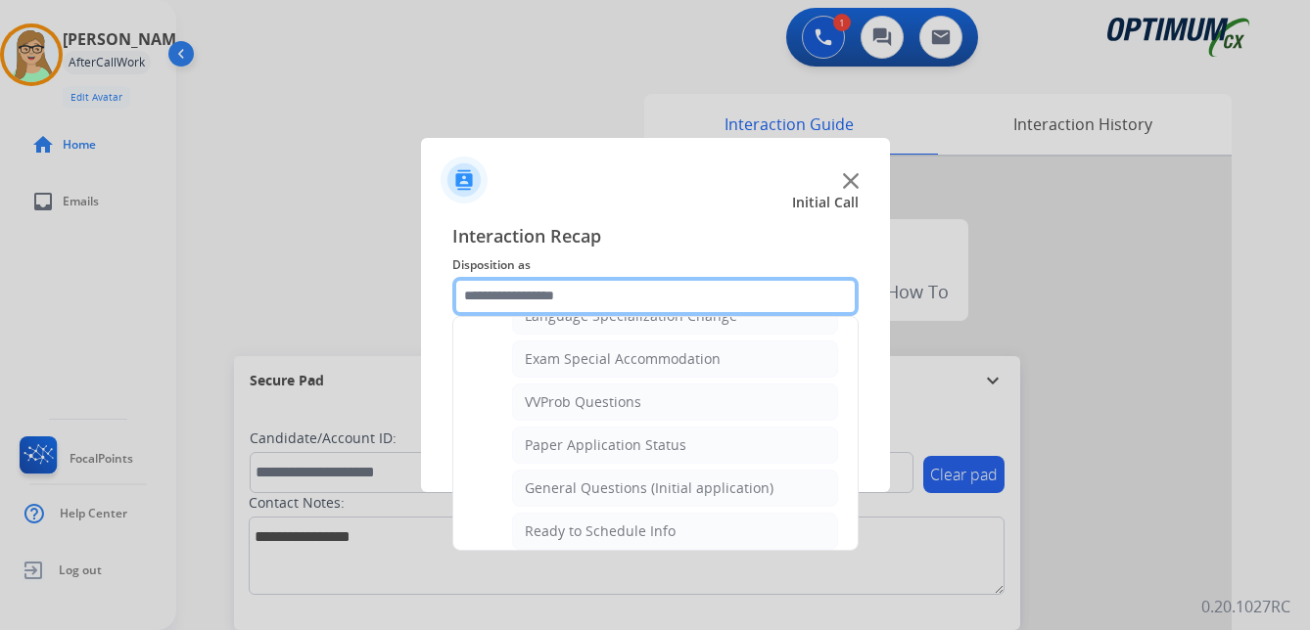
scroll to position [1014, 0]
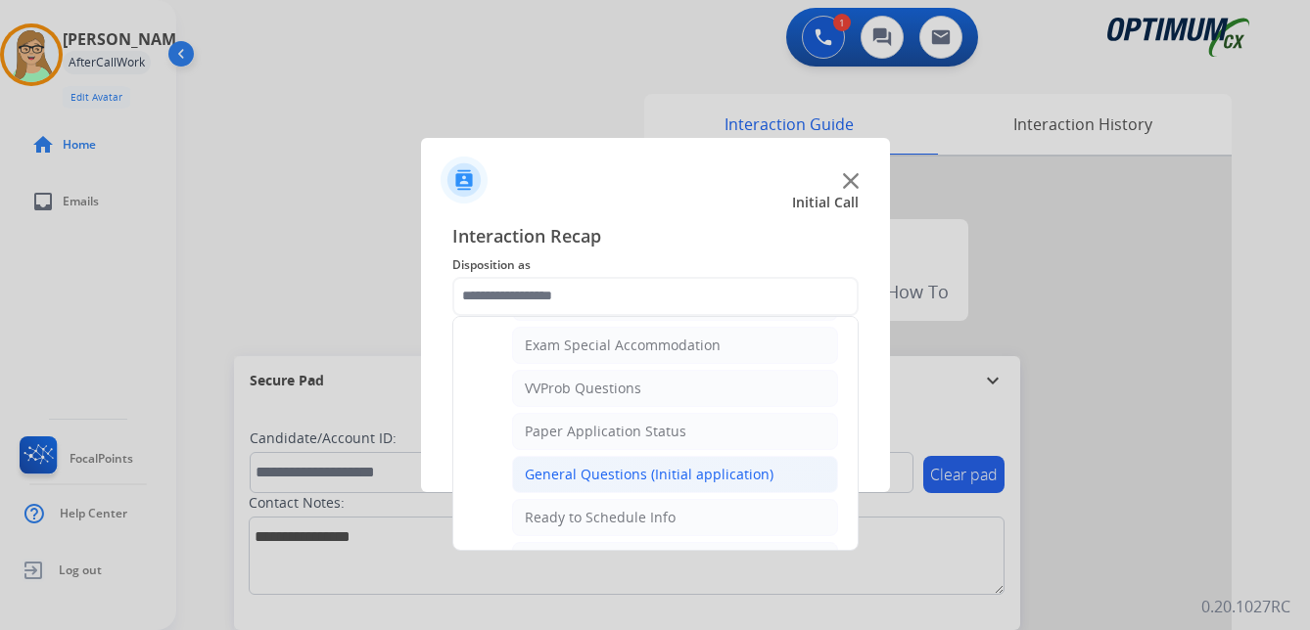
click at [586, 474] on div "General Questions (Initial application)" at bounding box center [649, 475] width 249 height 20
type input "**********"
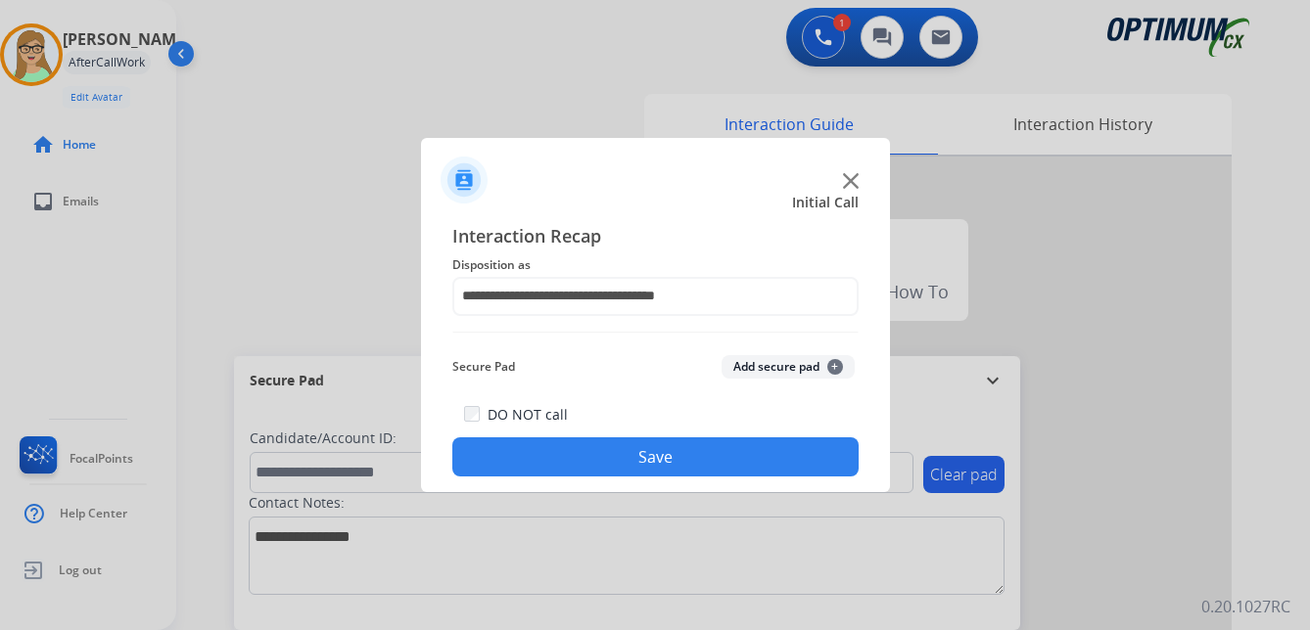
click at [529, 458] on button "Save" at bounding box center [655, 457] width 406 height 39
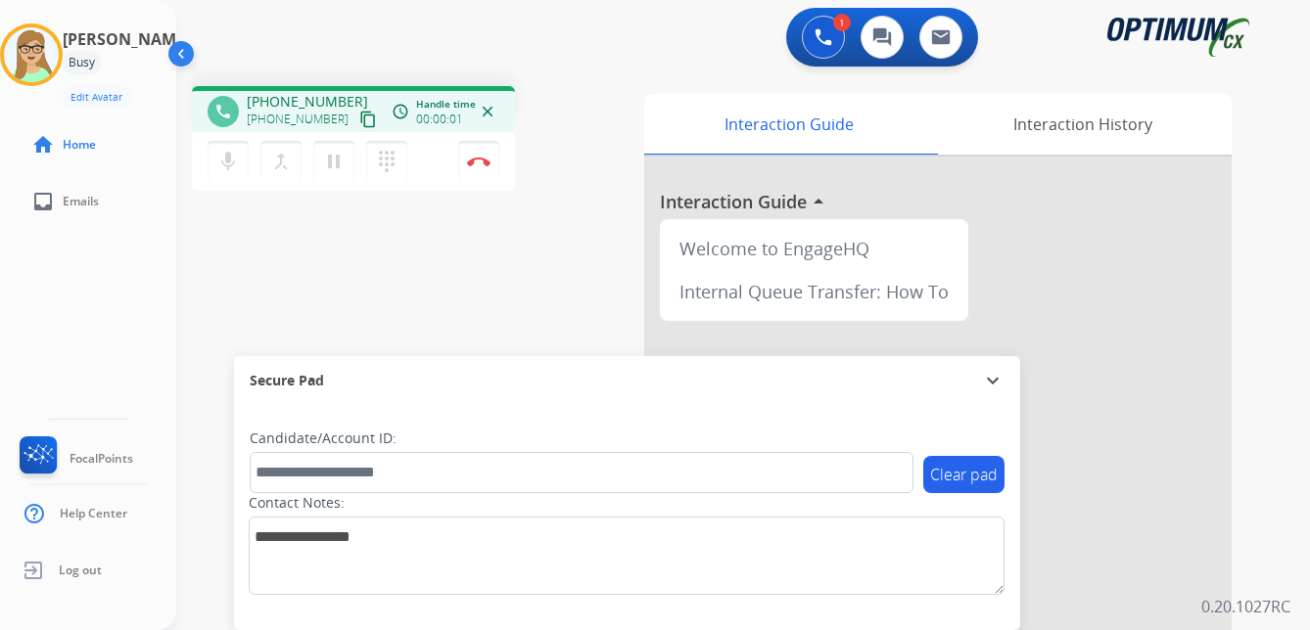
click at [359, 123] on mat-icon "content_copy" at bounding box center [368, 120] width 18 height 18
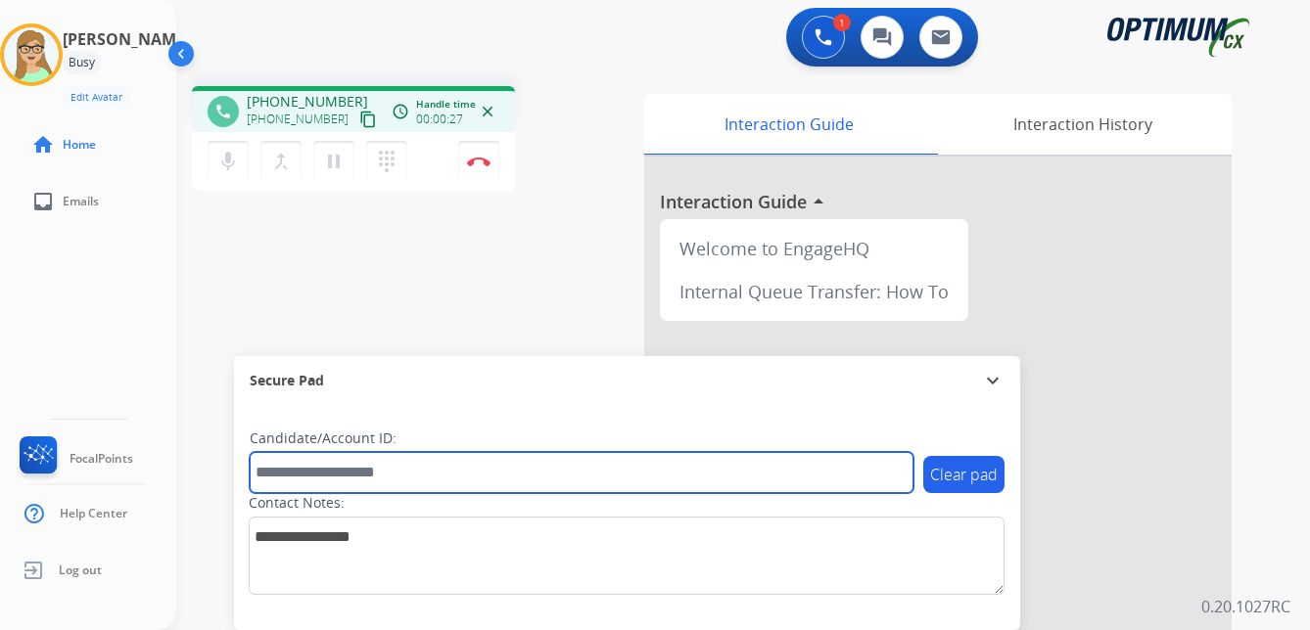
paste input "*******"
type input "*******"
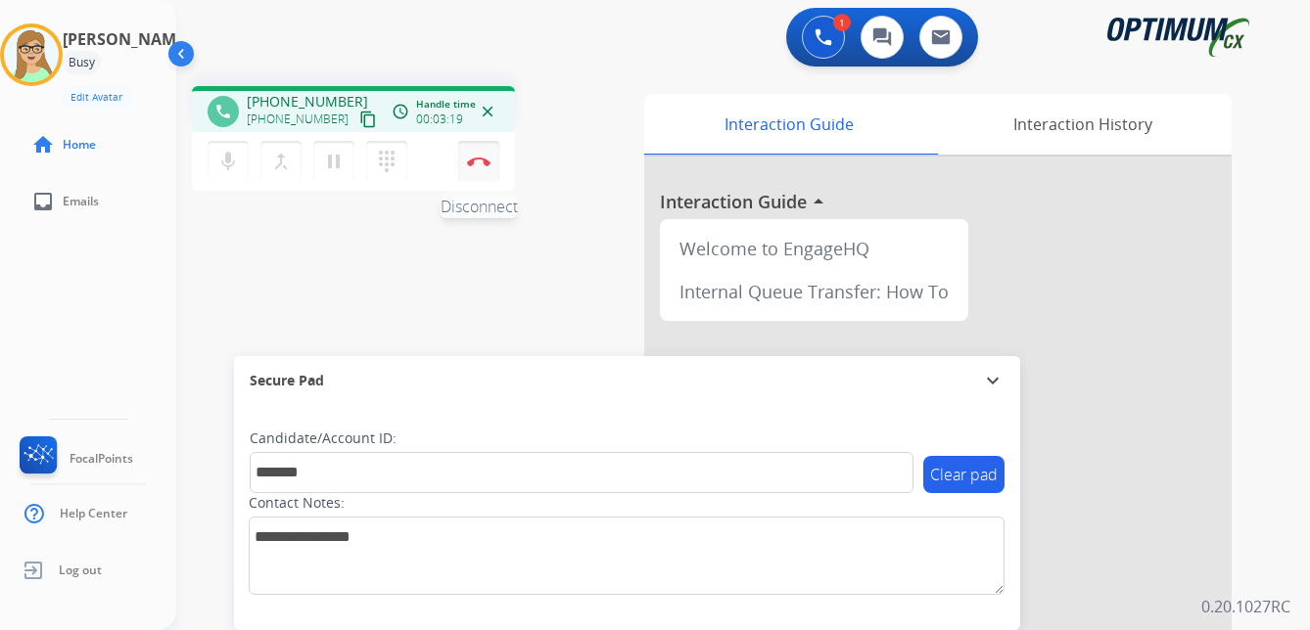
click at [485, 156] on button "Disconnect" at bounding box center [478, 161] width 41 height 41
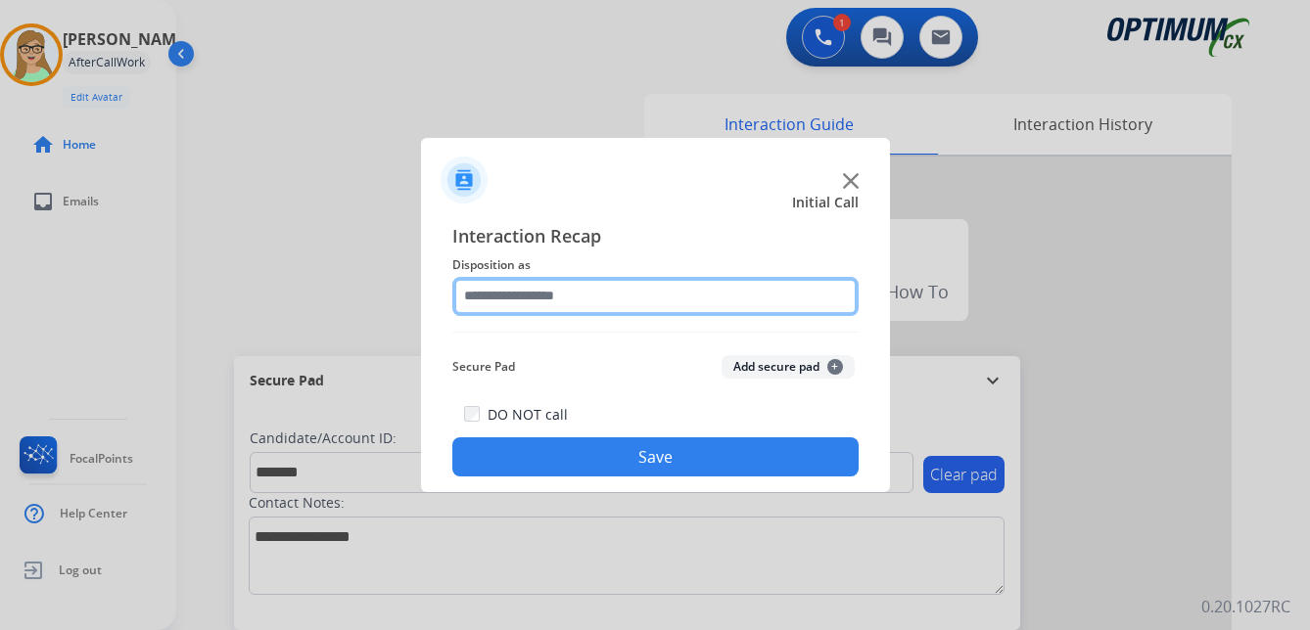
click at [516, 286] on input "text" at bounding box center [655, 296] width 406 height 39
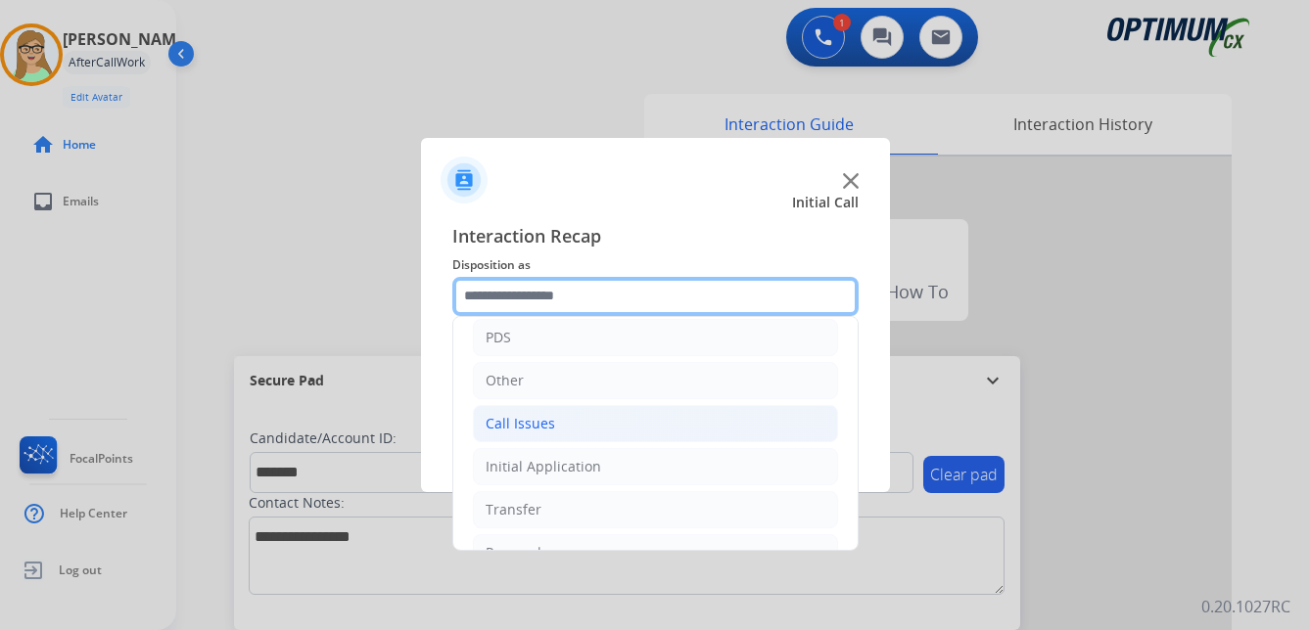
scroll to position [133, 0]
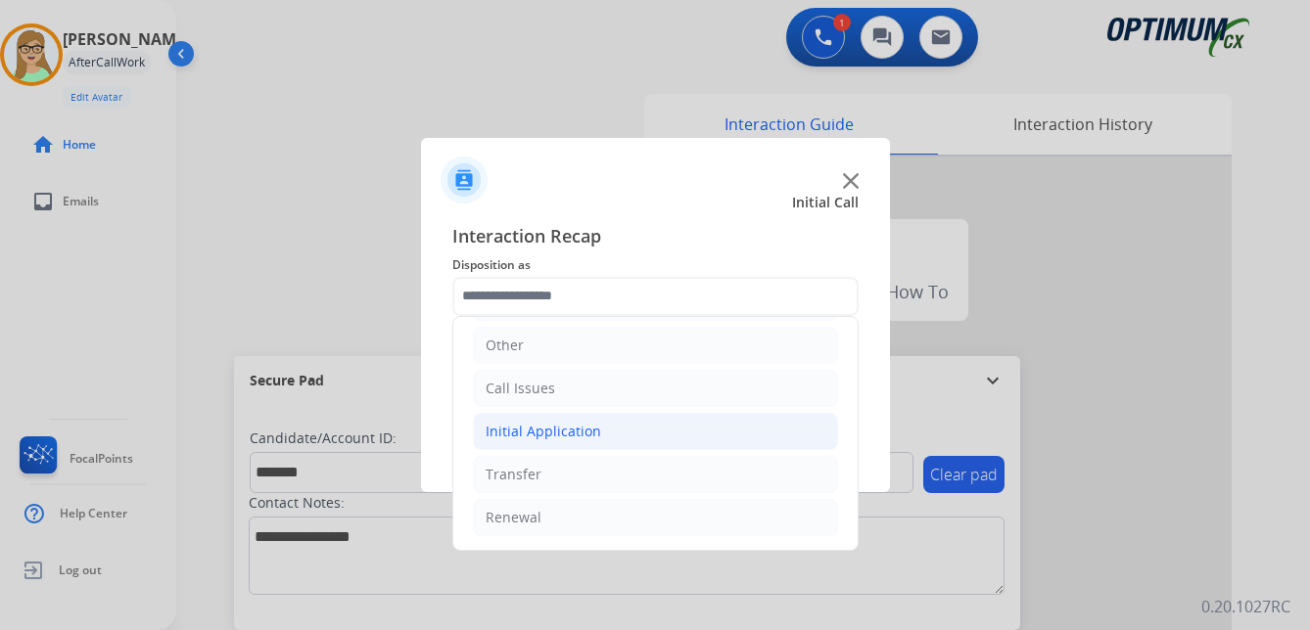
click at [574, 424] on div "Initial Application" at bounding box center [544, 432] width 116 height 20
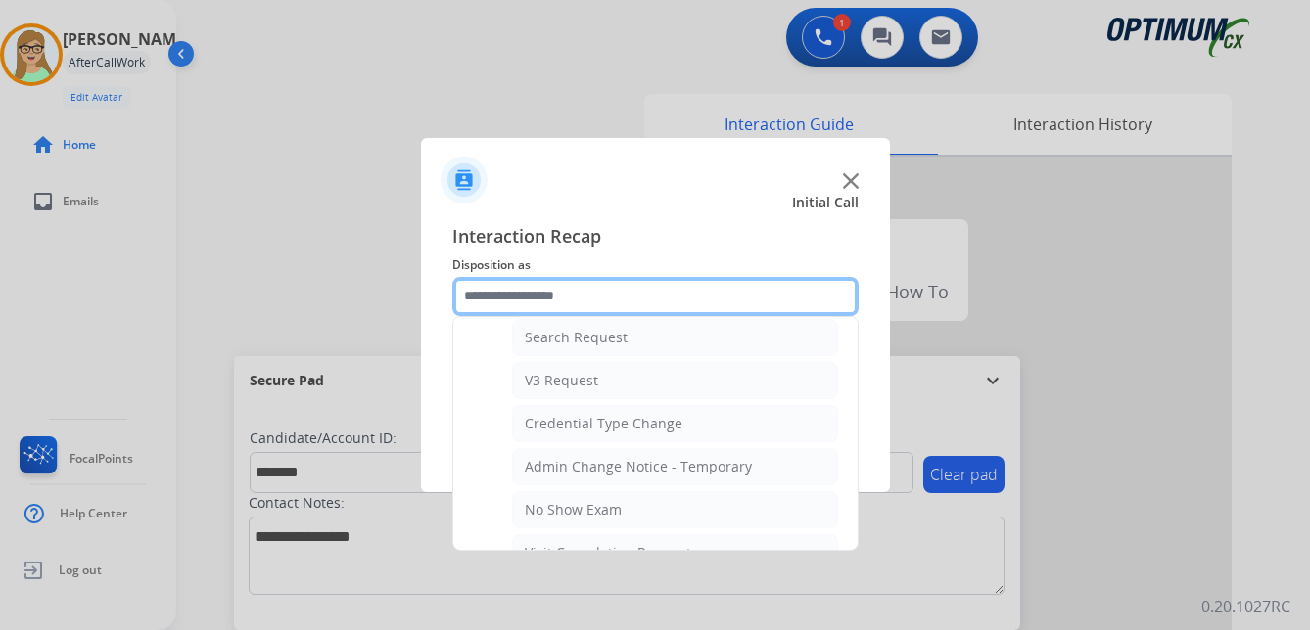
scroll to position [818, 0]
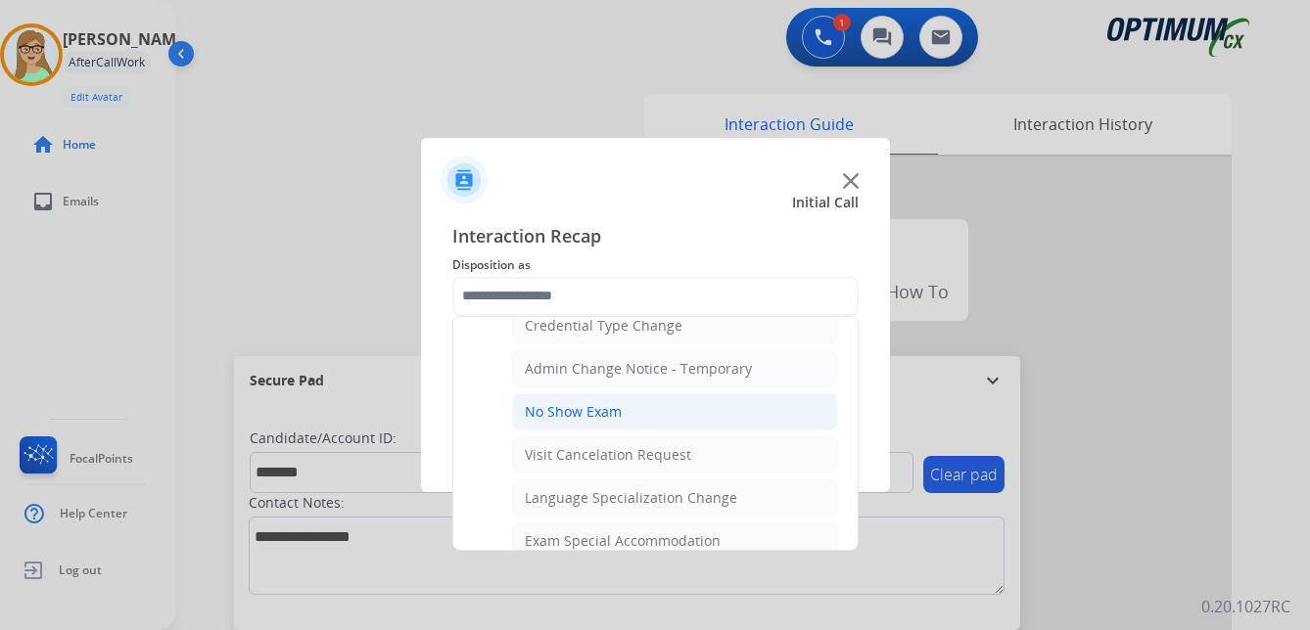
click at [591, 408] on div "No Show Exam" at bounding box center [573, 412] width 97 height 20
type input "**********"
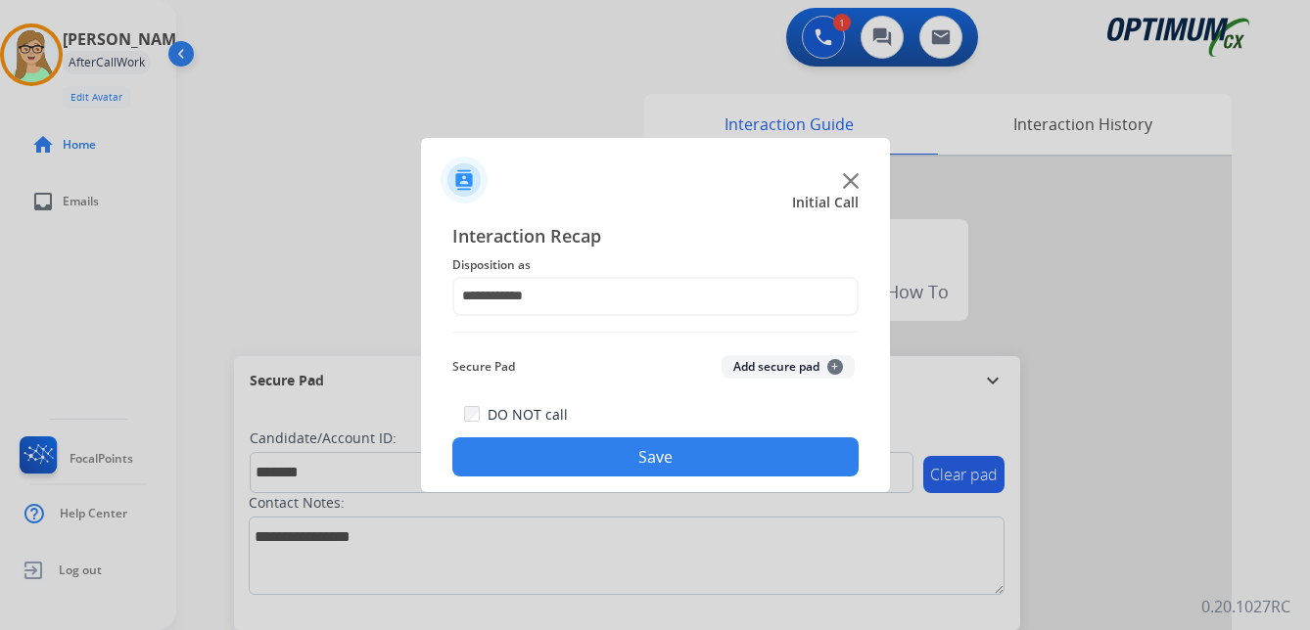
drag, startPoint x: 573, startPoint y: 446, endPoint x: 411, endPoint y: 429, distance: 162.5
click at [570, 446] on button "Save" at bounding box center [655, 457] width 406 height 39
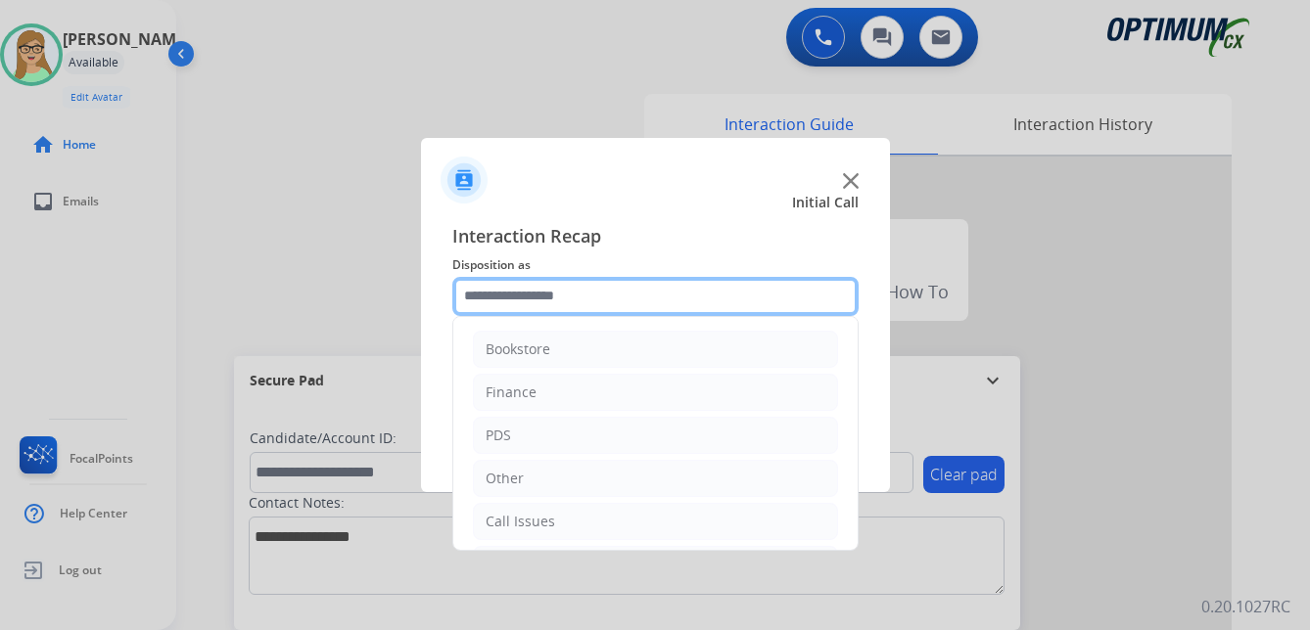
click at [556, 291] on input "text" at bounding box center [655, 296] width 406 height 39
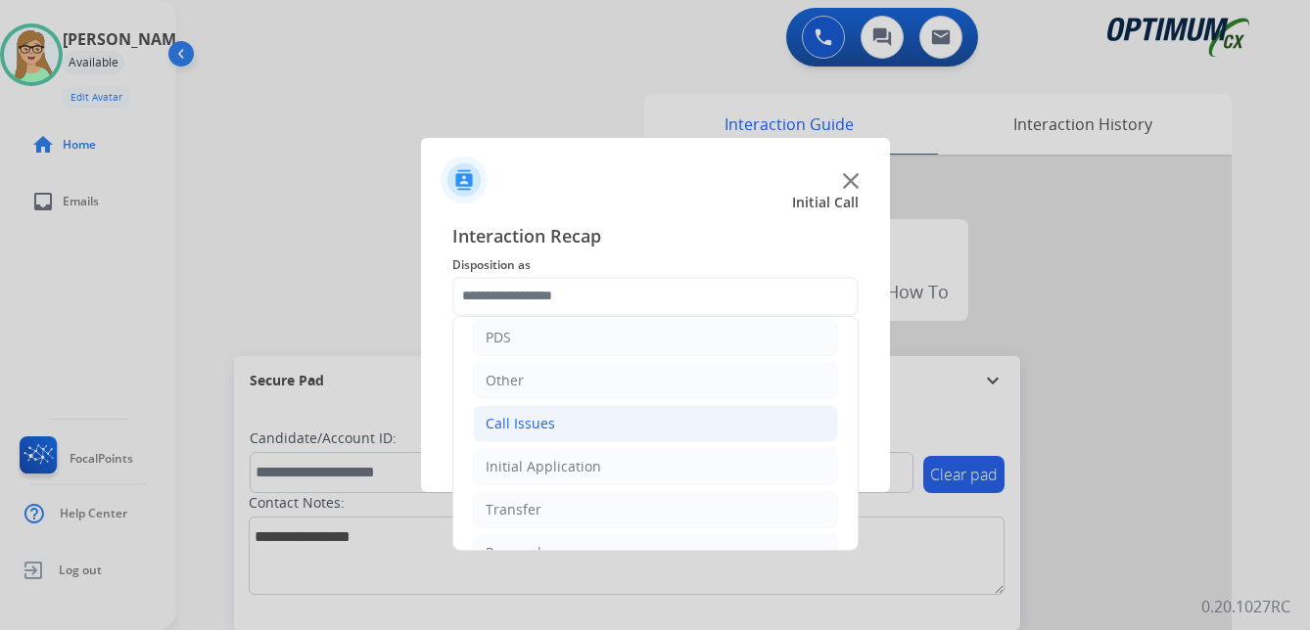
click at [544, 416] on div "Call Issues" at bounding box center [521, 424] width 70 height 20
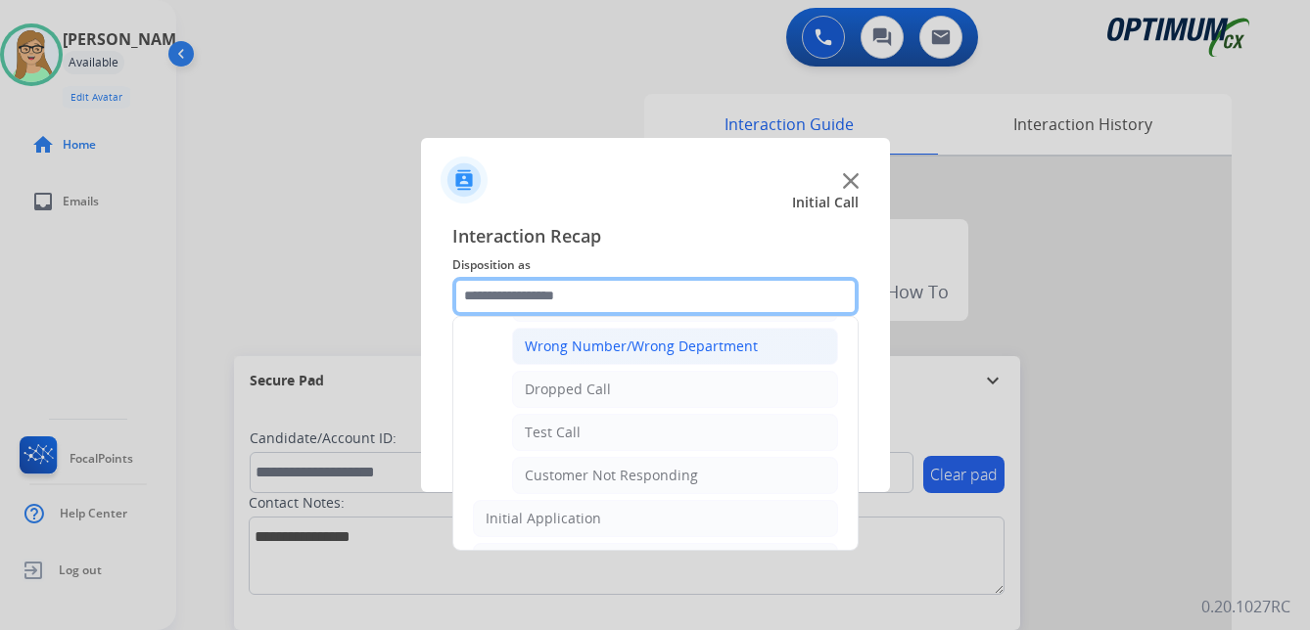
scroll to position [294, 0]
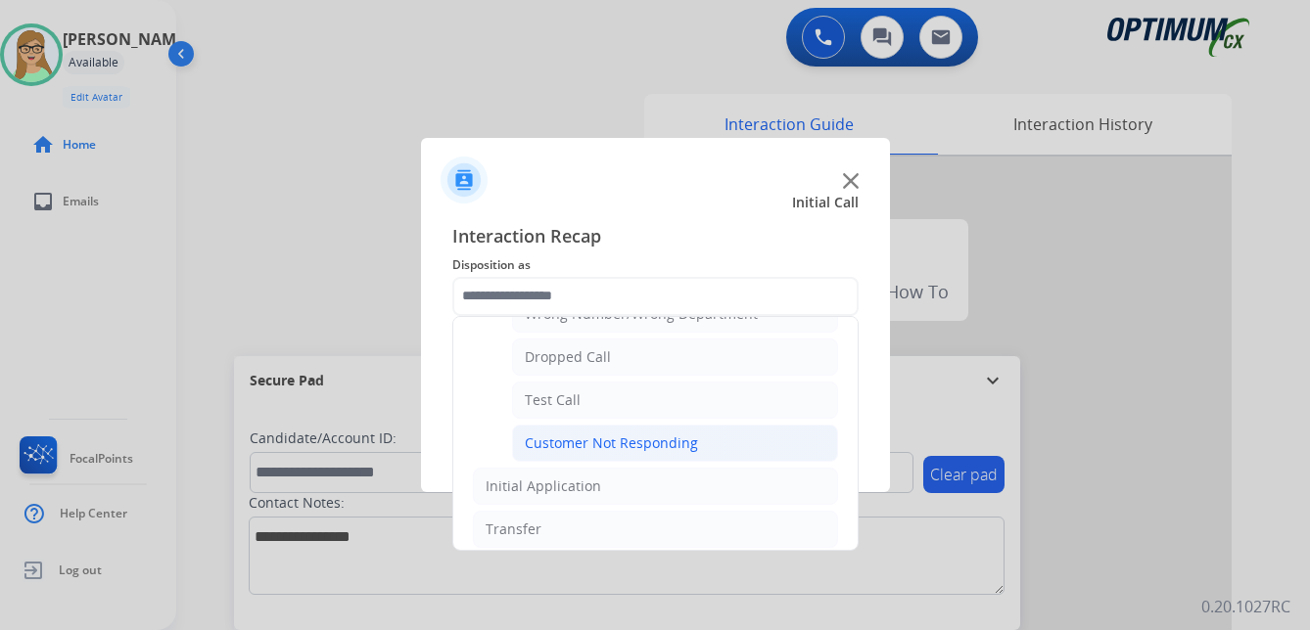
click at [602, 443] on div "Customer Not Responding" at bounding box center [611, 444] width 173 height 20
type input "**********"
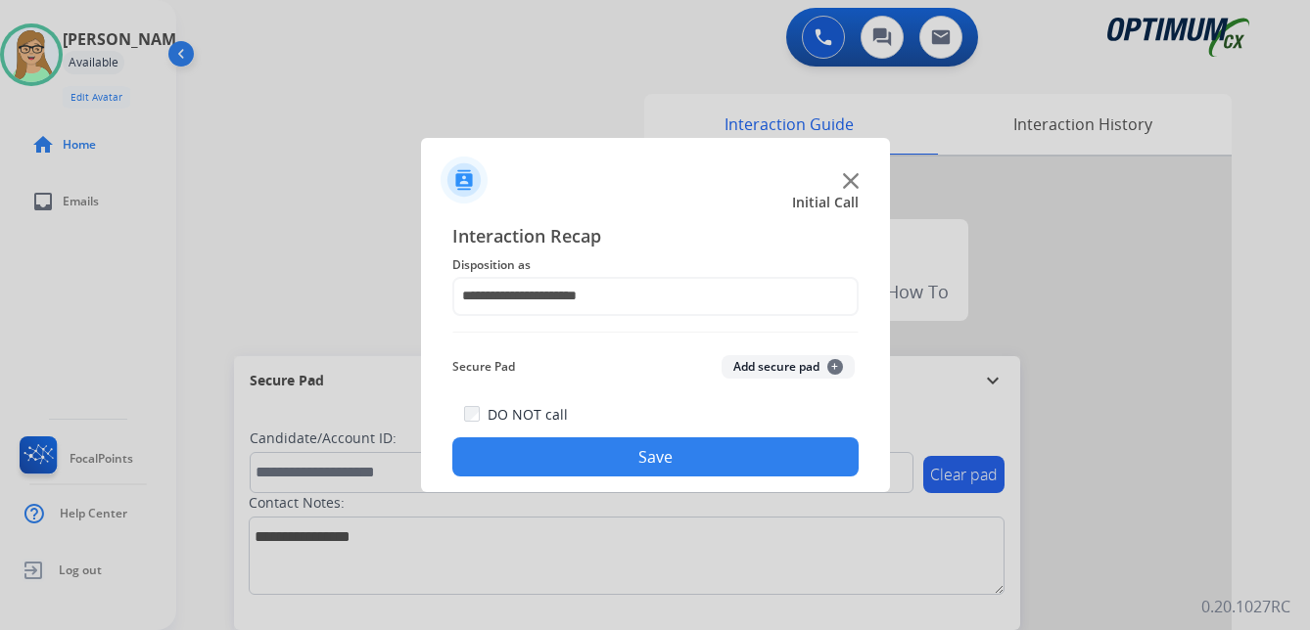
click at [593, 456] on button "Save" at bounding box center [655, 457] width 406 height 39
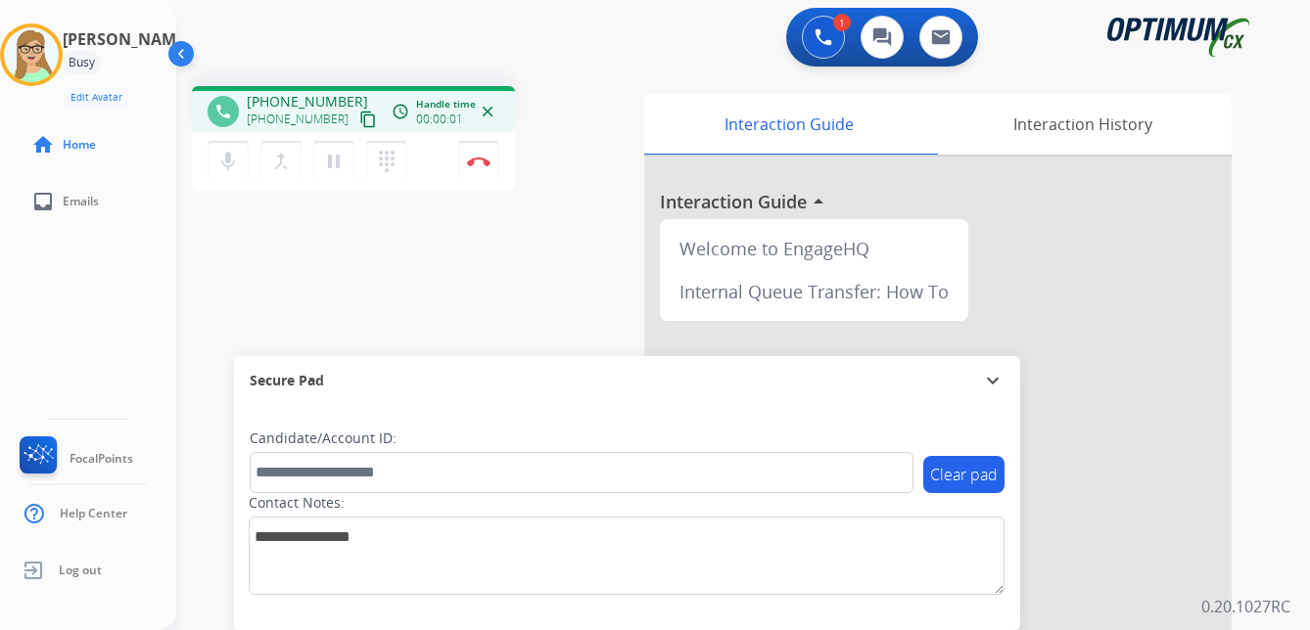
click at [359, 117] on mat-icon "content_copy" at bounding box center [368, 120] width 18 height 18
click at [481, 160] on img at bounding box center [478, 162] width 23 height 10
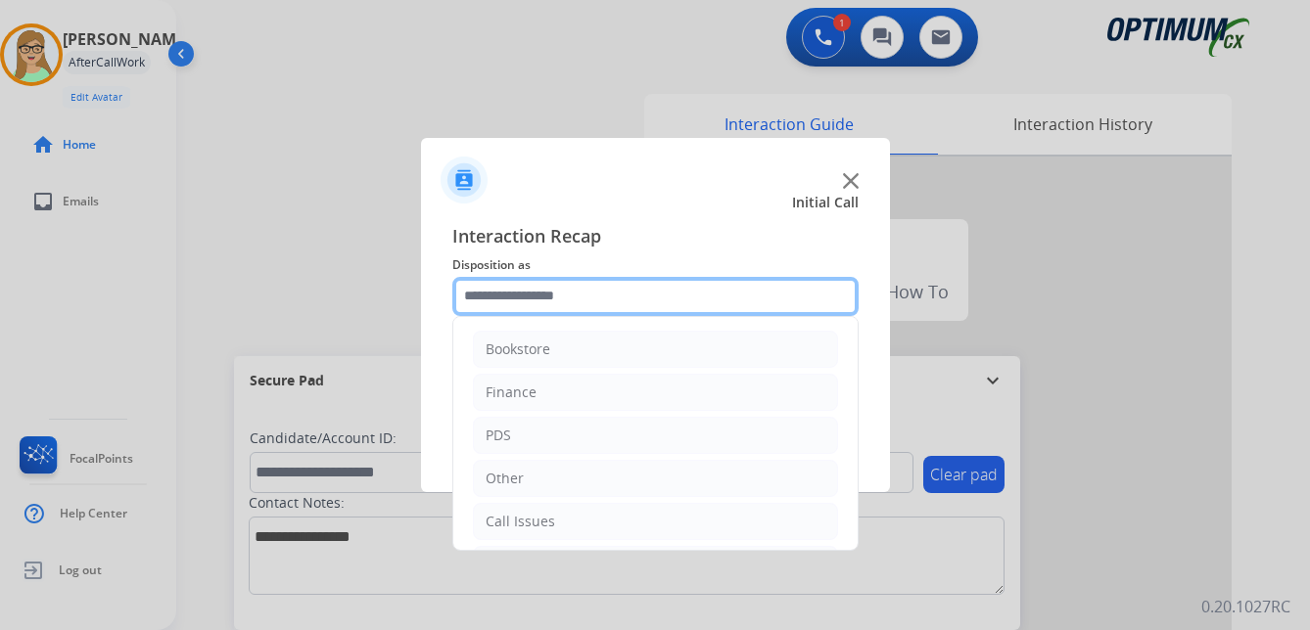
click at [527, 303] on input "text" at bounding box center [655, 296] width 406 height 39
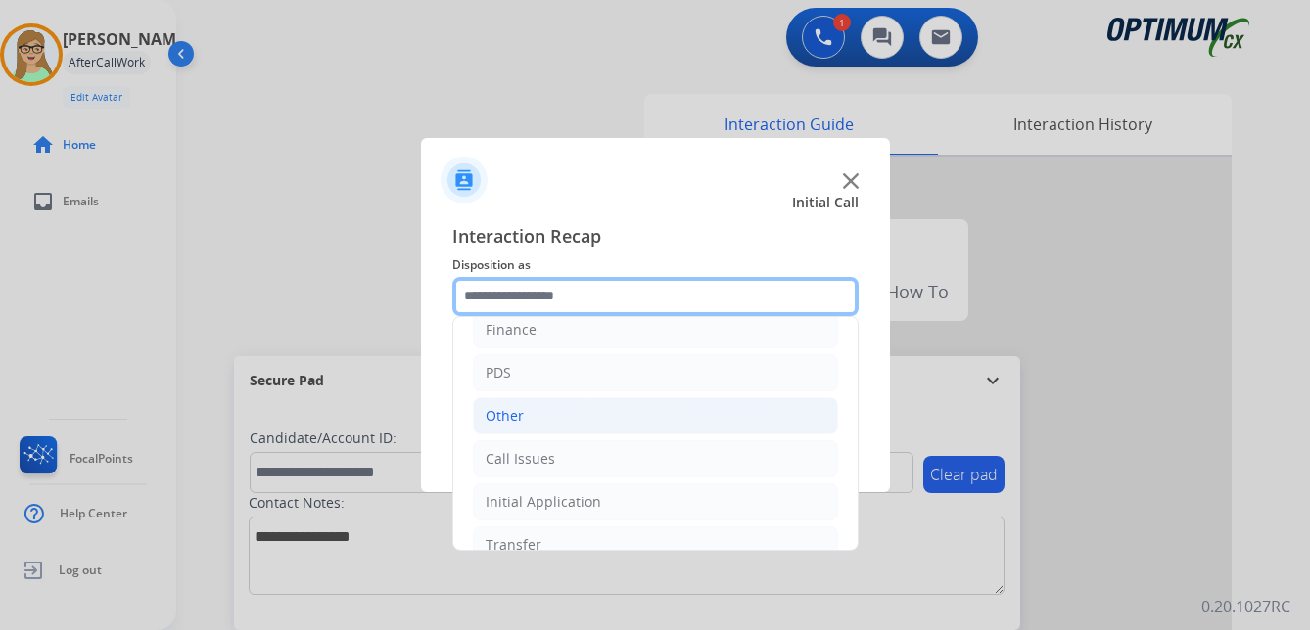
scroll to position [133, 0]
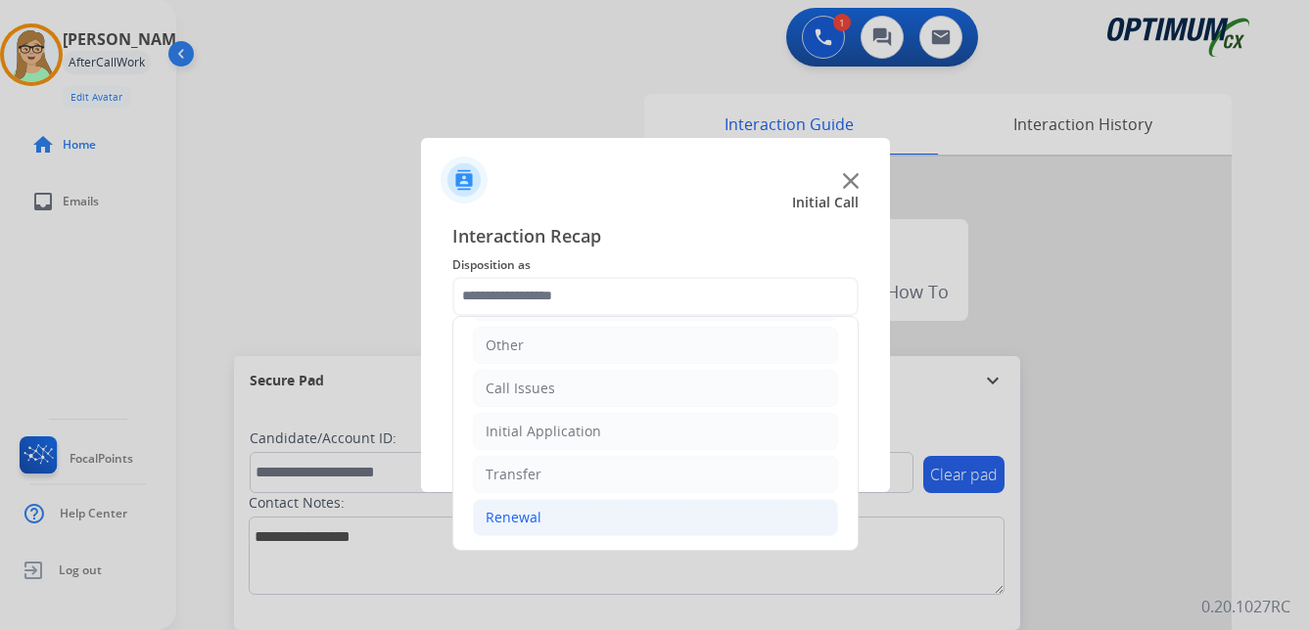
click at [503, 516] on div "Renewal" at bounding box center [514, 518] width 56 height 20
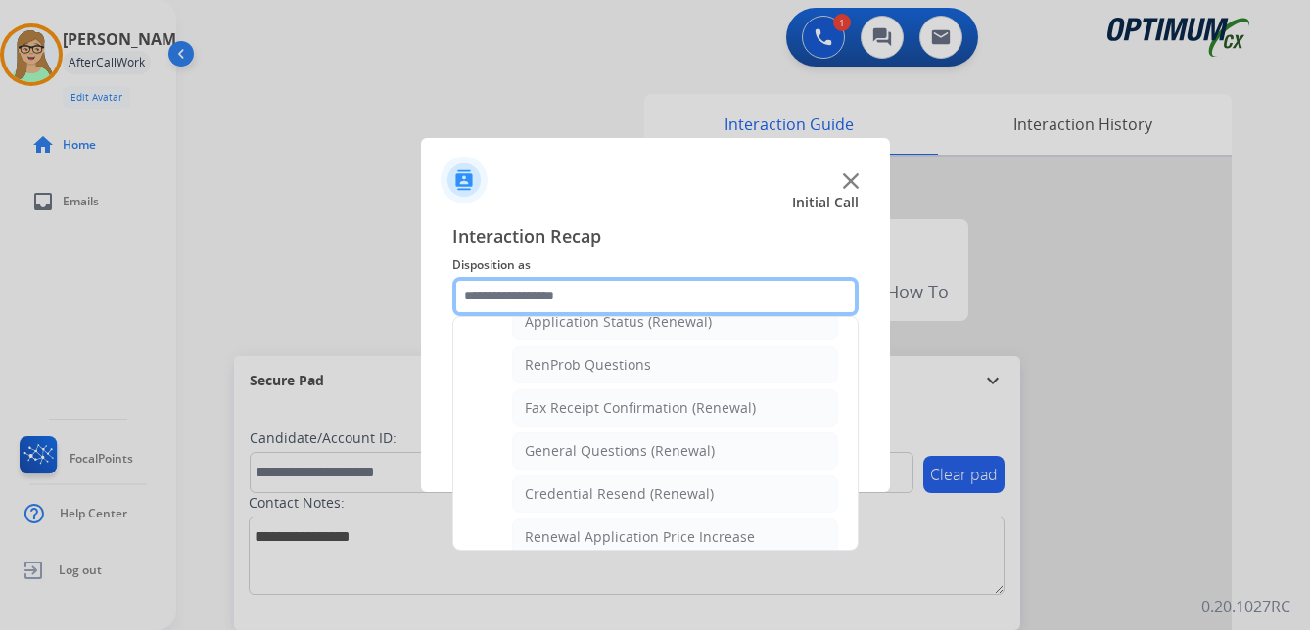
scroll to position [525, 0]
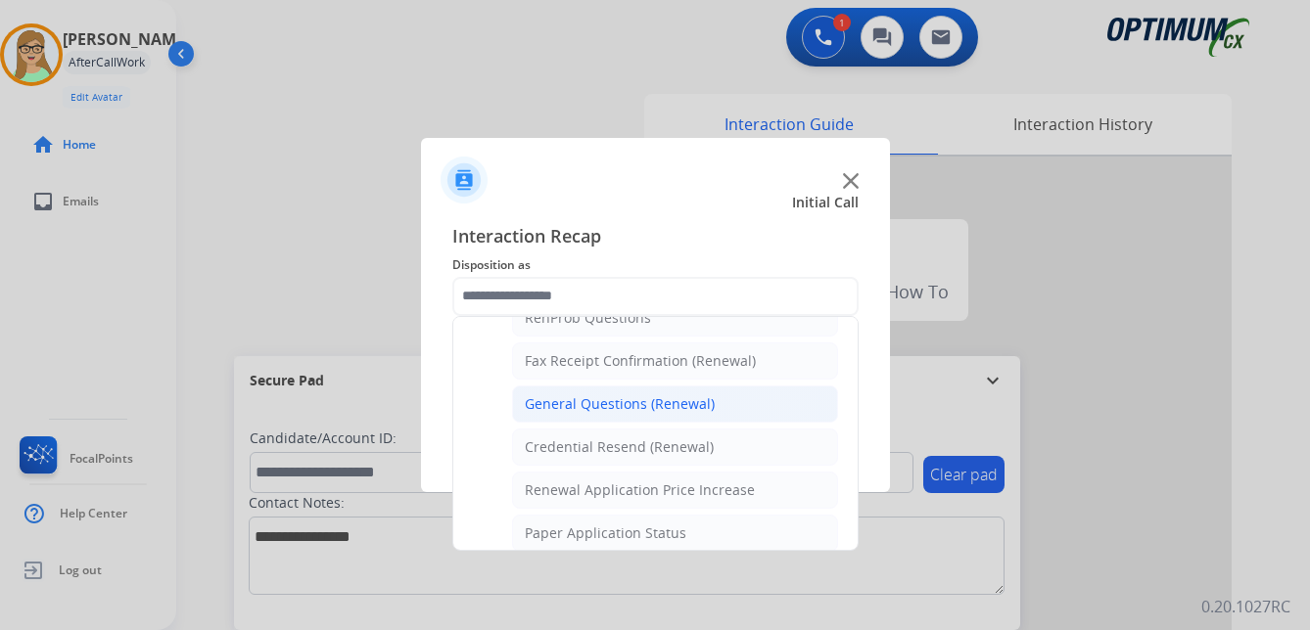
click at [595, 407] on div "General Questions (Renewal)" at bounding box center [620, 405] width 190 height 20
type input "**********"
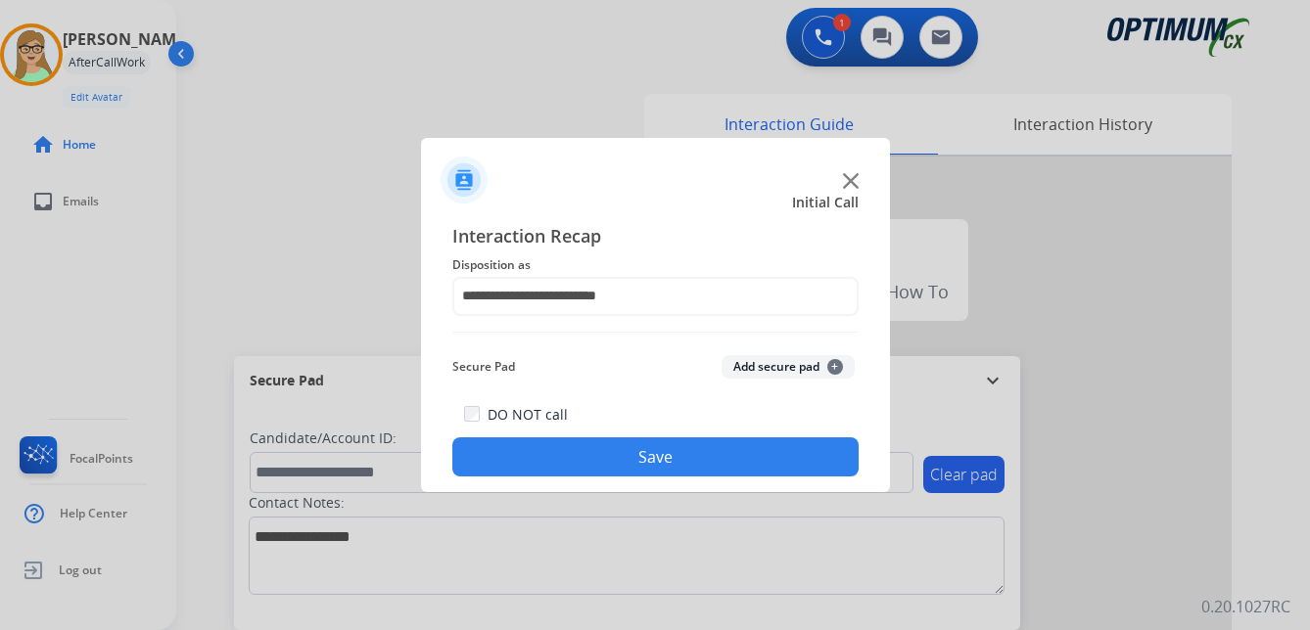
drag, startPoint x: 552, startPoint y: 460, endPoint x: 4, endPoint y: 419, distance: 549.8
click at [542, 460] on button "Save" at bounding box center [655, 457] width 406 height 39
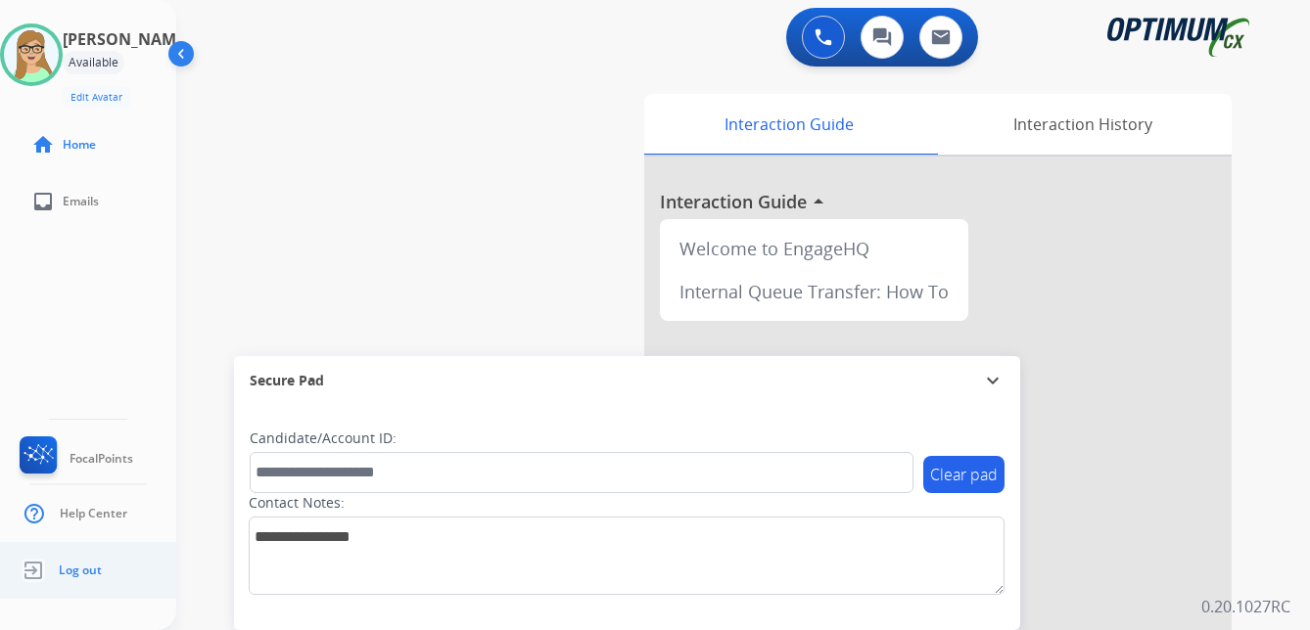
drag, startPoint x: 78, startPoint y: 572, endPoint x: 2, endPoint y: 586, distance: 77.8
click at [78, 572] on span "Log out" at bounding box center [80, 571] width 43 height 16
